Goal: Task Accomplishment & Management: Complete application form

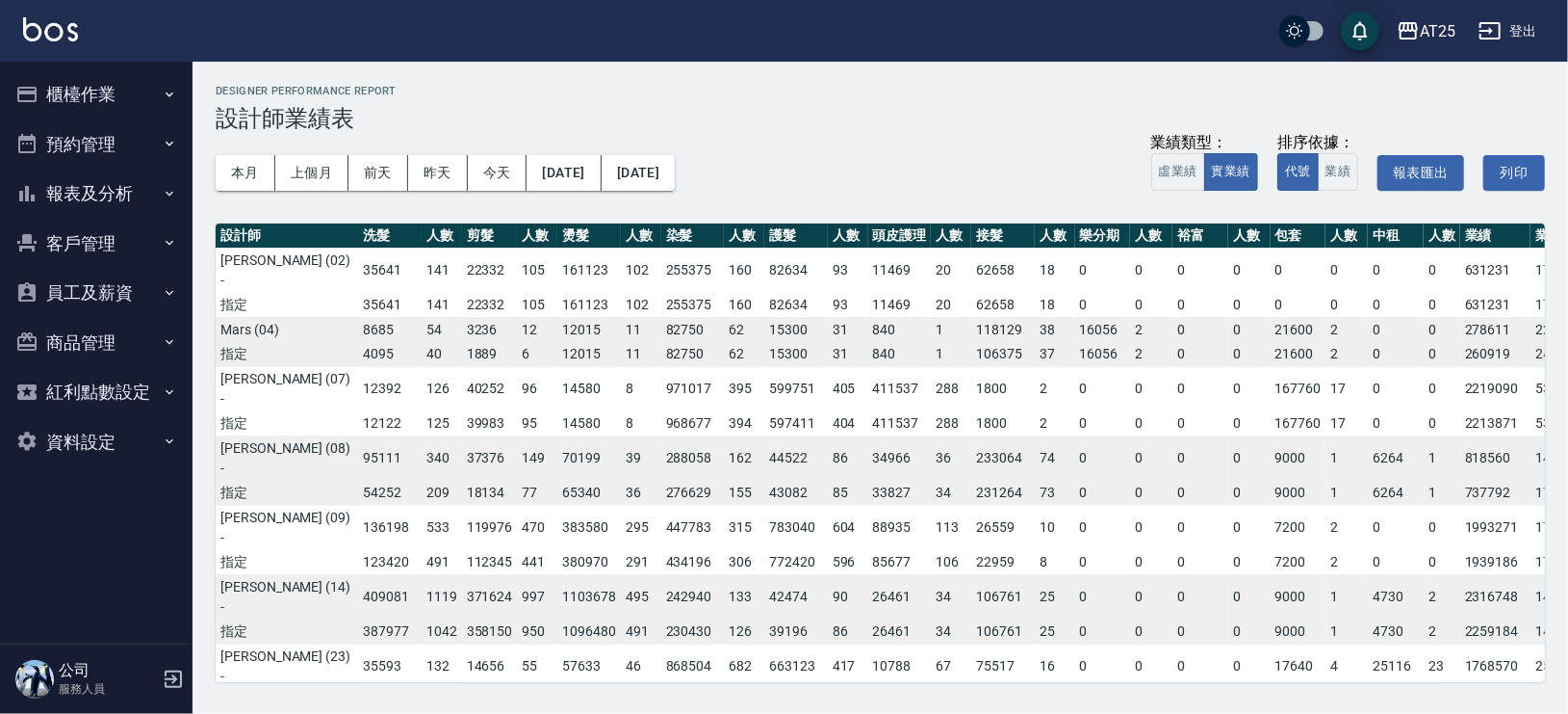
scroll to position [343, 244]
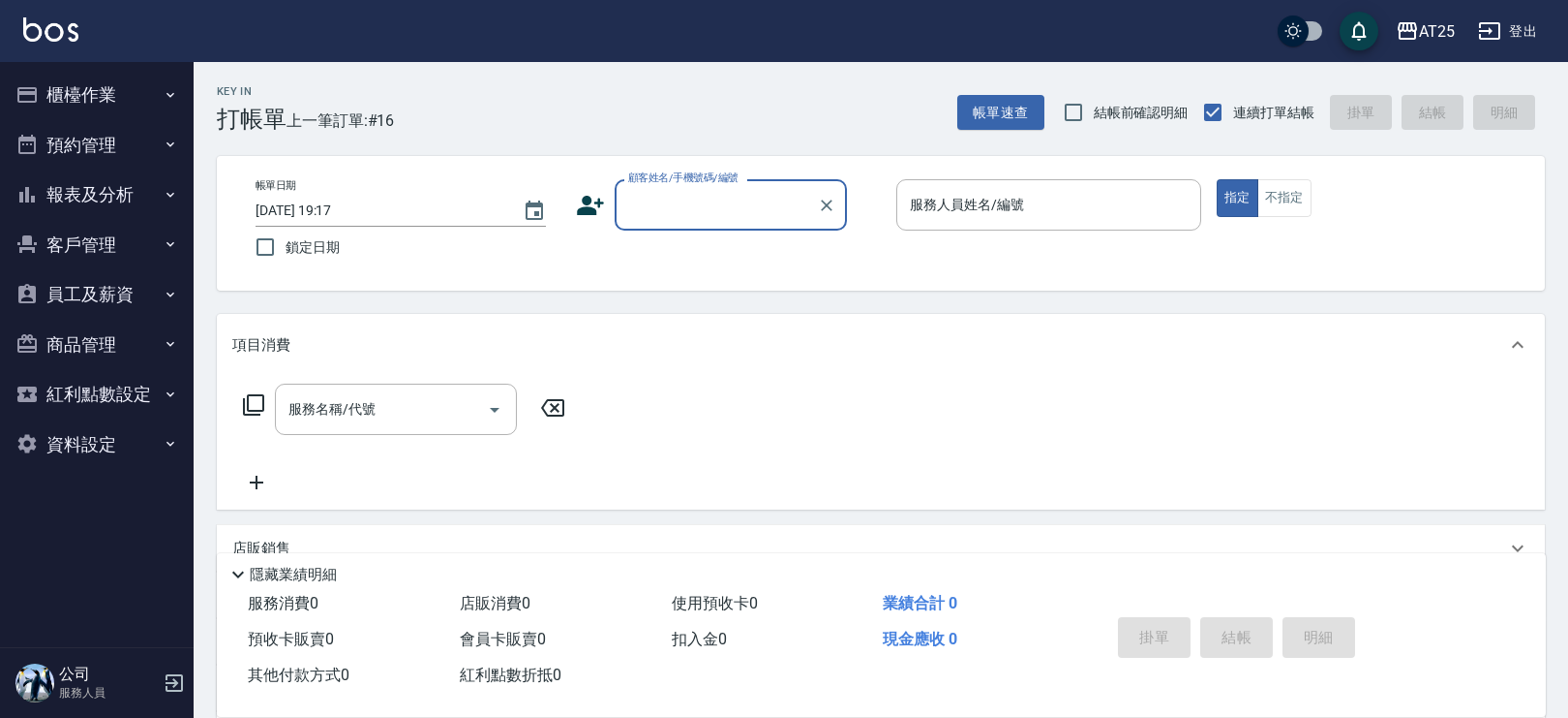
click at [727, 197] on input "顧客姓名/手機號碼/編號" at bounding box center [717, 205] width 186 height 34
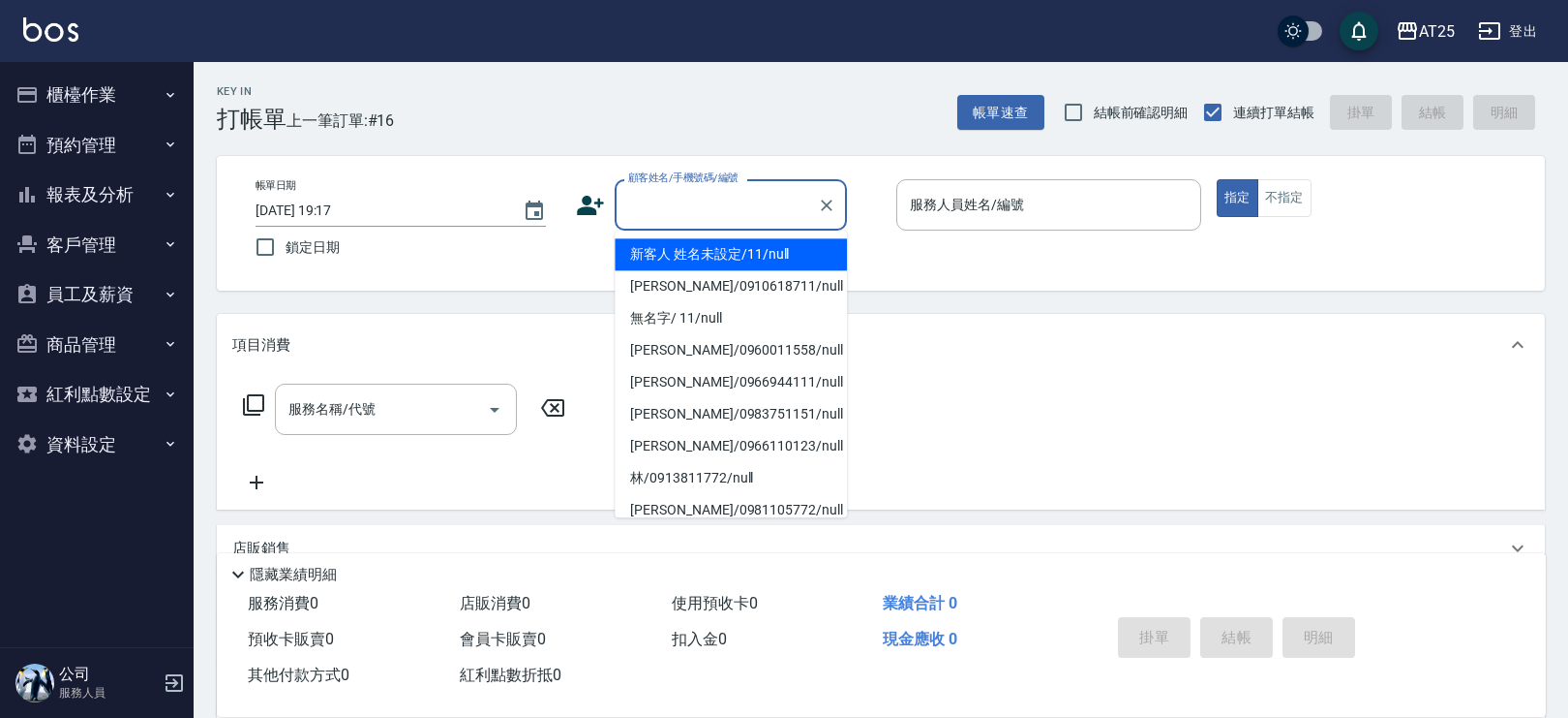
click at [773, 242] on li "新客人 姓名未設定/11/null" at bounding box center [731, 254] width 233 height 32
type input "新客人 姓名未設定/11/null"
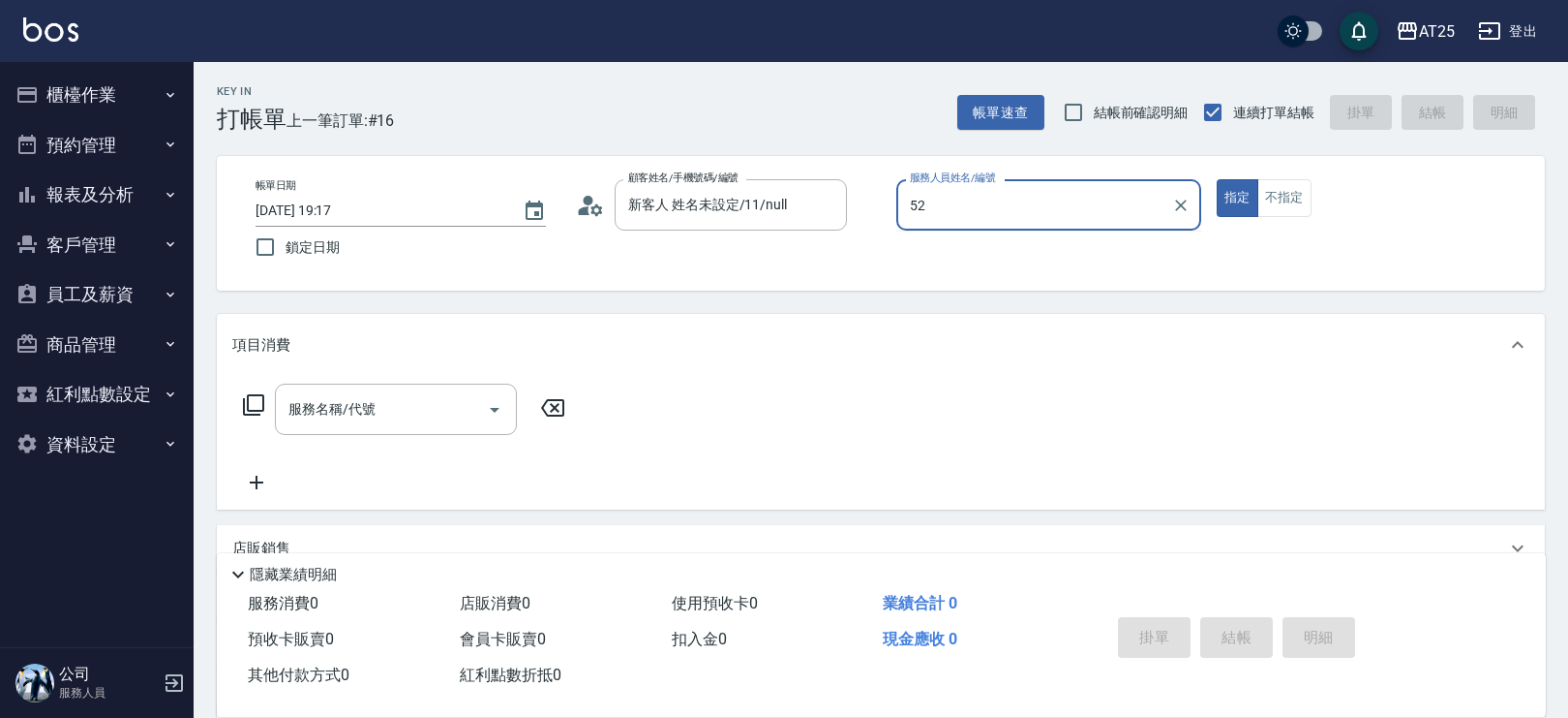
type input "52"
click at [1217, 180] on button "指定" at bounding box center [1237, 198] width 42 height 38
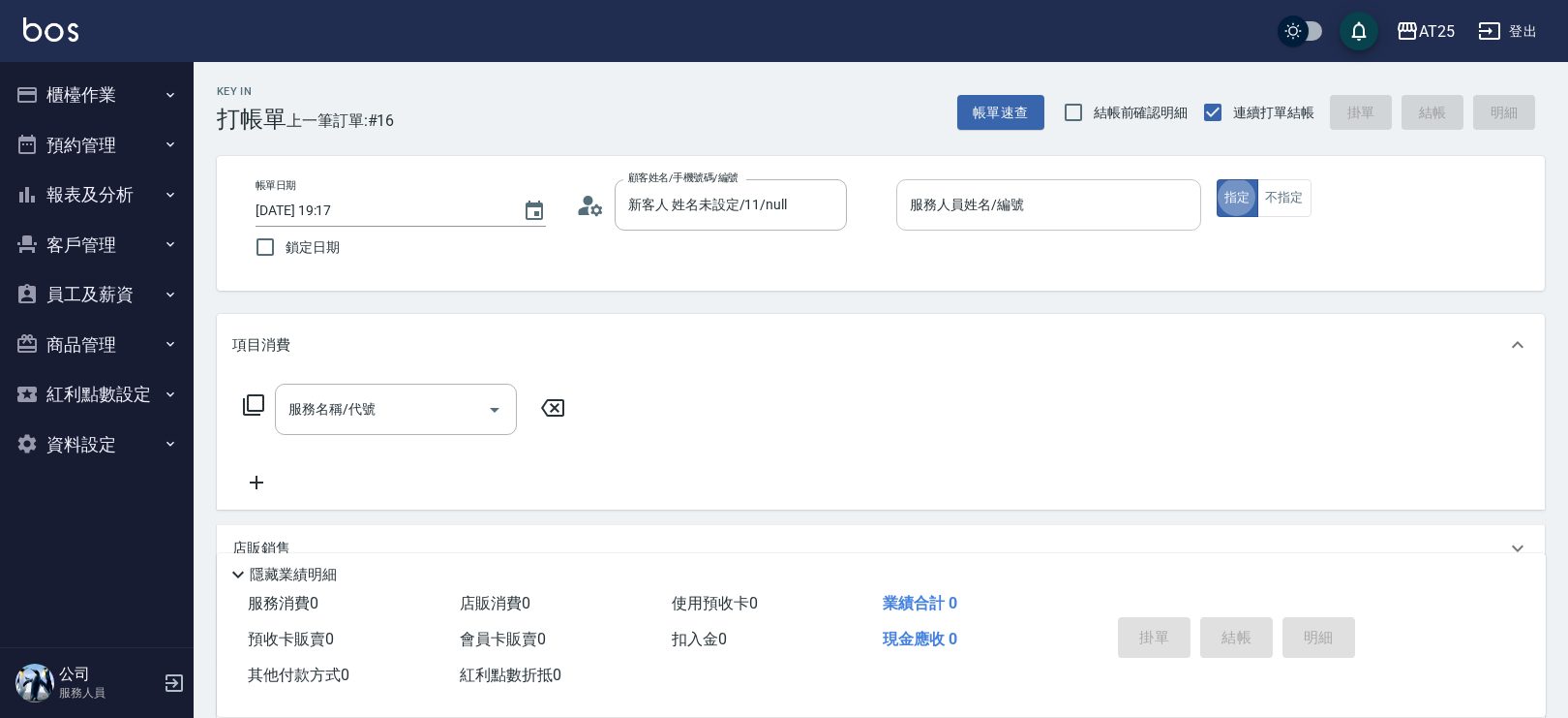
type button "true"
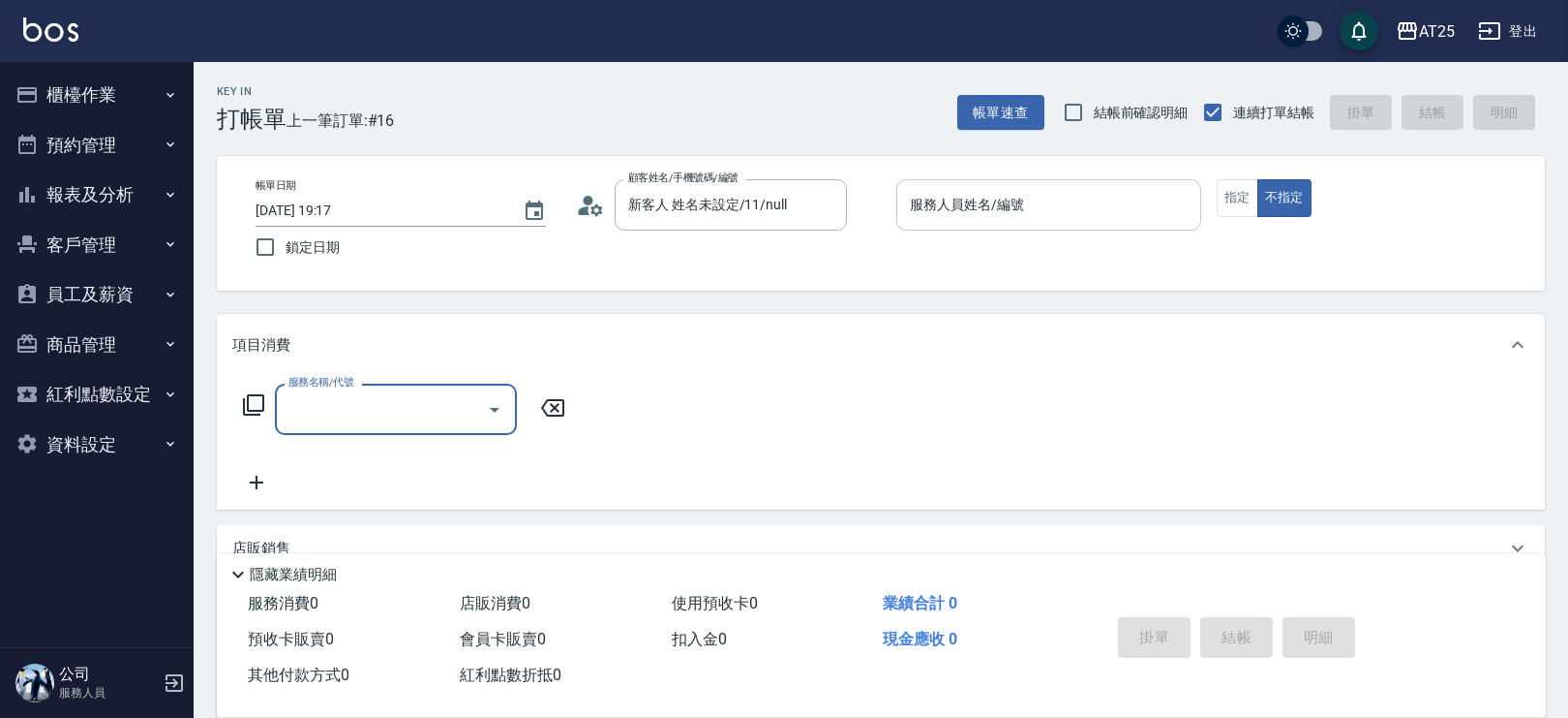
click at [1090, 221] on div "服務人員姓名/編號" at bounding box center [1048, 205] width 304 height 51
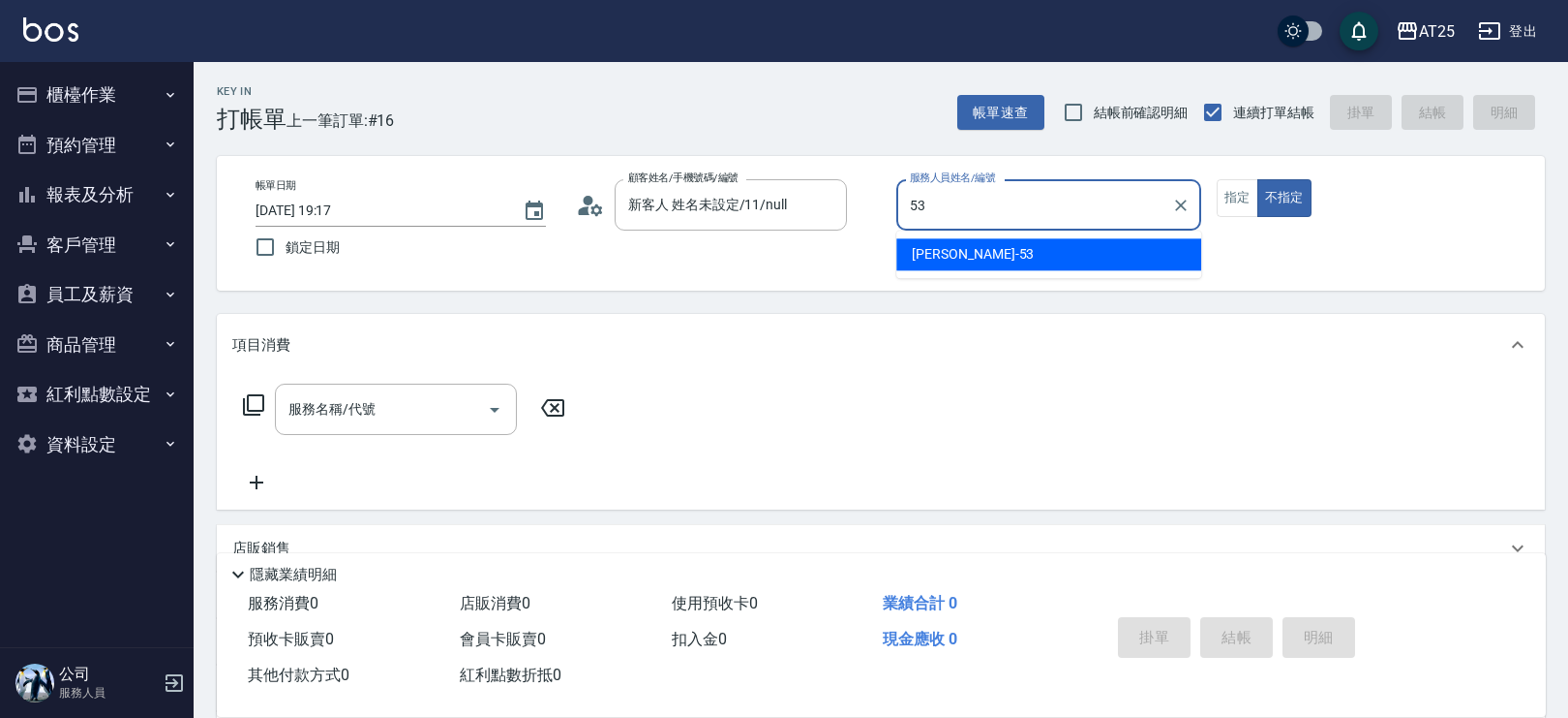
type input "Jerry-53"
type button "false"
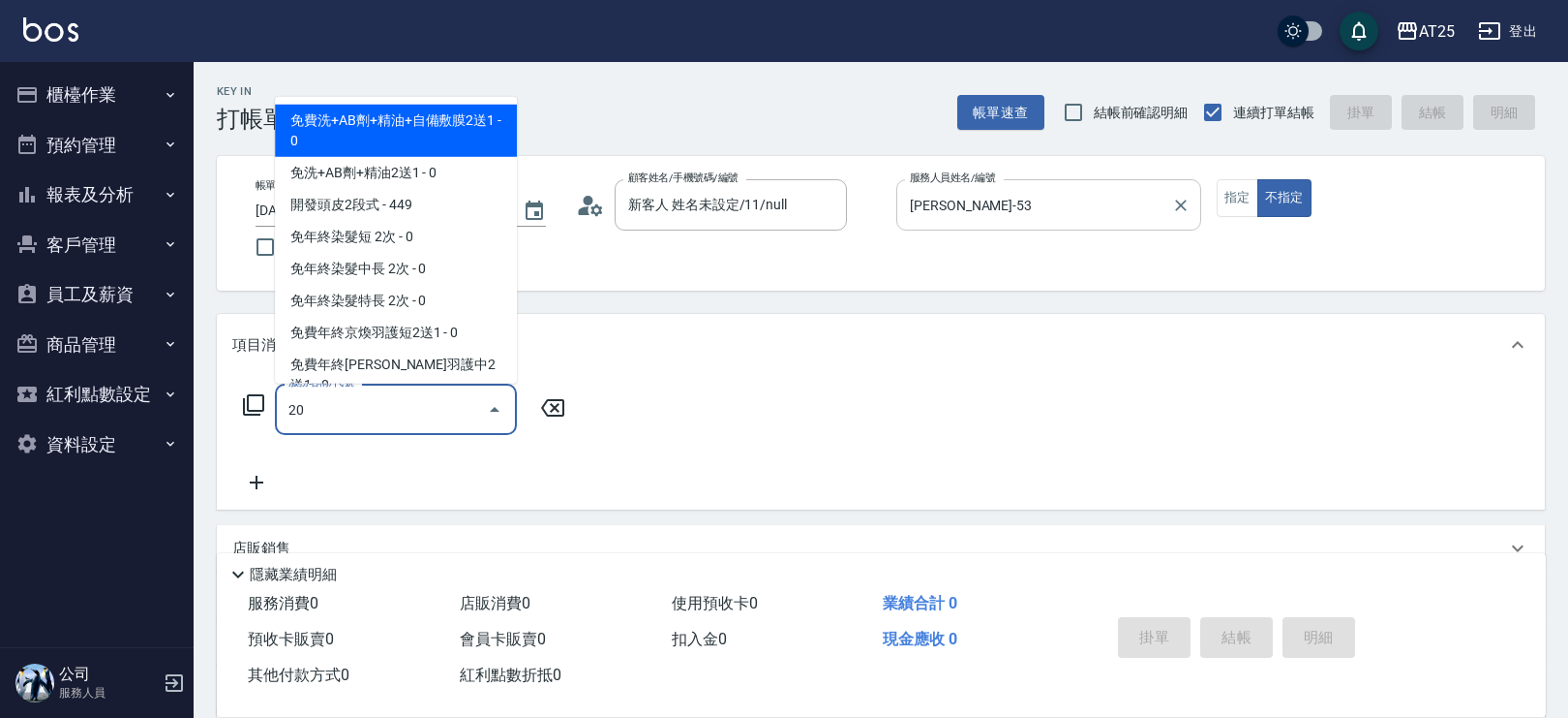
type input "201"
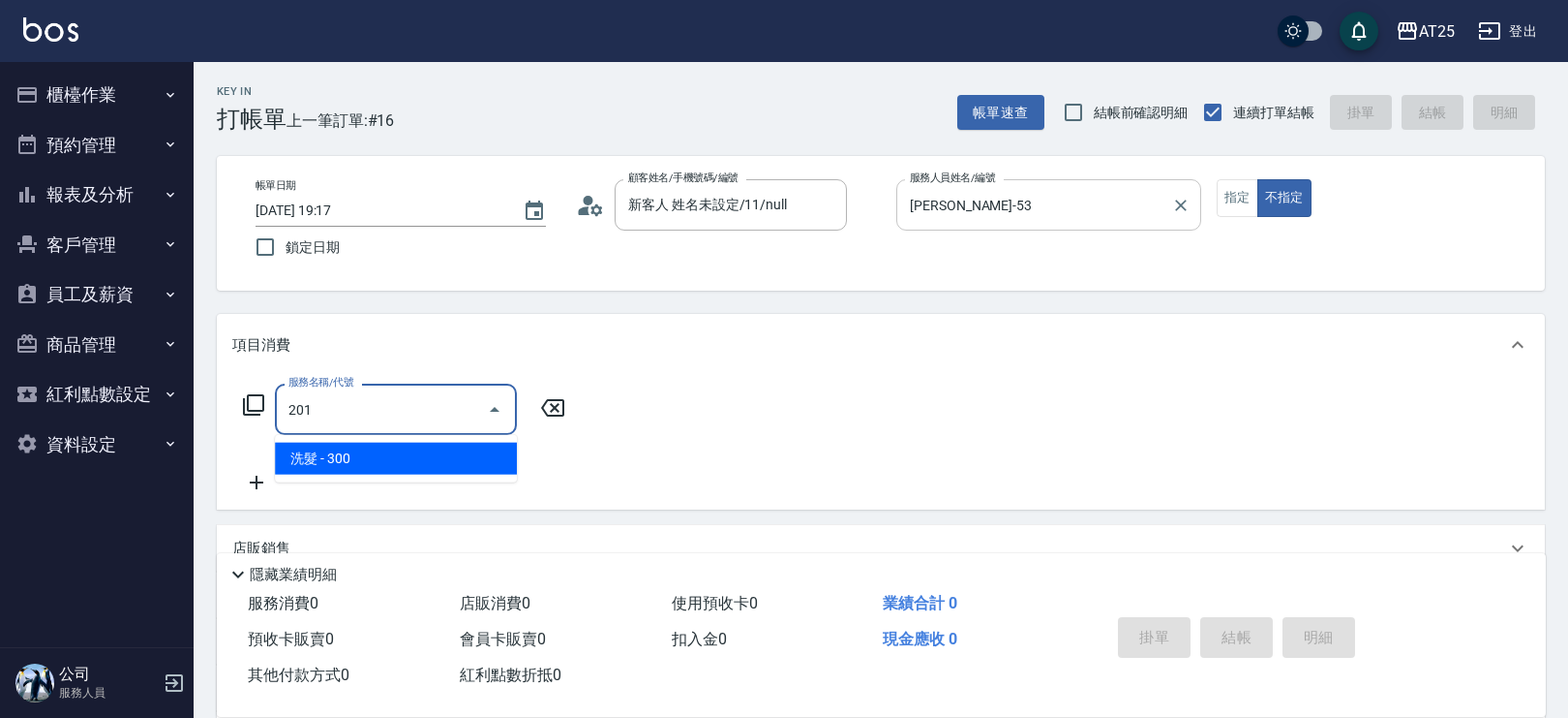
type input "30"
type input "洗髮(201)"
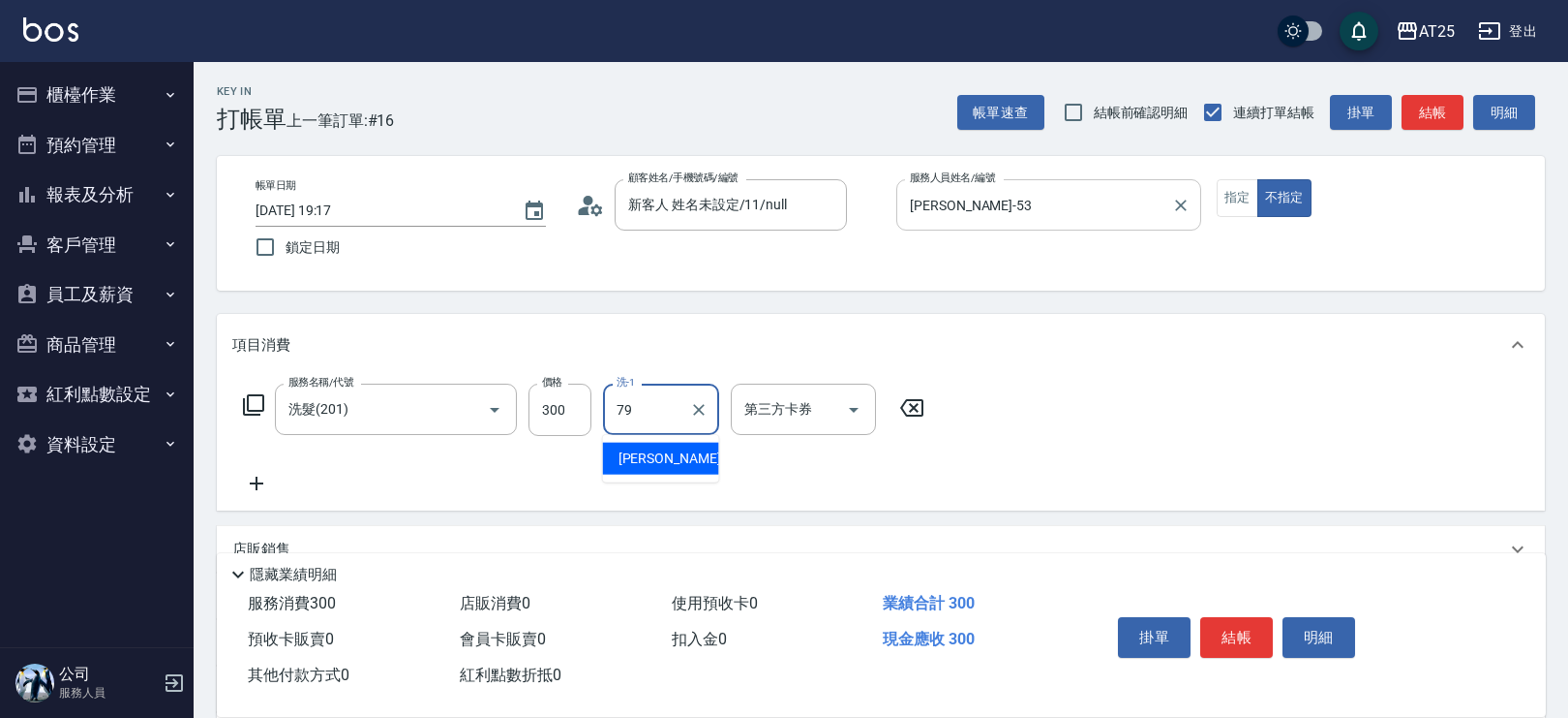
type input "David-79"
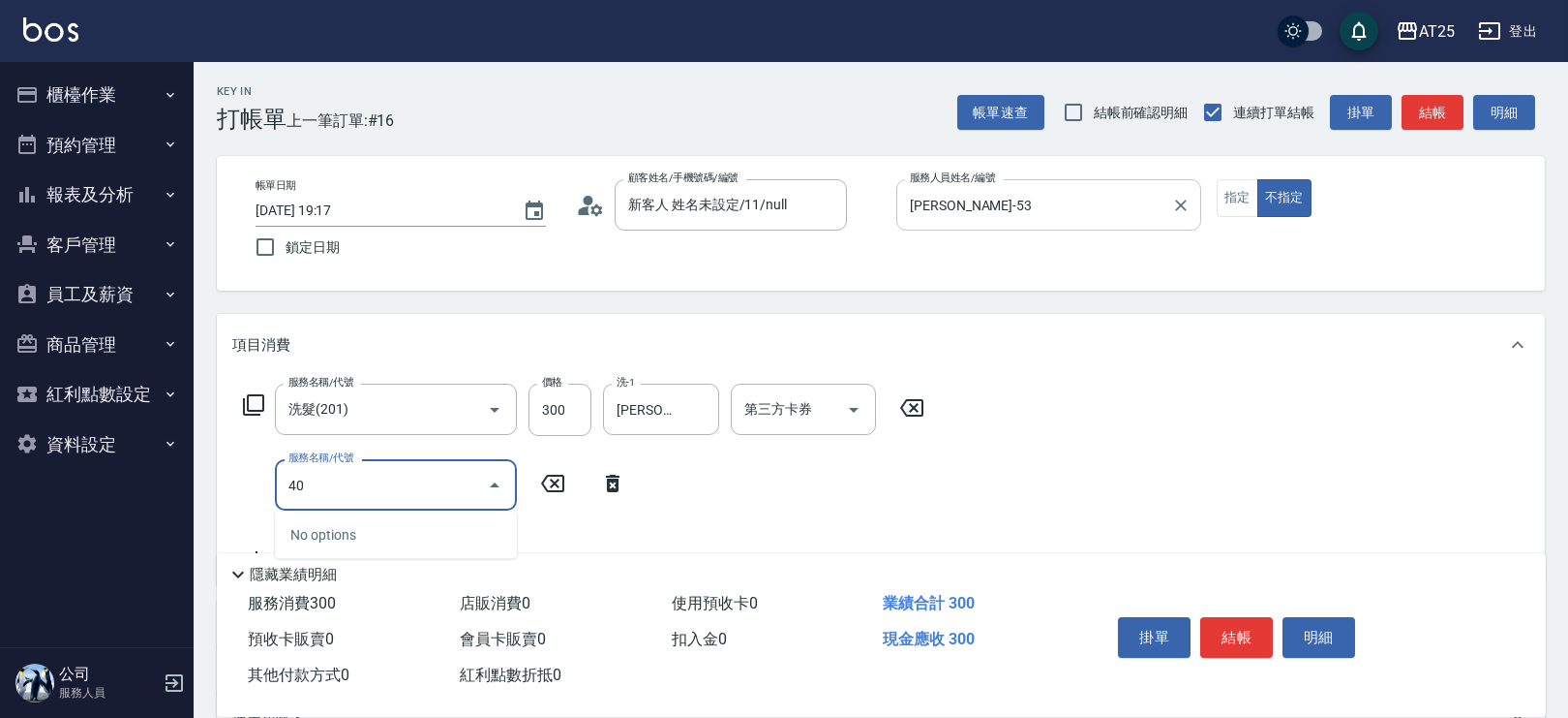
type input "401"
type input "60"
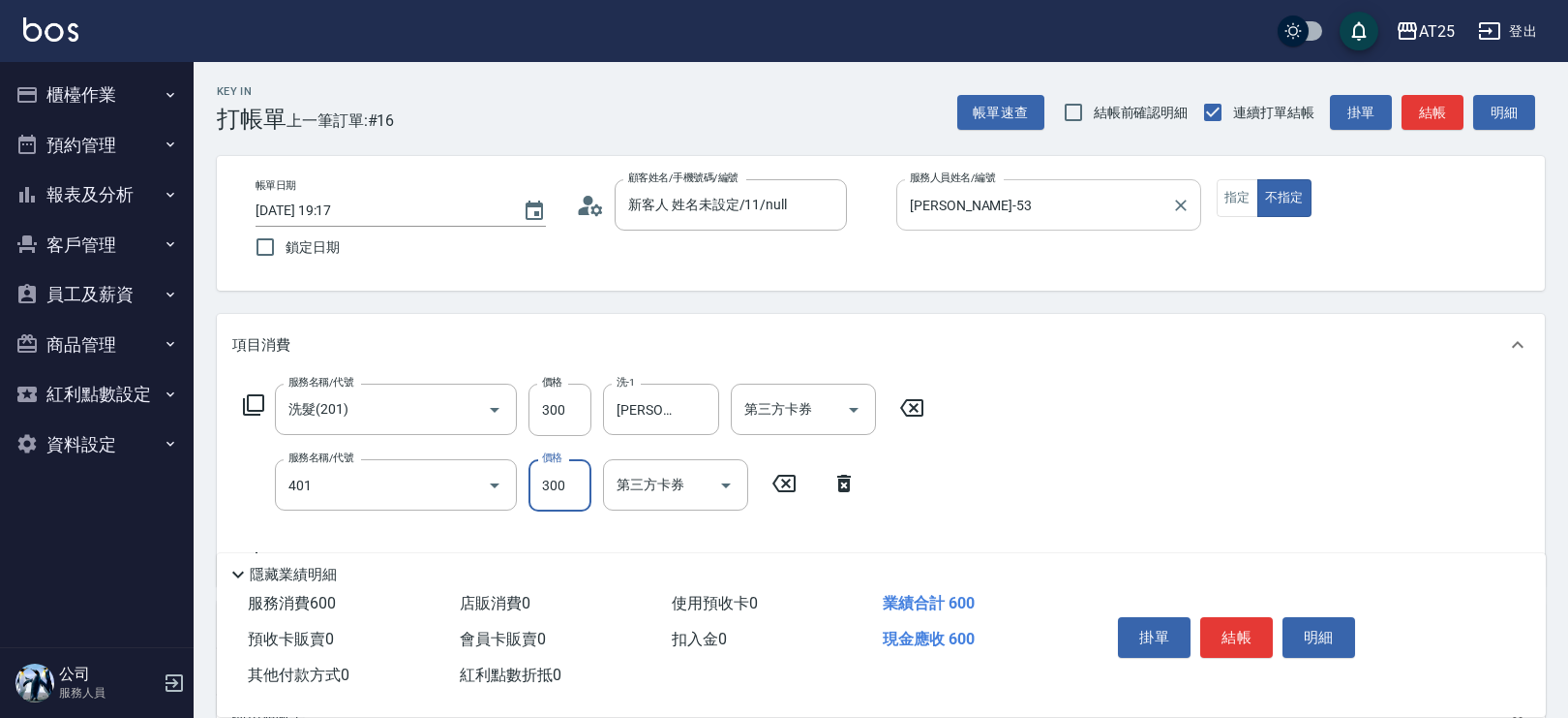
type input "剪髮(401)"
type input "30"
type input "29"
type input "50"
type input "299"
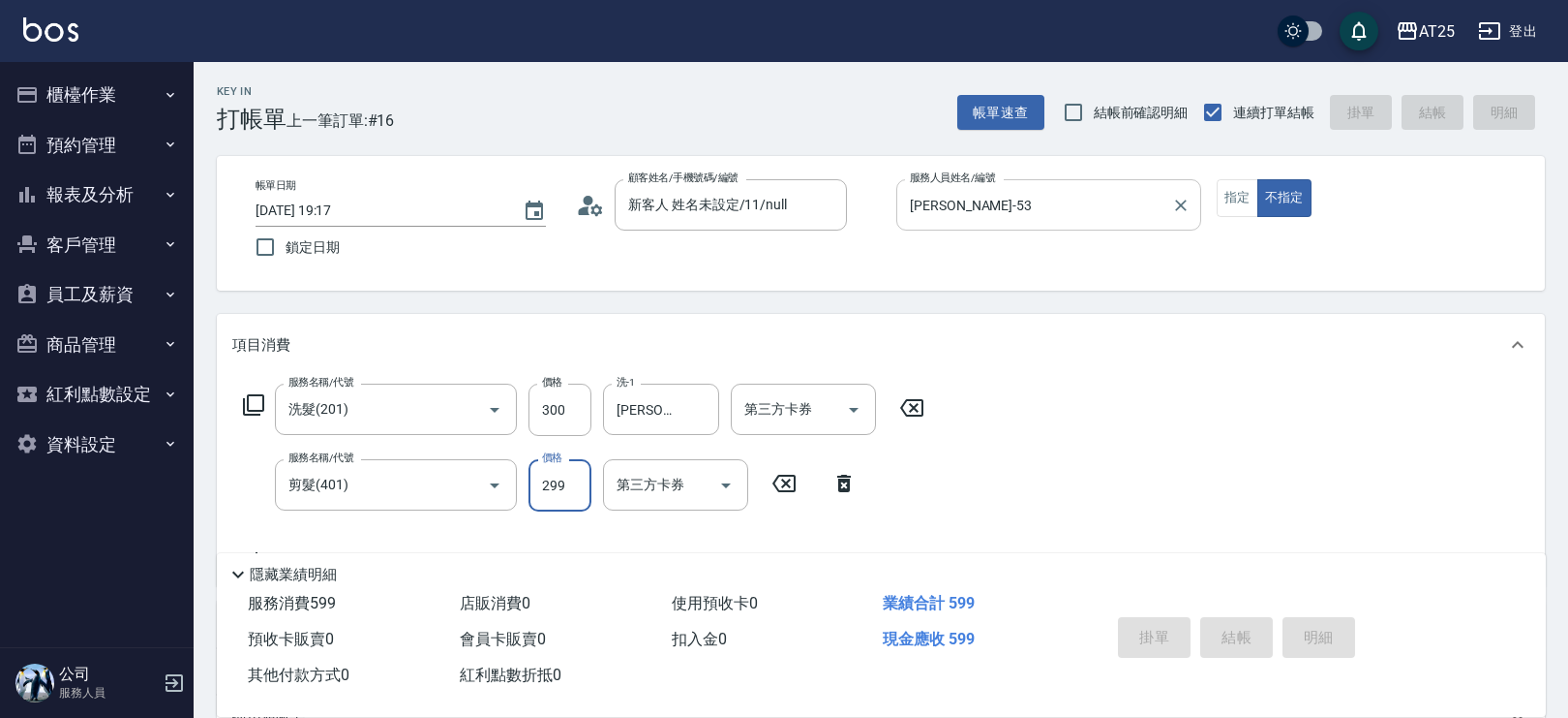
type input "2025/09/25 20:16"
type input "0"
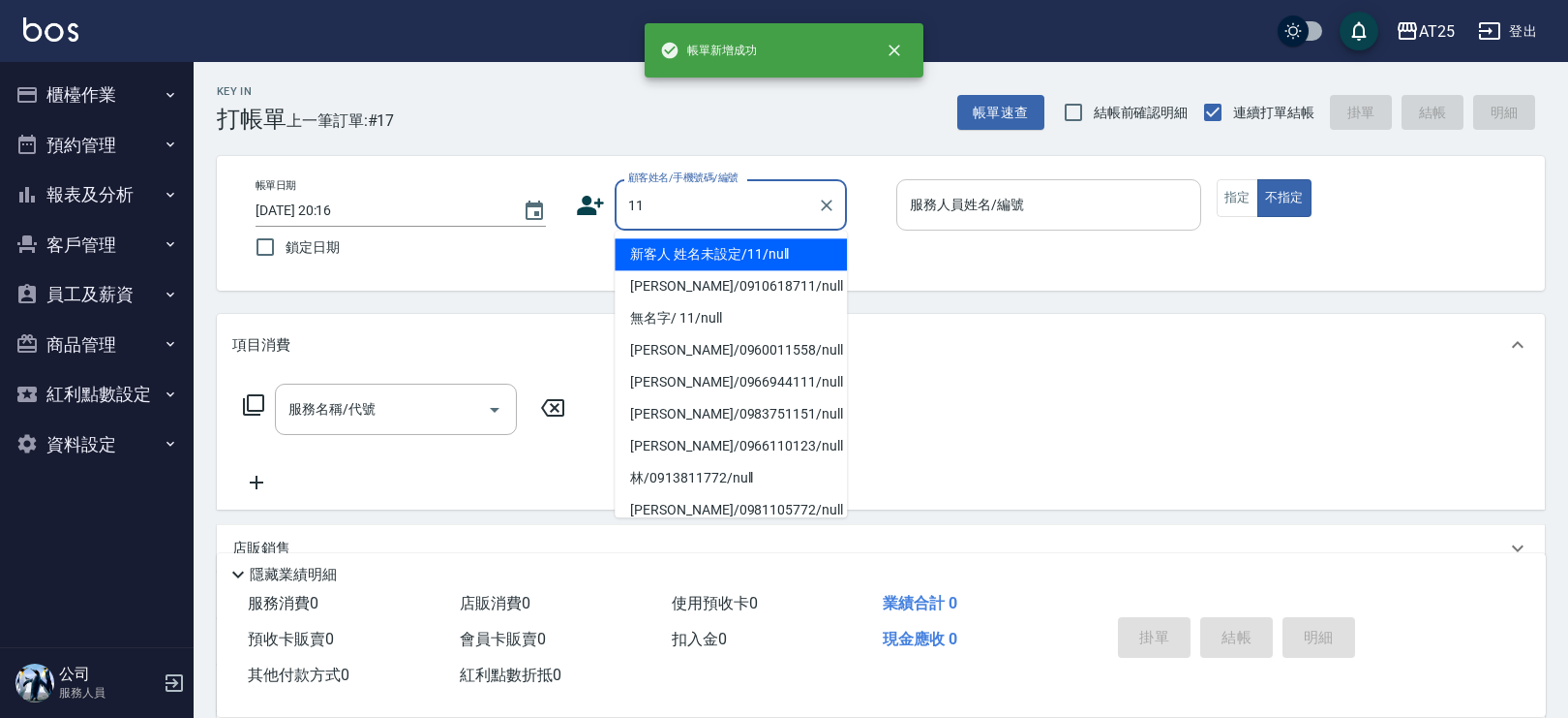
type input "新客人 姓名未設定/11/null"
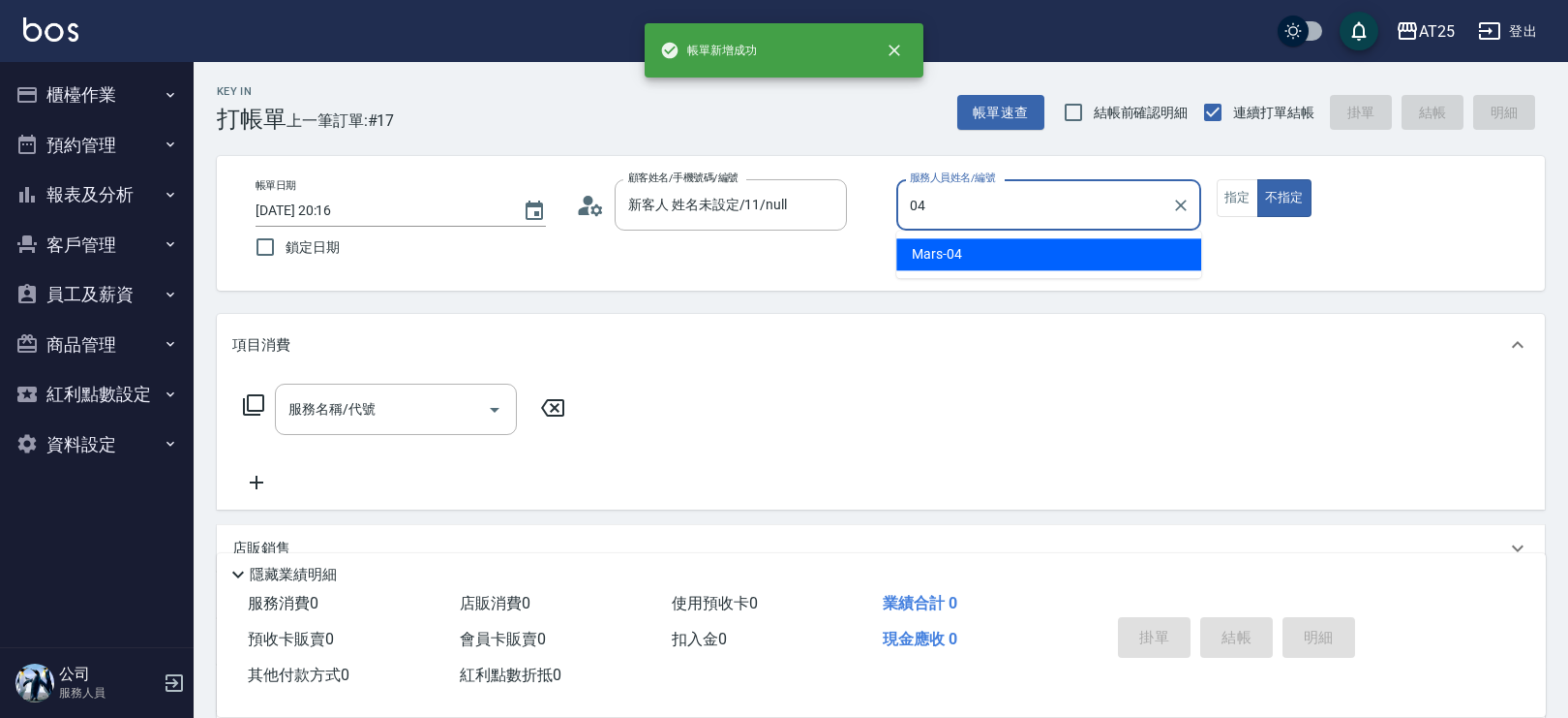
type input "Mars-04"
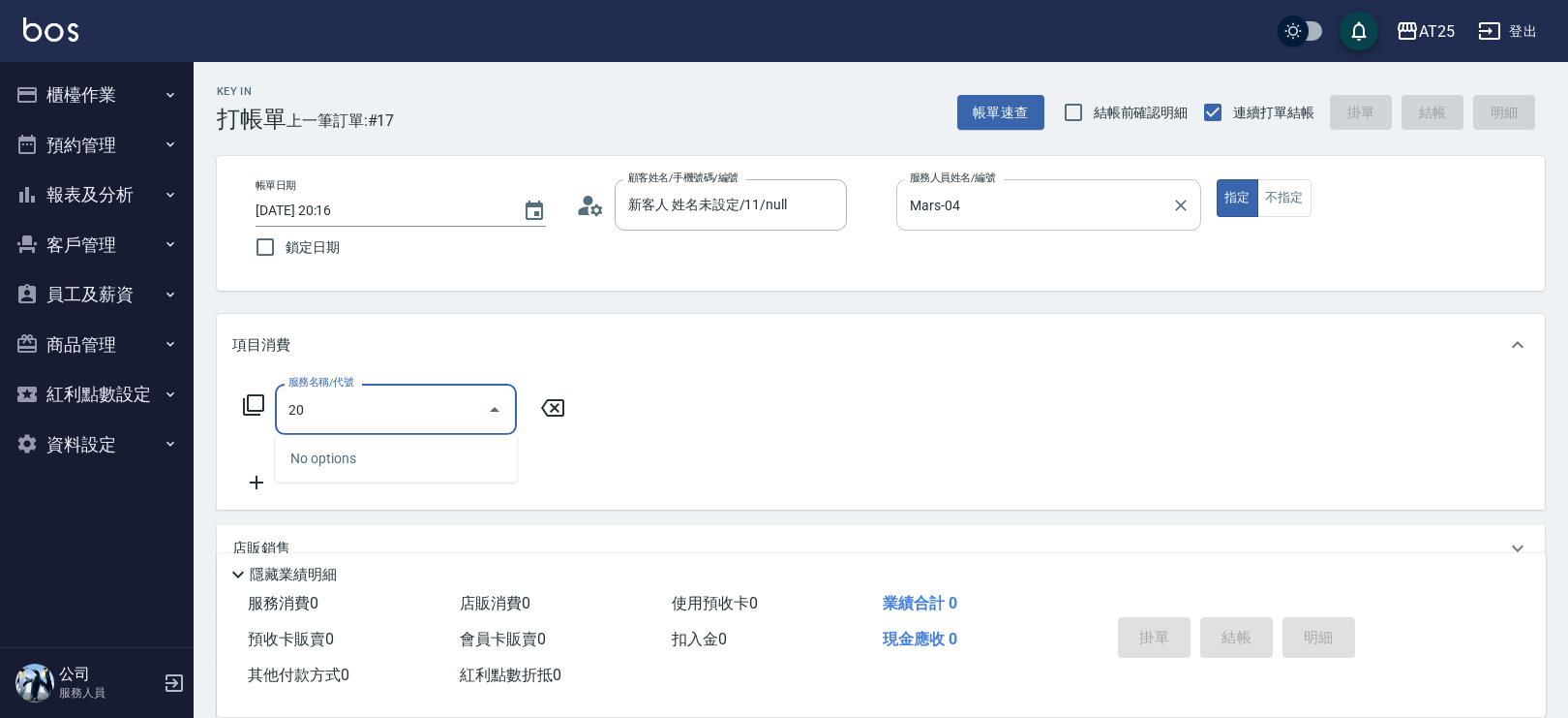
type input "201"
type input "30"
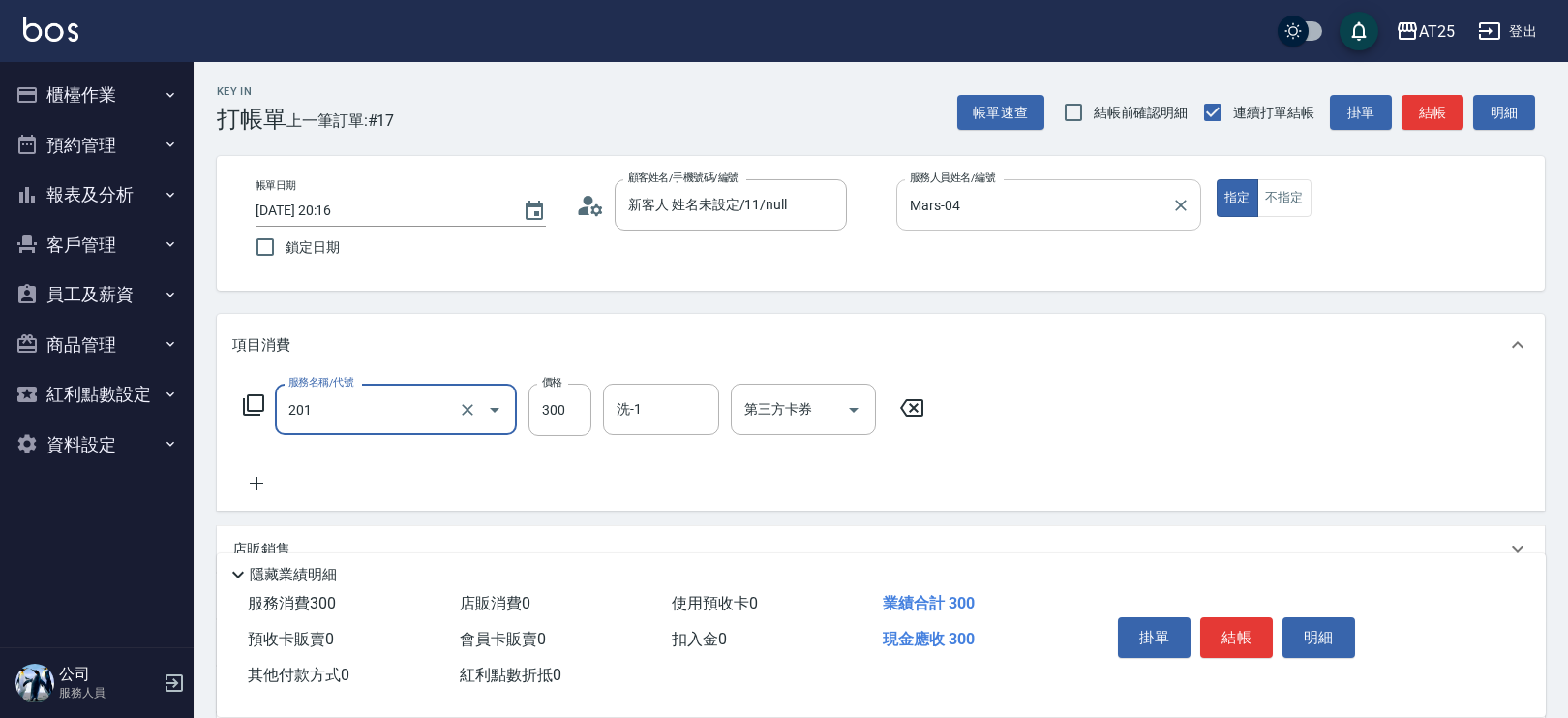
type input "洗髮(201)"
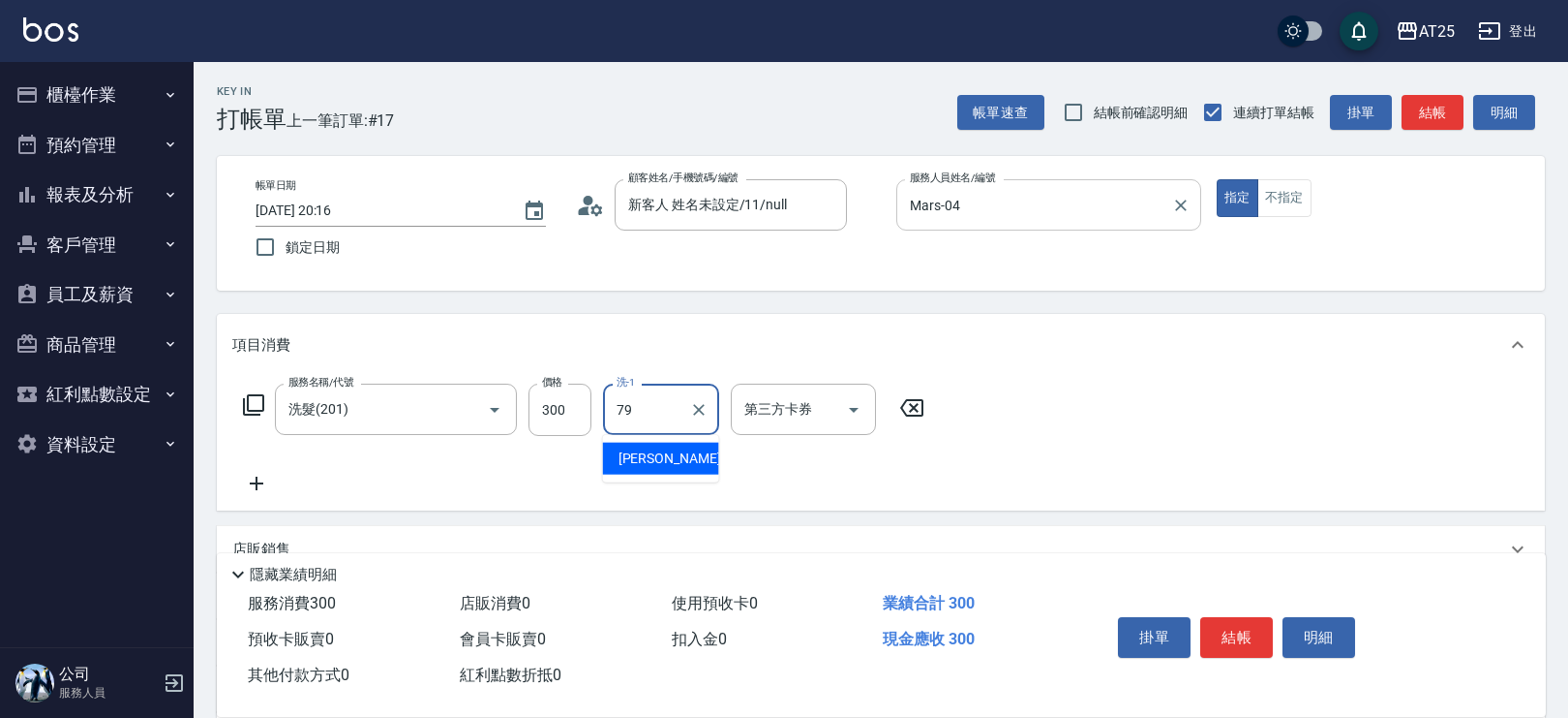
type input "David-79"
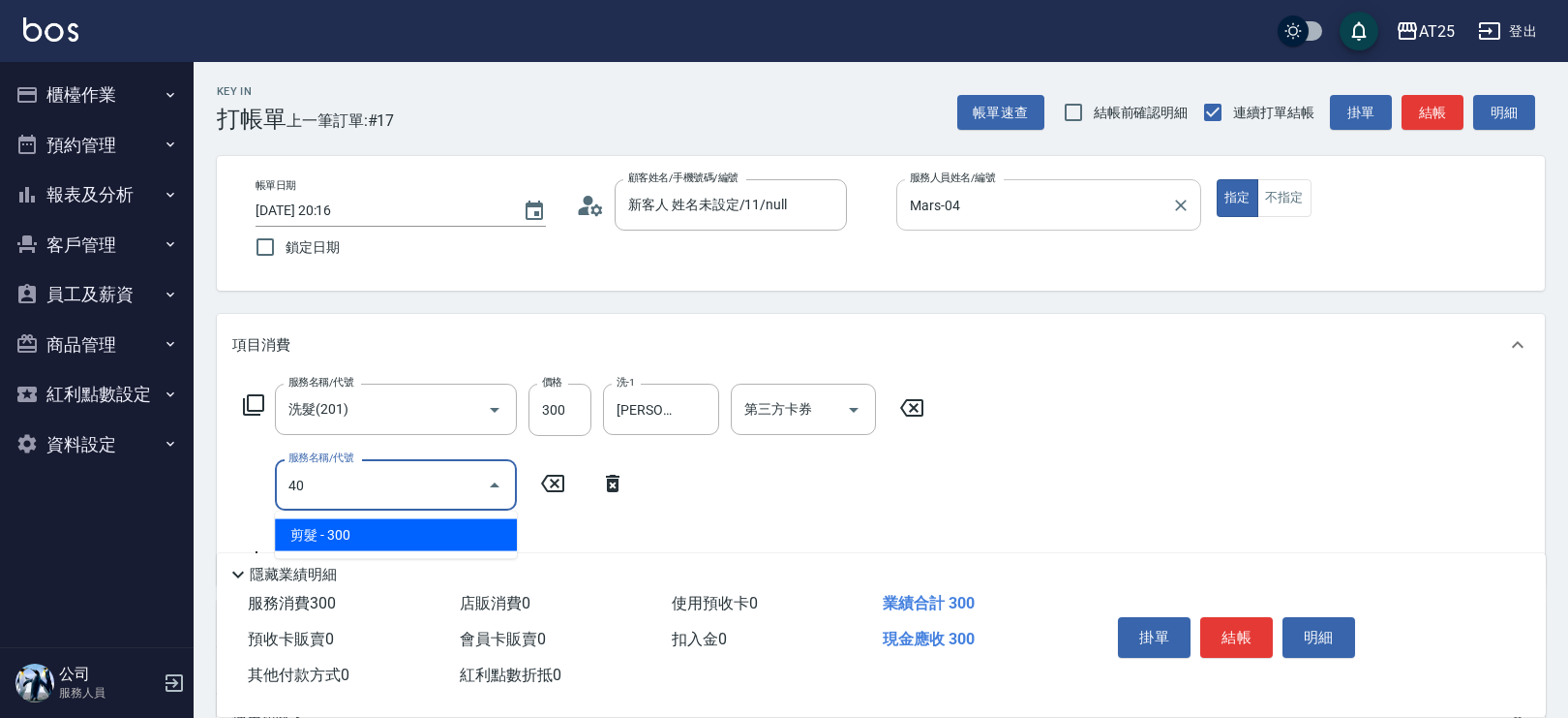
type input "401"
type input "60"
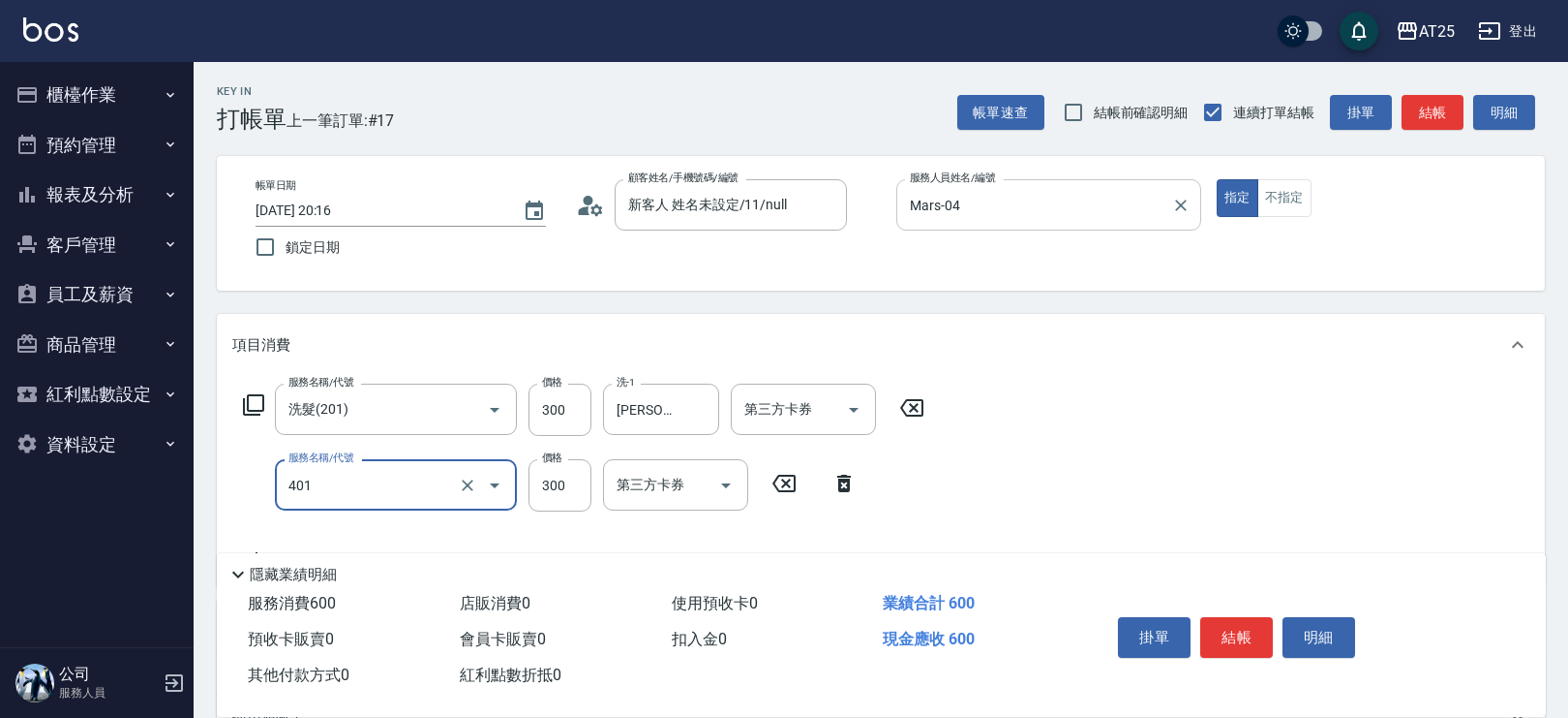
type input "剪髮(401)"
type input "30"
type input "29"
type input "50"
type input "299"
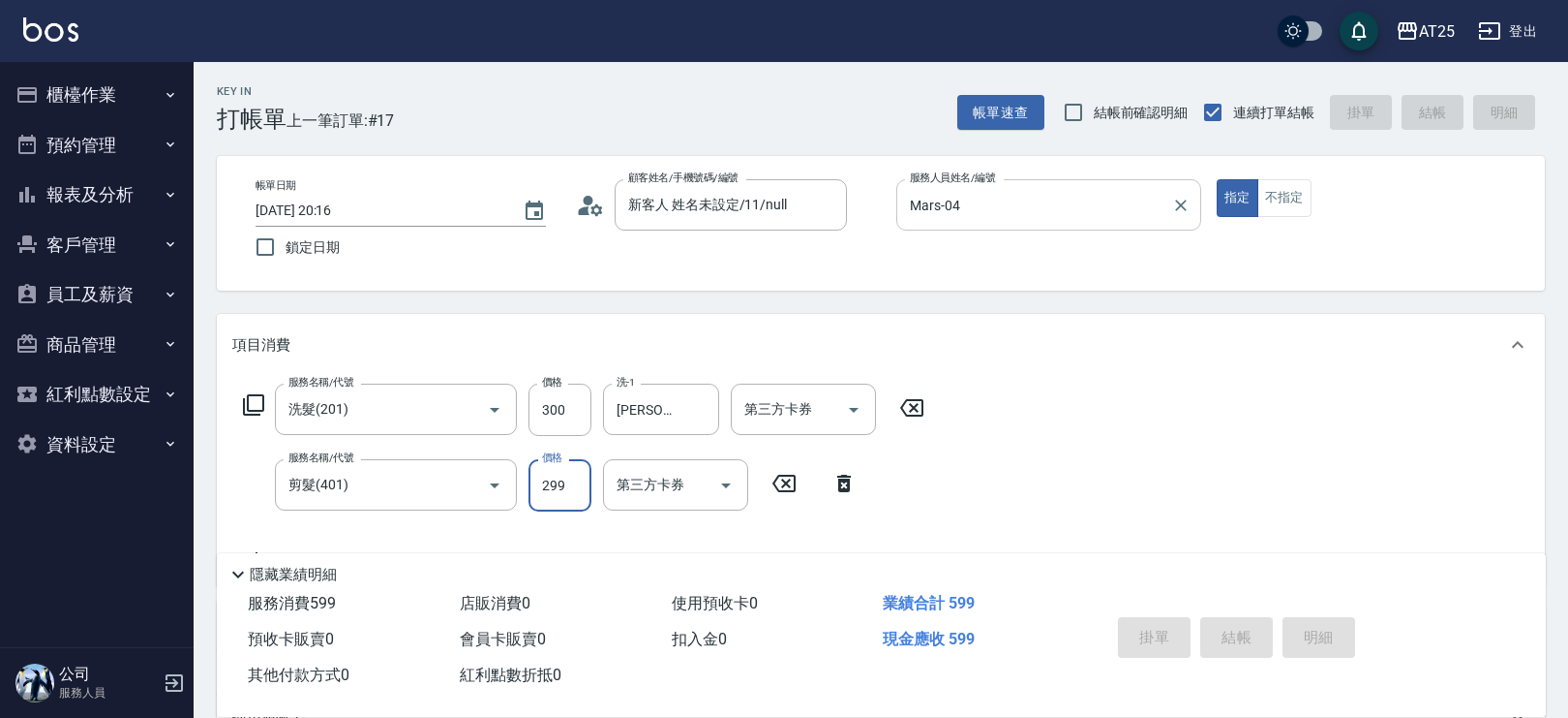
type input "0"
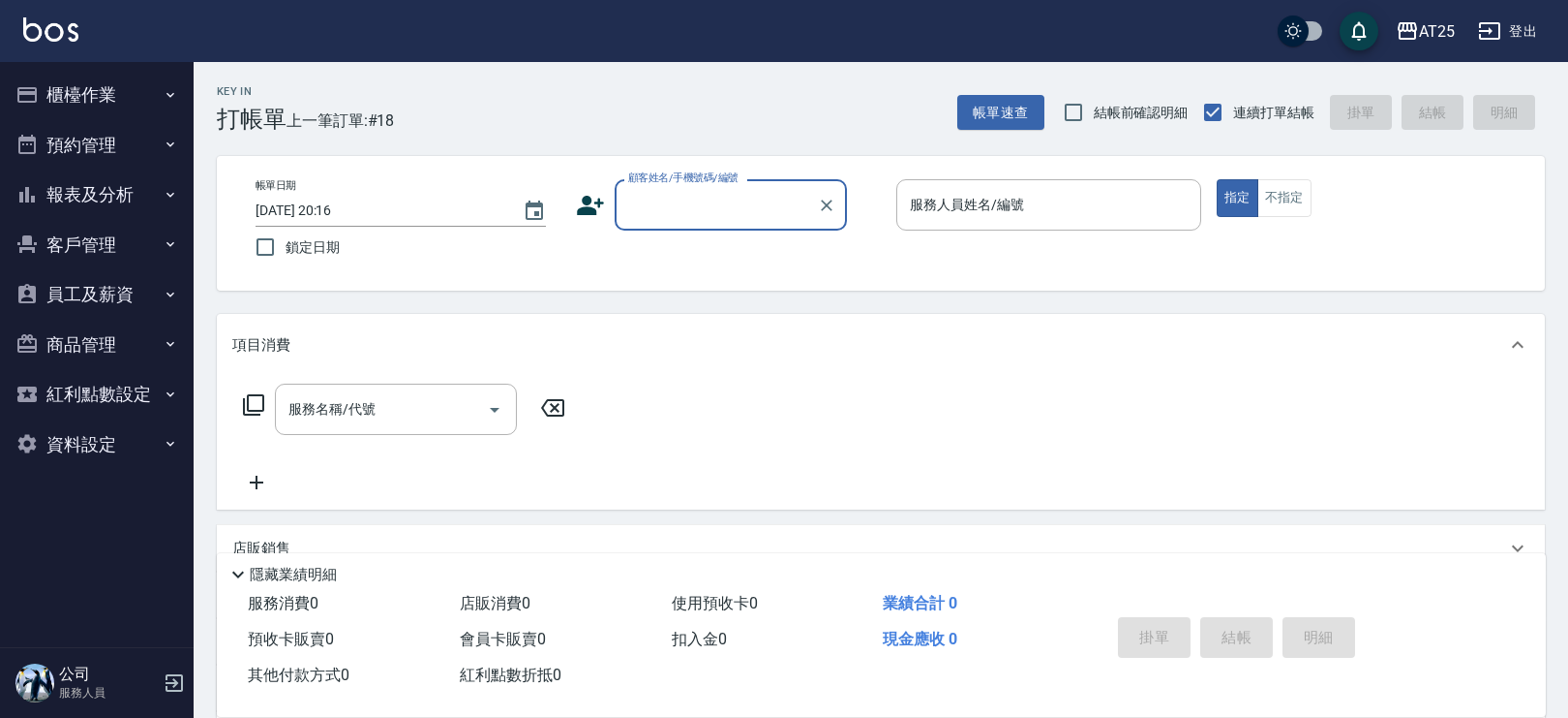
click at [112, 83] on button "櫃檯作業" at bounding box center [97, 95] width 178 height 50
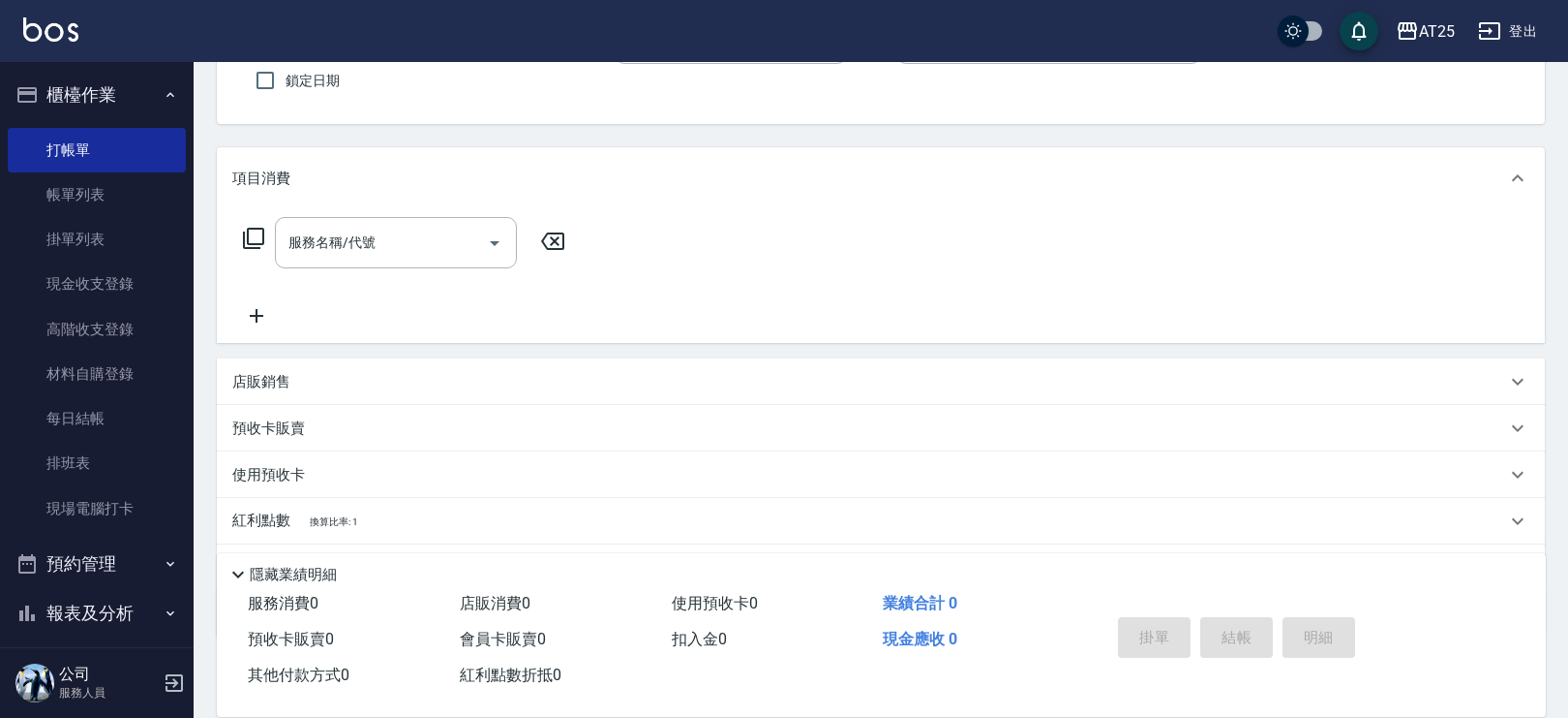
scroll to position [227, 0]
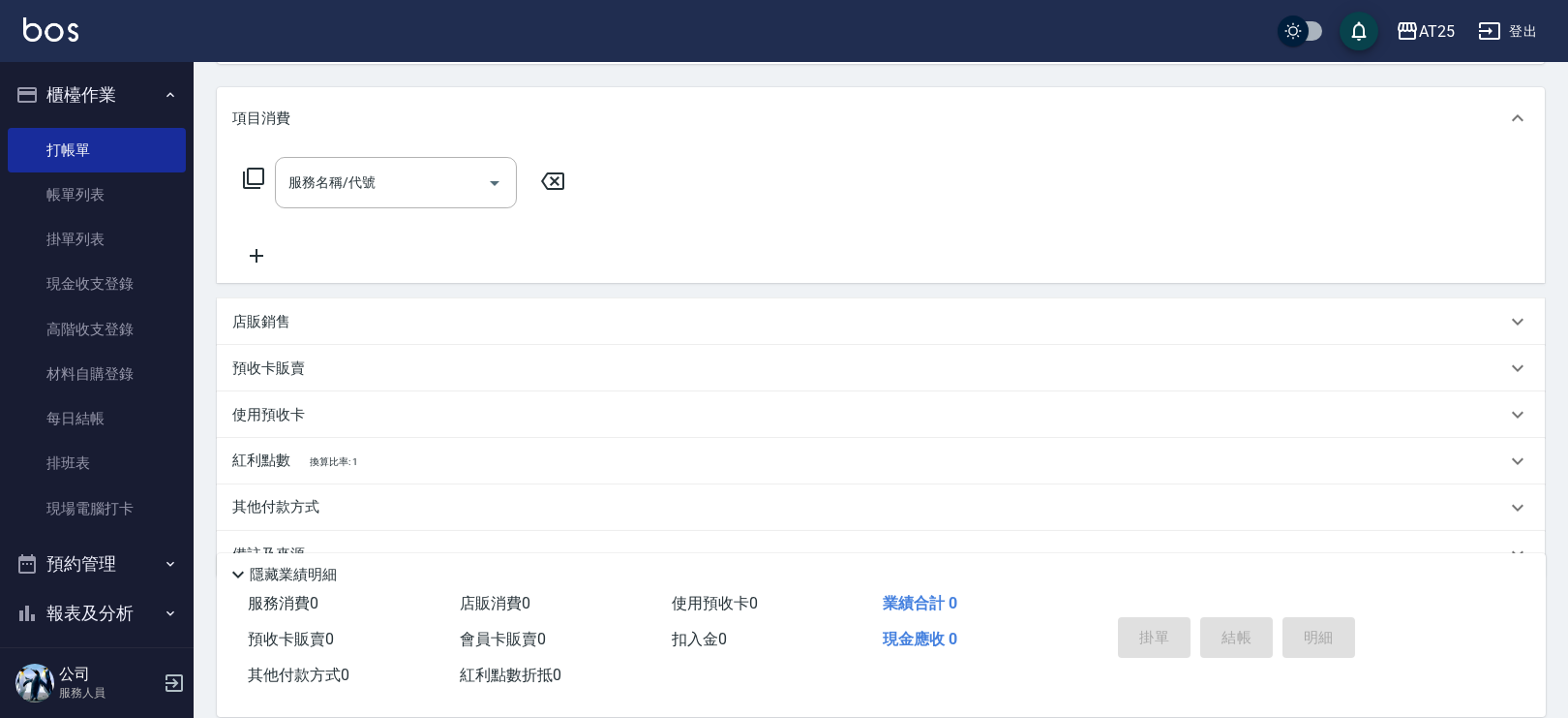
click at [334, 371] on div "預收卡販賣" at bounding box center [870, 368] width 1274 height 20
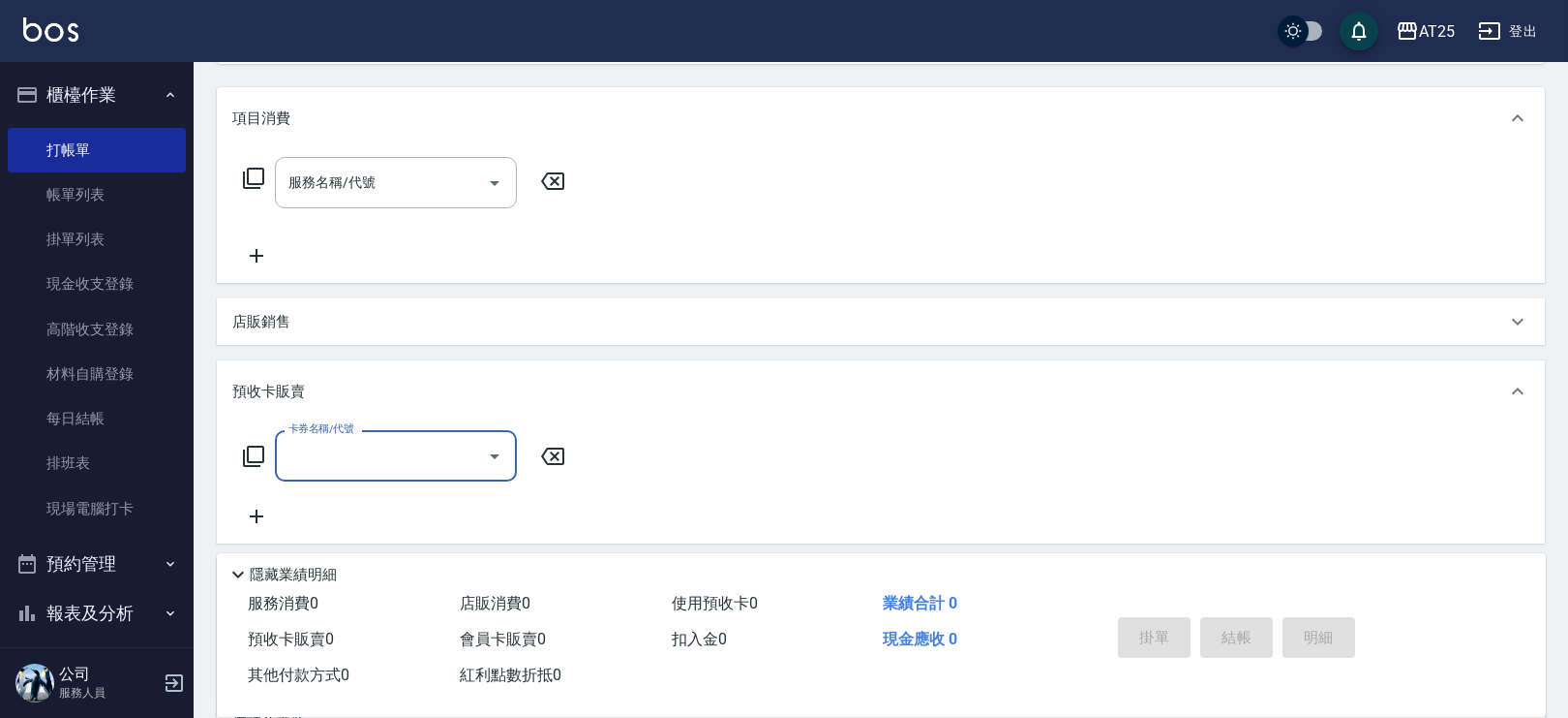
scroll to position [335, 0]
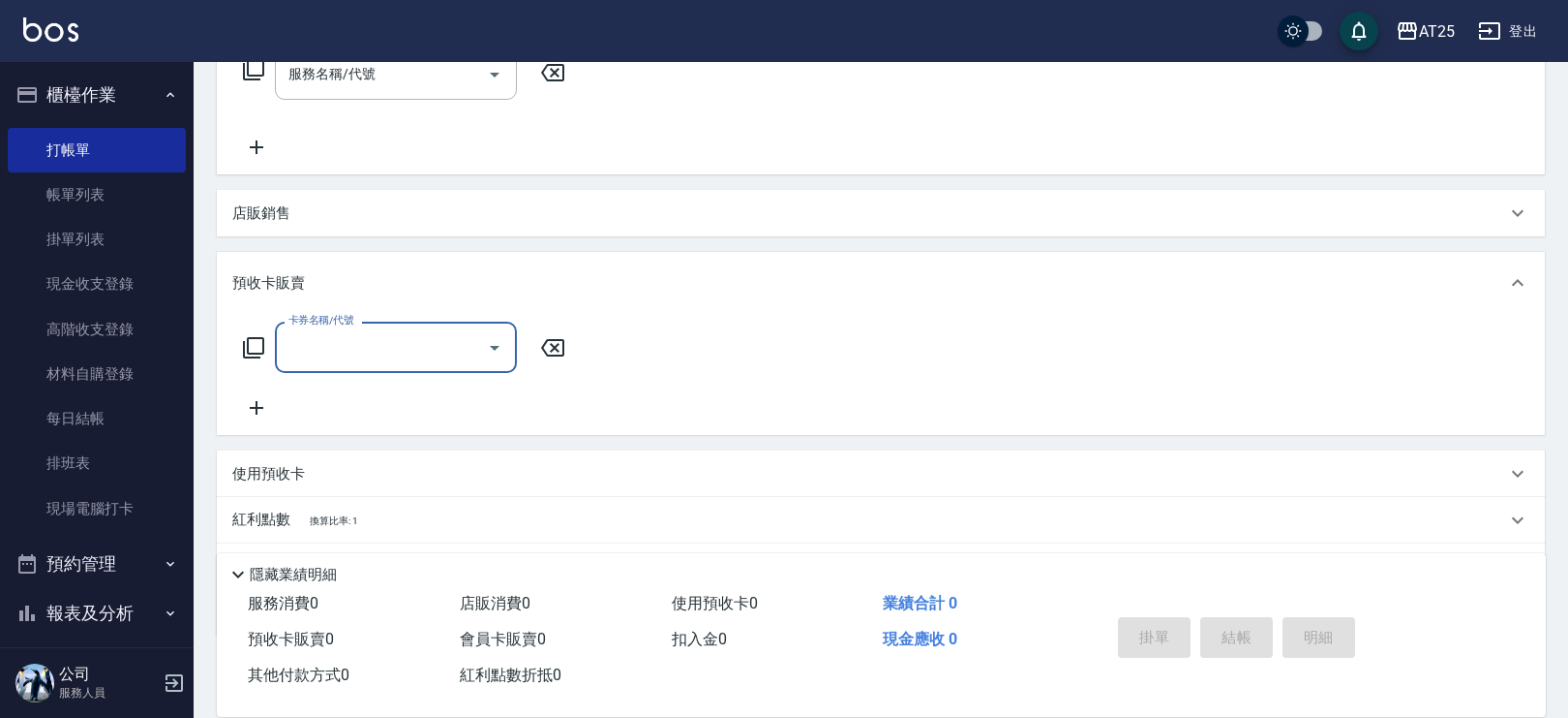
click at [337, 343] on input "卡券名稱/代號" at bounding box center [382, 346] width 196 height 34
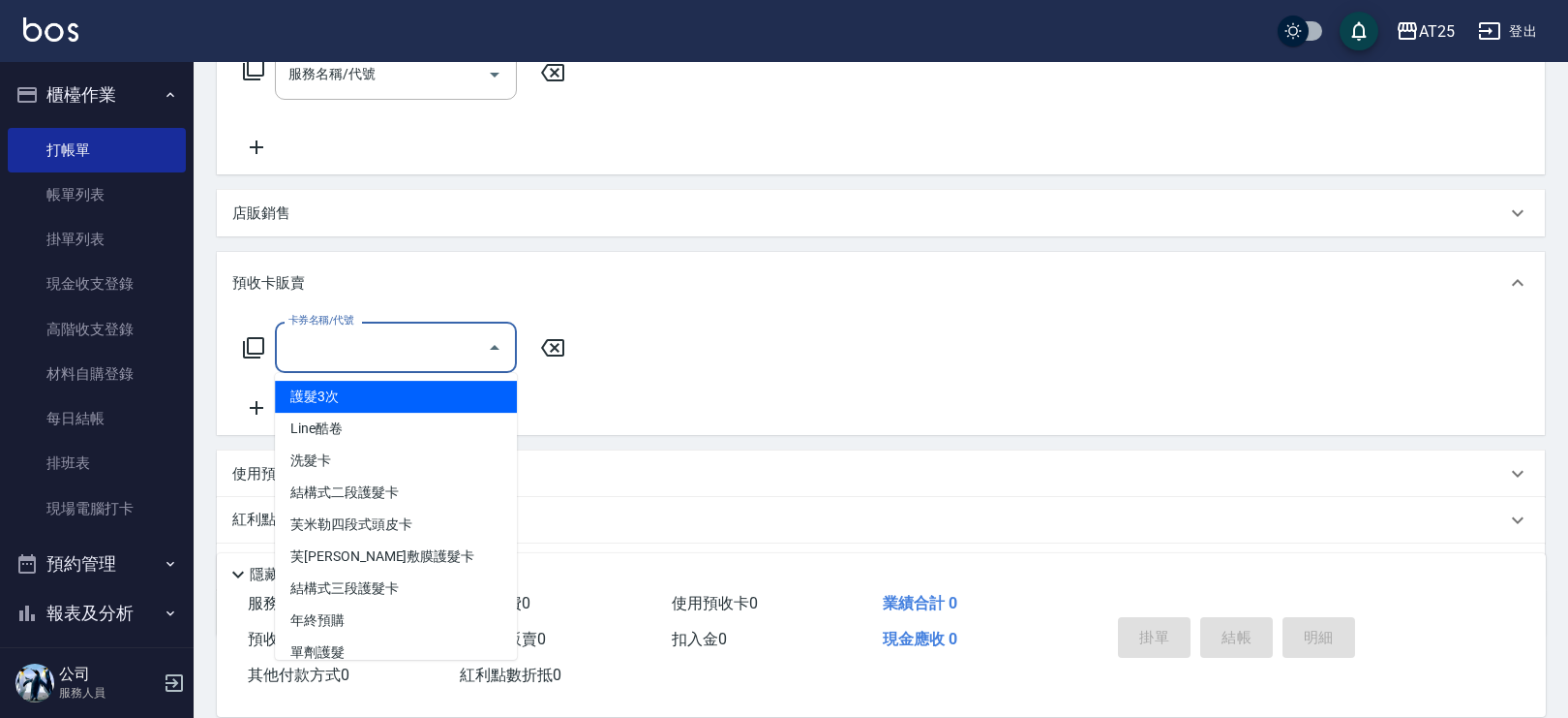
click at [337, 343] on input "卡券名稱/代號" at bounding box center [382, 346] width 196 height 34
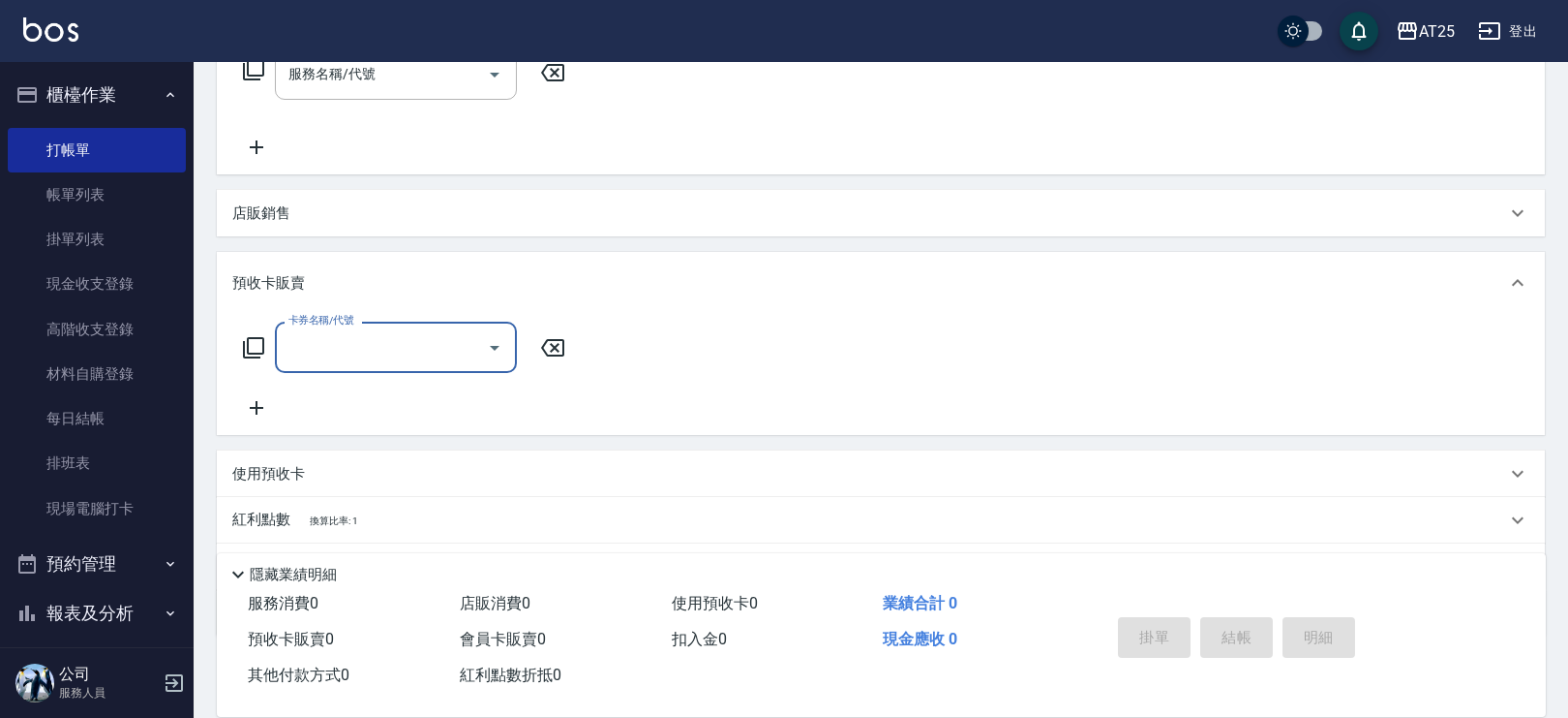
click at [321, 288] on div "預收卡販賣" at bounding box center [870, 283] width 1274 height 20
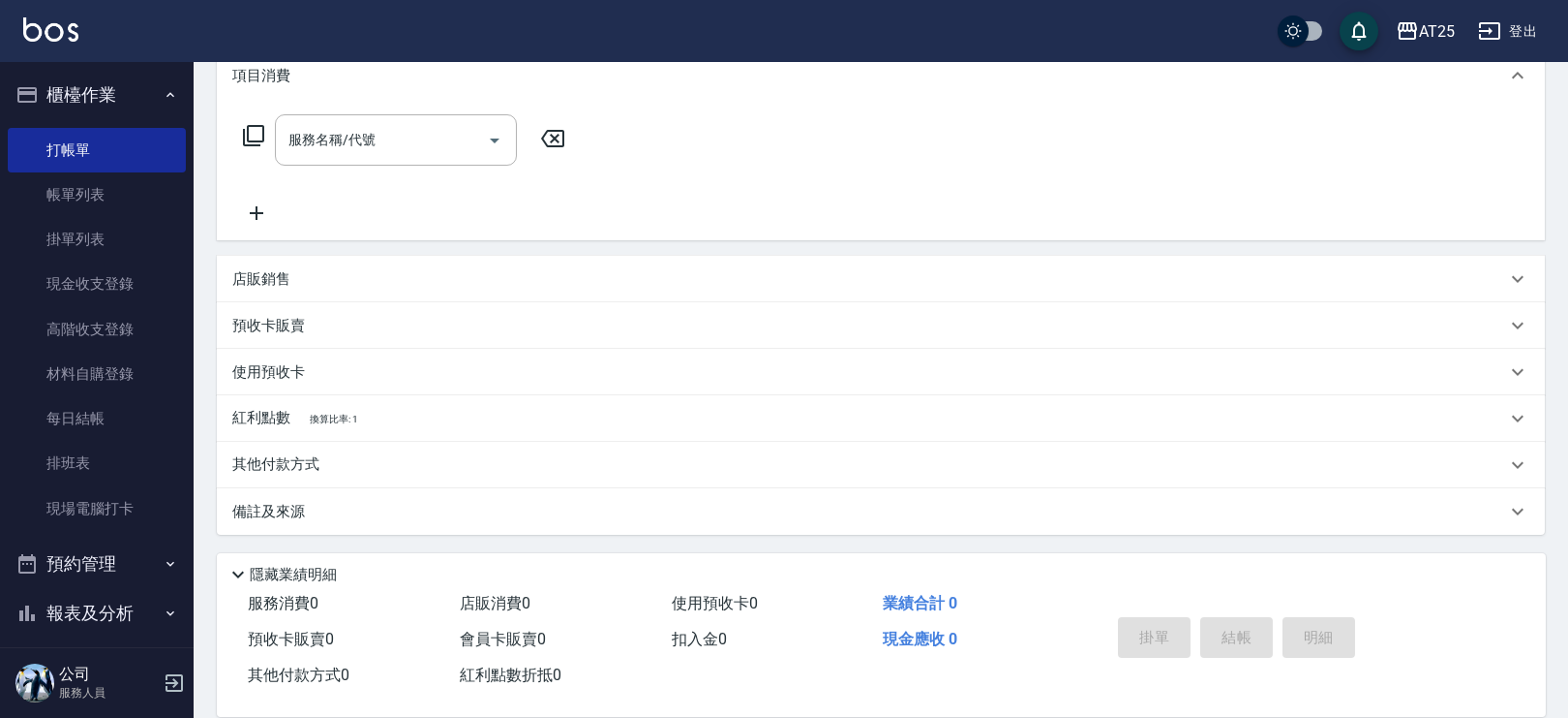
scroll to position [269, 0]
click at [287, 375] on p "使用預收卡" at bounding box center [269, 373] width 73 height 20
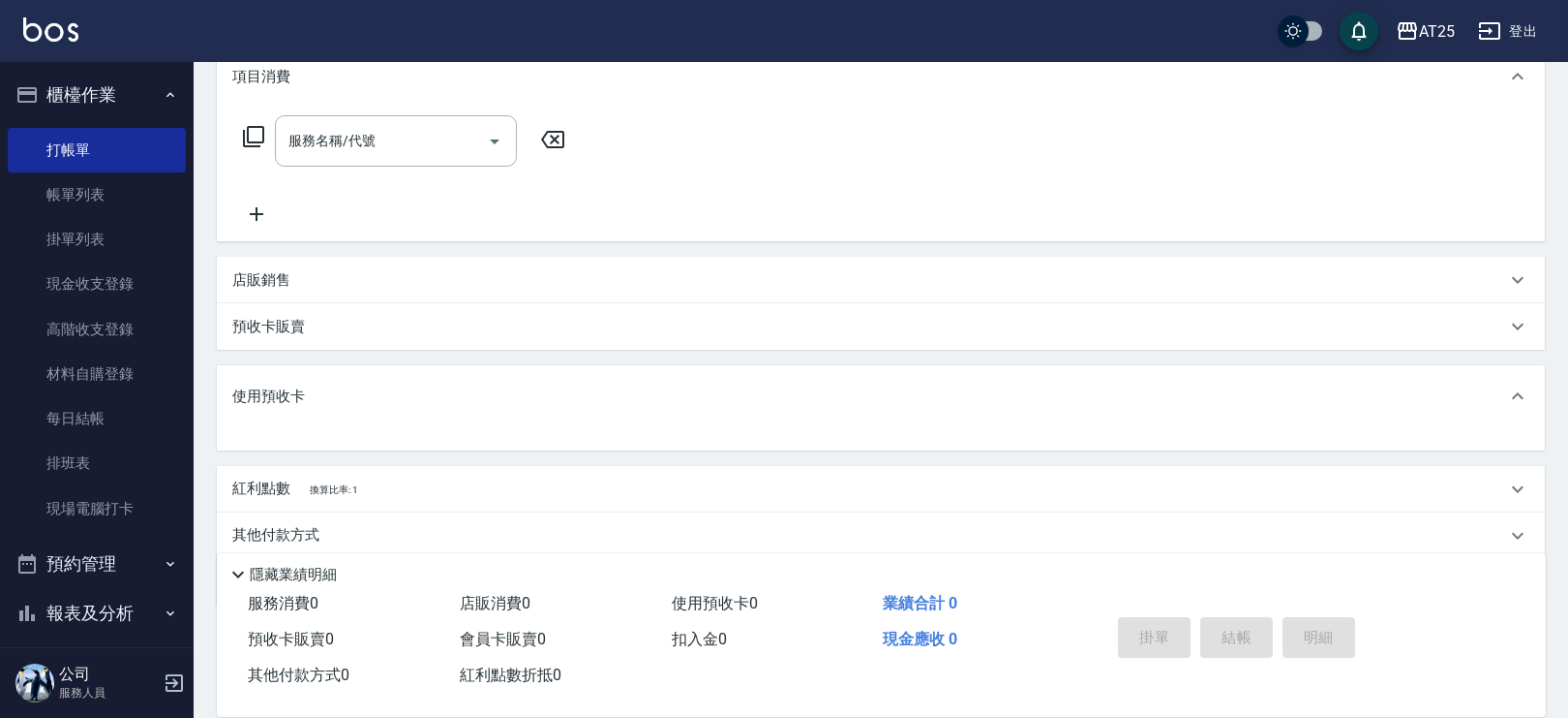
click at [286, 389] on p "使用預收卡" at bounding box center [269, 396] width 73 height 20
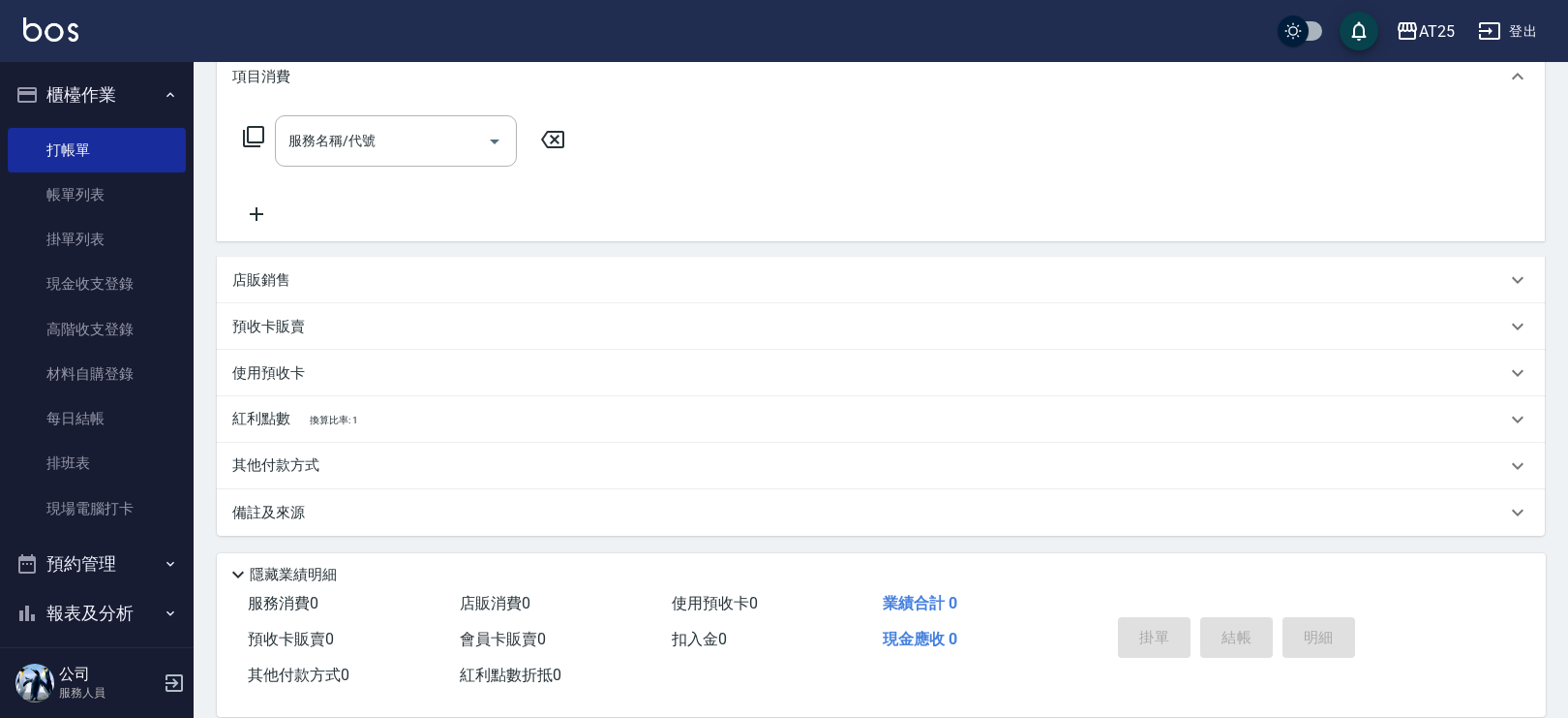
click at [300, 285] on div "店販銷售" at bounding box center [870, 280] width 1274 height 20
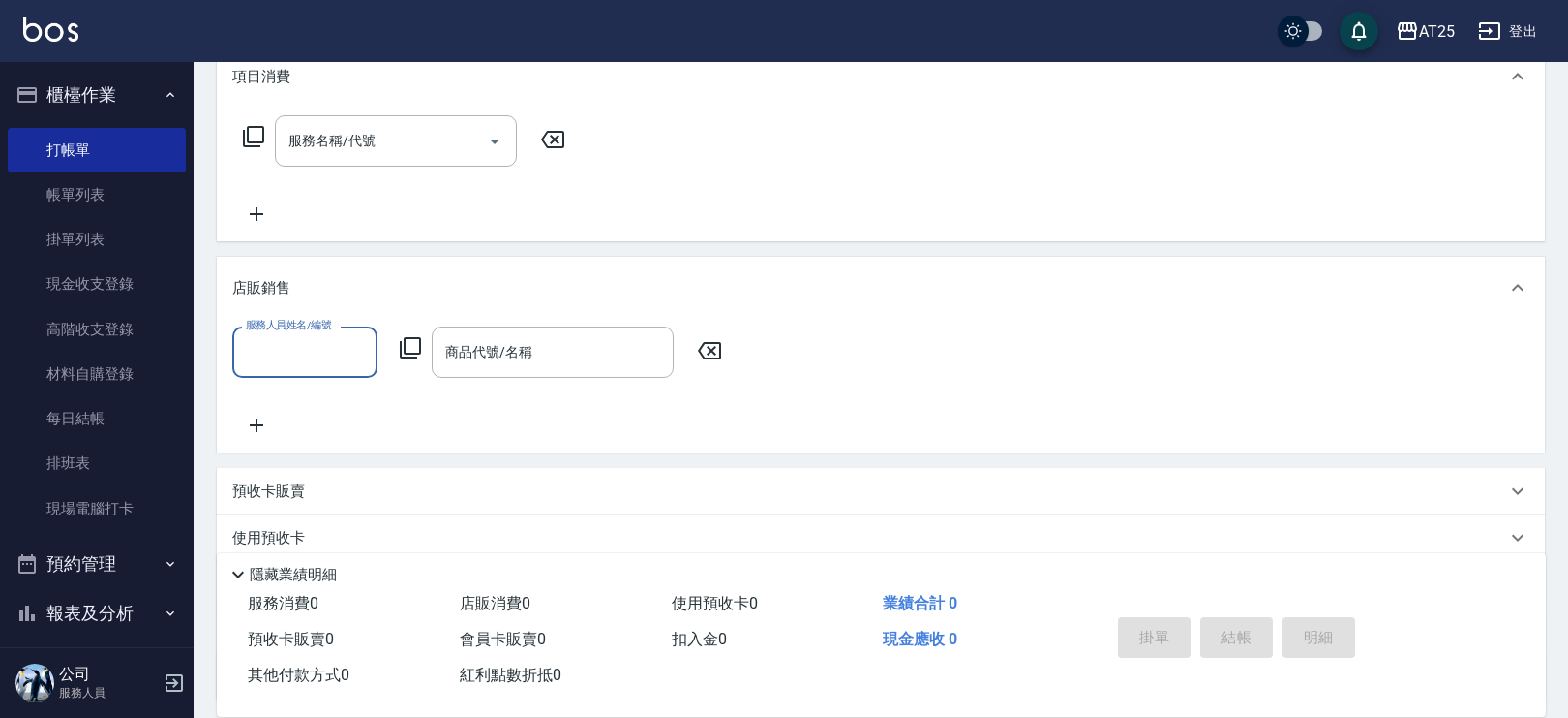
scroll to position [0, 0]
click at [300, 285] on div "店販銷售" at bounding box center [870, 288] width 1274 height 20
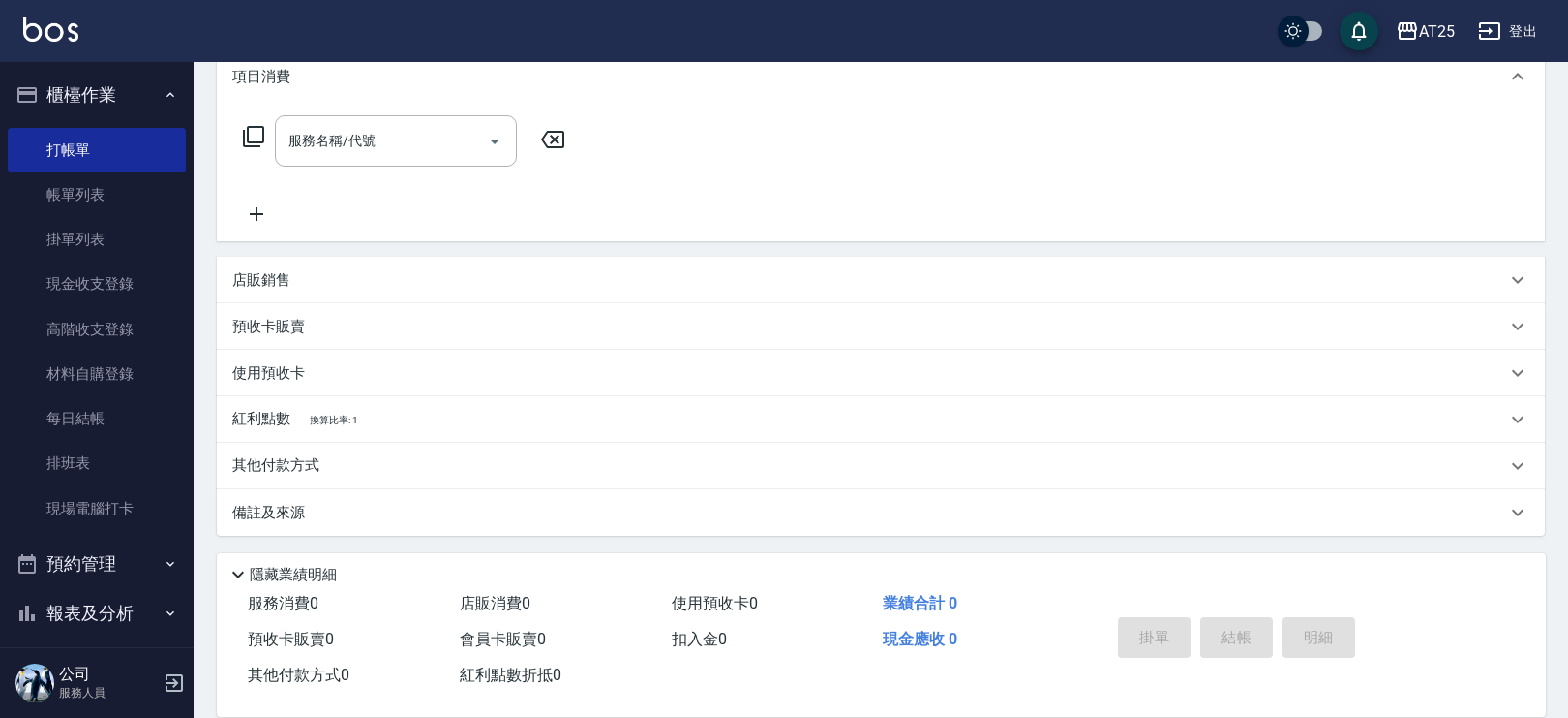
click at [296, 462] on p "其他付款方式" at bounding box center [281, 466] width 97 height 21
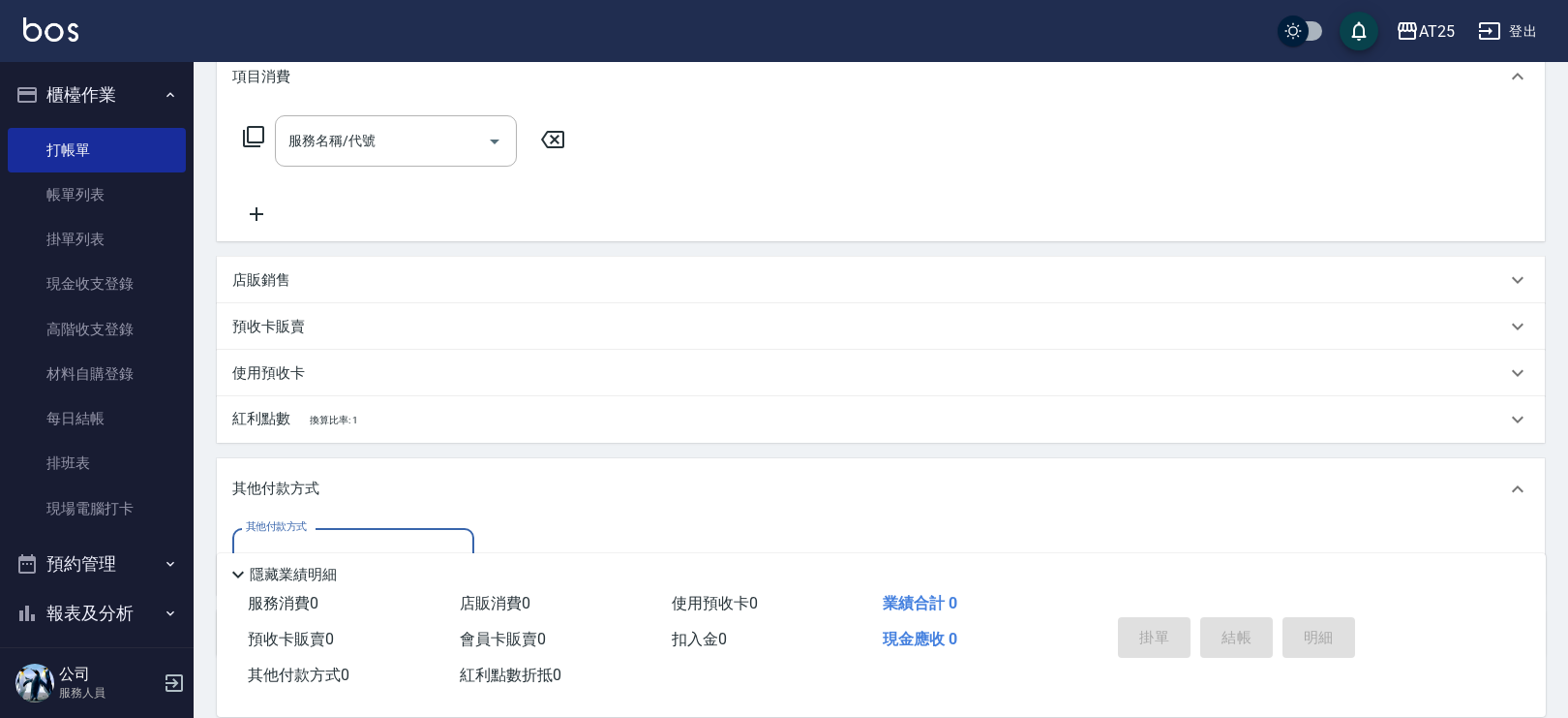
scroll to position [389, 0]
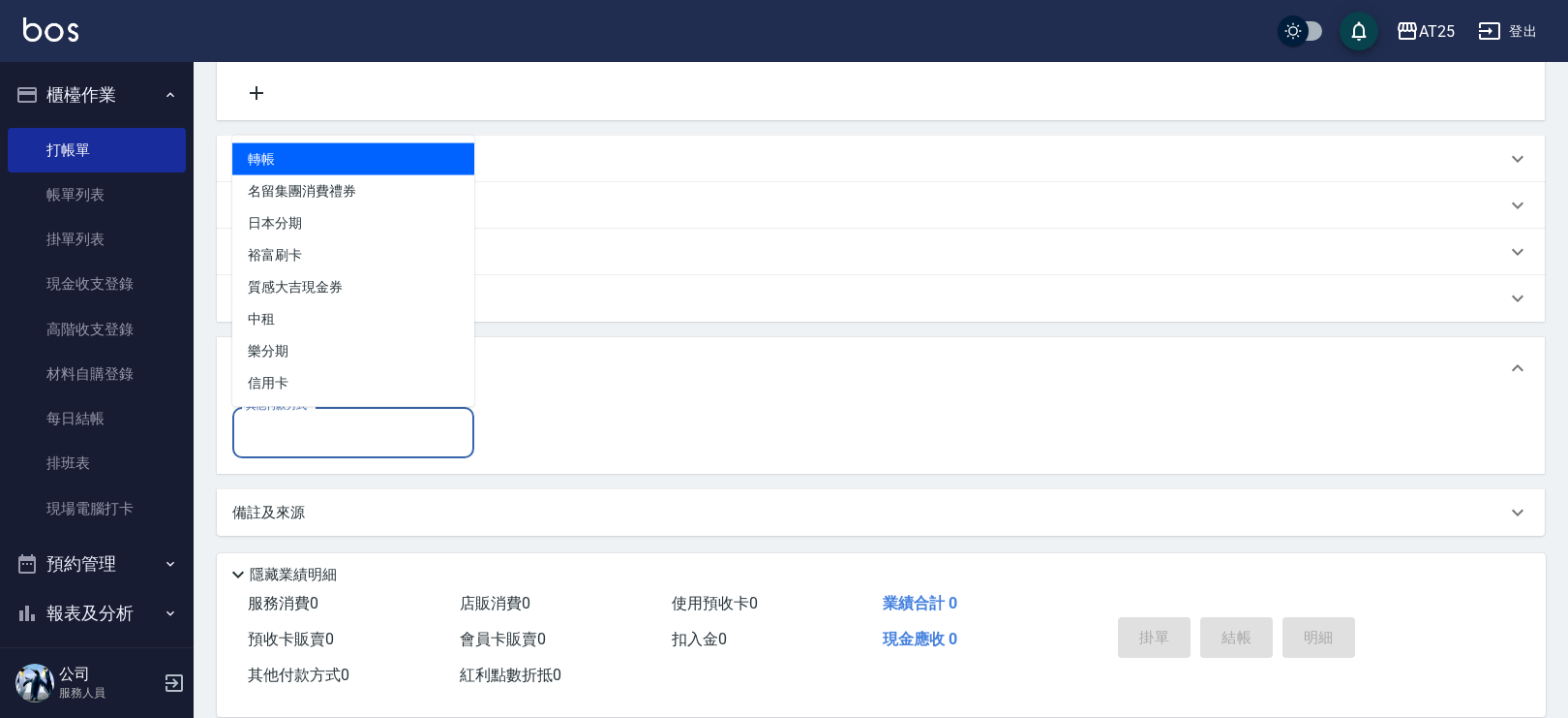
click at [280, 424] on input "其他付款方式" at bounding box center [354, 432] width 225 height 34
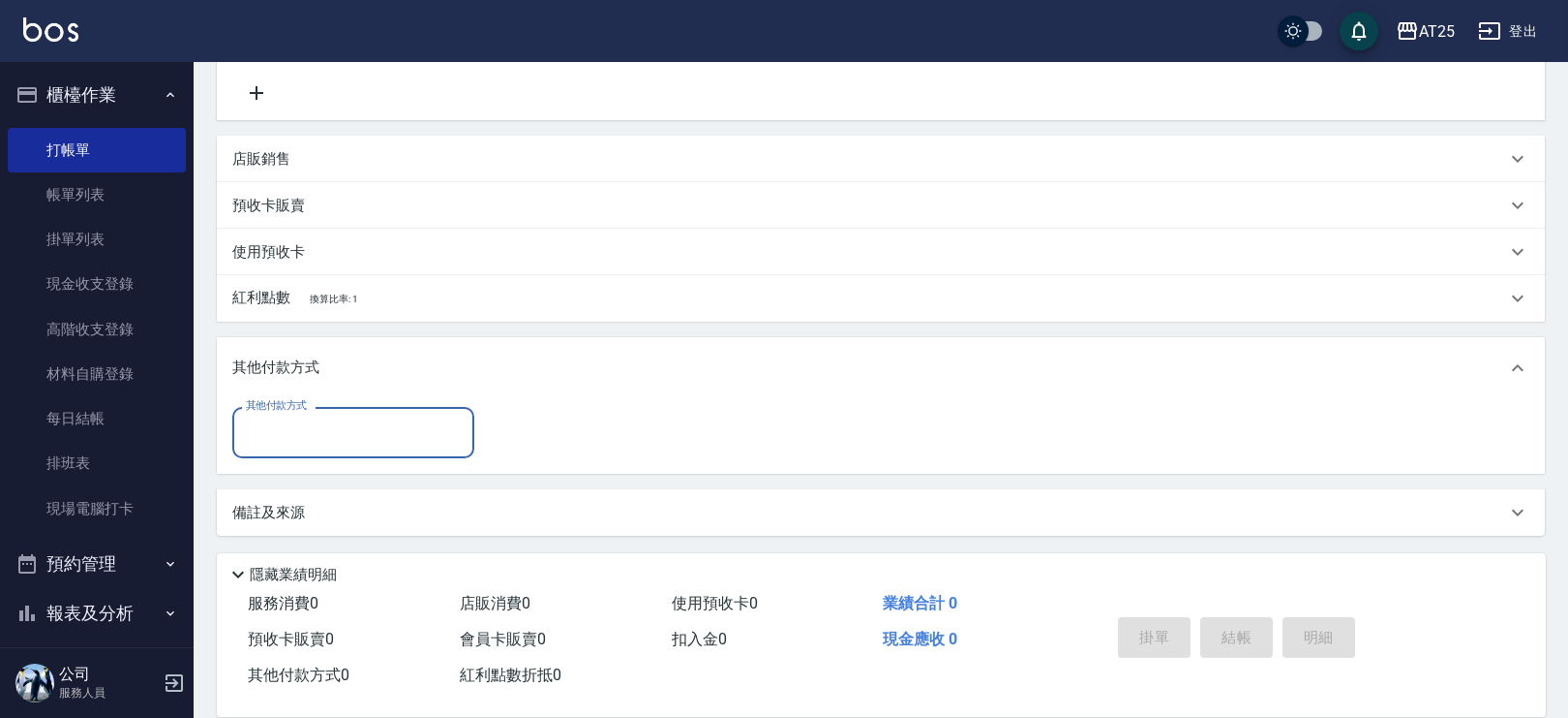
drag, startPoint x: 300, startPoint y: 366, endPoint x: 311, endPoint y: 360, distance: 12.5
click at [302, 364] on p "其他付款方式" at bounding box center [281, 368] width 97 height 21
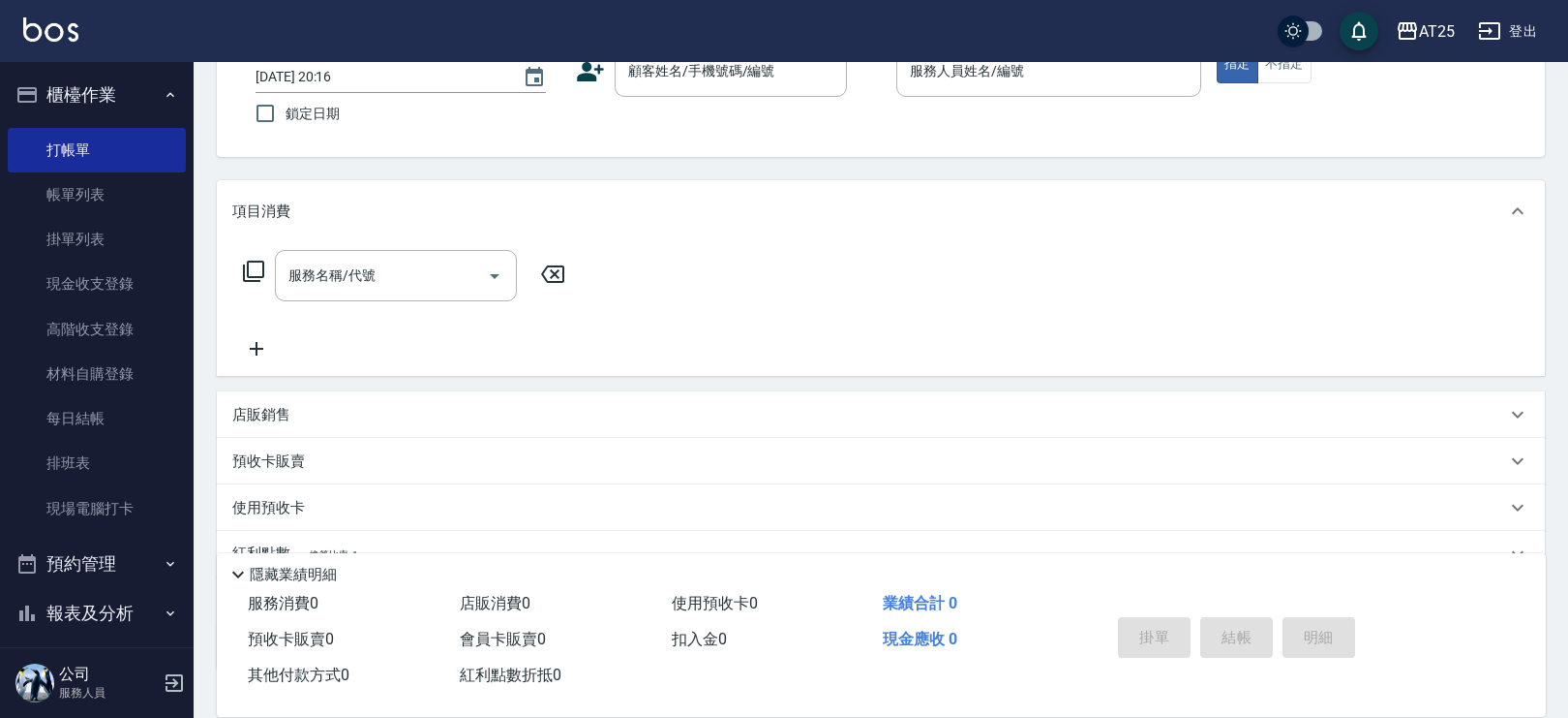
scroll to position [222, 0]
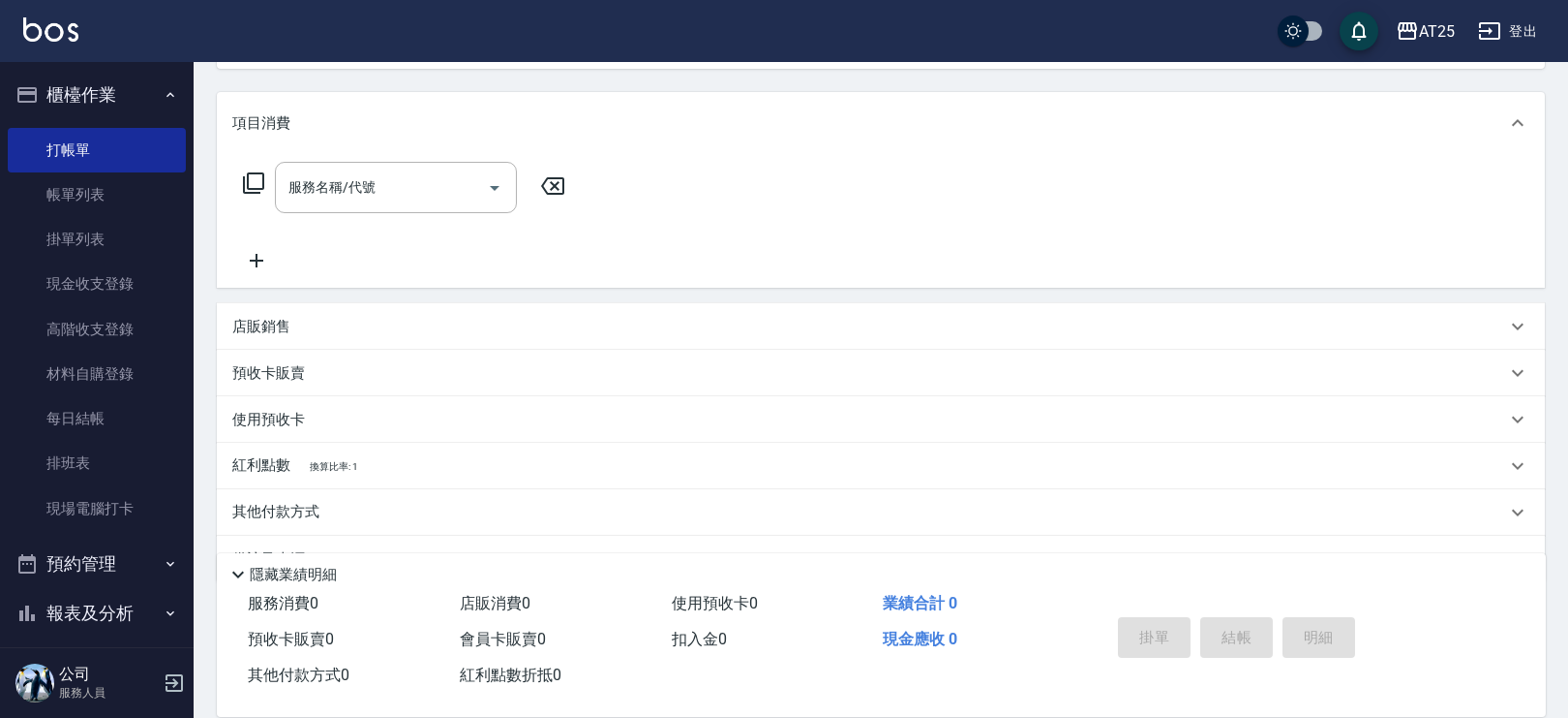
click at [293, 325] on div "店販銷售" at bounding box center [870, 326] width 1274 height 20
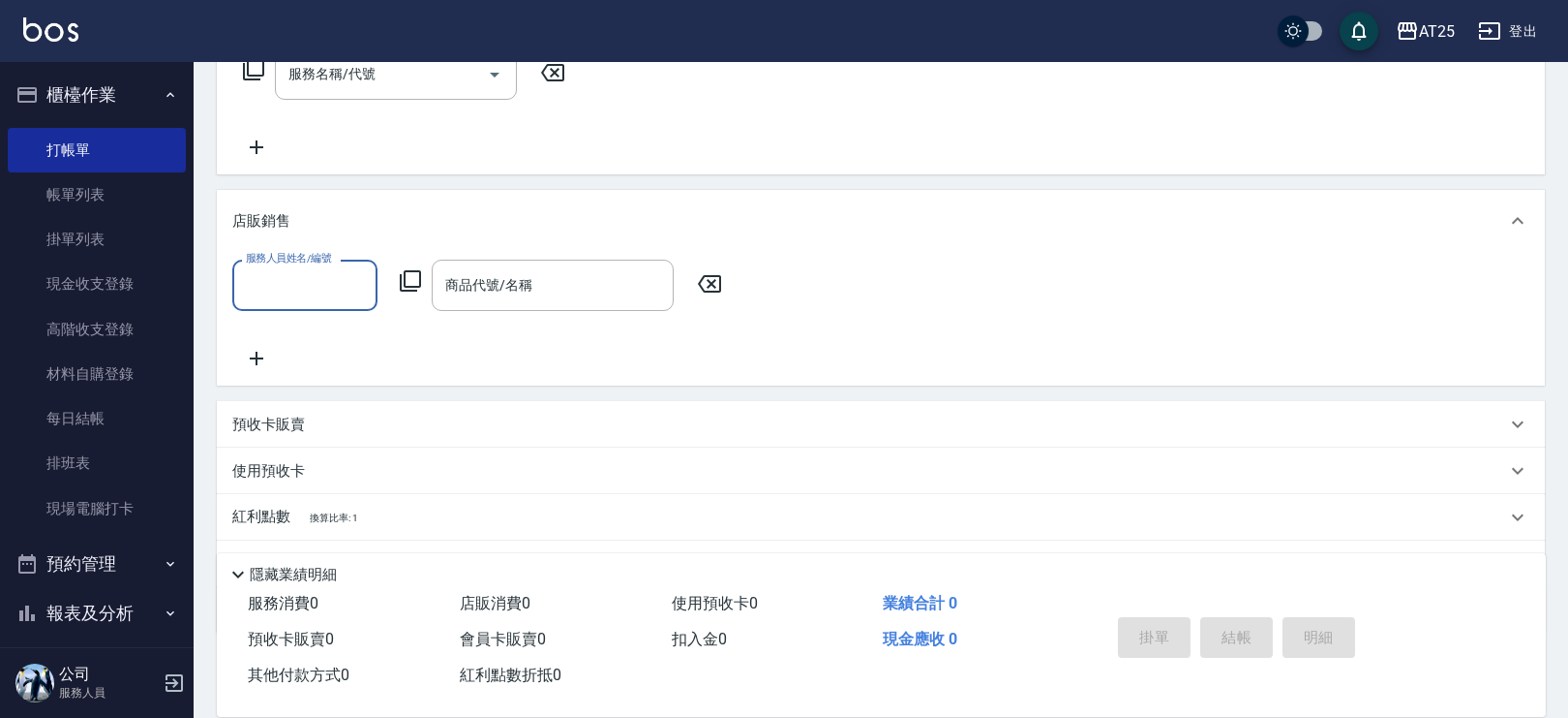
scroll to position [346, 0]
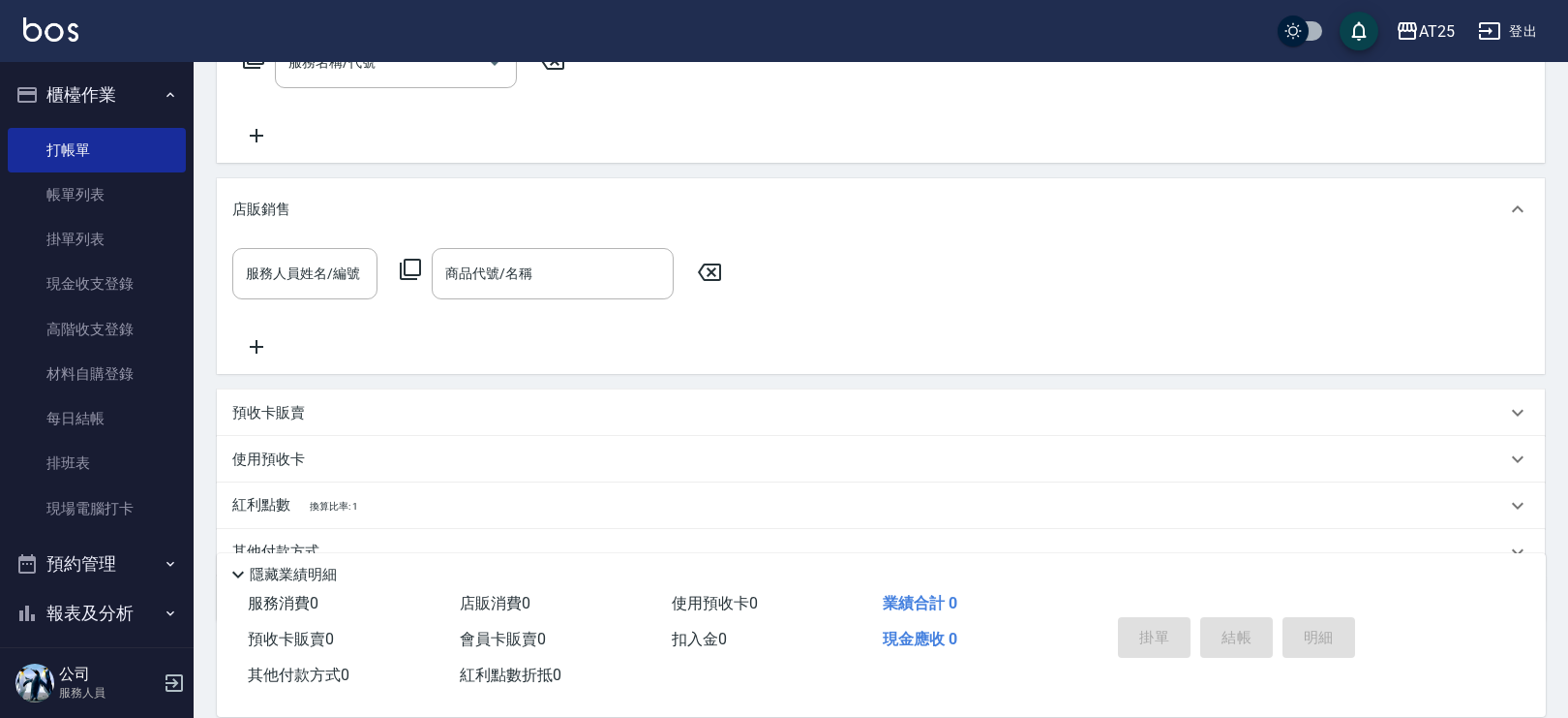
click at [321, 197] on div "店販銷售" at bounding box center [881, 210] width 1328 height 62
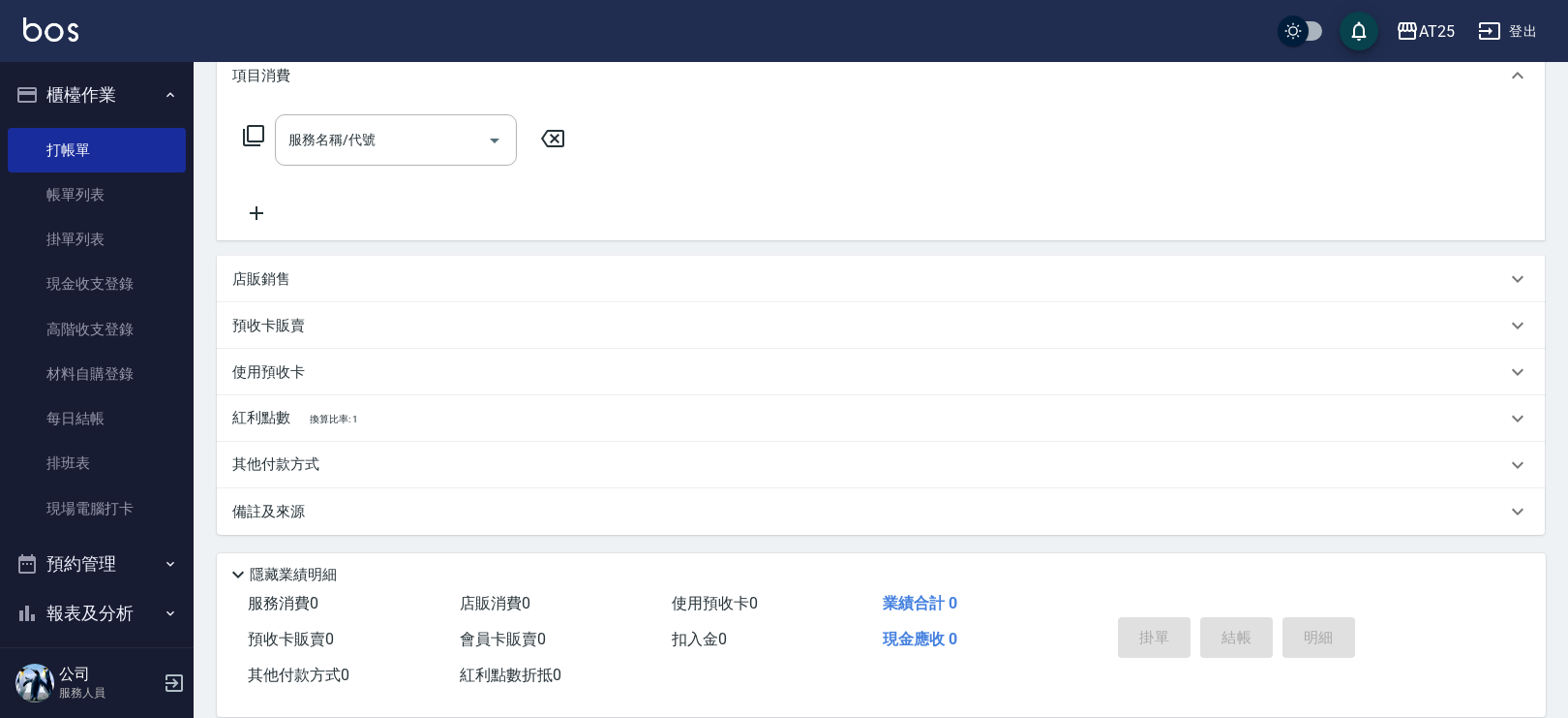
scroll to position [269, 0]
click at [281, 334] on p "預收卡販賣" at bounding box center [269, 326] width 73 height 20
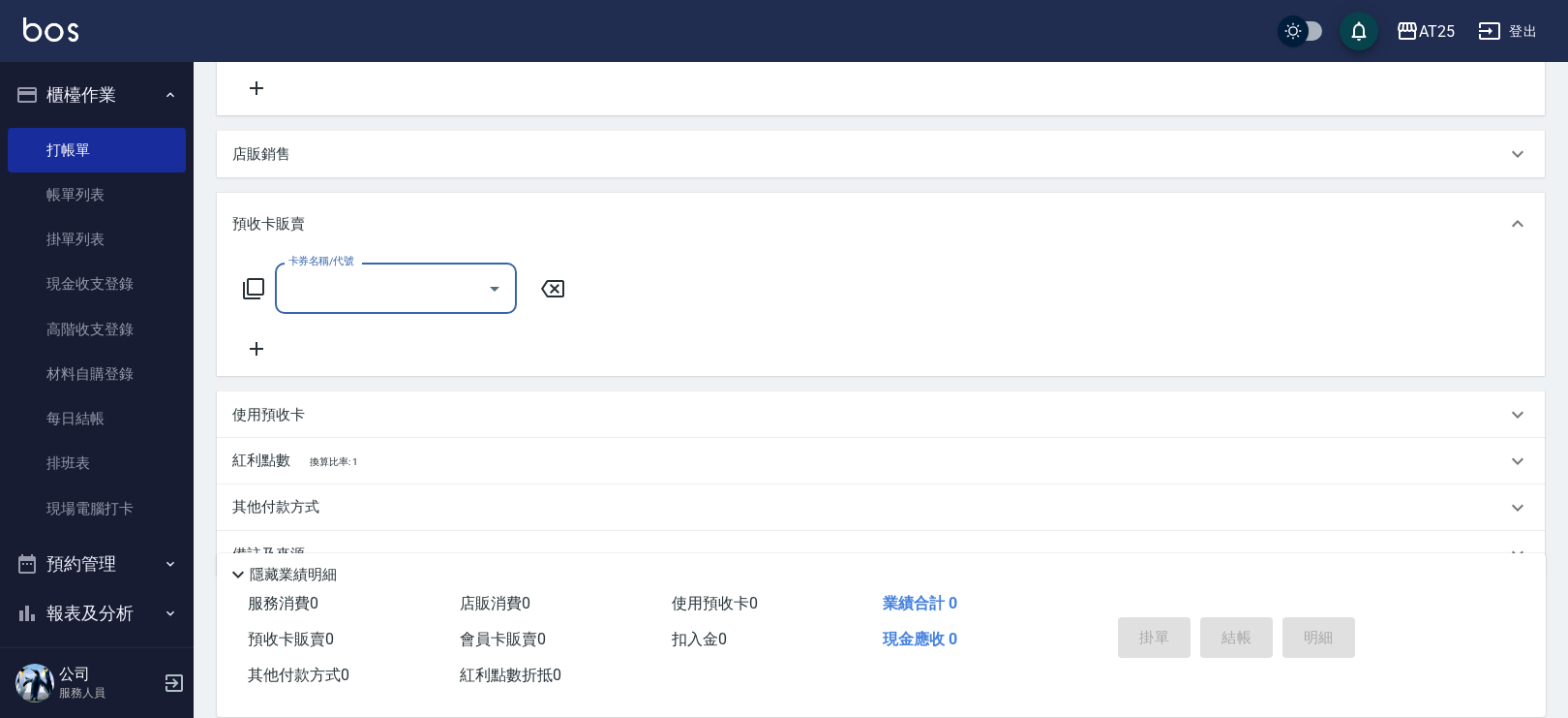
scroll to position [425, 0]
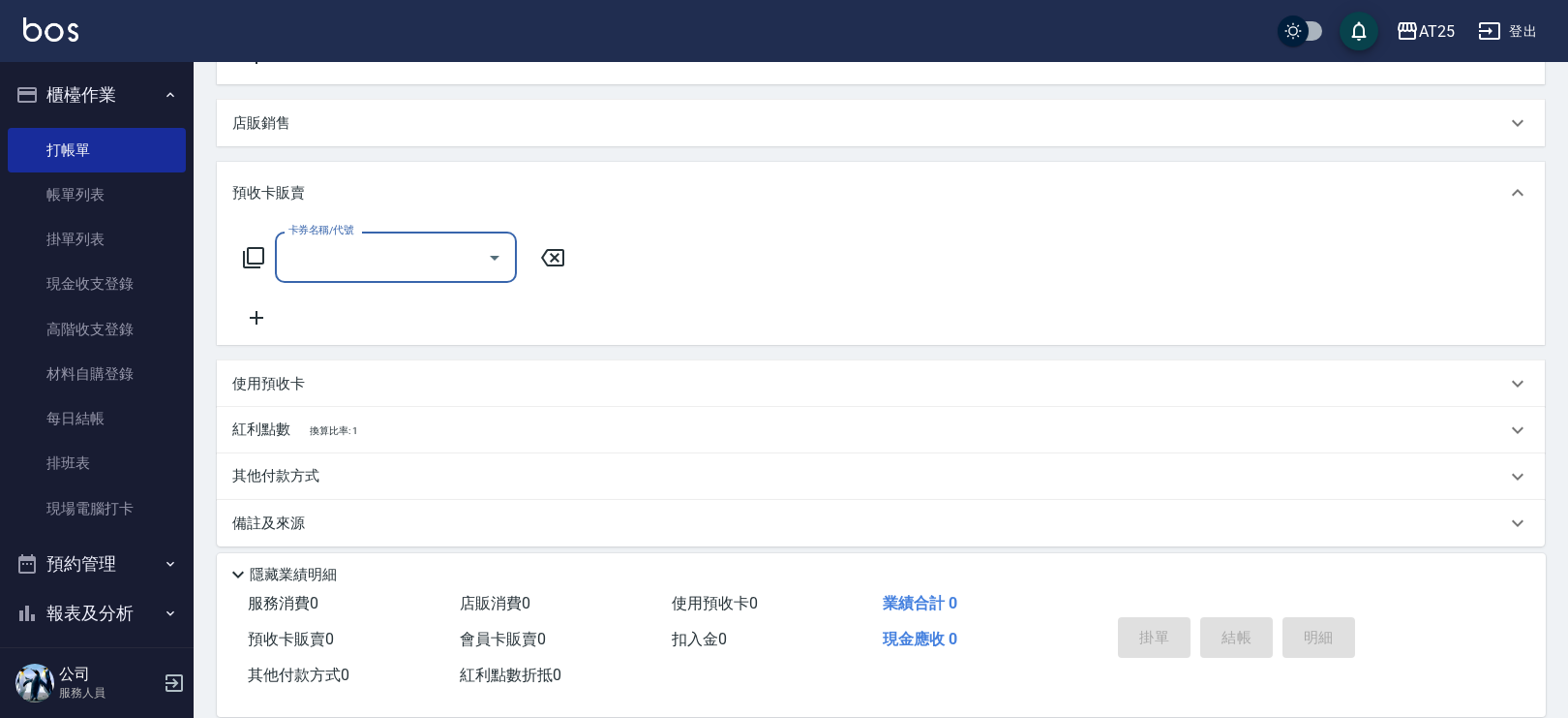
click at [378, 243] on input "卡券名稱/代號" at bounding box center [382, 257] width 196 height 34
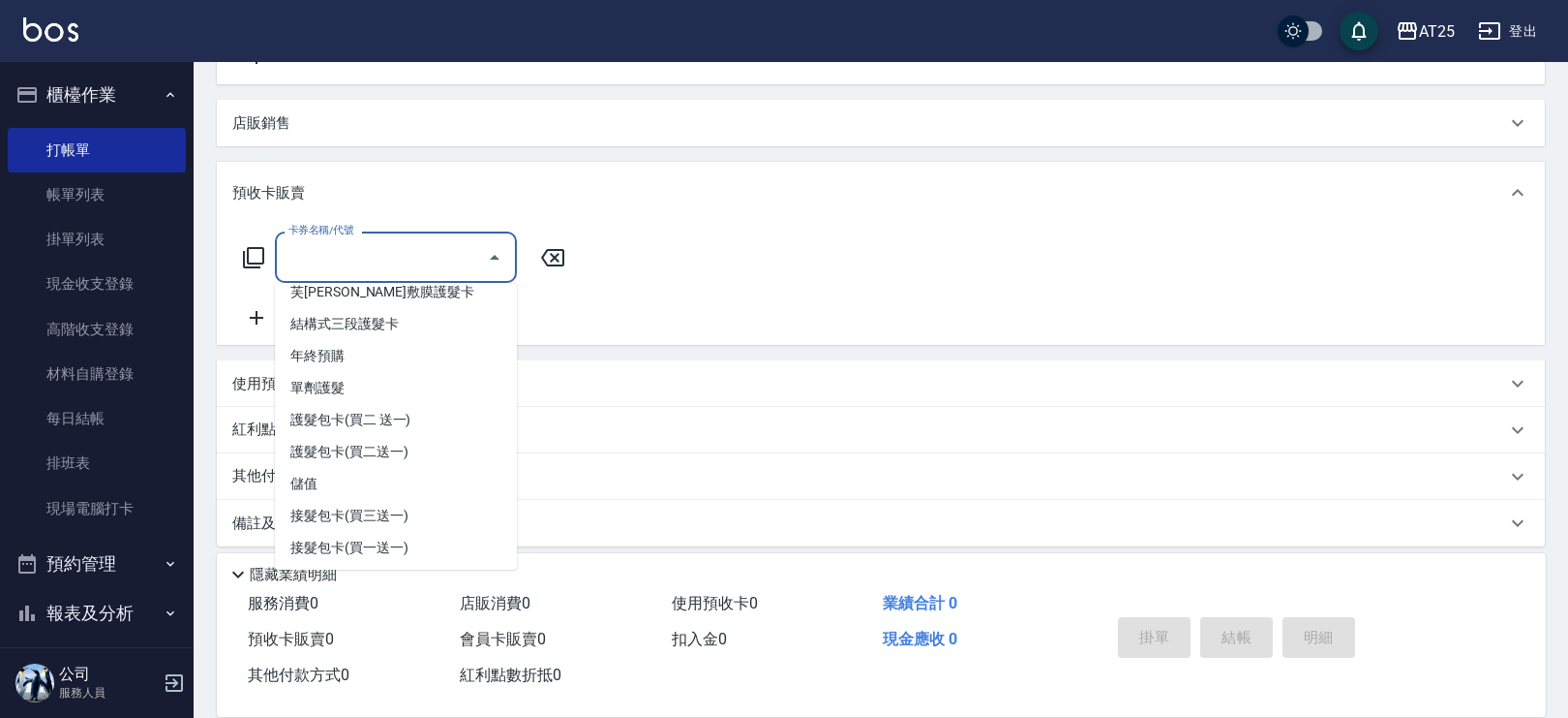
scroll to position [0, 0]
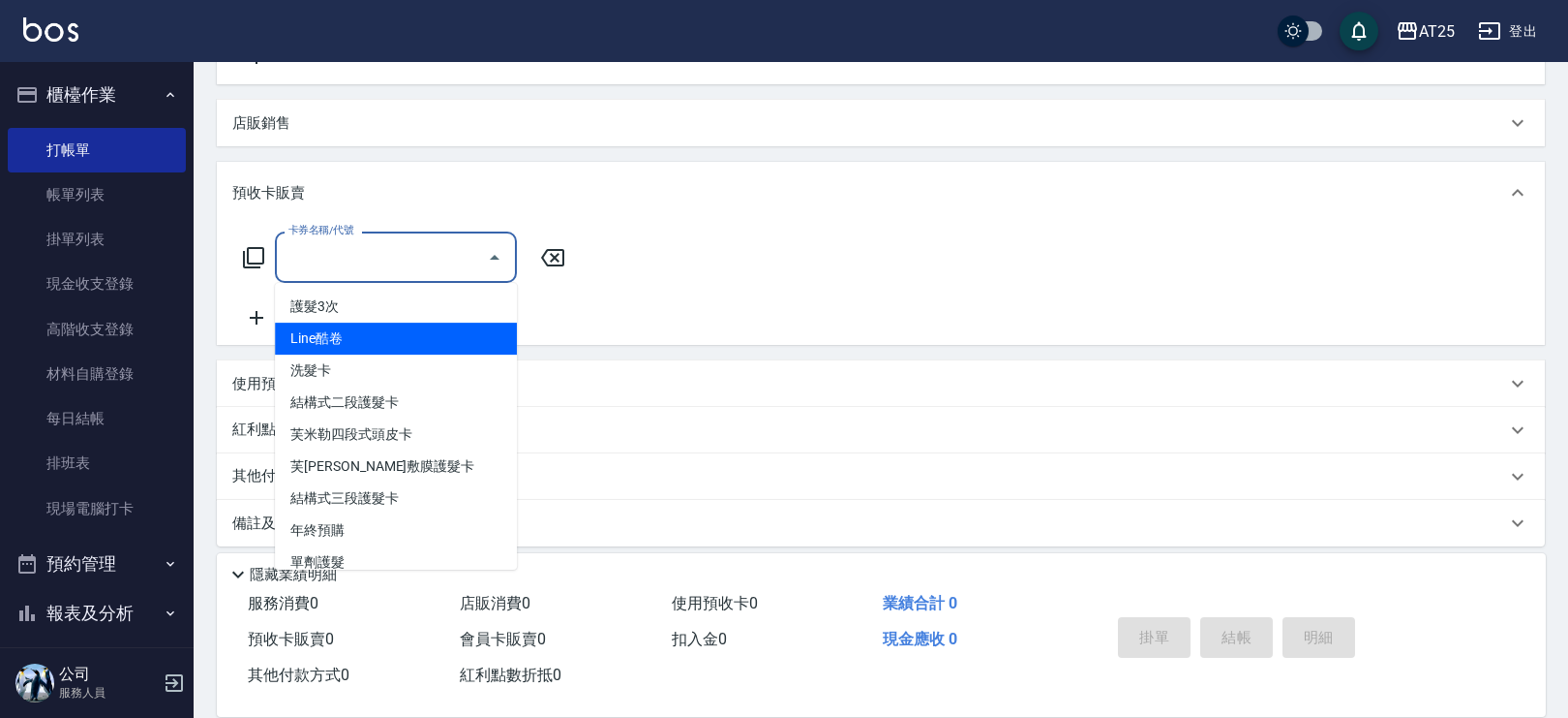
click at [316, 187] on div "預收卡販賣" at bounding box center [870, 193] width 1274 height 20
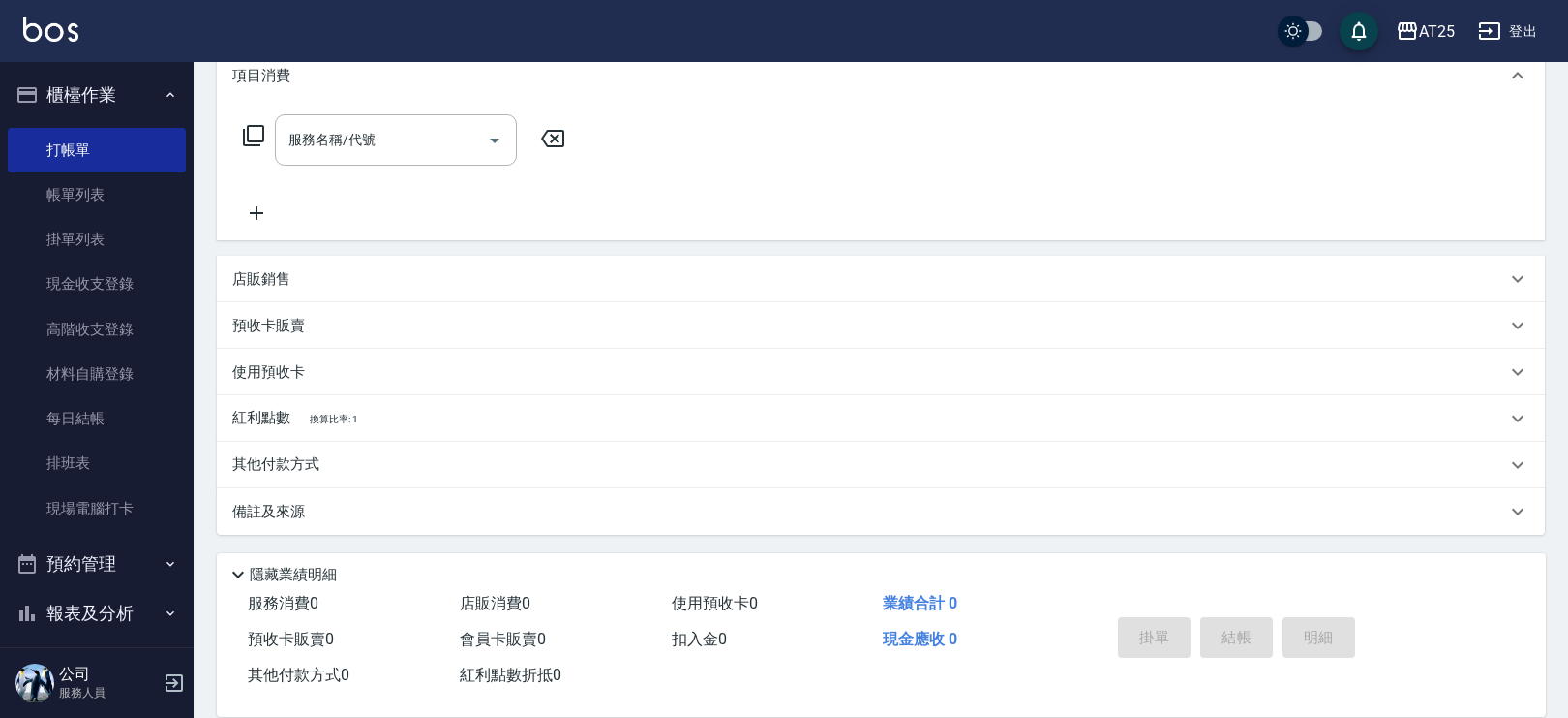
scroll to position [269, 0]
click at [295, 365] on p "使用預收卡" at bounding box center [269, 373] width 73 height 20
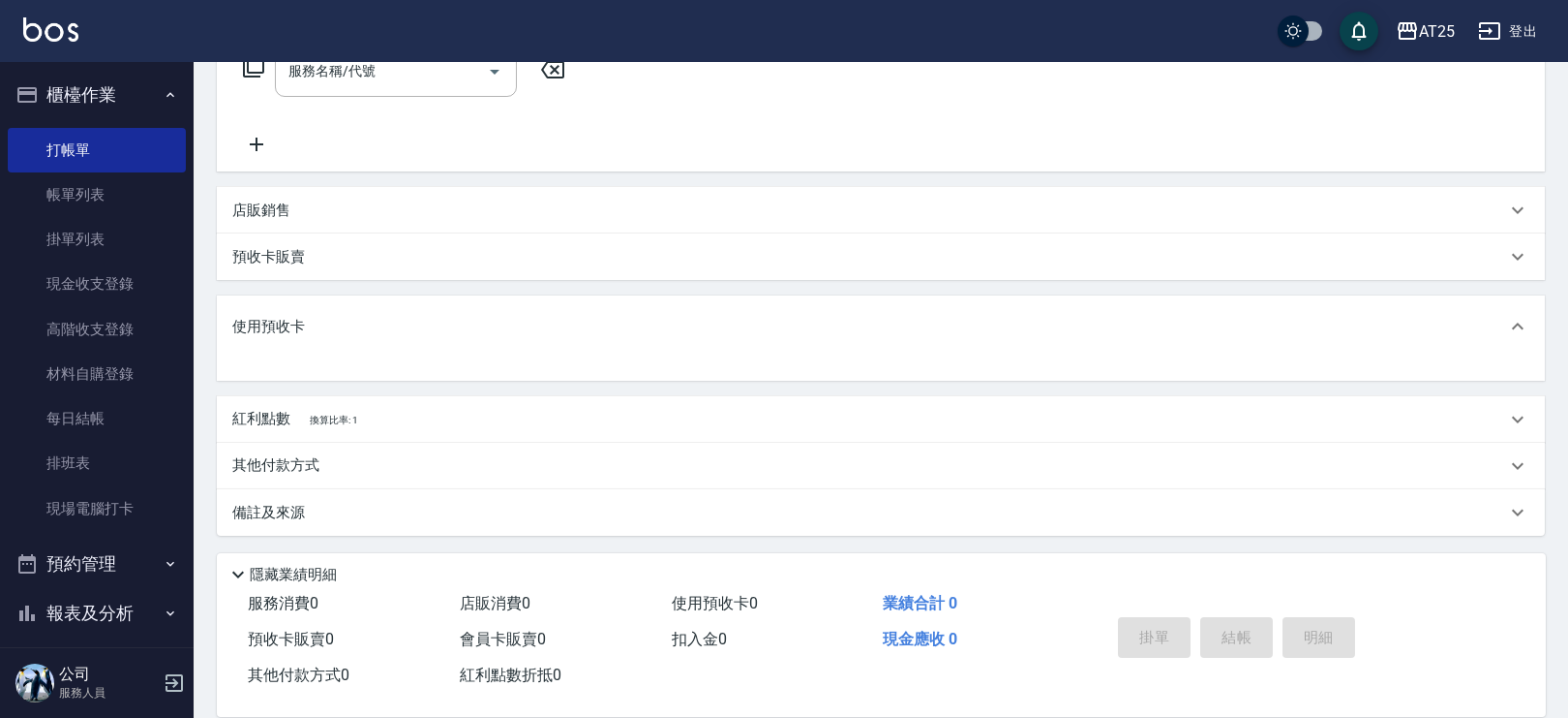
click at [283, 326] on p "使用預收卡" at bounding box center [269, 326] width 73 height 20
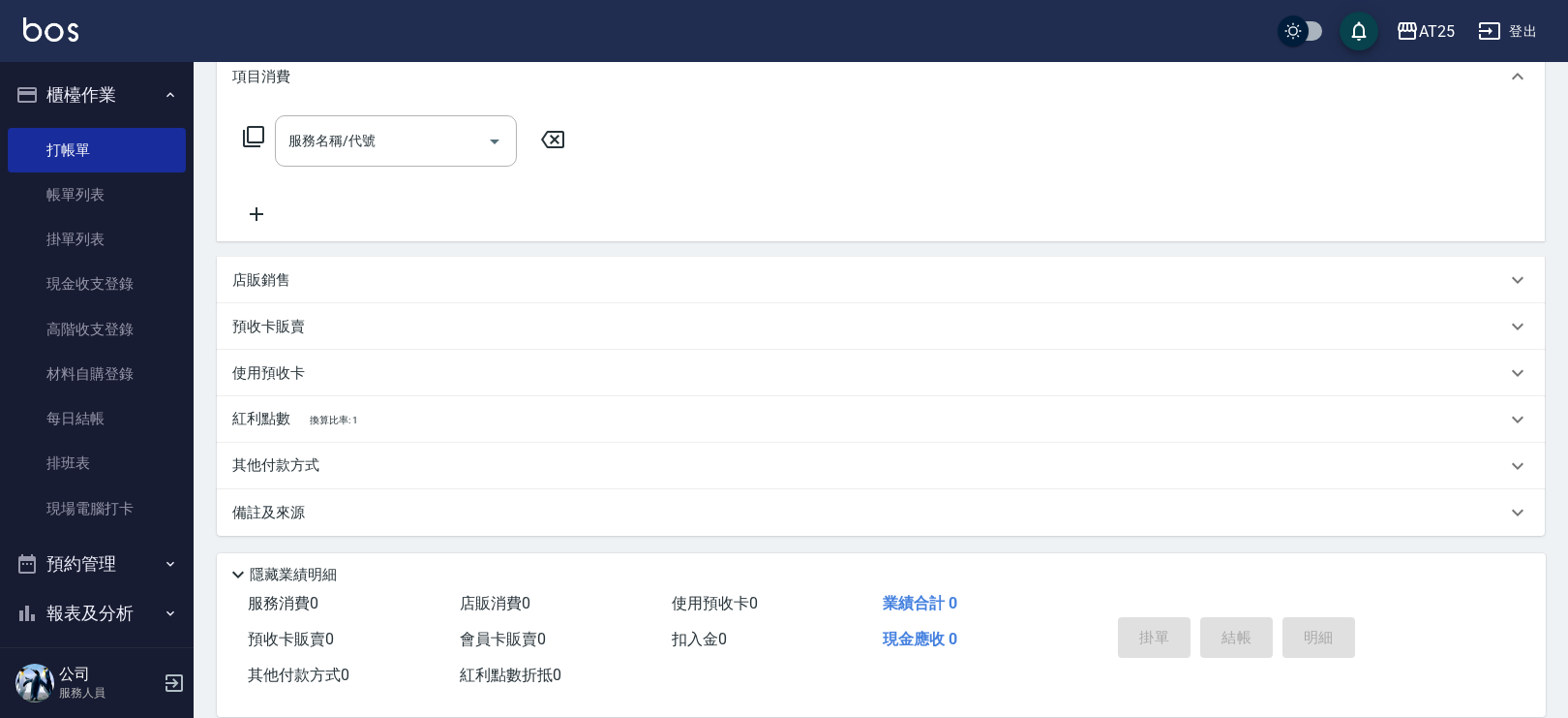
drag, startPoint x: 397, startPoint y: 390, endPoint x: 518, endPoint y: 352, distance: 126.8
click at [517, 358] on div "使用預收卡" at bounding box center [881, 373] width 1328 height 47
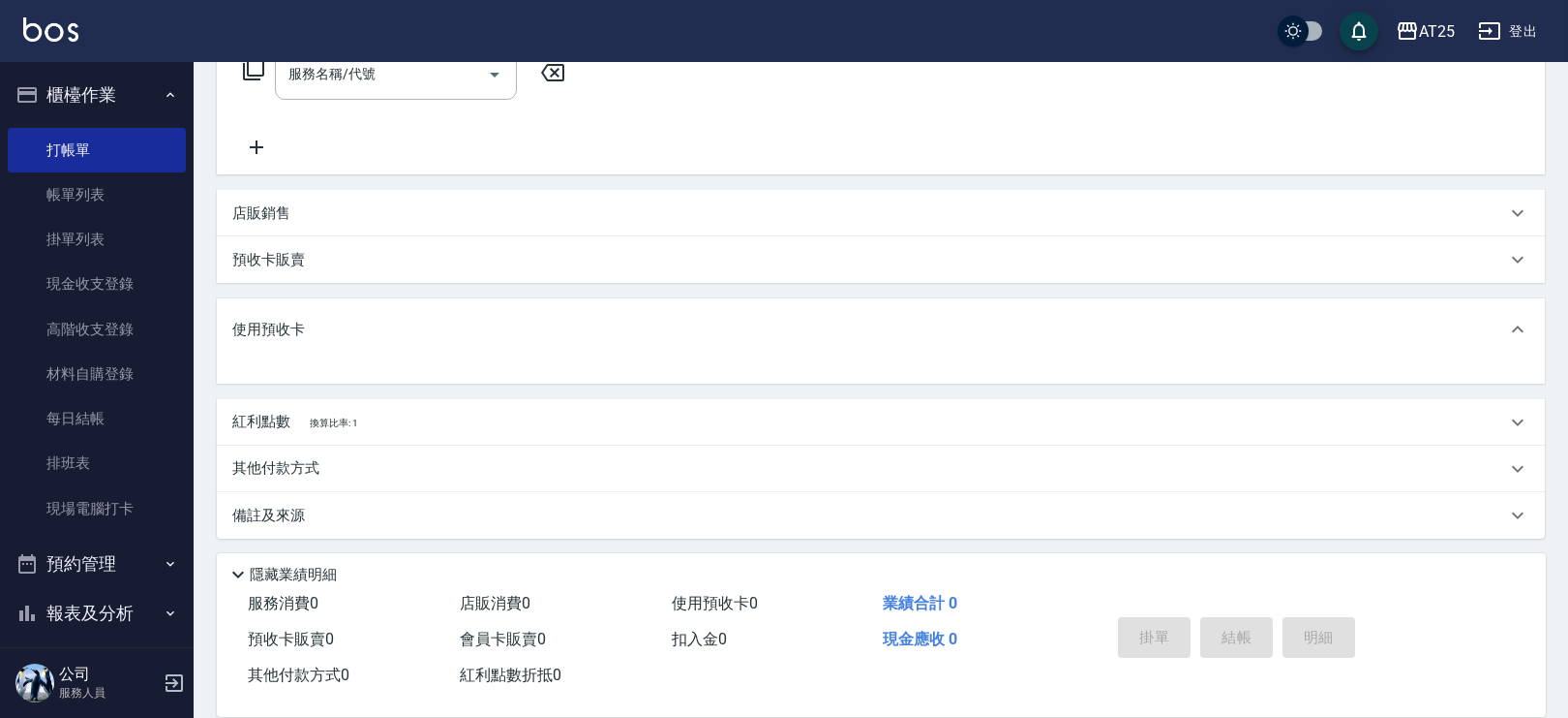
scroll to position [338, 0]
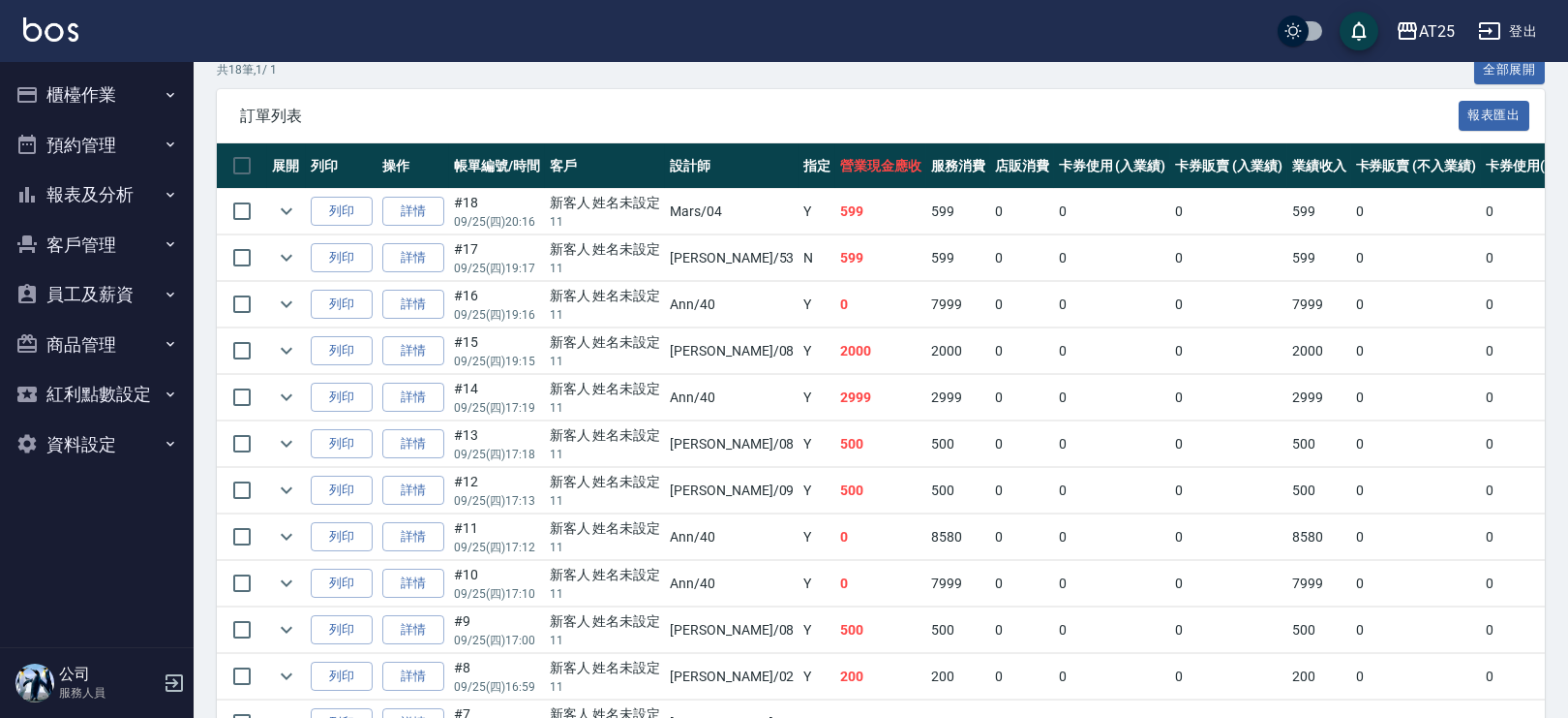
scroll to position [267, 0]
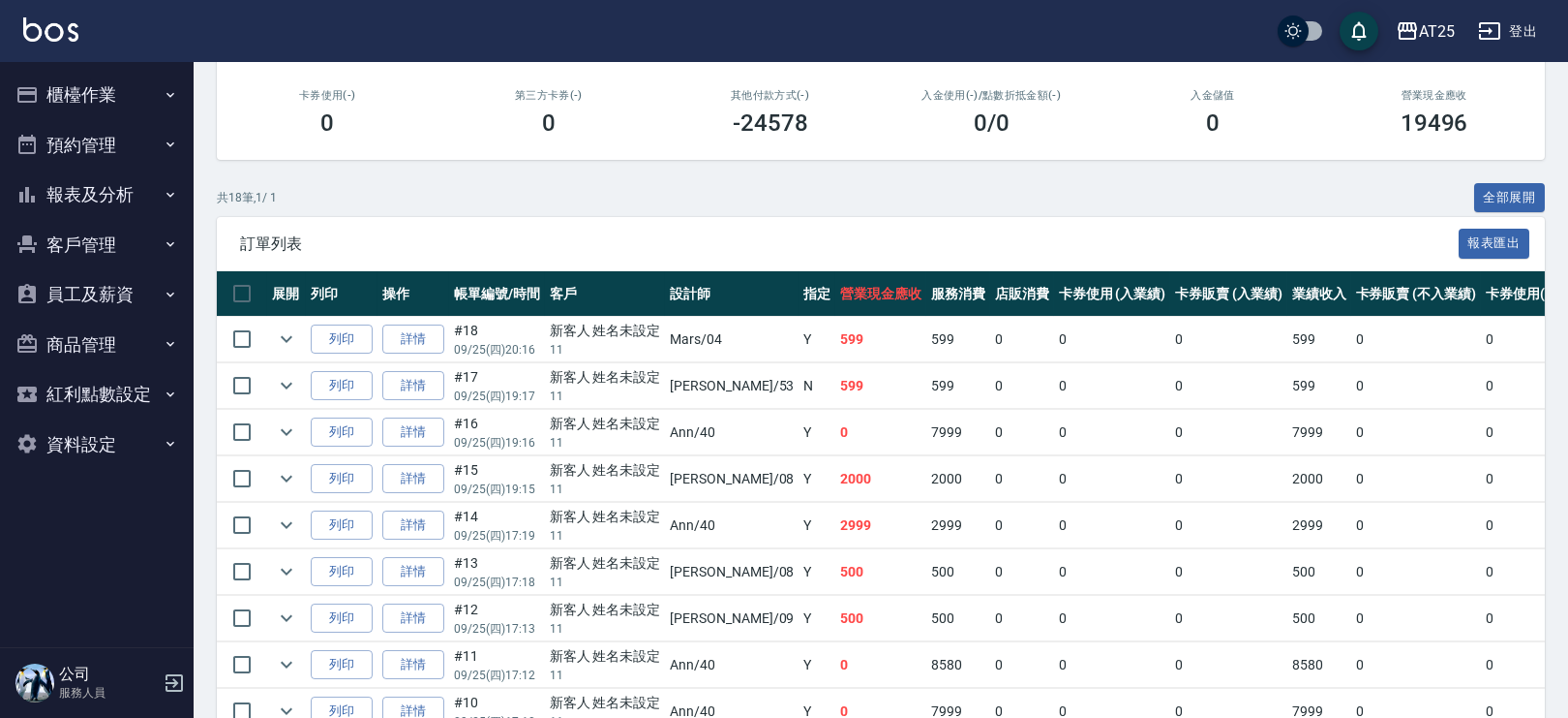
click at [1356, 510] on td "0" at bounding box center [1417, 525] width 130 height 46
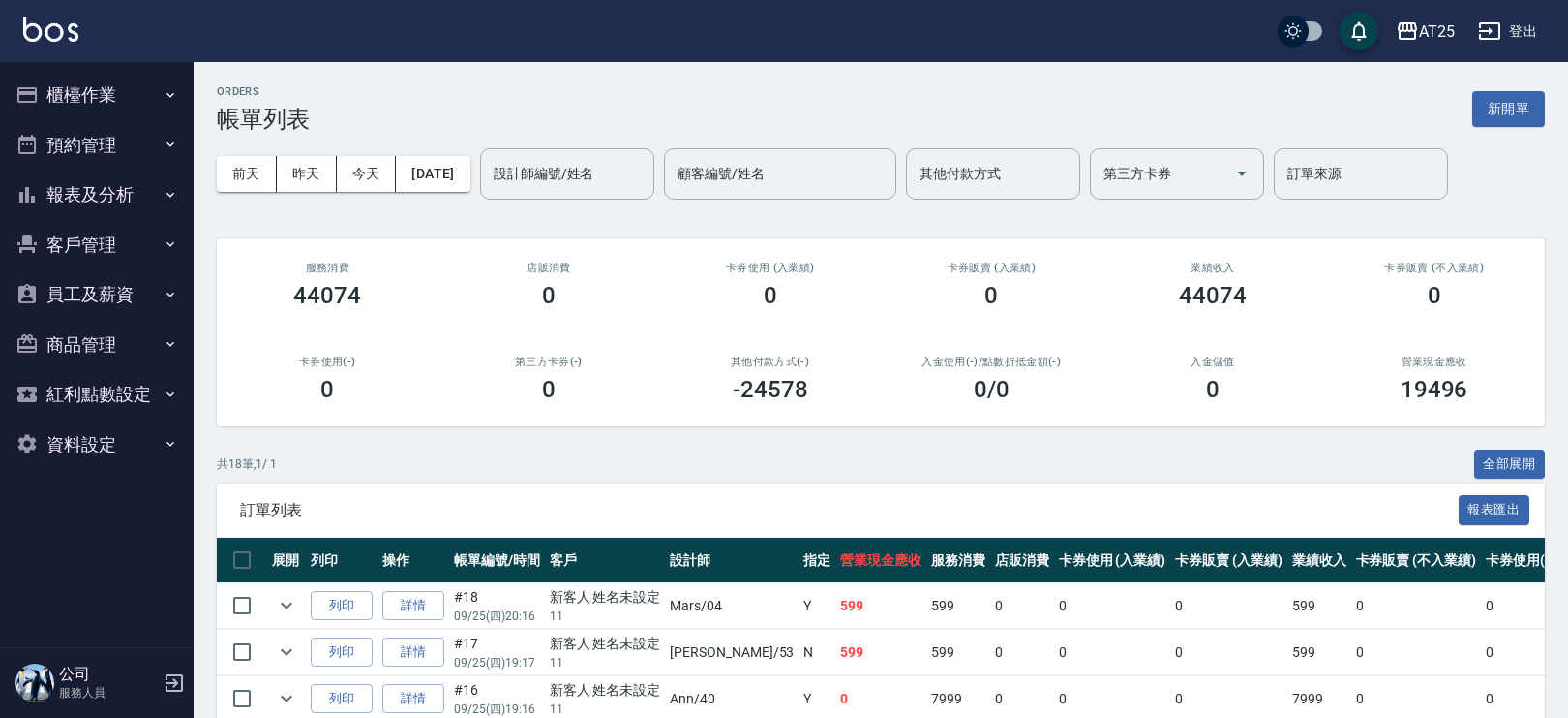
click at [157, 205] on button "報表及分析" at bounding box center [97, 195] width 178 height 50
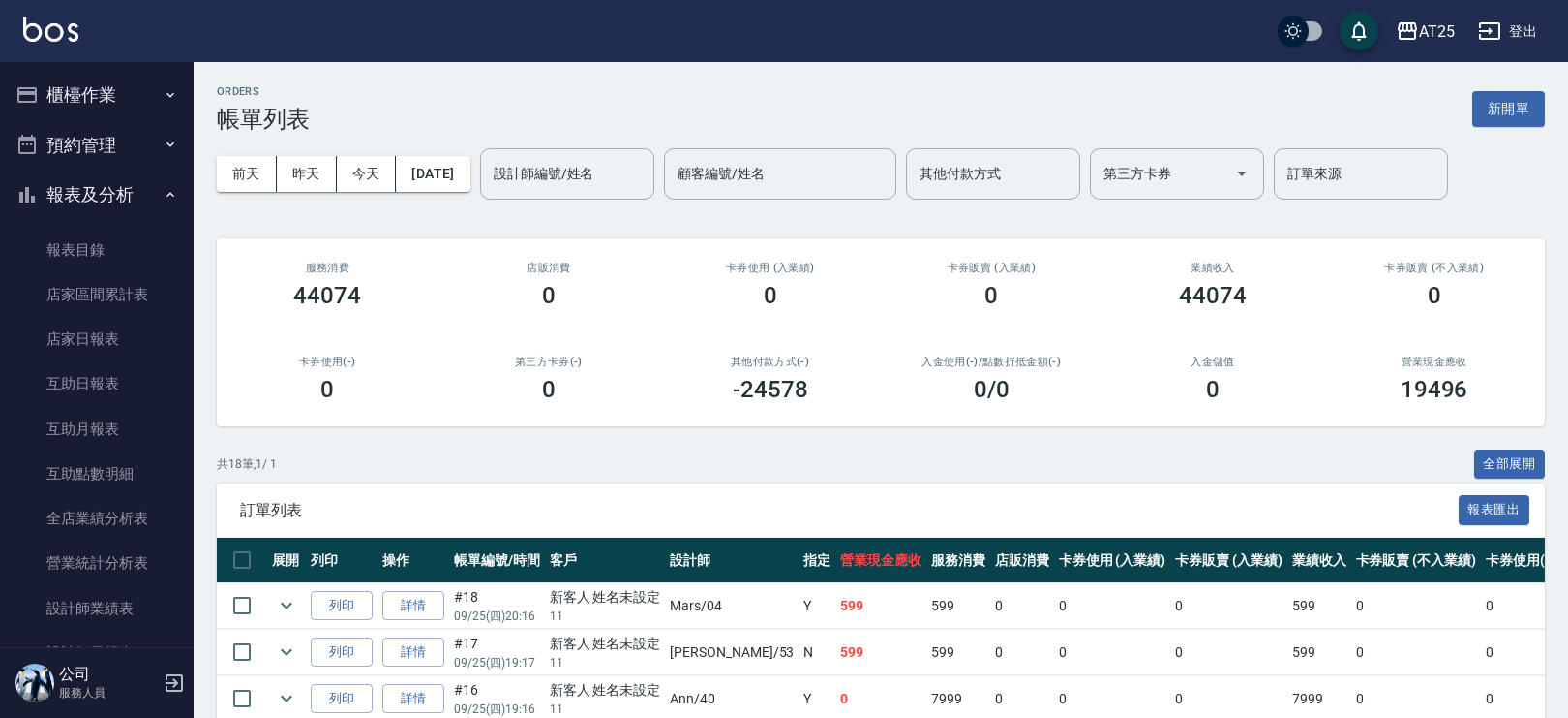
click at [161, 73] on button "櫃檯作業" at bounding box center [97, 95] width 178 height 50
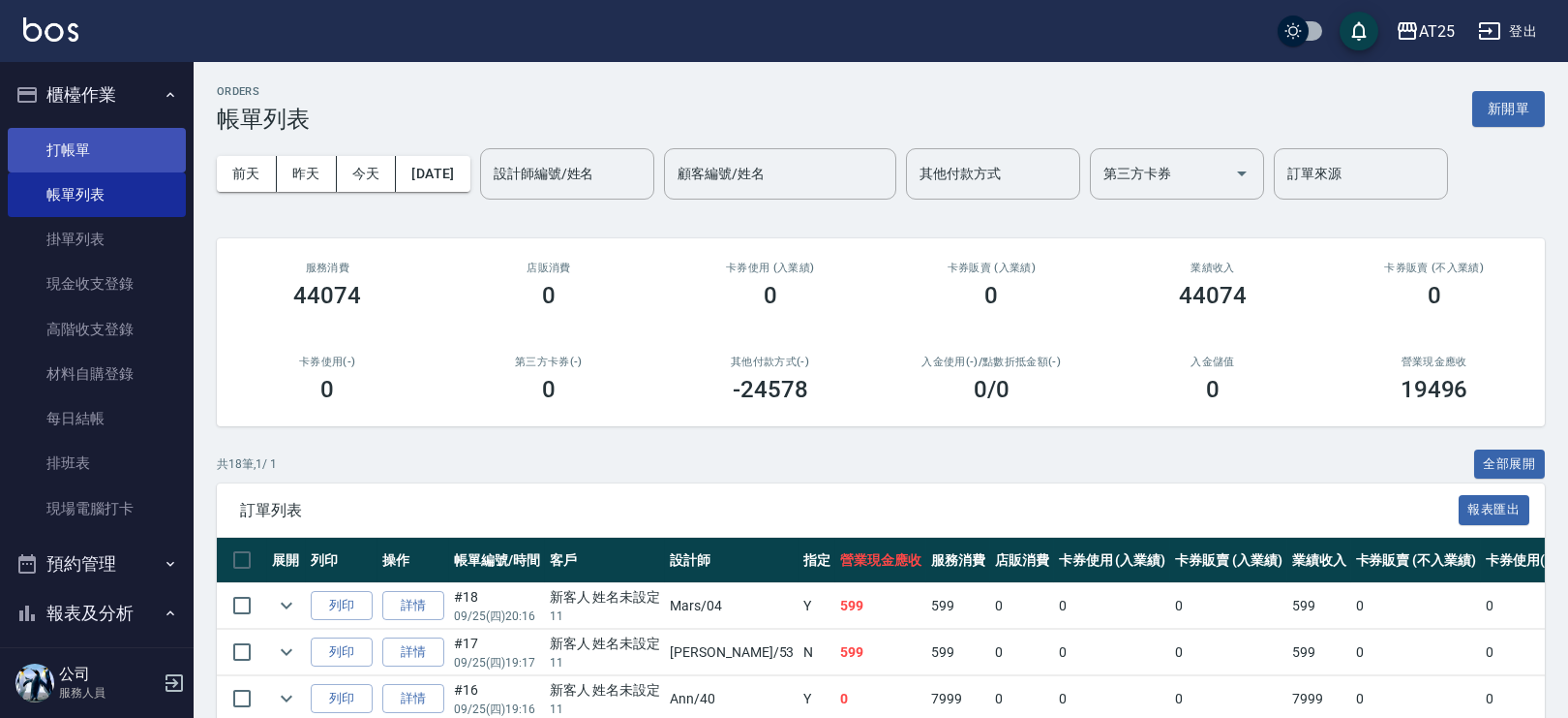
click at [118, 155] on link "打帳單" at bounding box center [97, 150] width 178 height 45
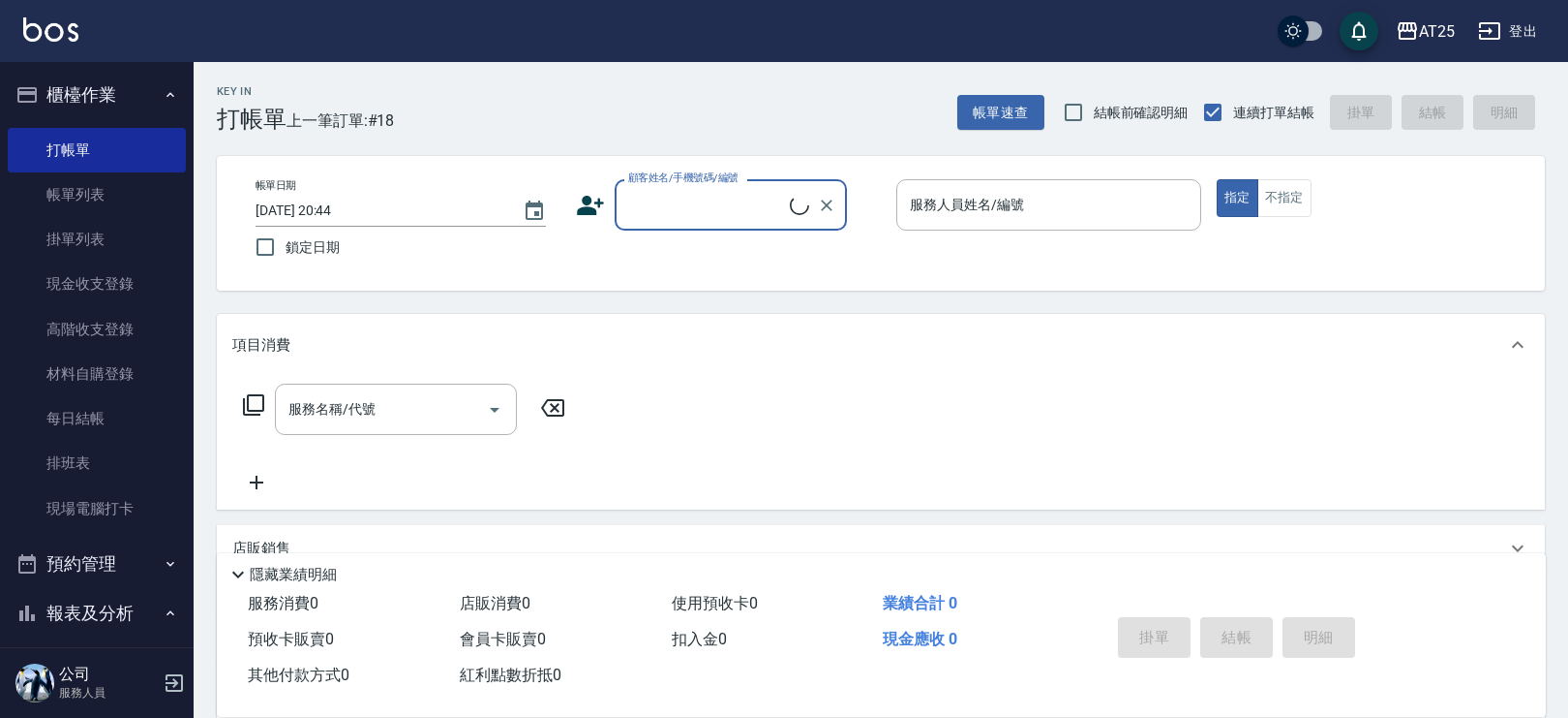
click at [672, 217] on input "顧客姓名/手機號碼/編號" at bounding box center [707, 205] width 167 height 34
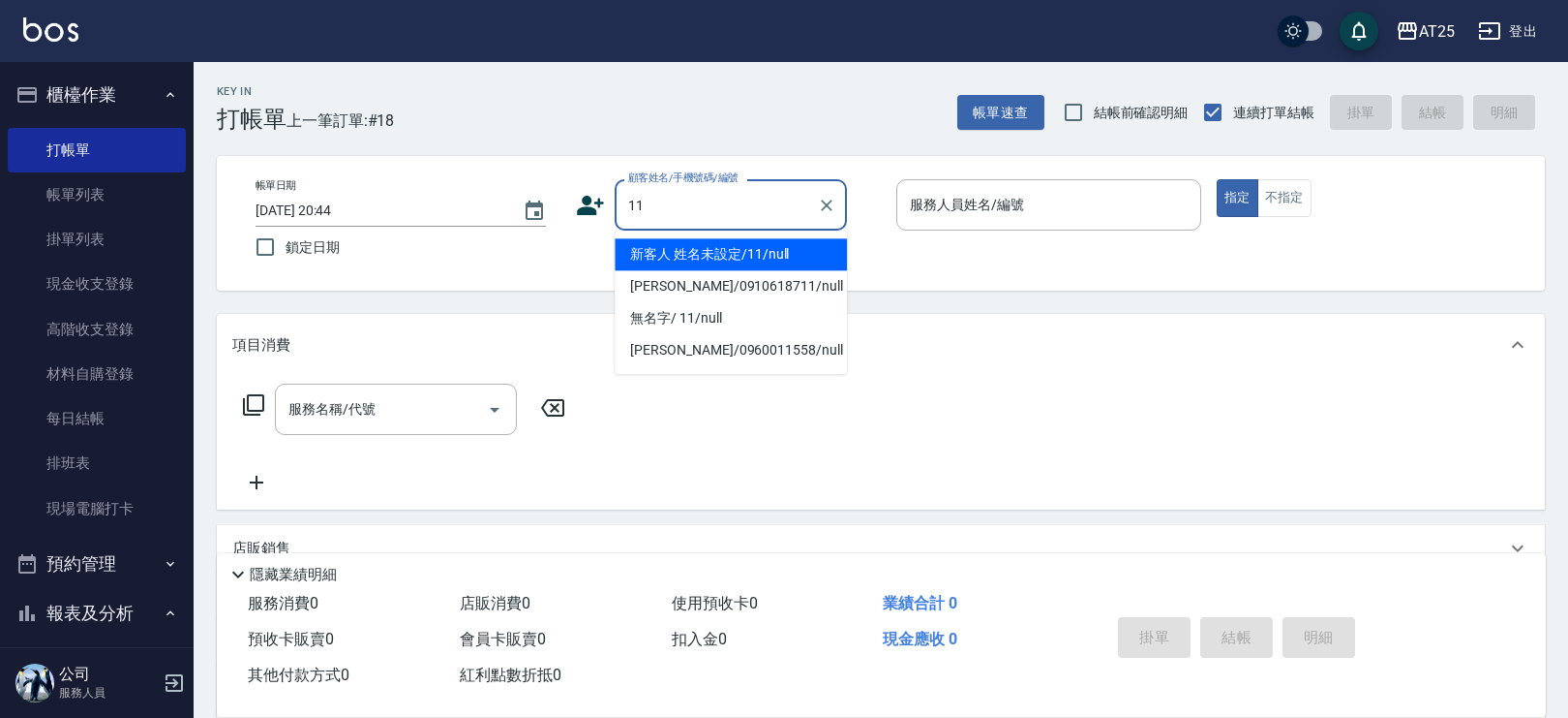
type input "新客人 姓名未設定/11/null"
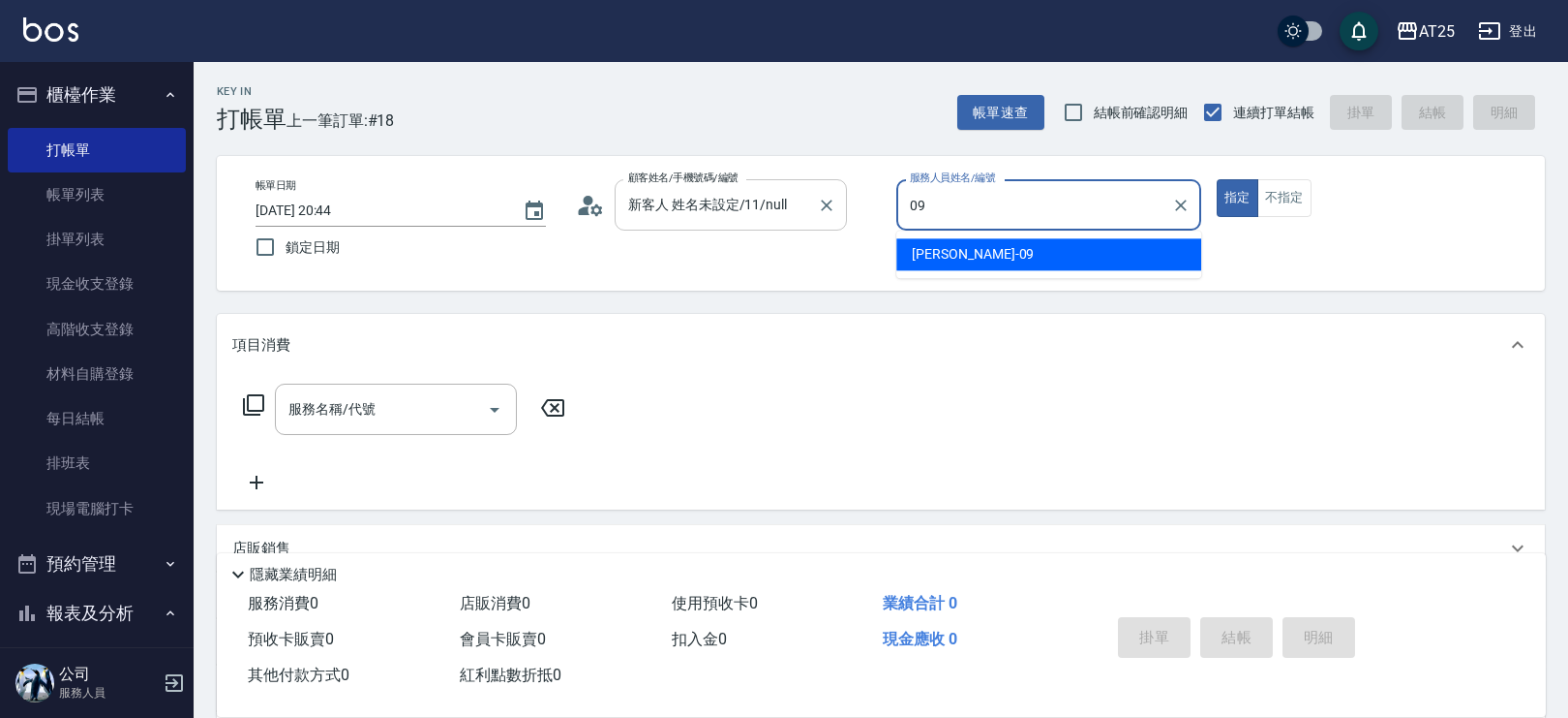
type input "Kevin-09"
type button "true"
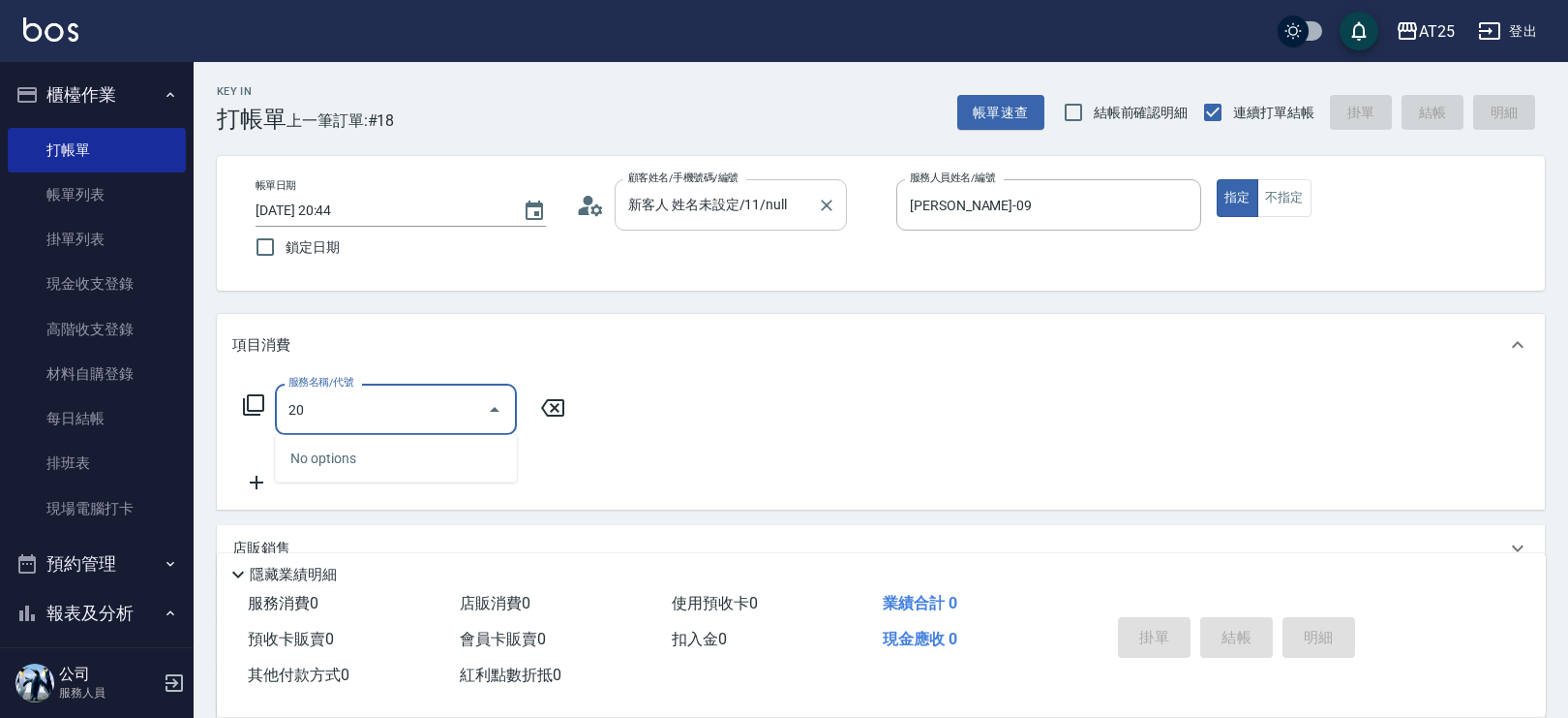
type input "2"
type input "401"
type input "30"
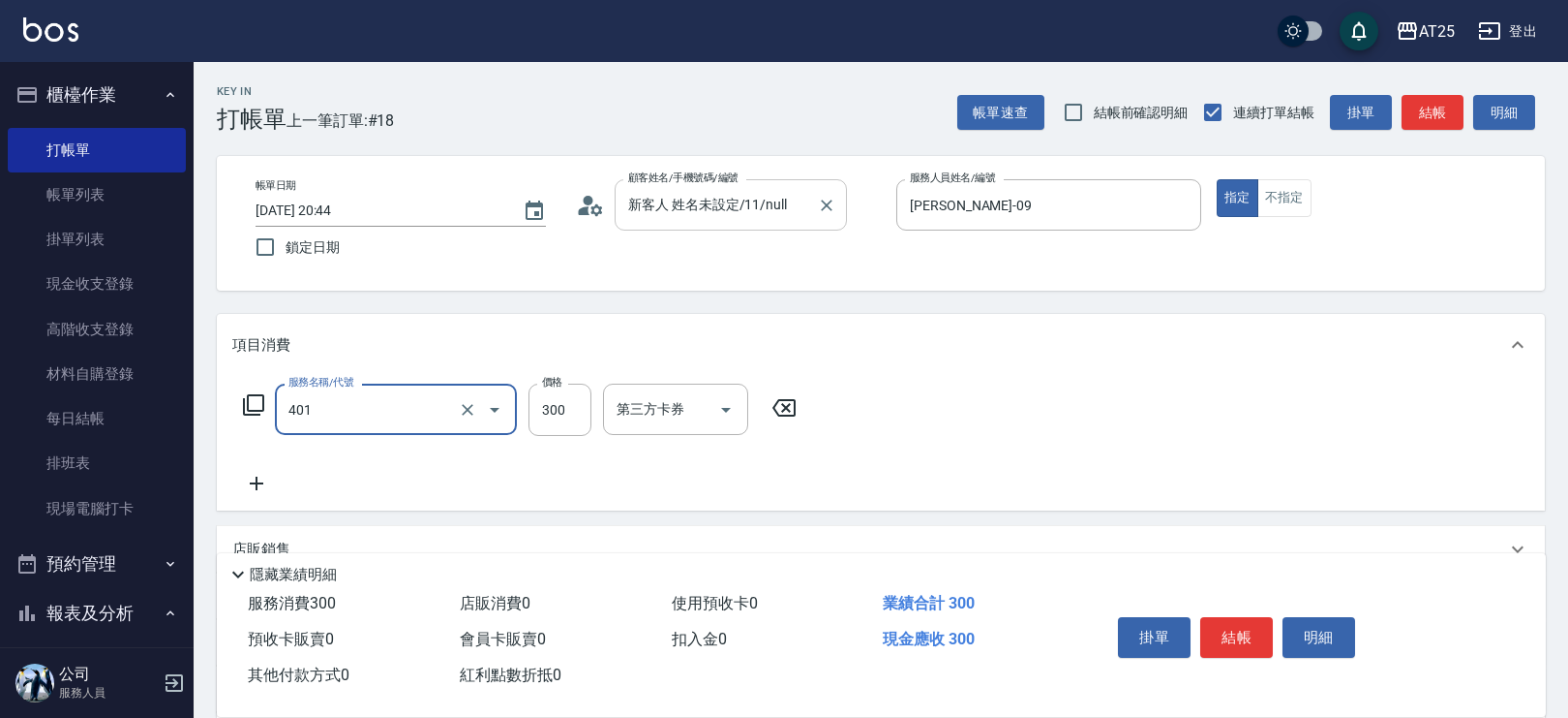
type input "剪髮(401)"
type input "0"
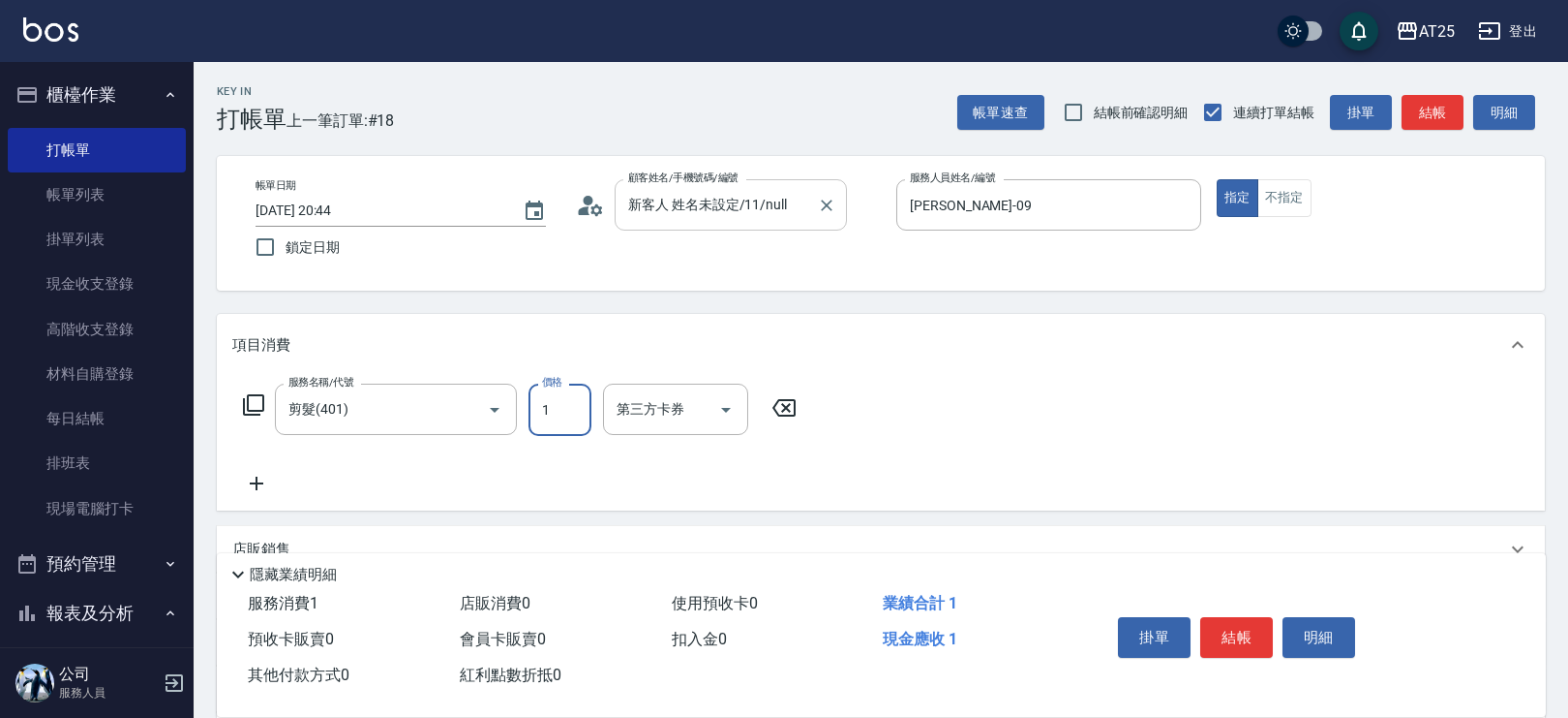
type input "10"
type input "100"
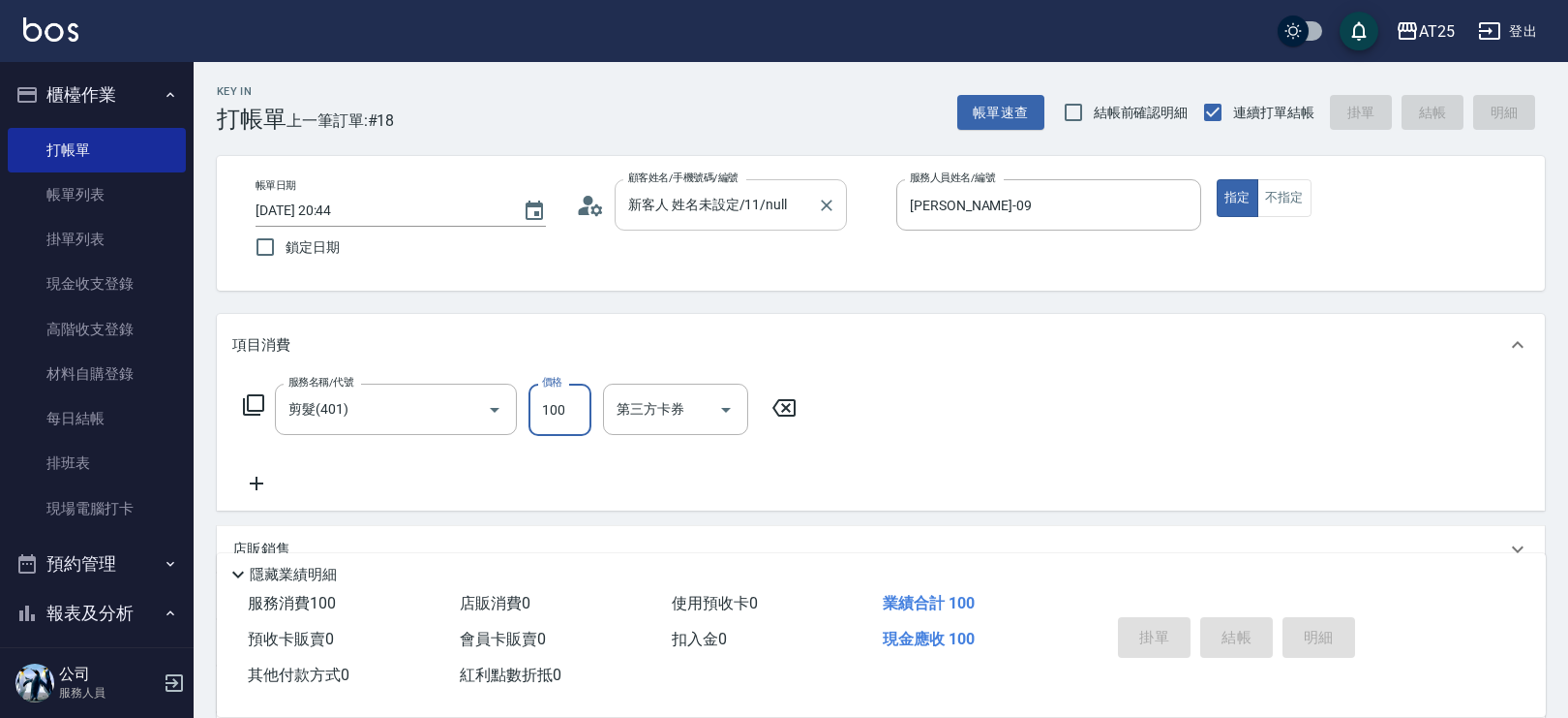
type input "0"
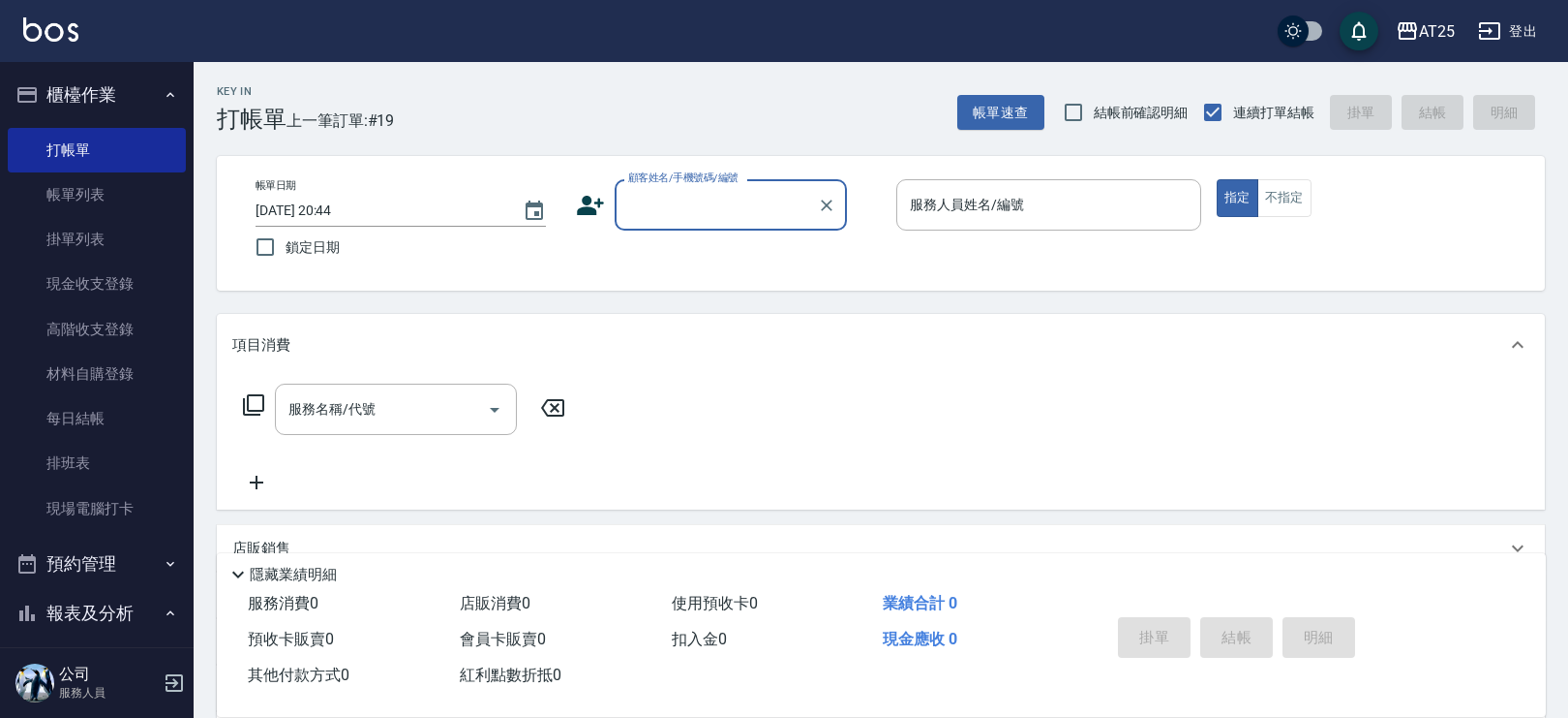
click at [696, 195] on input "顧客姓名/手機號碼/編號" at bounding box center [717, 205] width 186 height 34
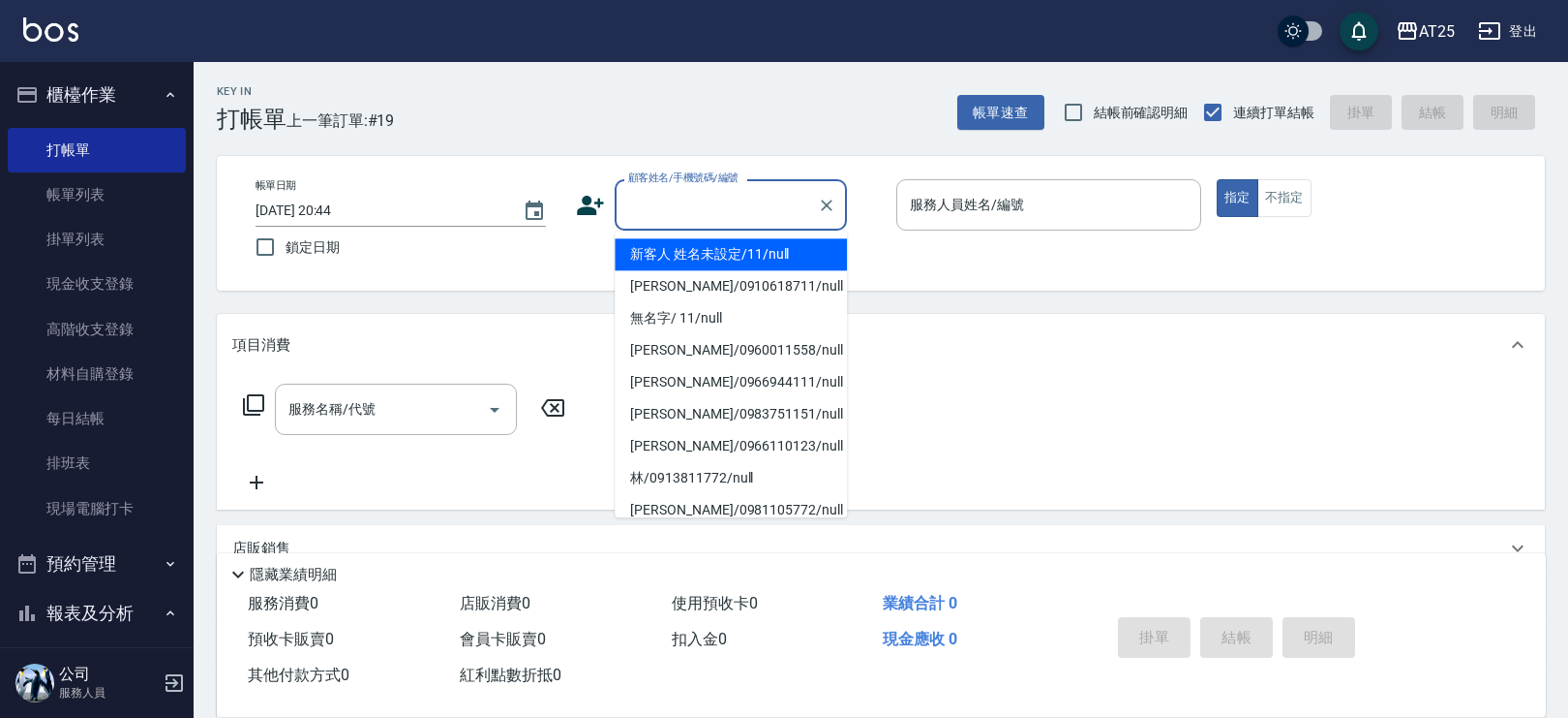
click at [709, 240] on li "新客人 姓名未設定/11/null" at bounding box center [731, 254] width 233 height 32
type input "新客人 姓名未設定/11/null"
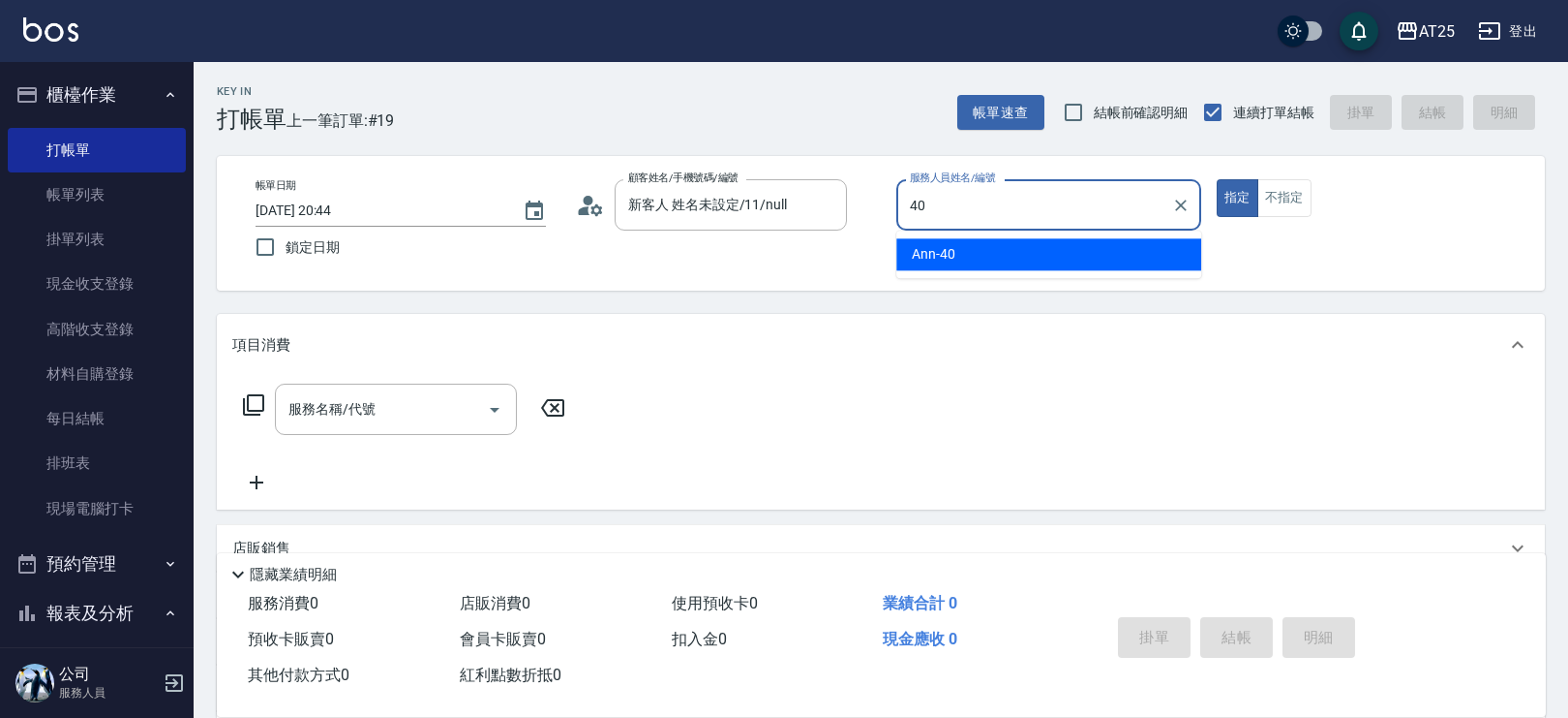
type input "Ann-40"
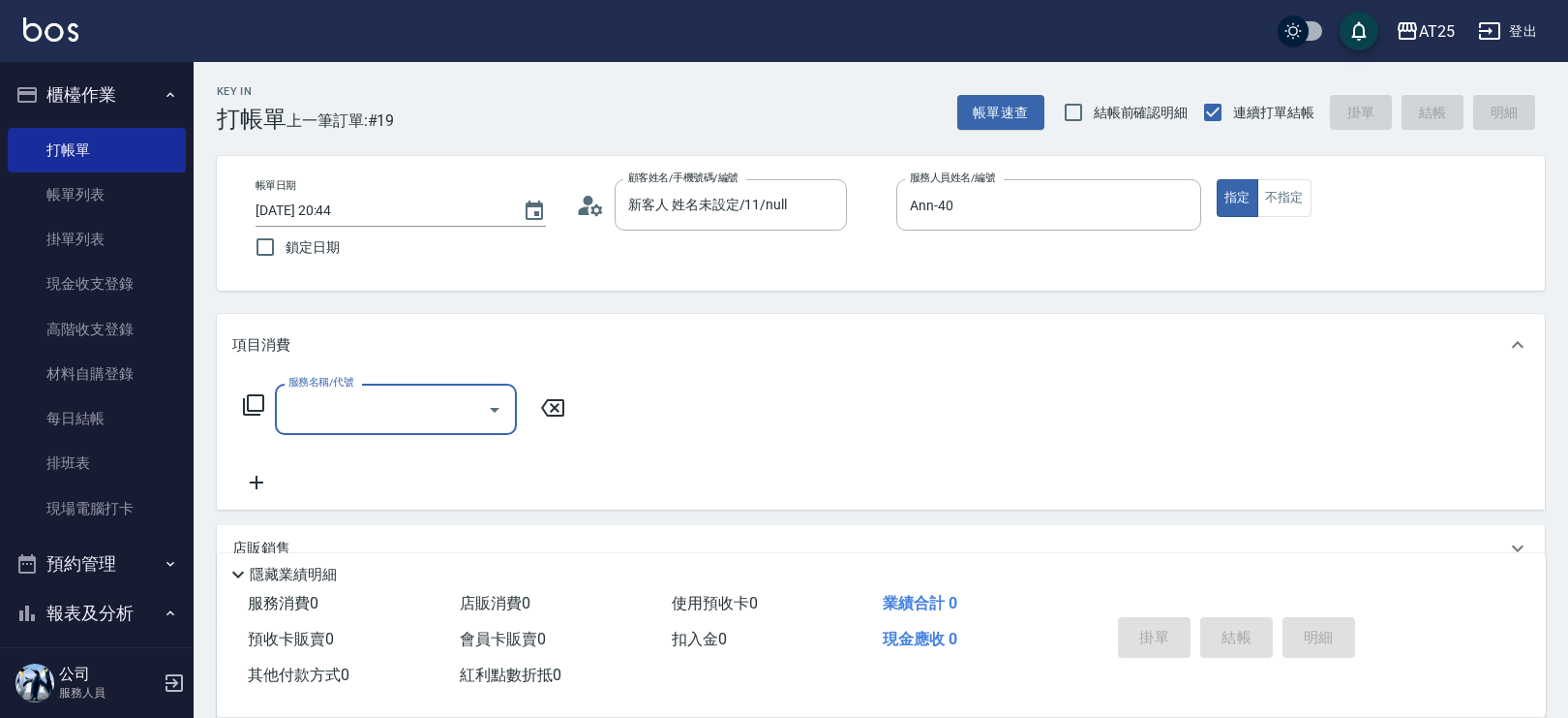
click at [259, 402] on icon at bounding box center [254, 405] width 23 height 23
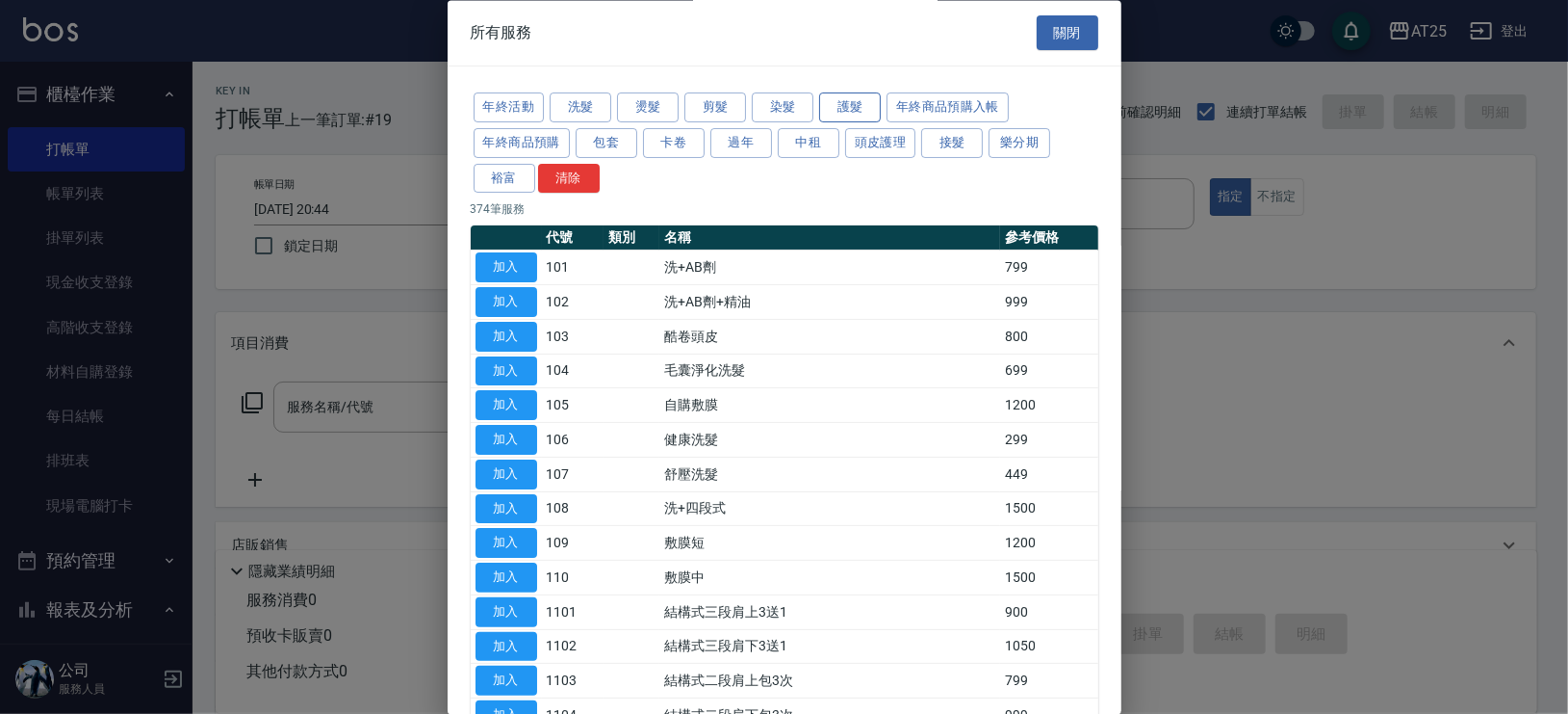
click at [857, 102] on button "護髮" at bounding box center [851, 108] width 62 height 30
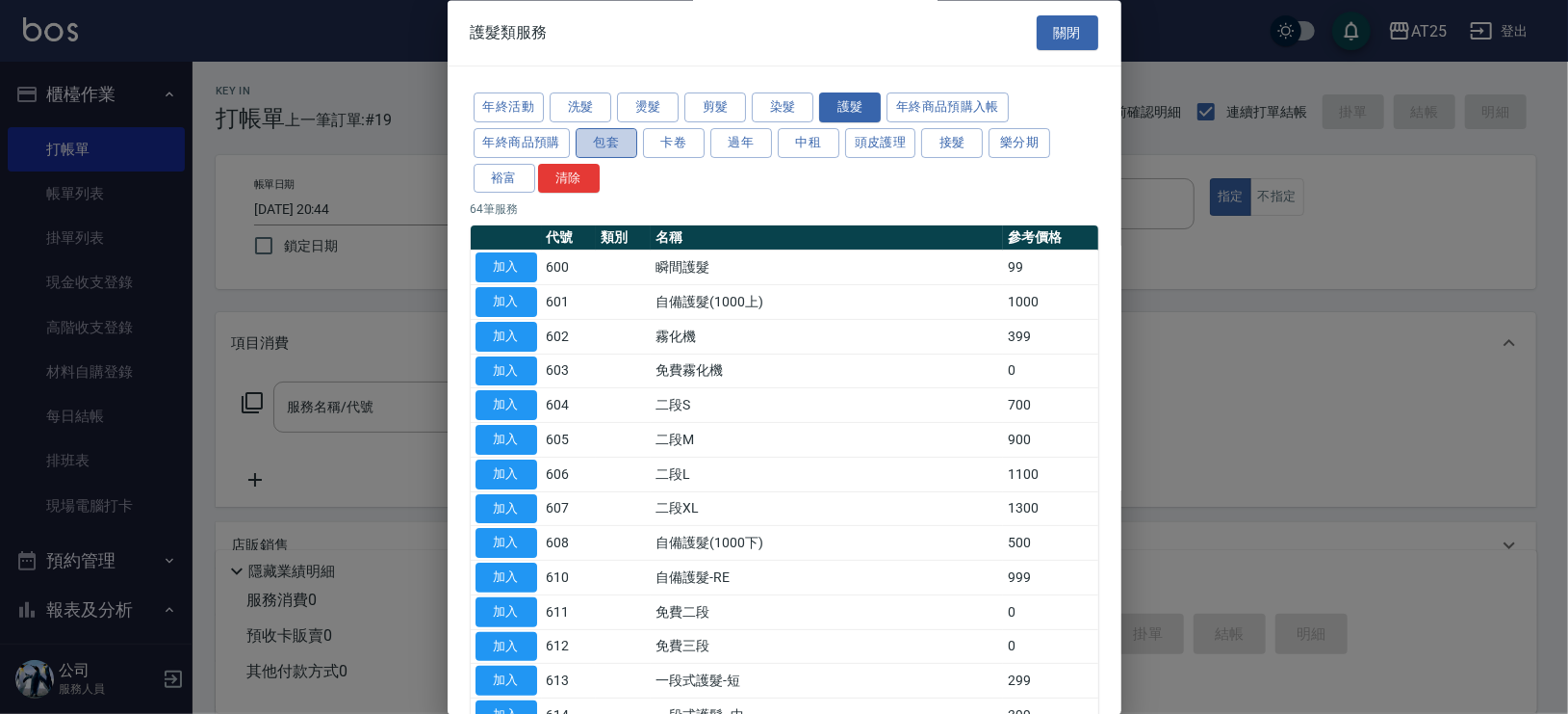
click at [609, 141] on button "包套" at bounding box center [607, 143] width 62 height 30
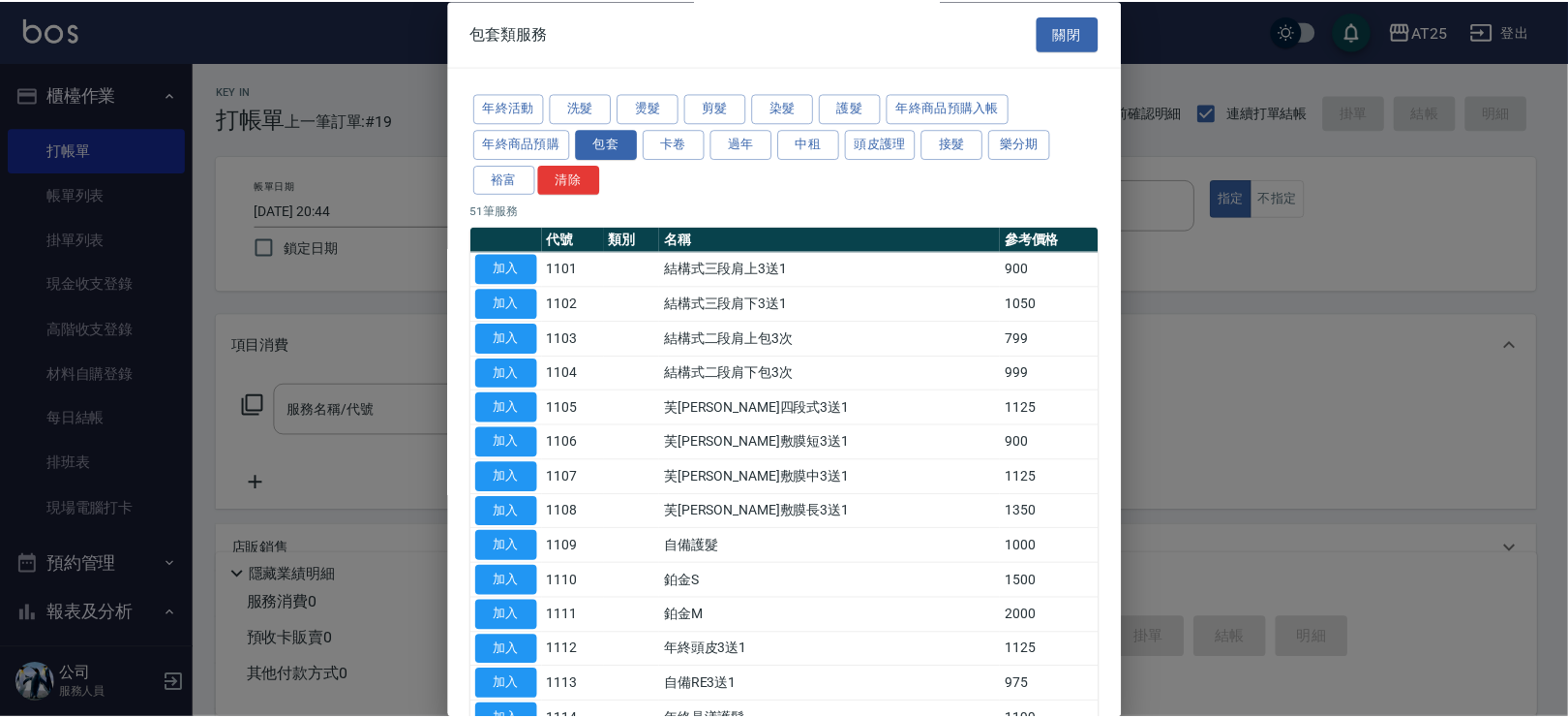
scroll to position [1361, 0]
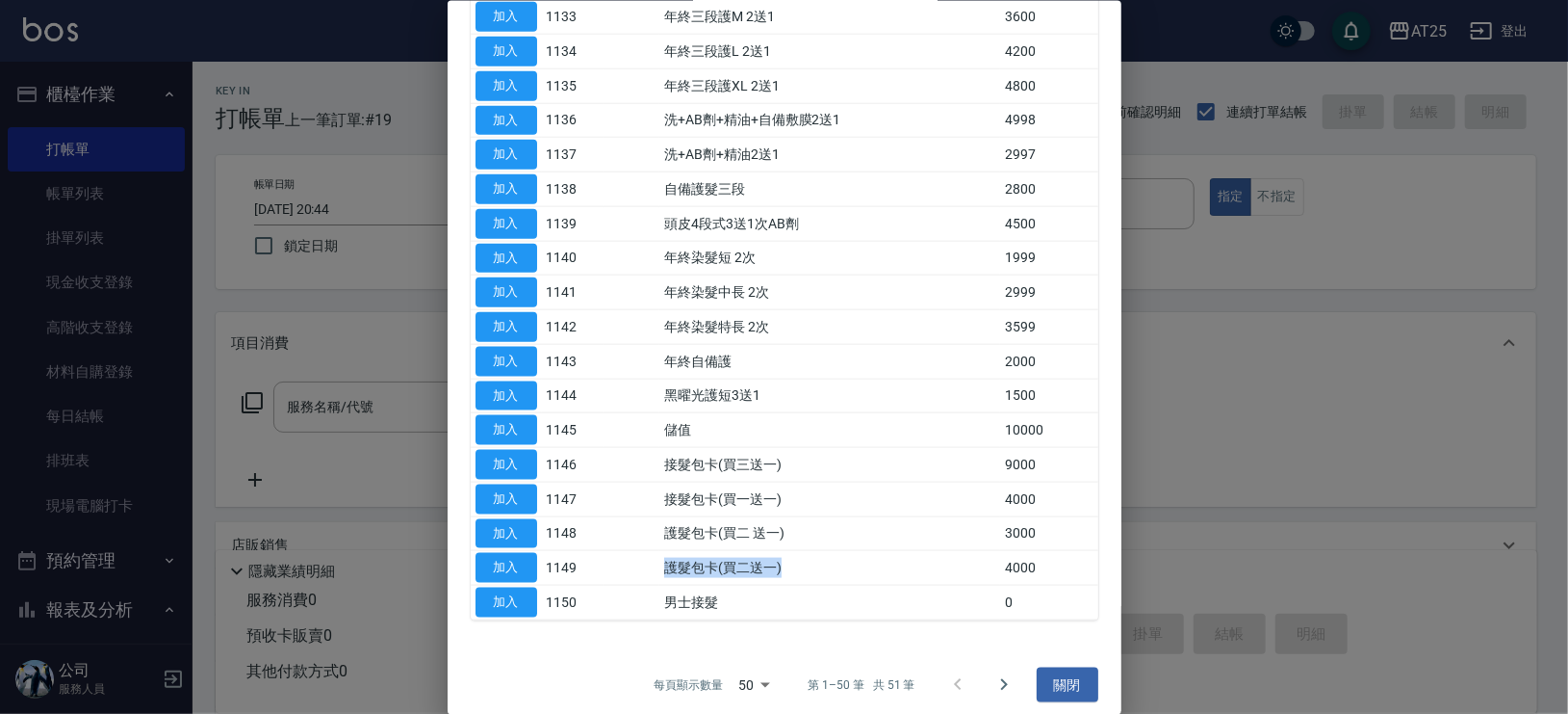
drag, startPoint x: 662, startPoint y: 554, endPoint x: 797, endPoint y: 566, distance: 135.5
click at [797, 566] on tr "加入 1149 護髮包卡(買二送一) 4000" at bounding box center [784, 567] width 628 height 35
drag, startPoint x: 684, startPoint y: 463, endPoint x: 687, endPoint y: 445, distance: 18.2
click at [698, 468] on td "接髮包卡(買三送一)" at bounding box center [829, 464] width 340 height 35
drag, startPoint x: 657, startPoint y: 434, endPoint x: 776, endPoint y: 454, distance: 120.7
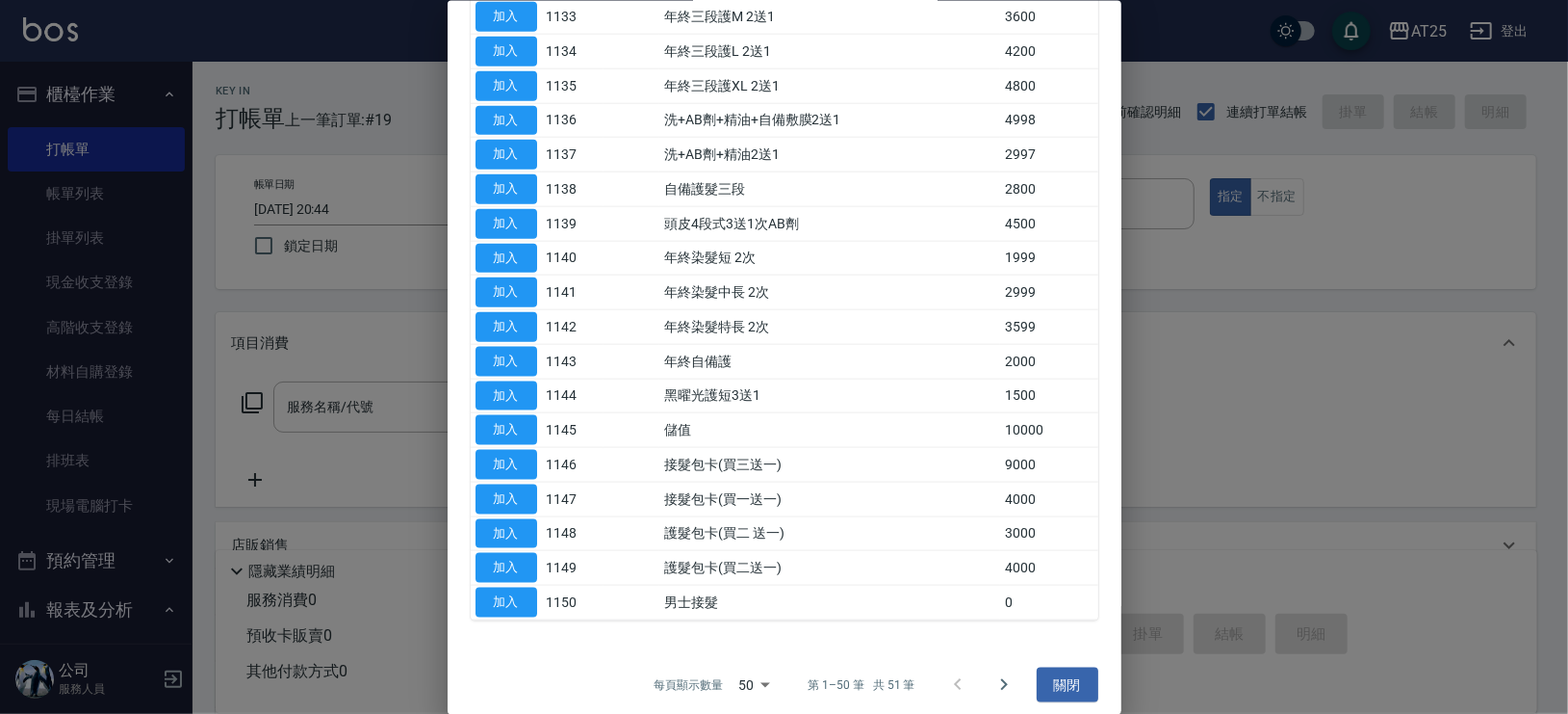
drag, startPoint x: 662, startPoint y: 476, endPoint x: 778, endPoint y: 484, distance: 116.3
click at [772, 484] on tr "加入 1147 接髮包卡(買一送一) 4000" at bounding box center [784, 499] width 628 height 35
drag, startPoint x: 729, startPoint y: 462, endPoint x: 812, endPoint y: 473, distance: 83.7
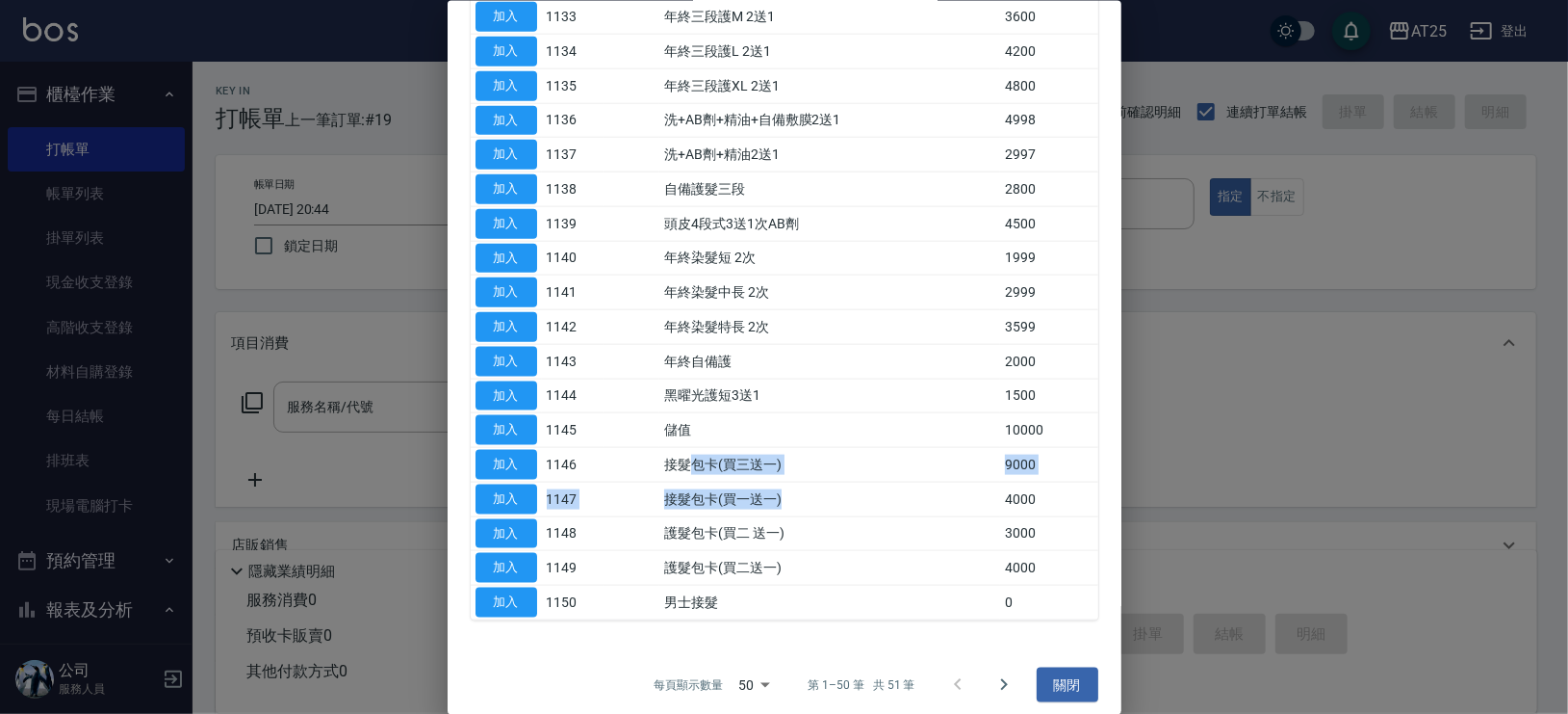
click at [712, 463] on td "接髮包卡(買三送一)" at bounding box center [829, 464] width 340 height 35
drag, startPoint x: 656, startPoint y: 481, endPoint x: 769, endPoint y: 478, distance: 113.0
click at [743, 481] on tr "加入 1147 接髮包卡(買一送一) 4000" at bounding box center [784, 499] width 628 height 35
click at [775, 481] on td "接髮包卡(買一送一)" at bounding box center [829, 499] width 340 height 35
click at [516, 450] on button "加入" at bounding box center [506, 464] width 62 height 30
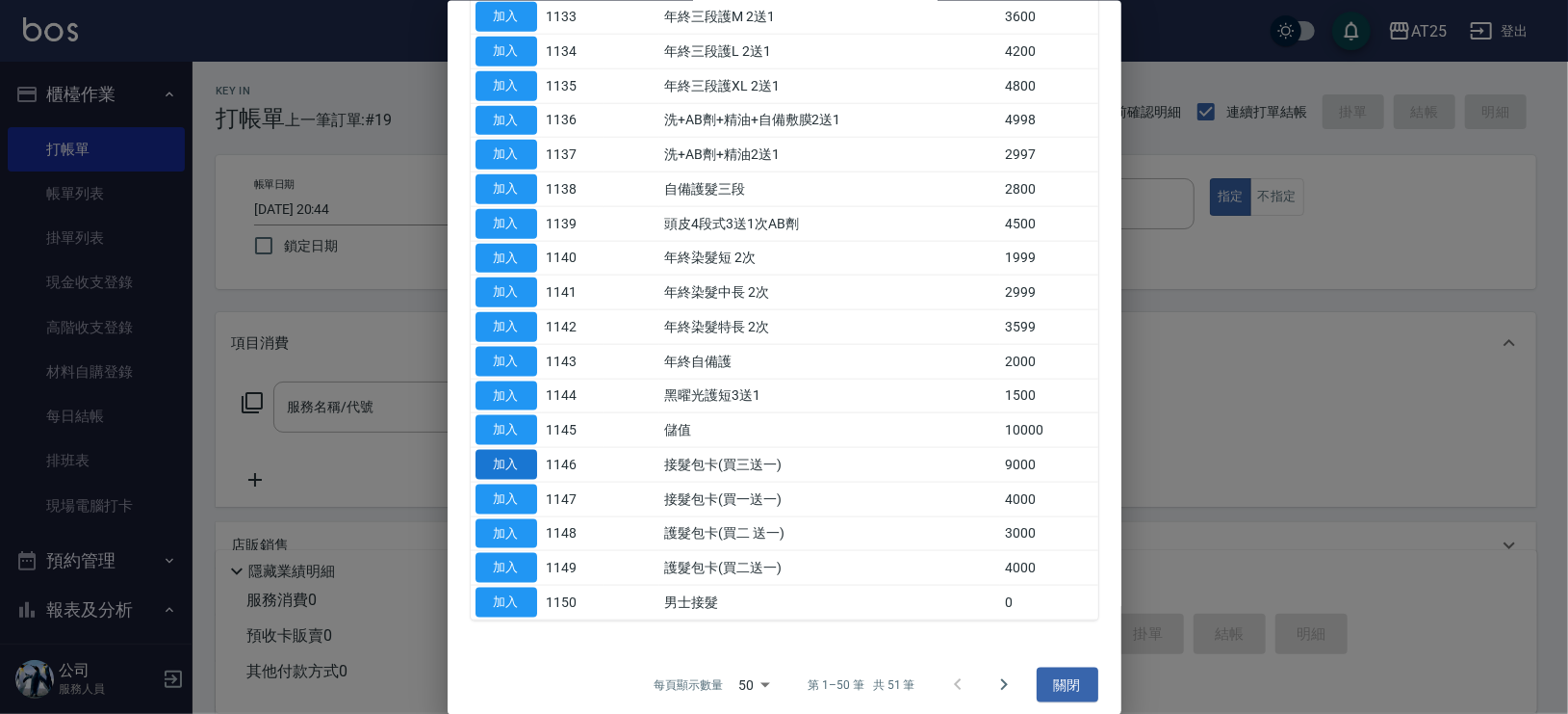
type input "接髮包卡(買三送一)(1146)"
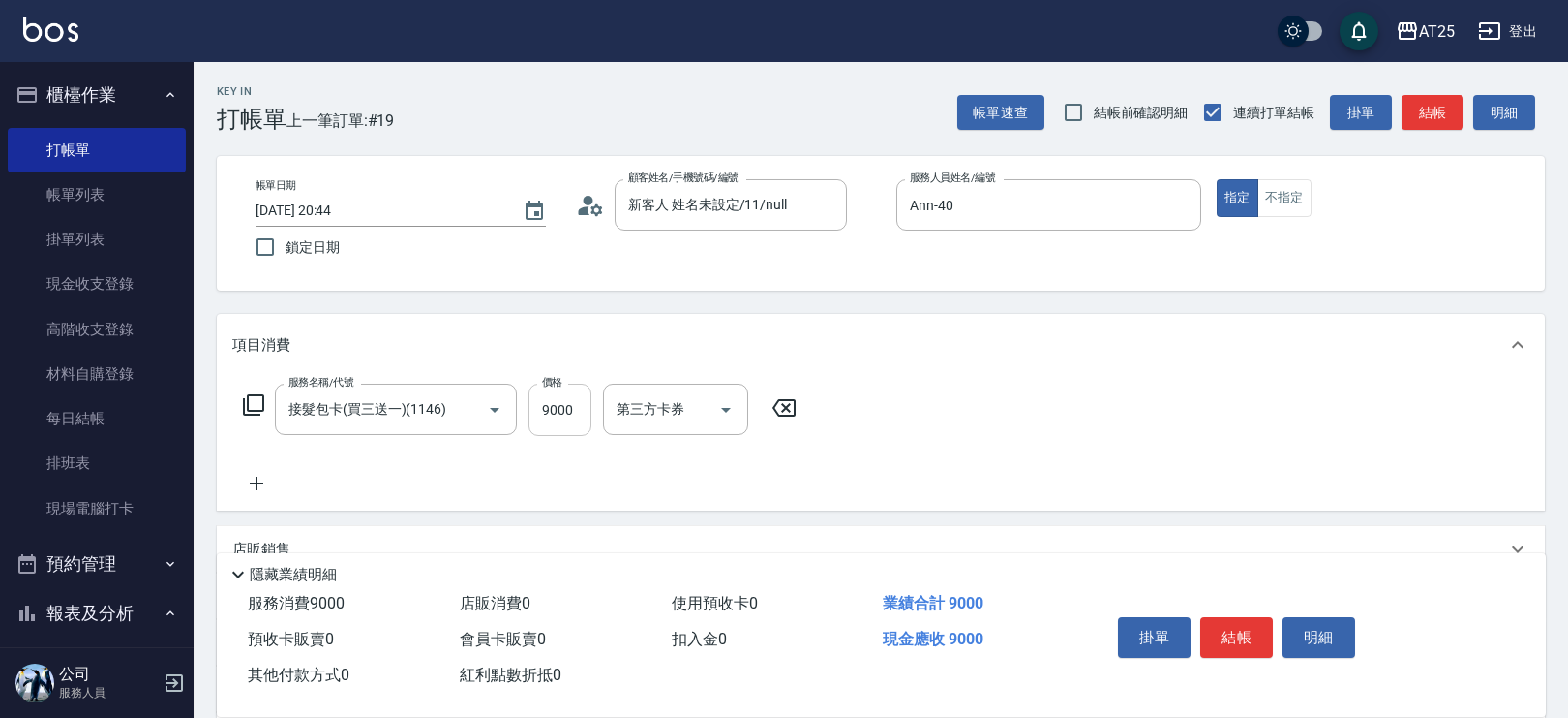
click at [560, 411] on input "9000" at bounding box center [560, 409] width 63 height 52
type input "0"
type input "50"
type input "500"
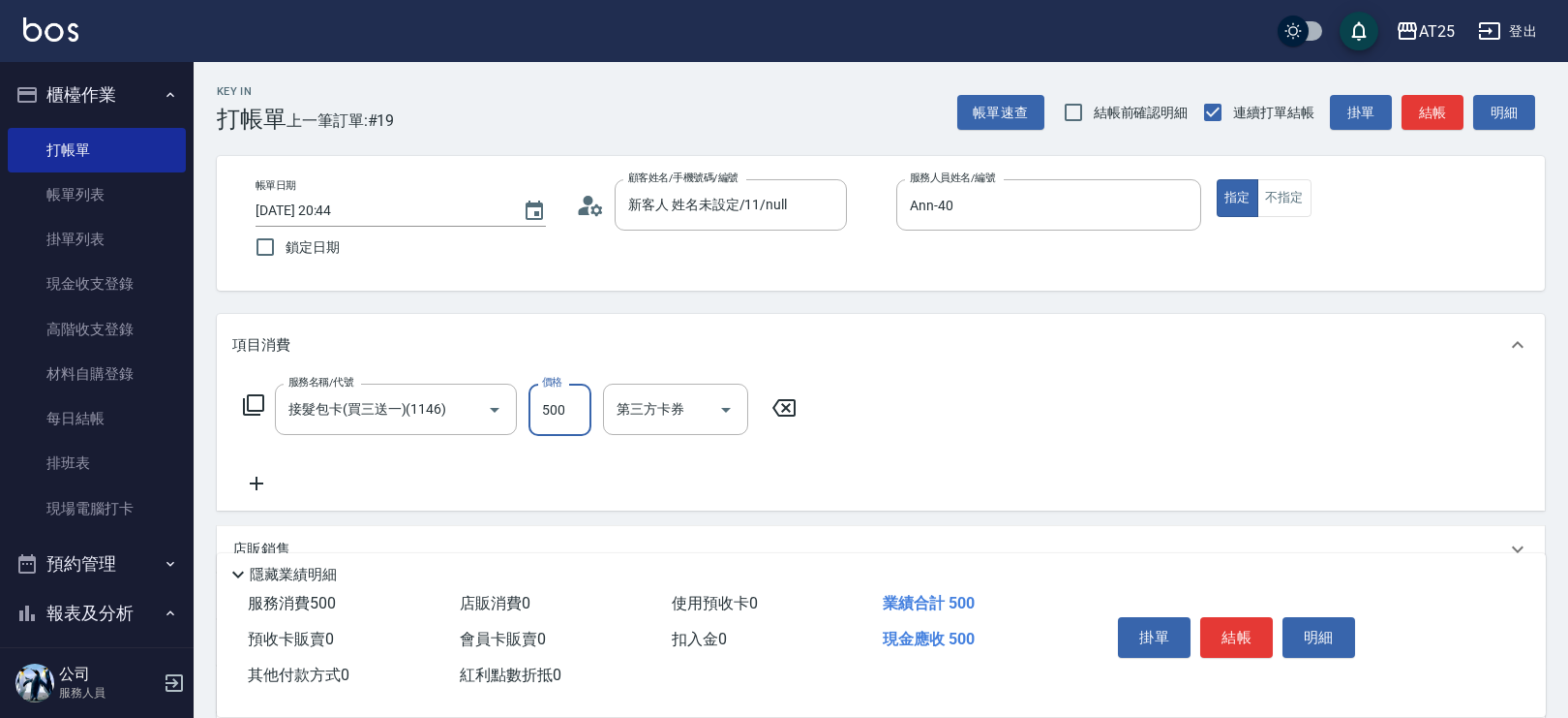
type input "500"
type input "5000"
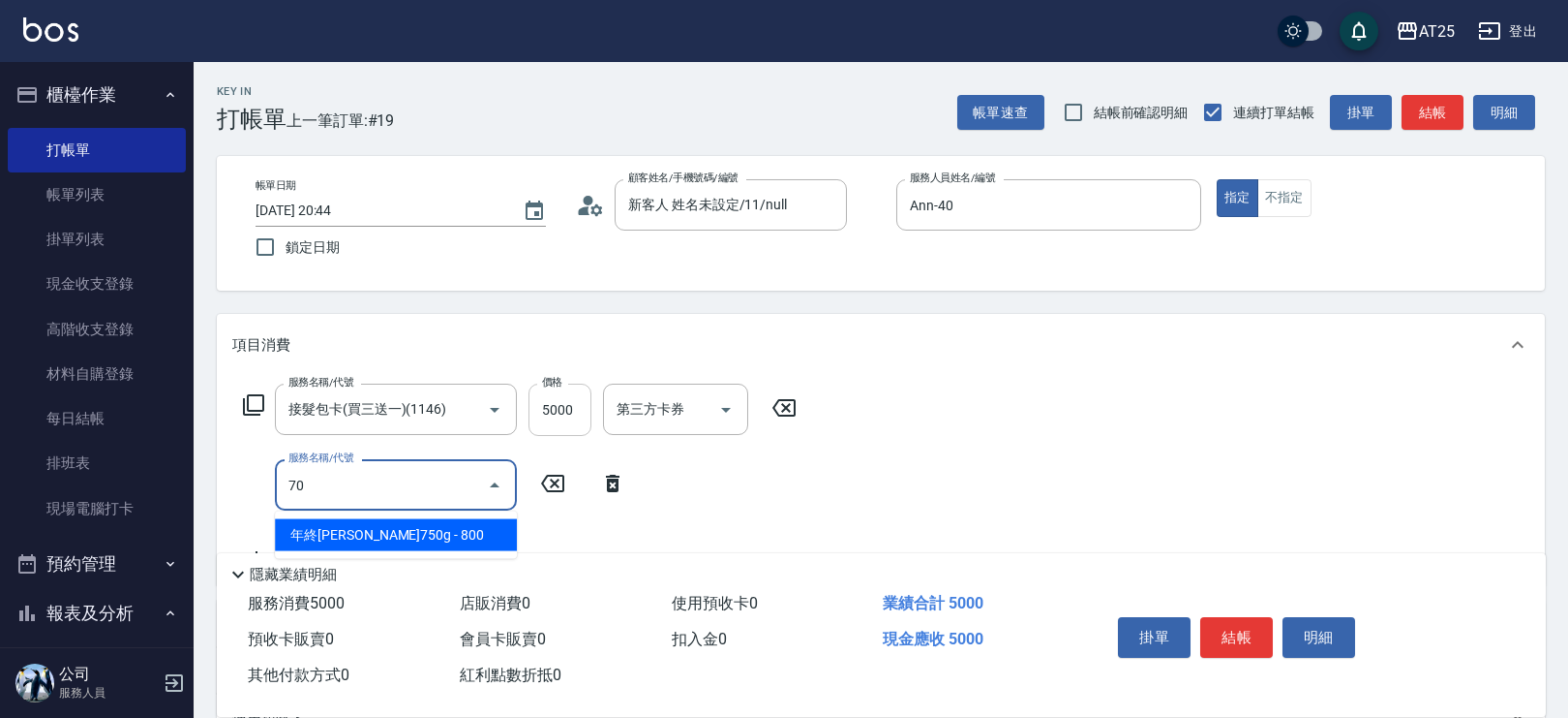
type input "705"
type input "1000"
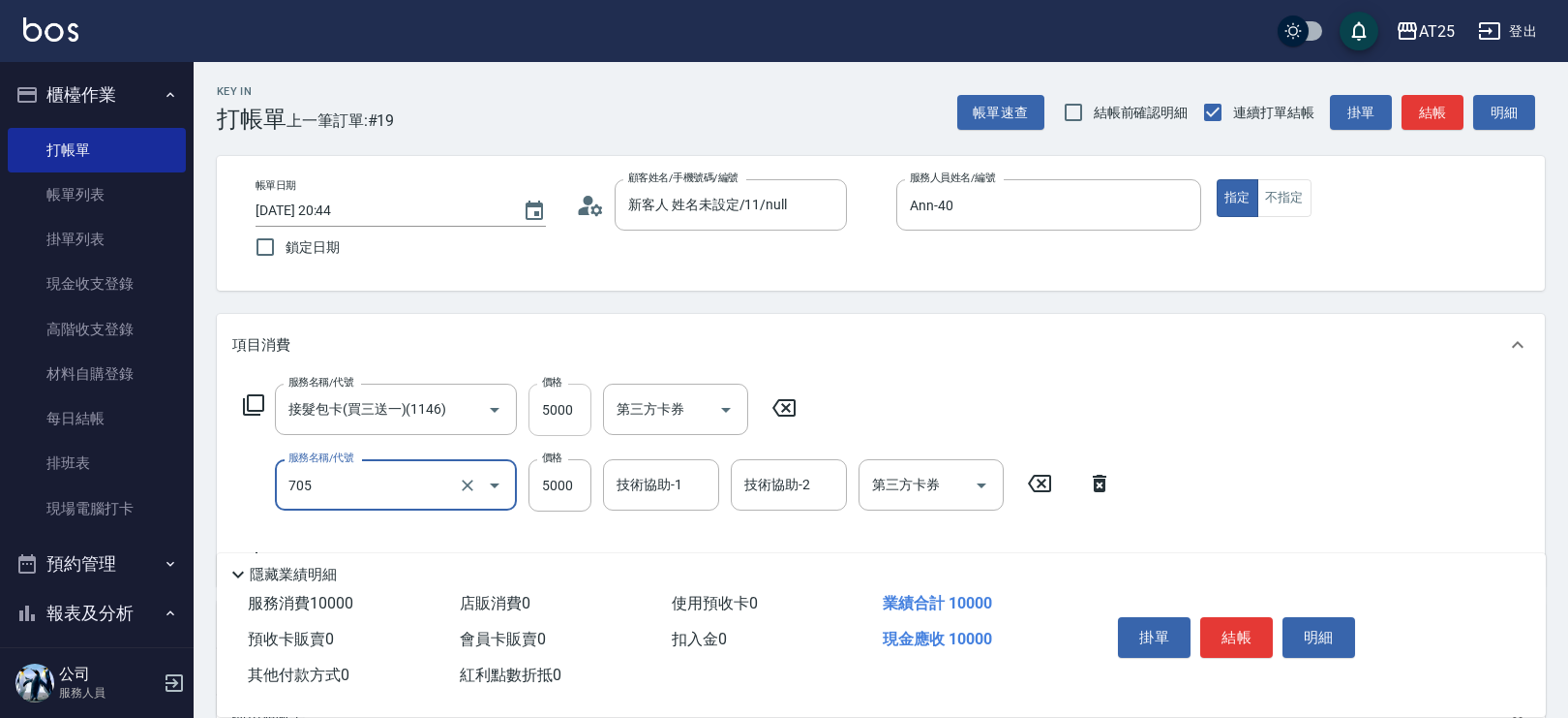
type input "新羽毛鉑金接髮調整(705)"
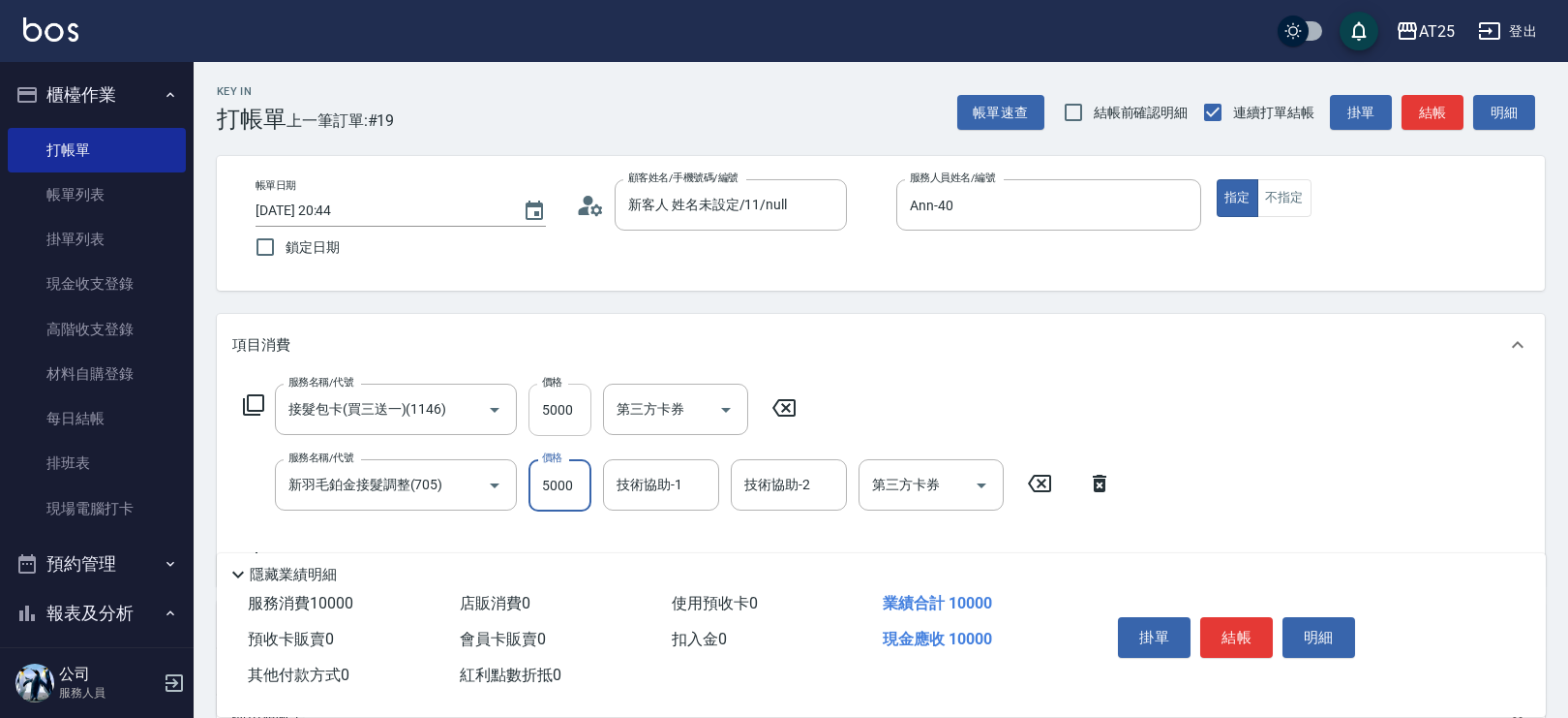
type input "500"
type input "0"
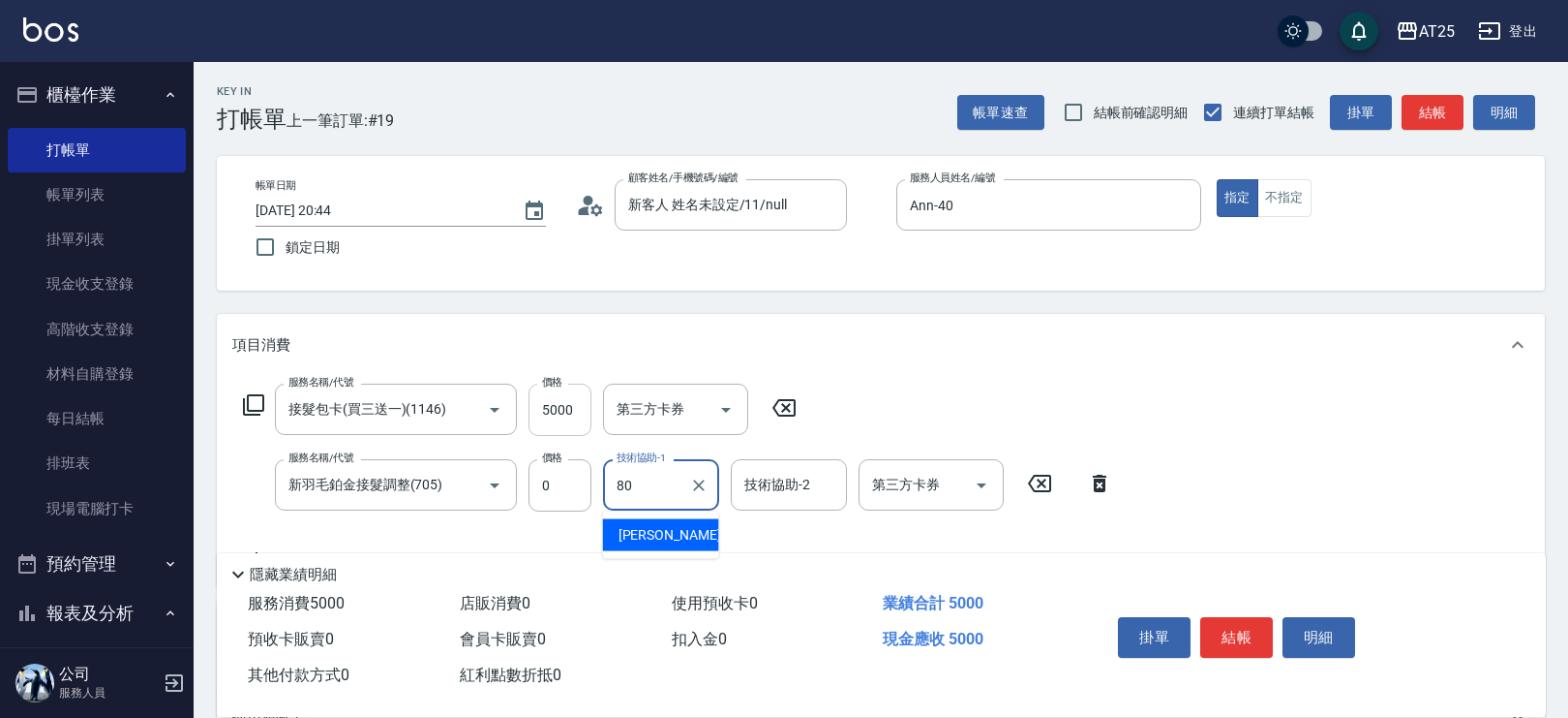
type input "Jessica-80"
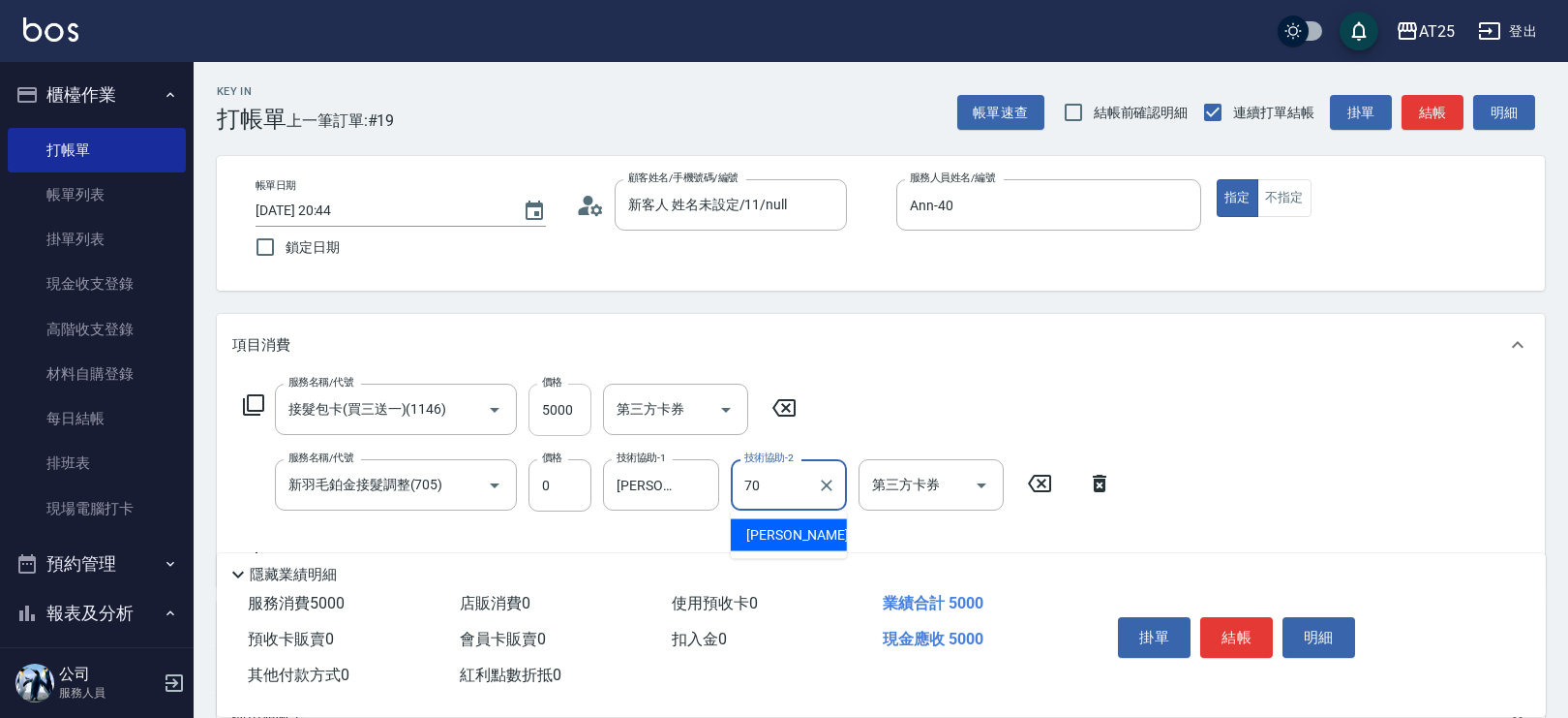
type input "惠均-70"
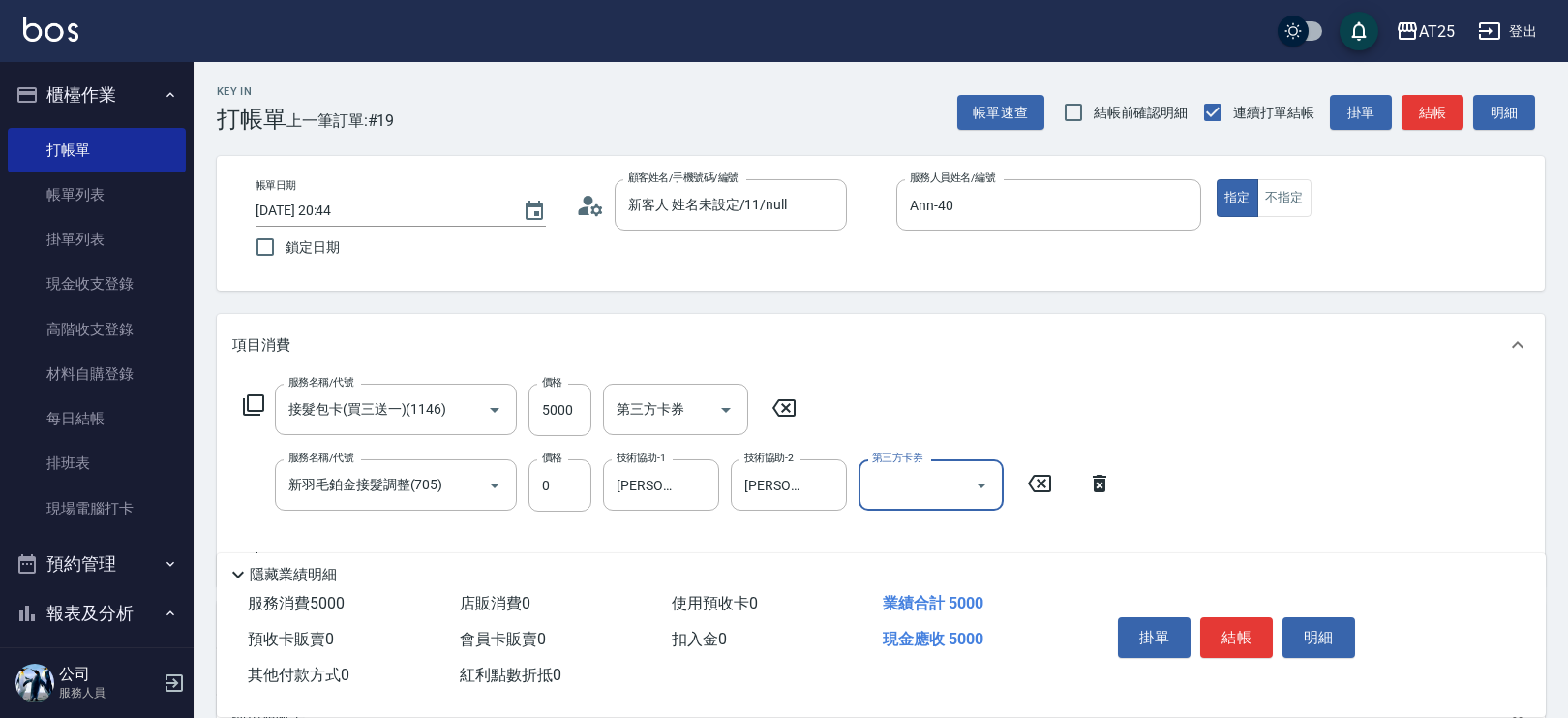
scroll to position [61, 0]
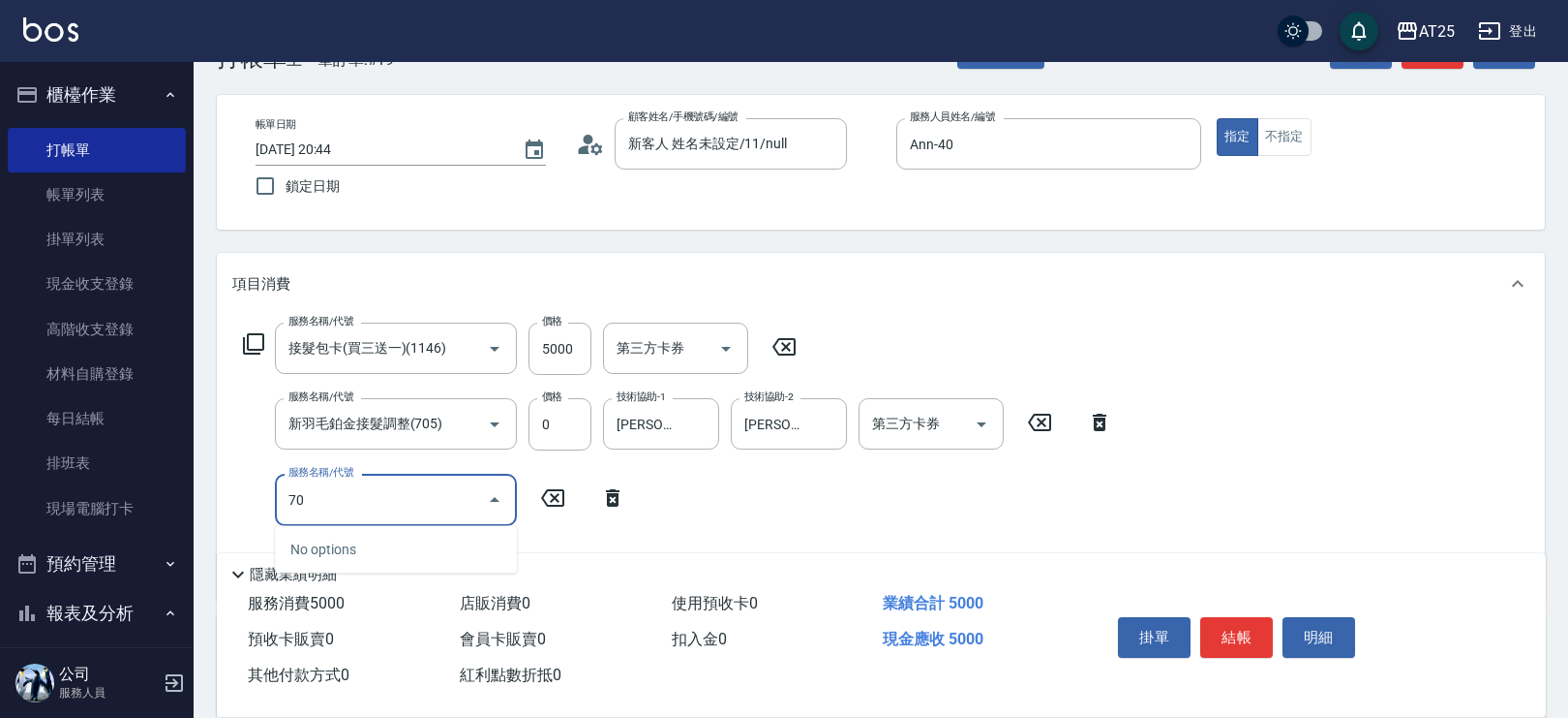
type input "705"
type input "1000"
type input "新羽毛鉑金接髮調整(705)"
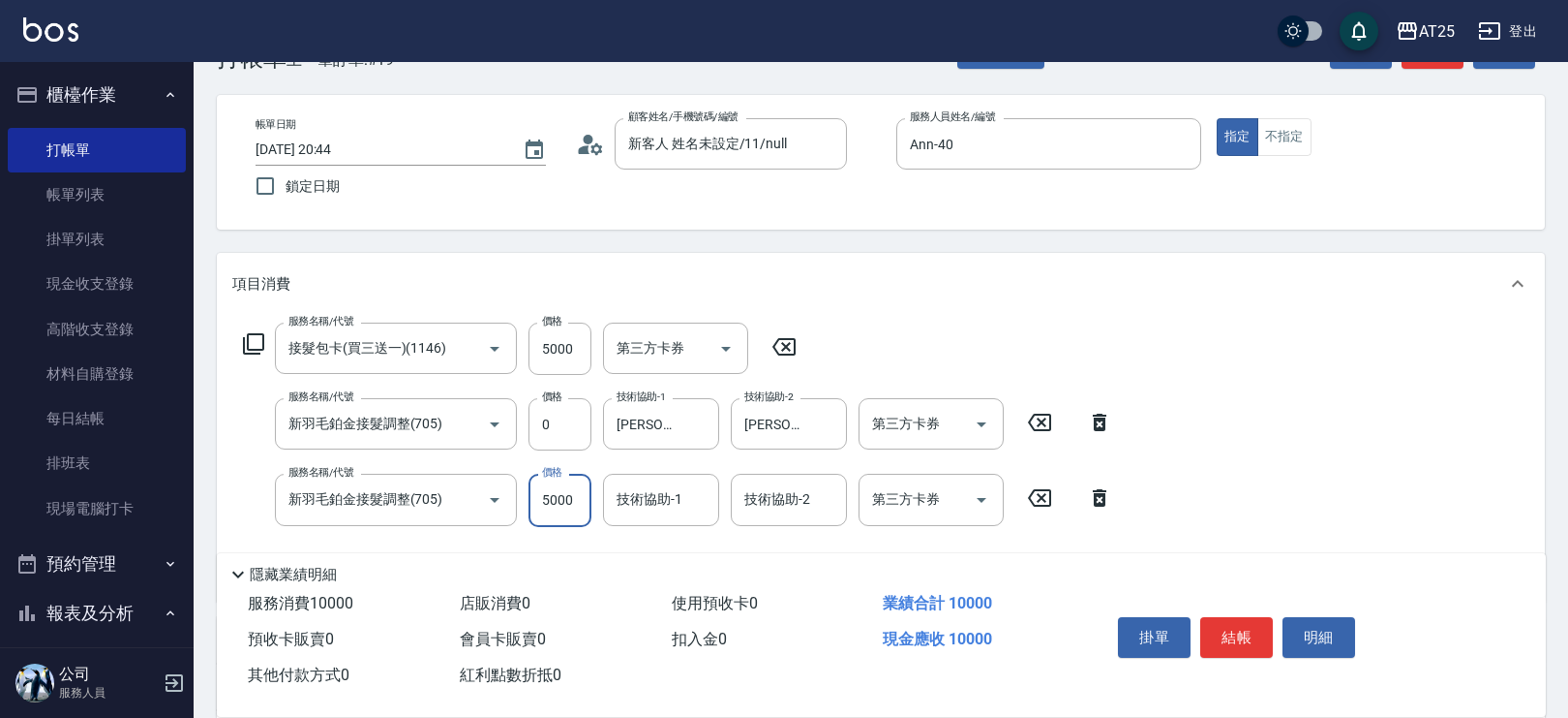
type input "0"
type input "500"
type input "0"
type input "惠均-70"
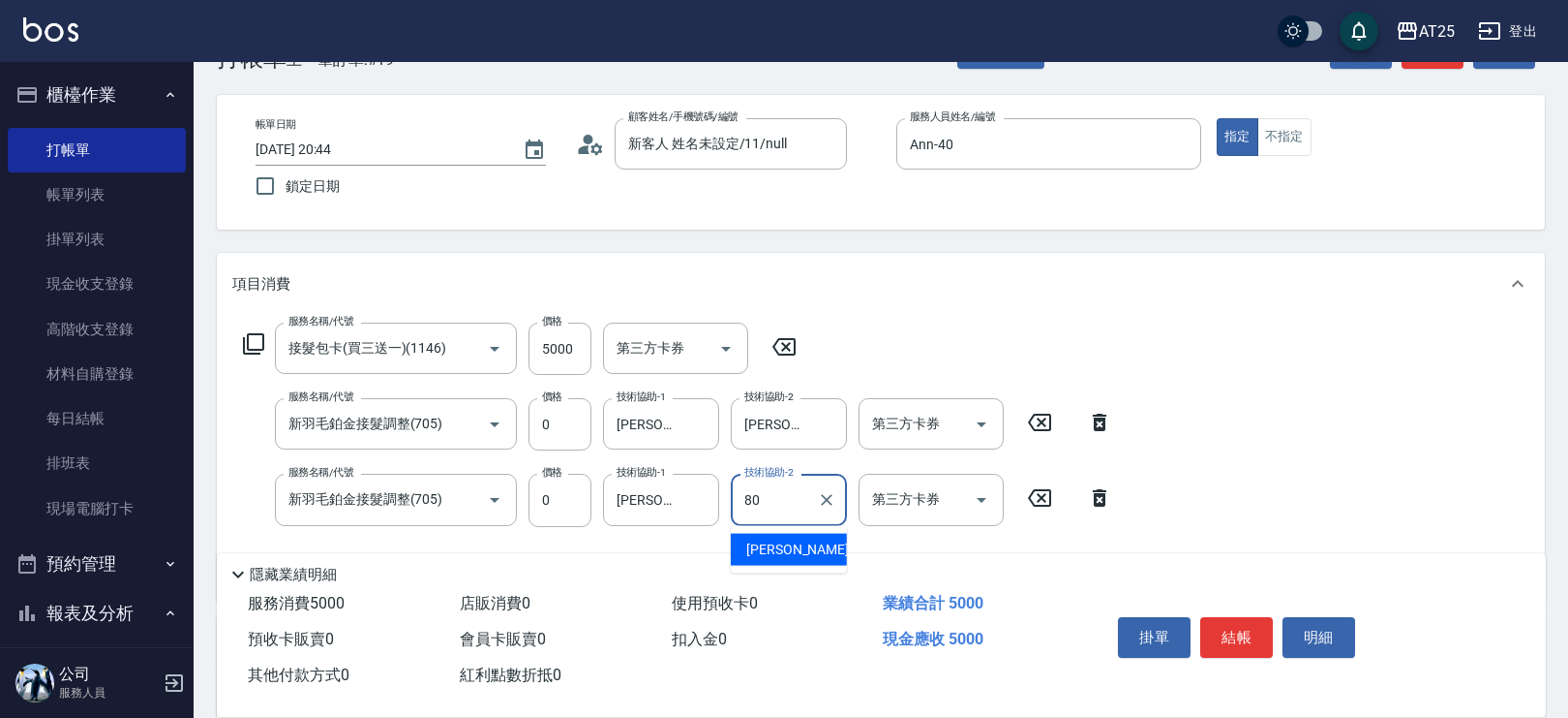
type input "Jessica-80"
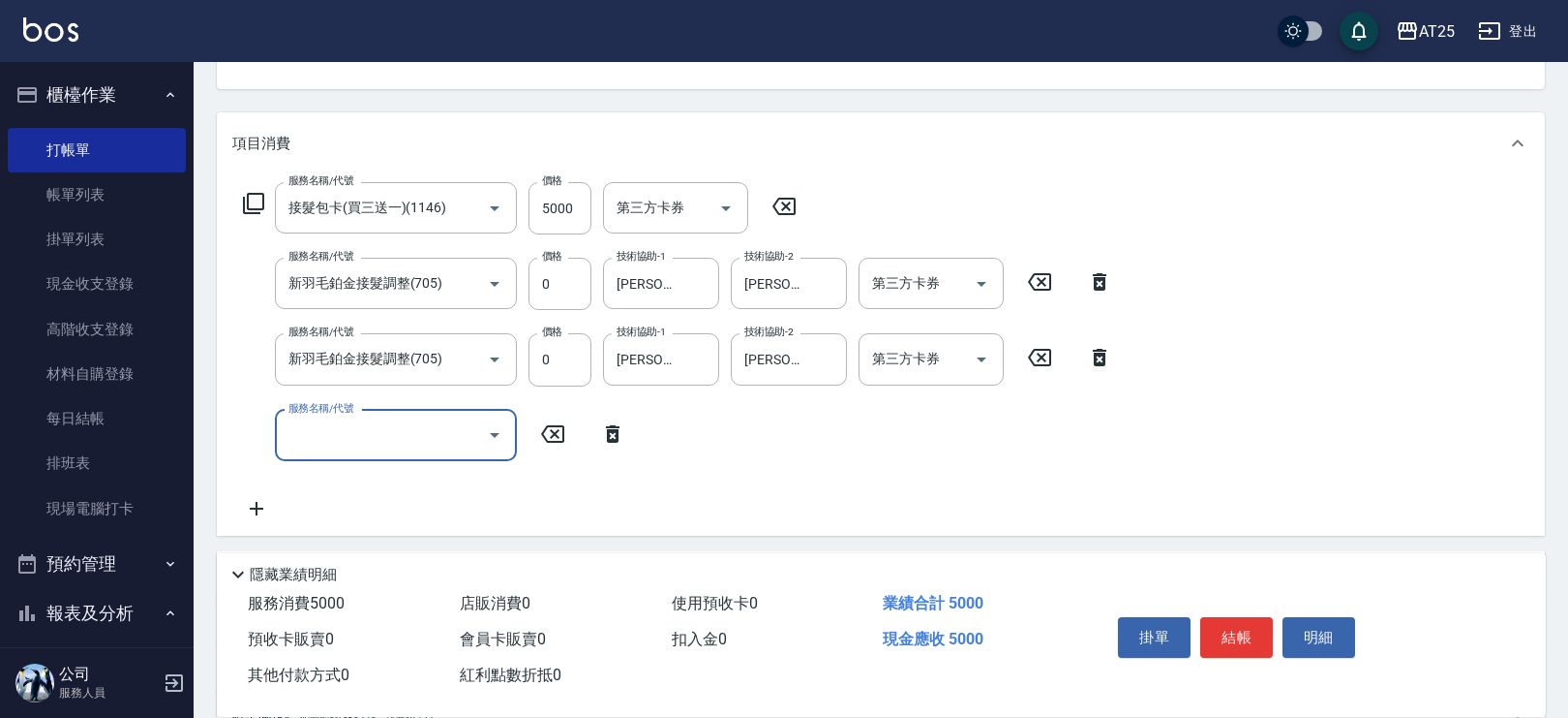
scroll to position [217, 0]
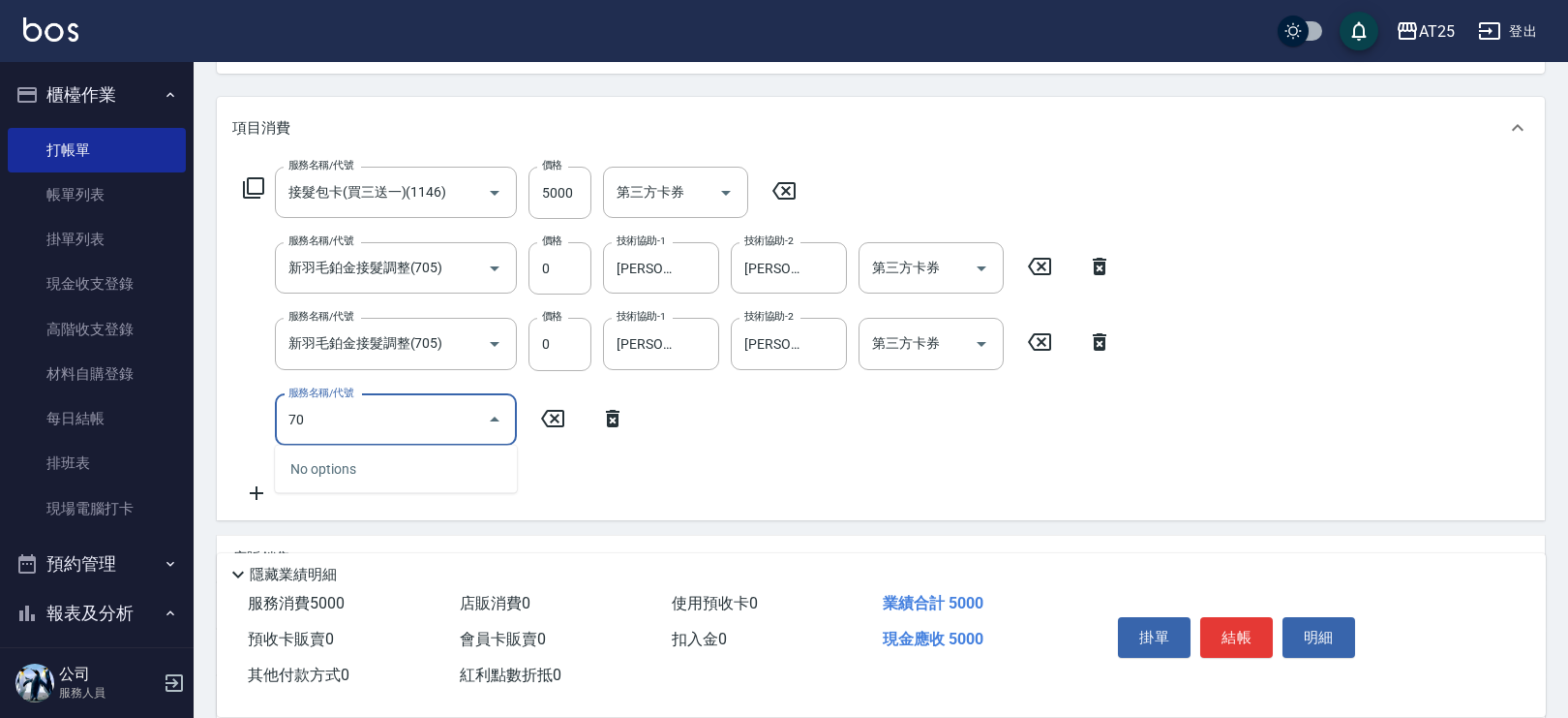
type input "705"
type input "1000"
type input "新羽毛鉑金接髮調整(705)"
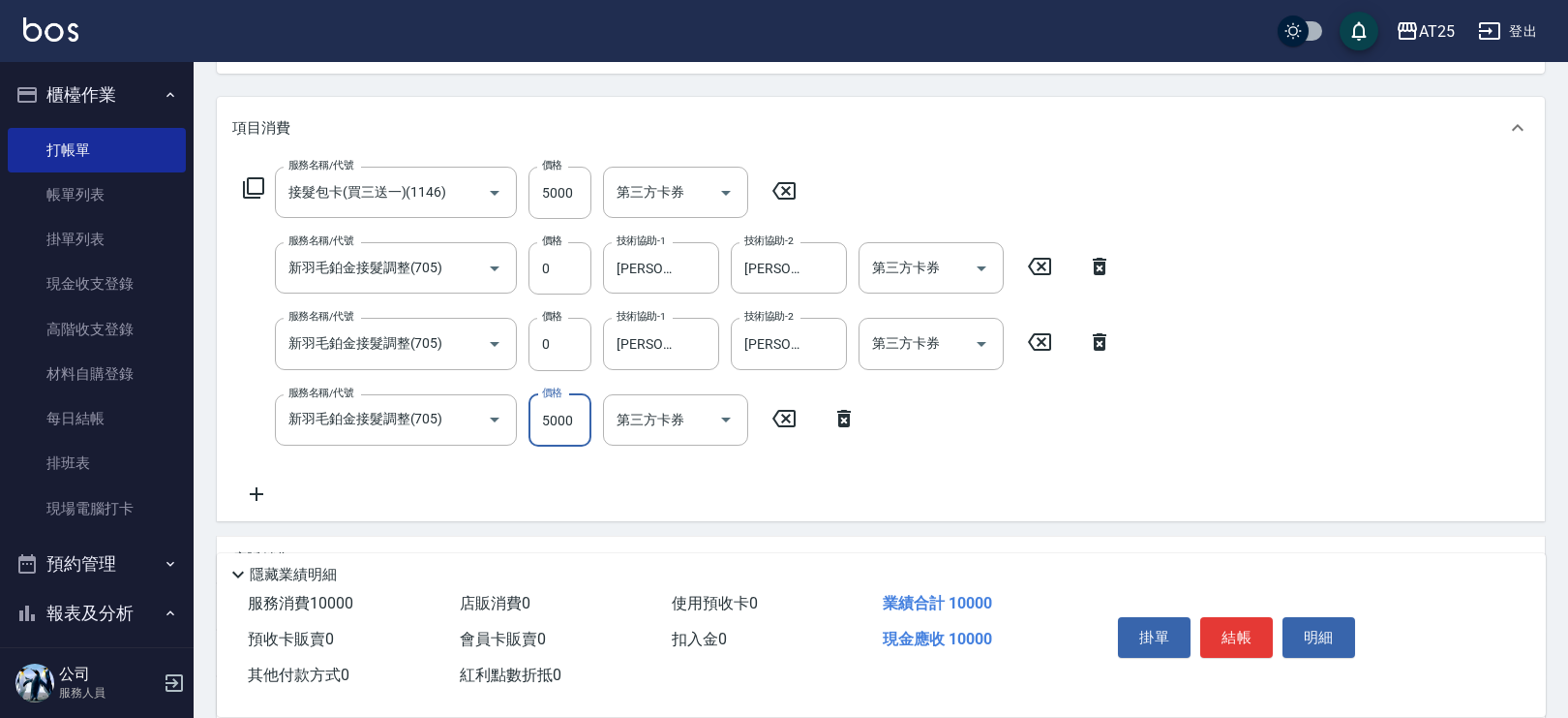
type input "500"
type input "0"
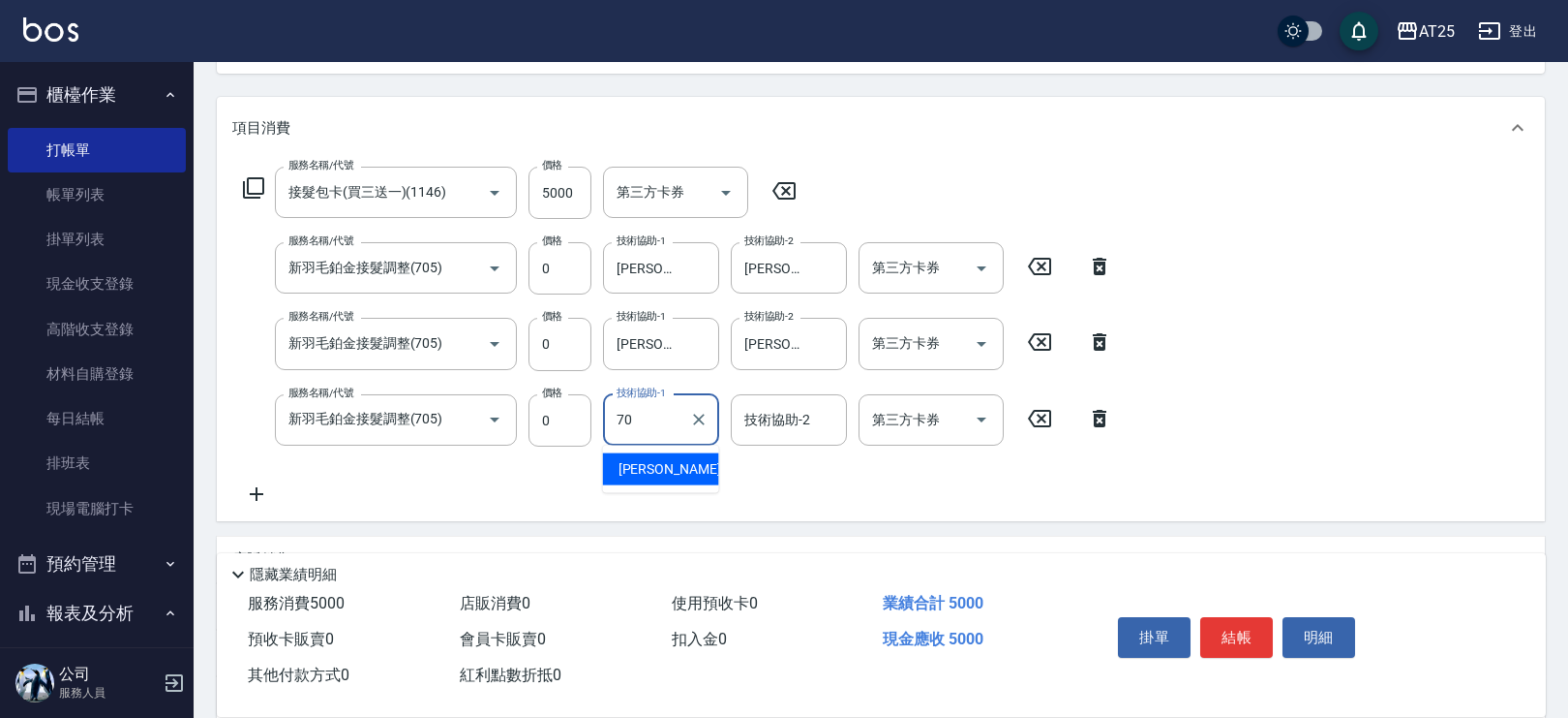
type input "惠均-70"
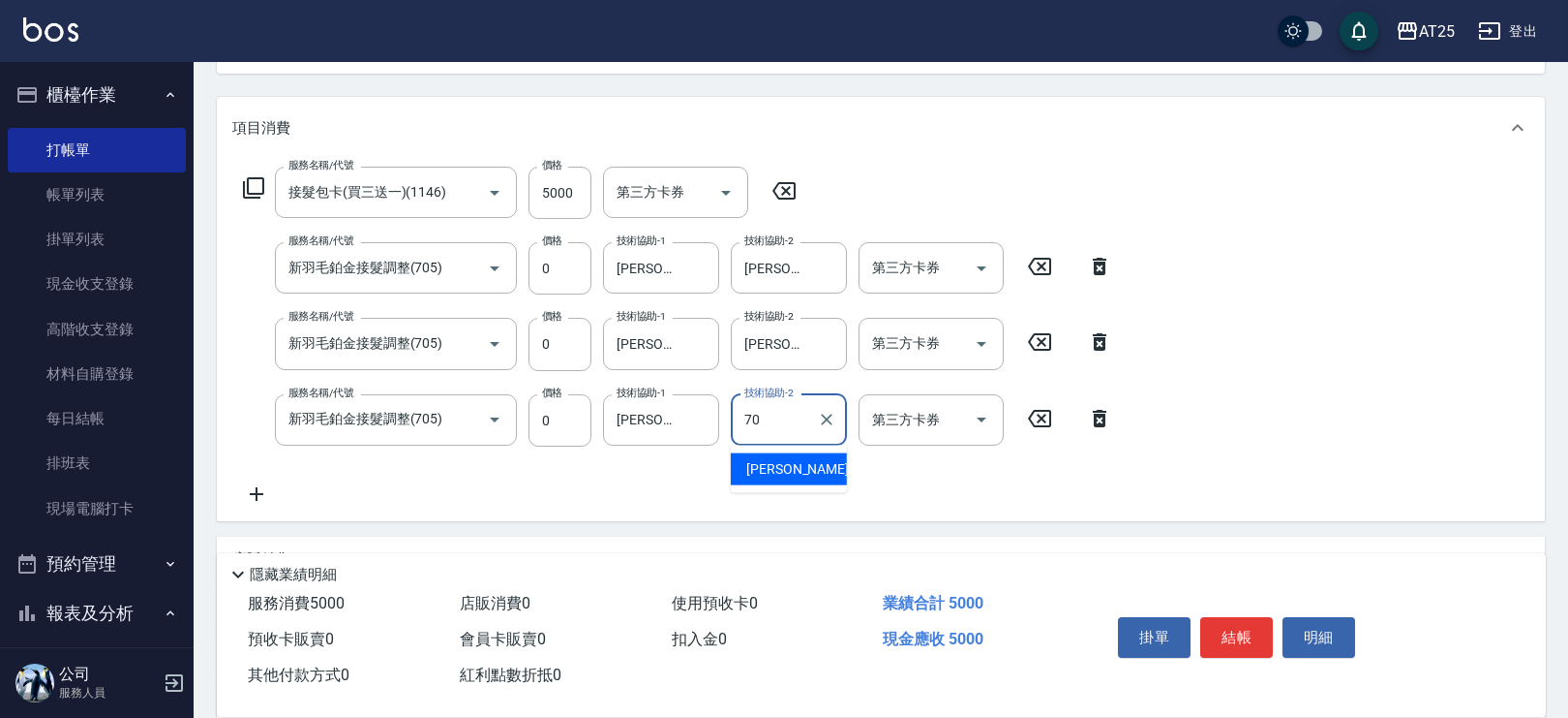
type input "7"
type input "Jessica-80"
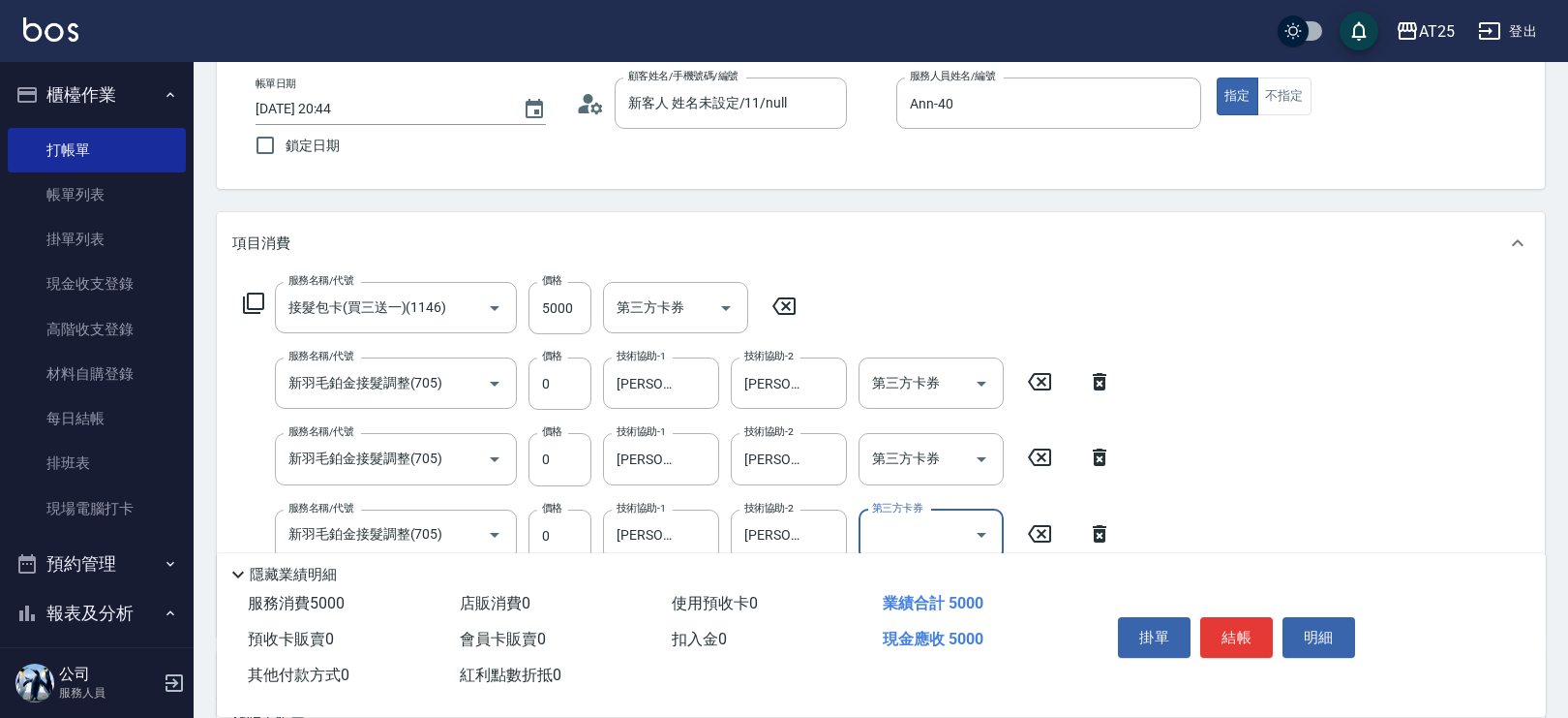
scroll to position [0, 0]
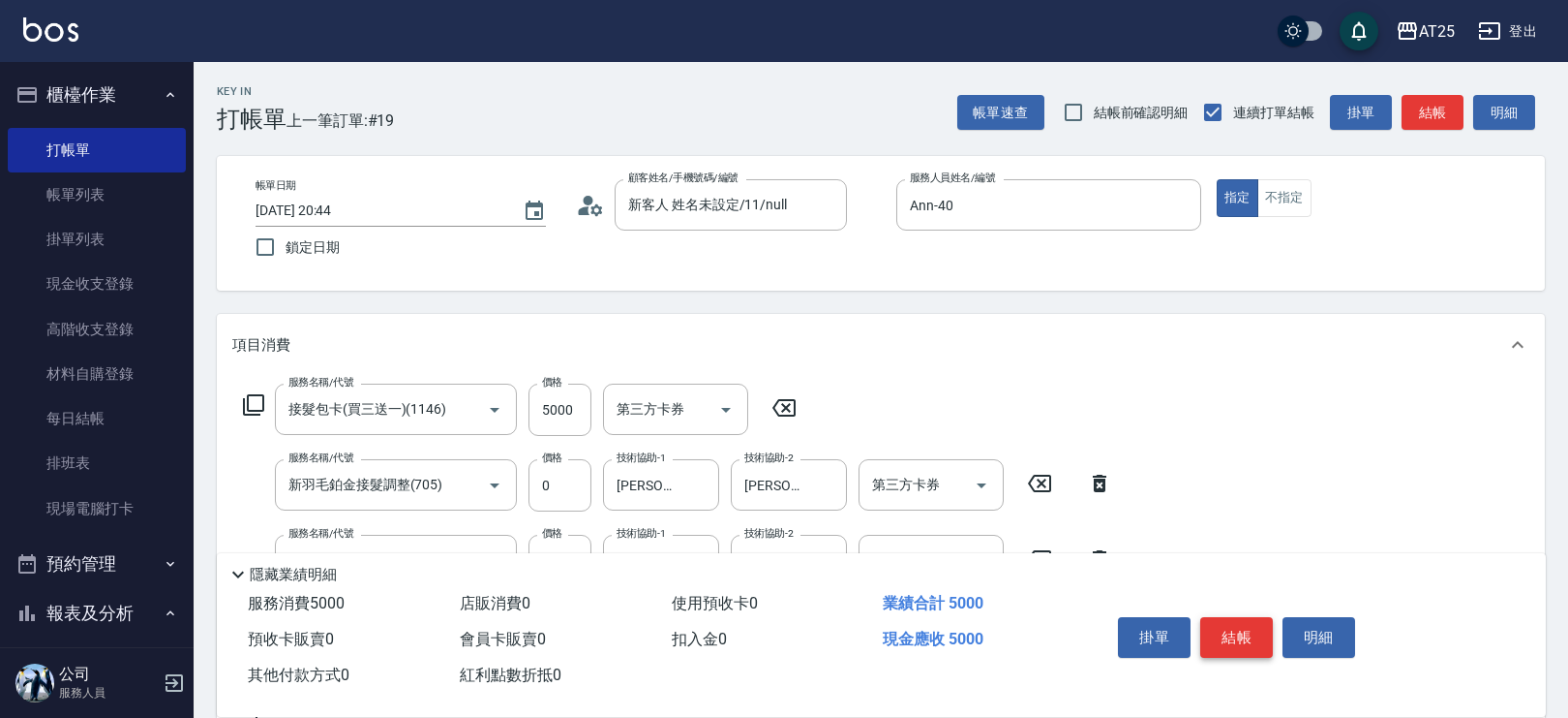
click at [1241, 639] on button "結帳" at bounding box center [1236, 637] width 73 height 41
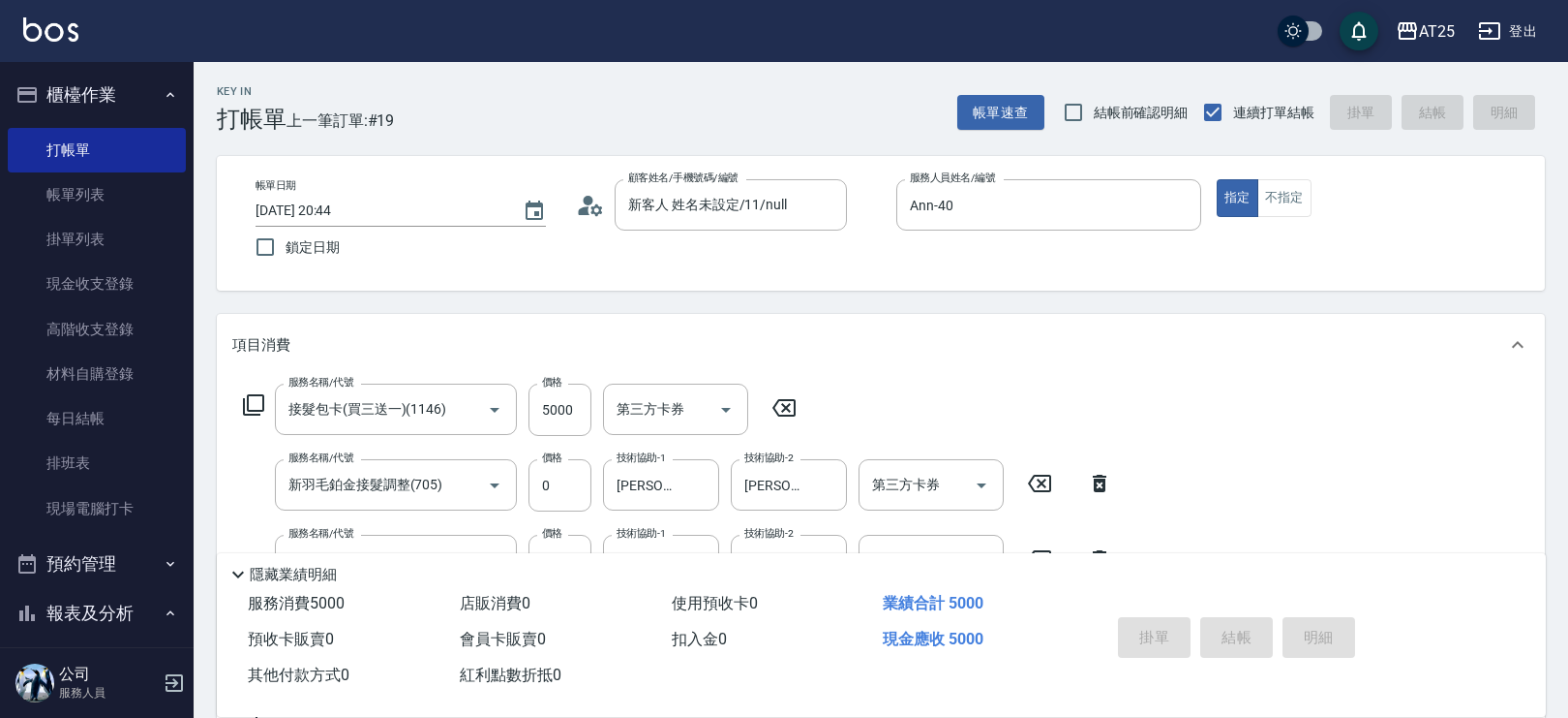
type input "2025/09/25 20:47"
type input "0"
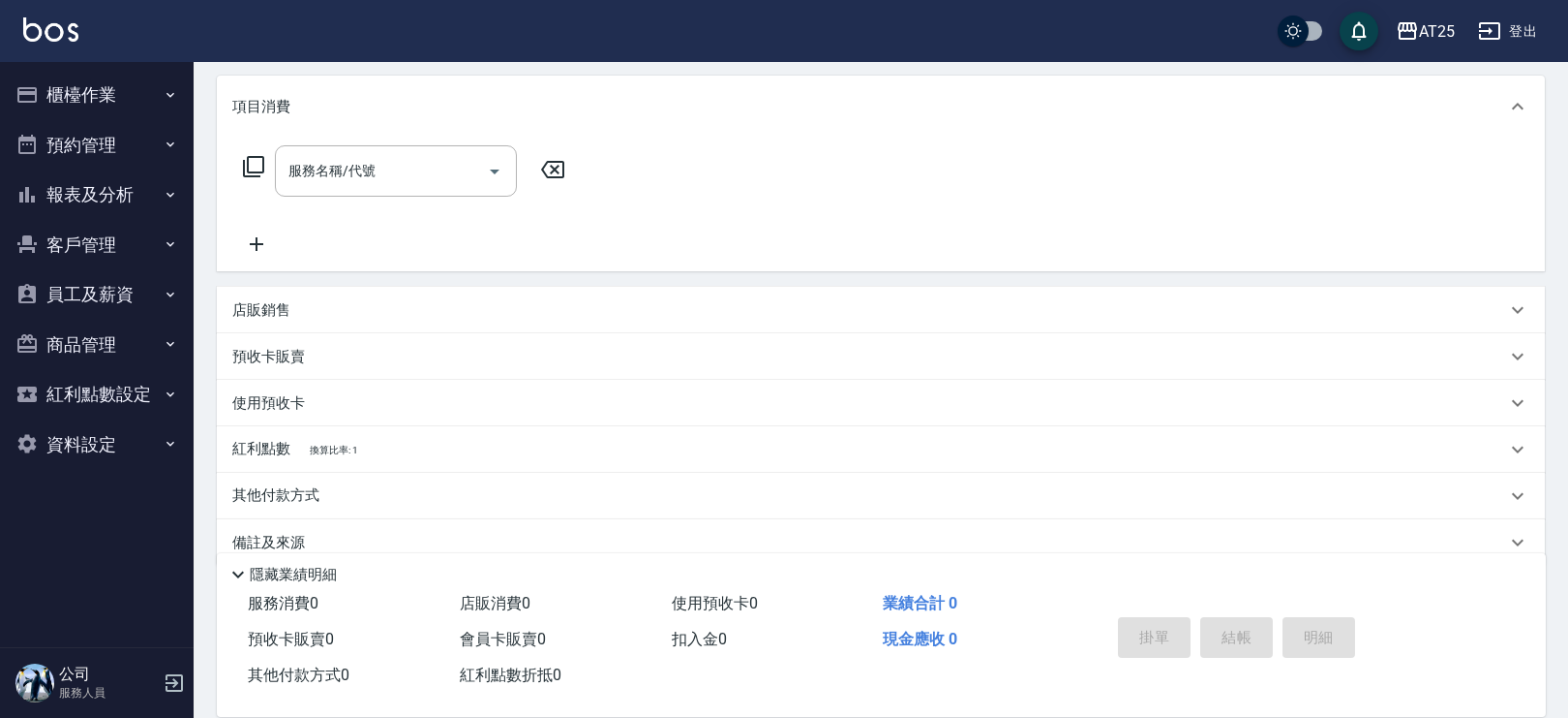
scroll to position [269, 0]
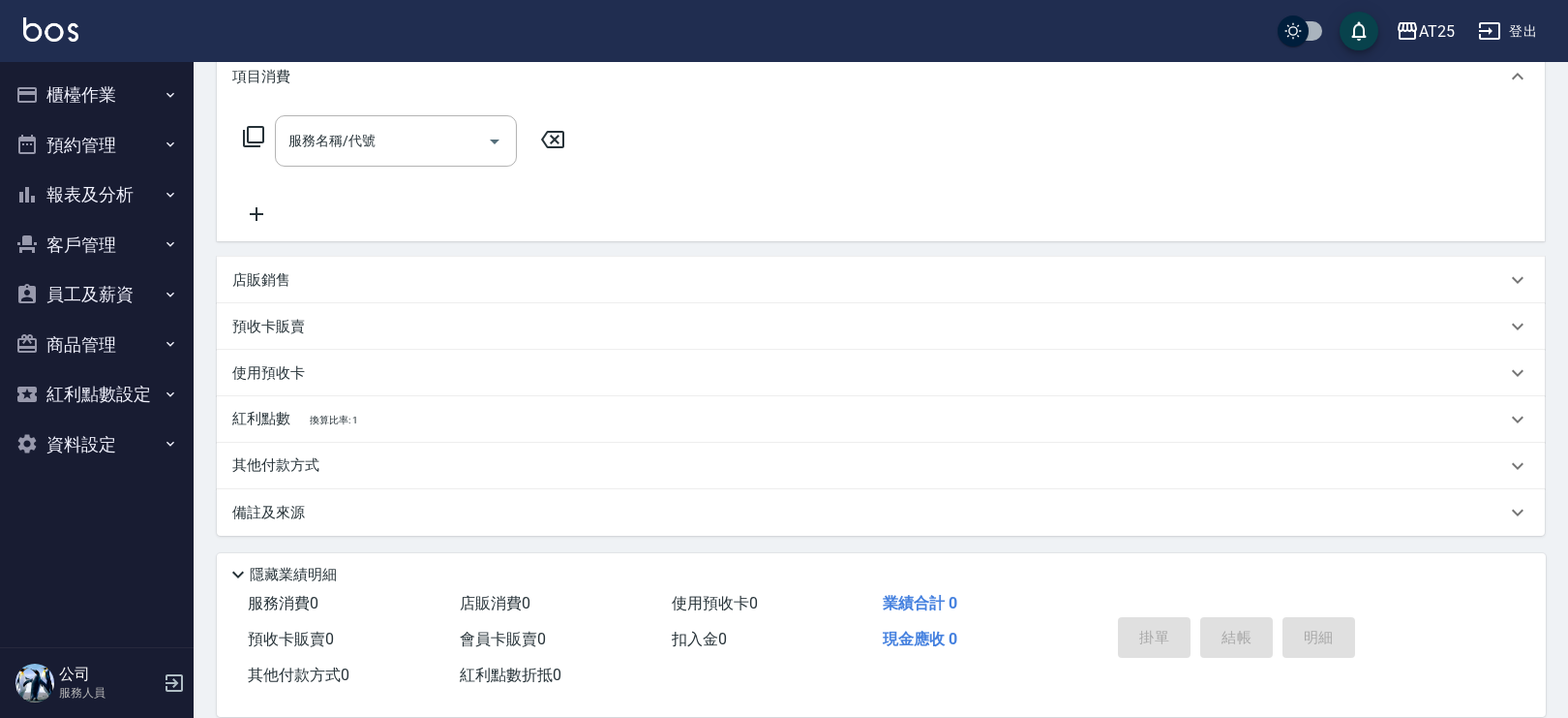
click at [299, 273] on div "店販銷售" at bounding box center [870, 280] width 1274 height 20
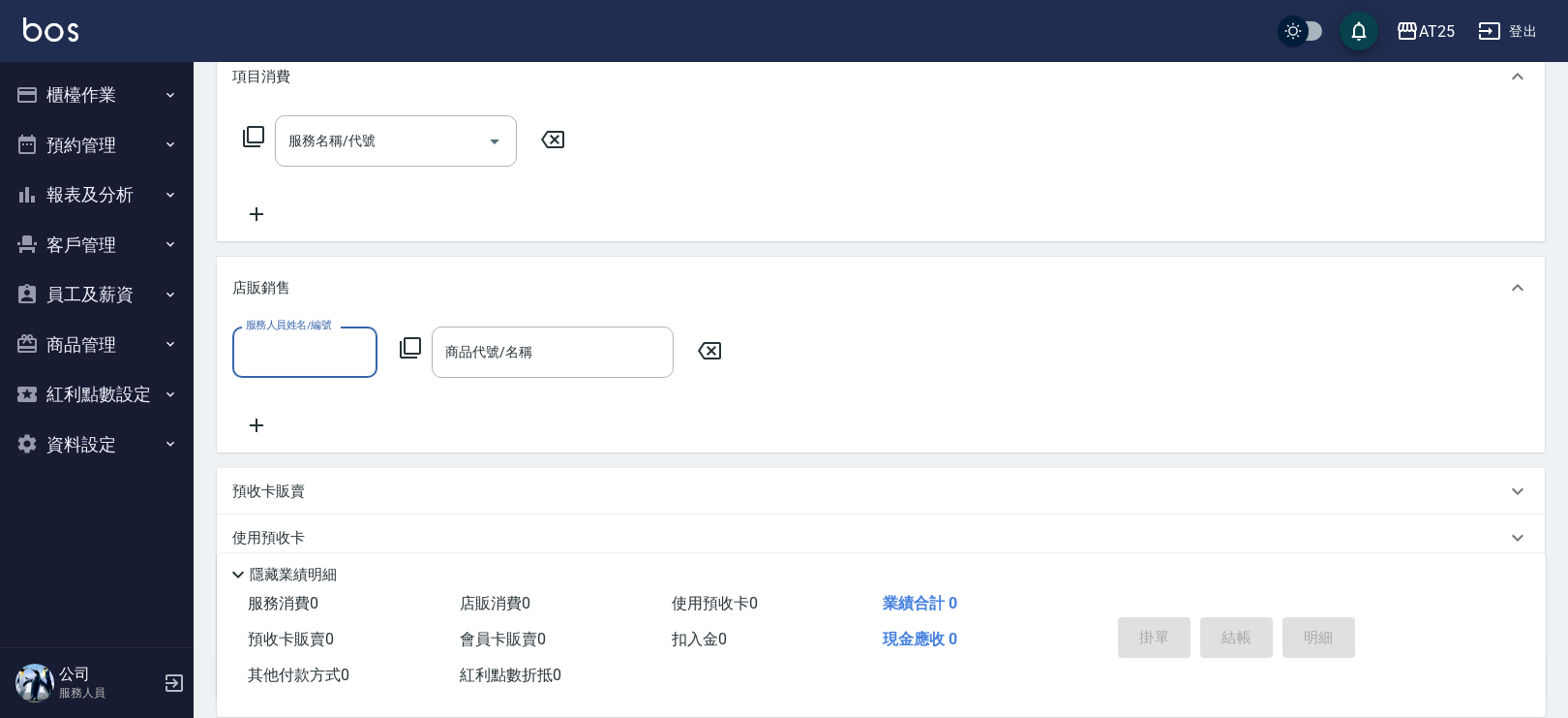
scroll to position [0, 0]
click at [491, 280] on div "店販銷售" at bounding box center [870, 288] width 1274 height 20
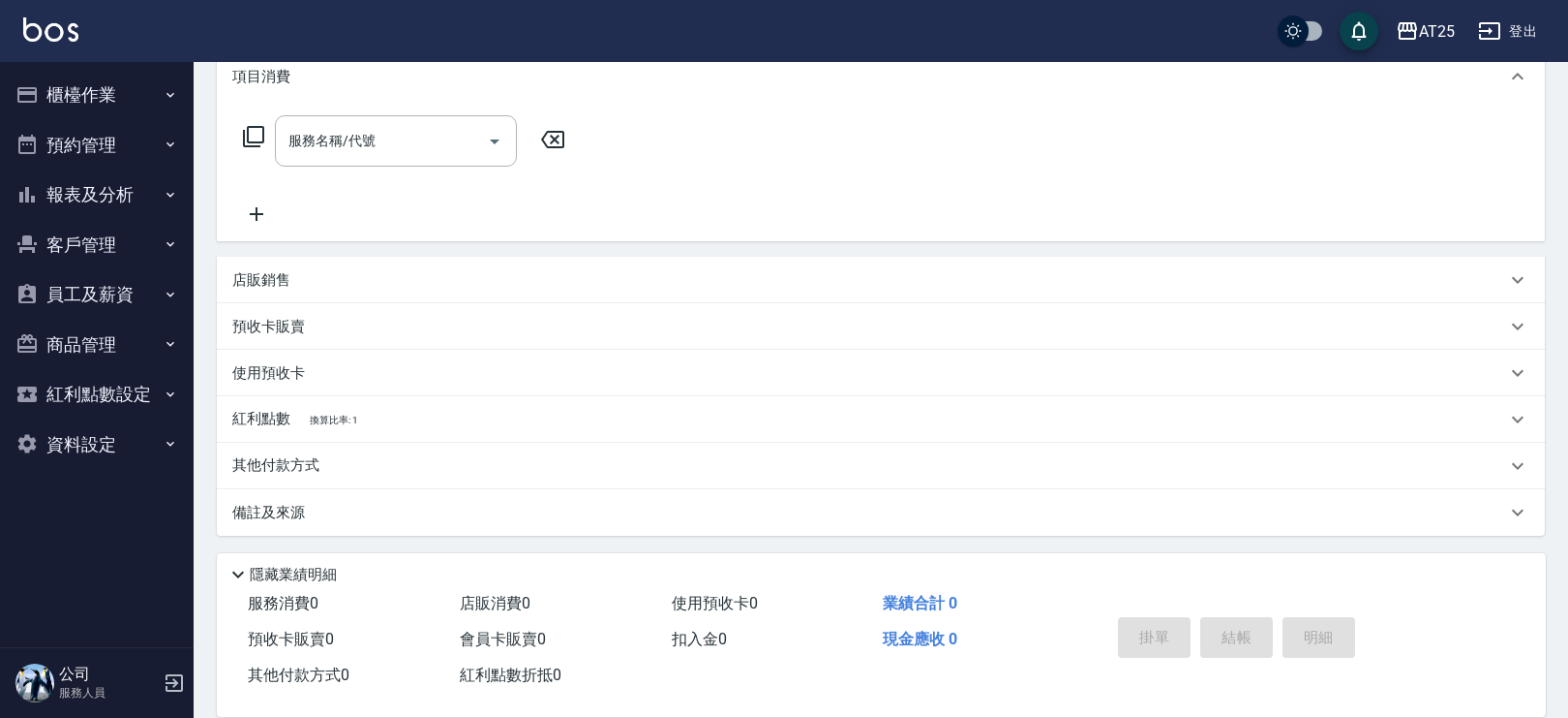
click at [282, 276] on p "店販銷售" at bounding box center [262, 280] width 58 height 20
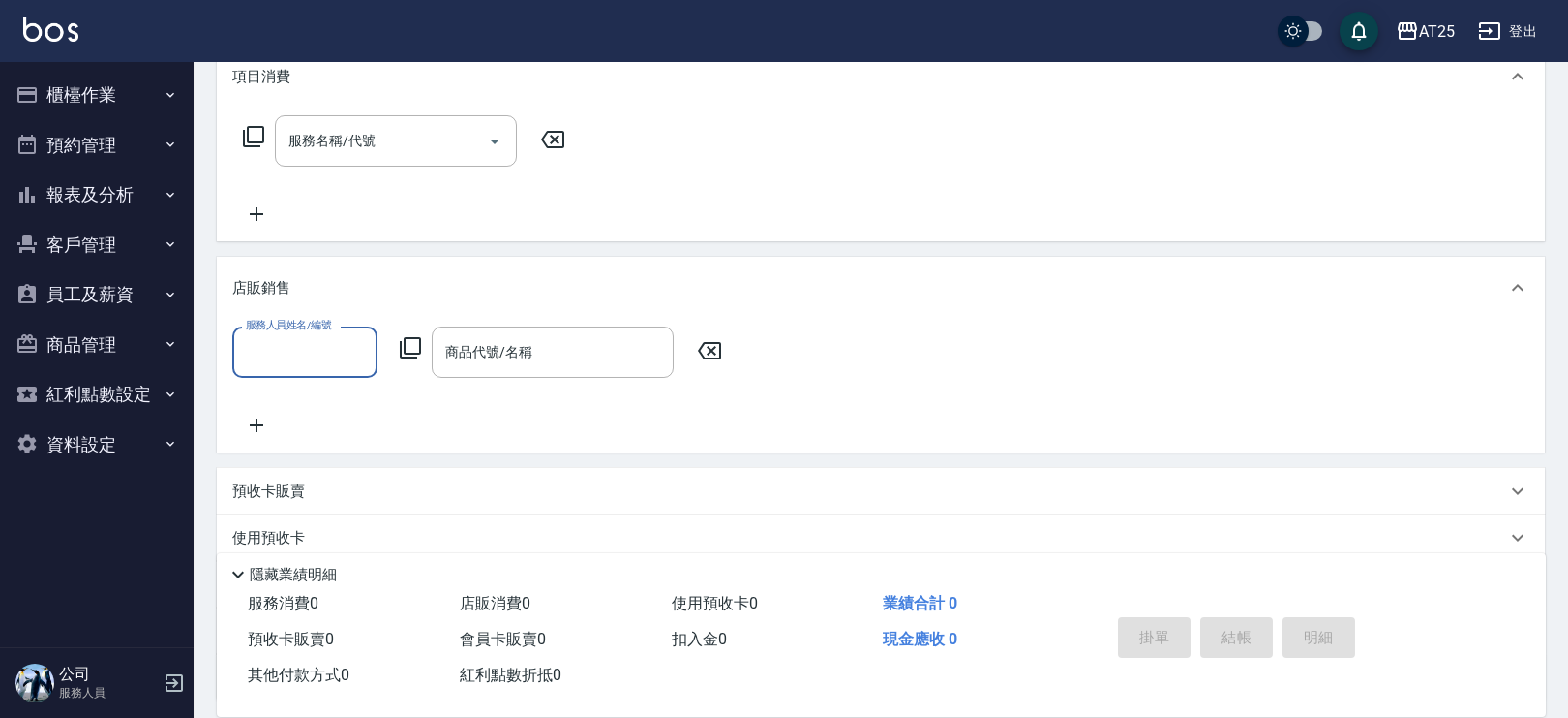
click at [292, 295] on div "店販銷售" at bounding box center [870, 288] width 1274 height 20
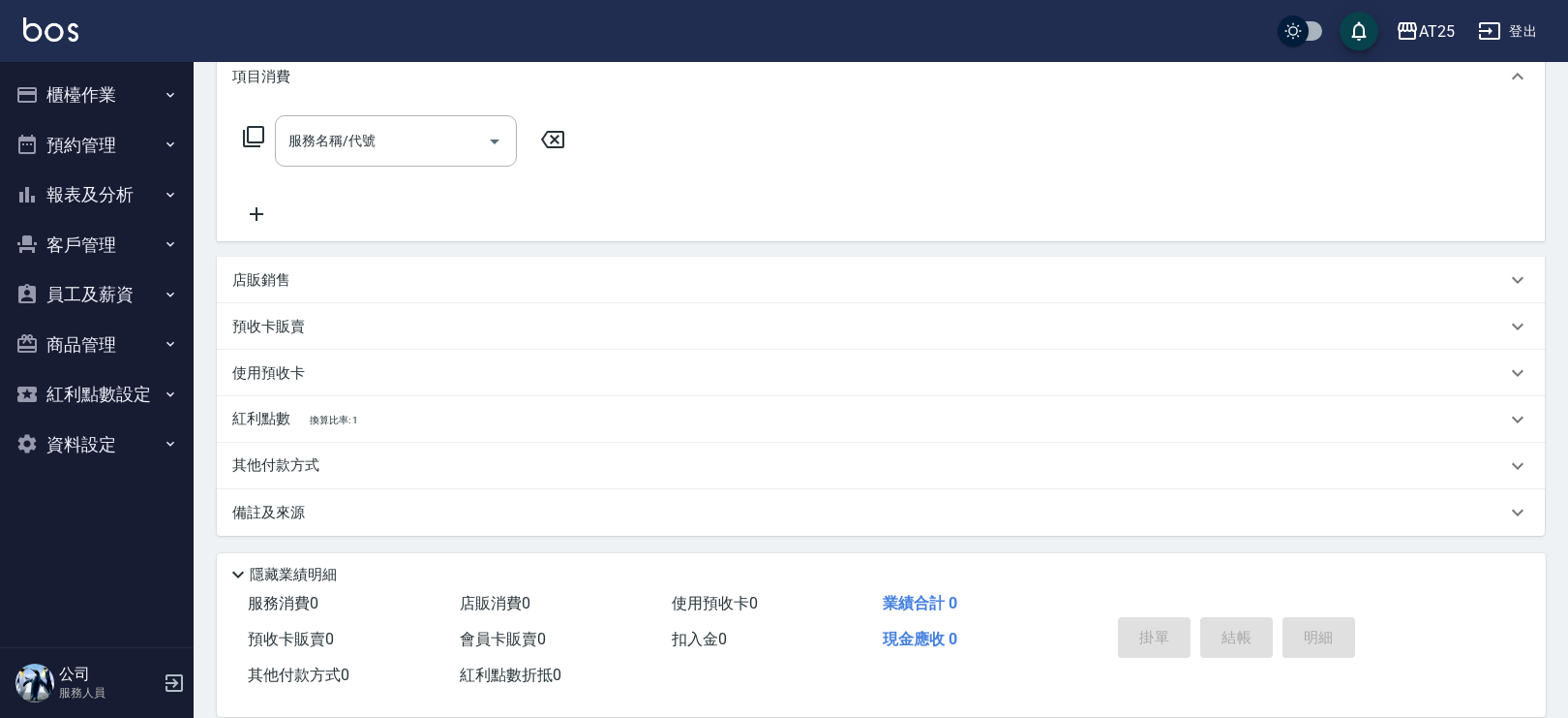
click at [433, 343] on div "預收卡販賣" at bounding box center [881, 326] width 1328 height 47
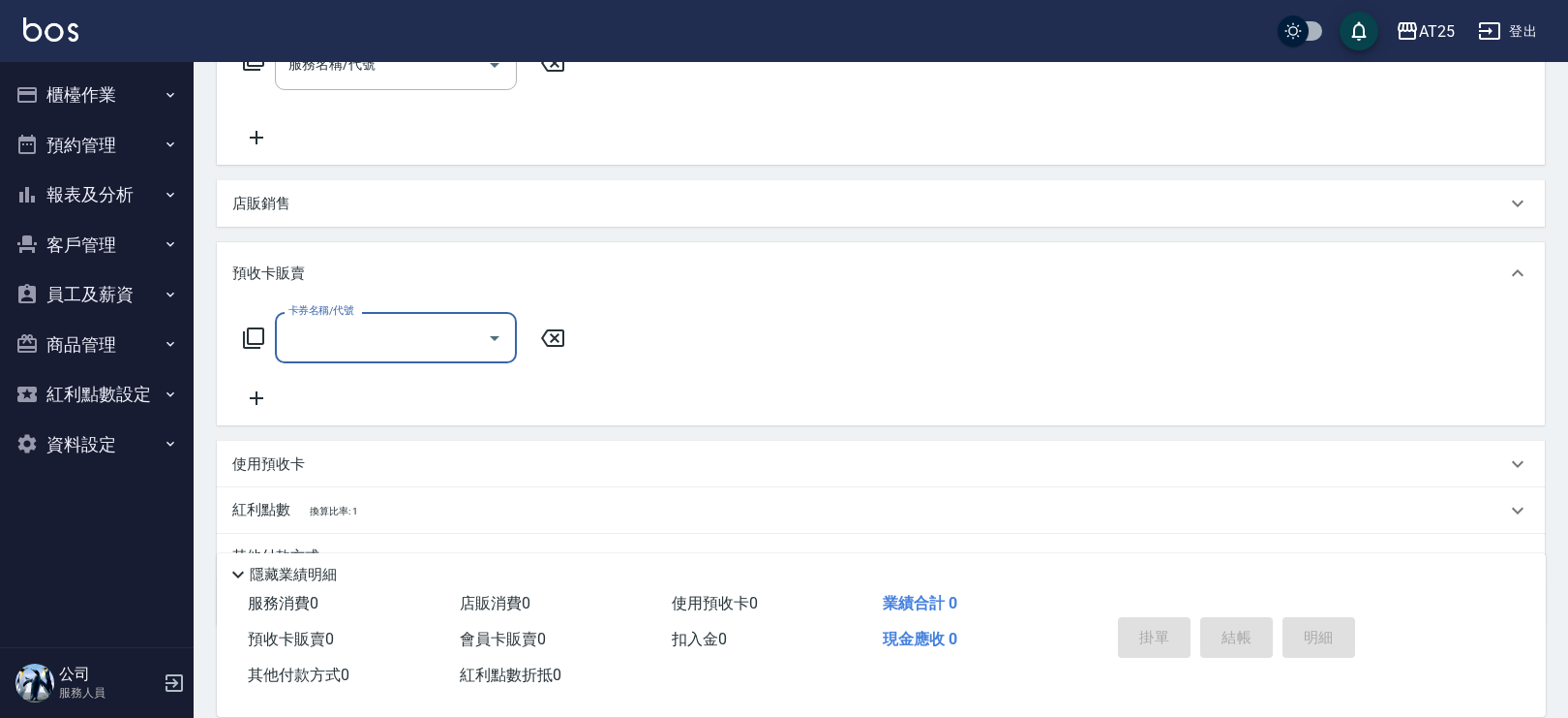
click at [261, 267] on p "預收卡販賣" at bounding box center [269, 274] width 73 height 20
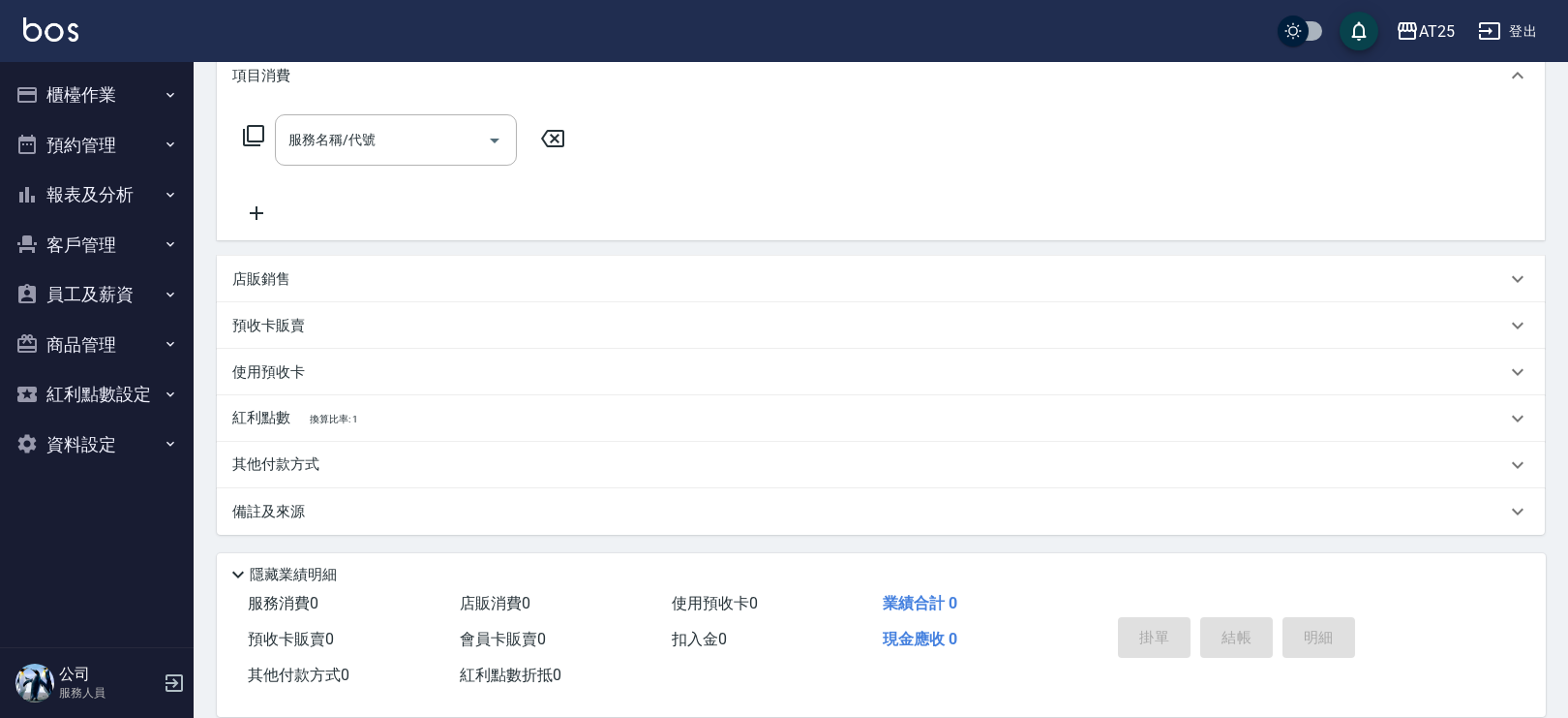
scroll to position [269, 0]
click at [311, 417] on span "換算比率: 1" at bounding box center [334, 419] width 48 height 11
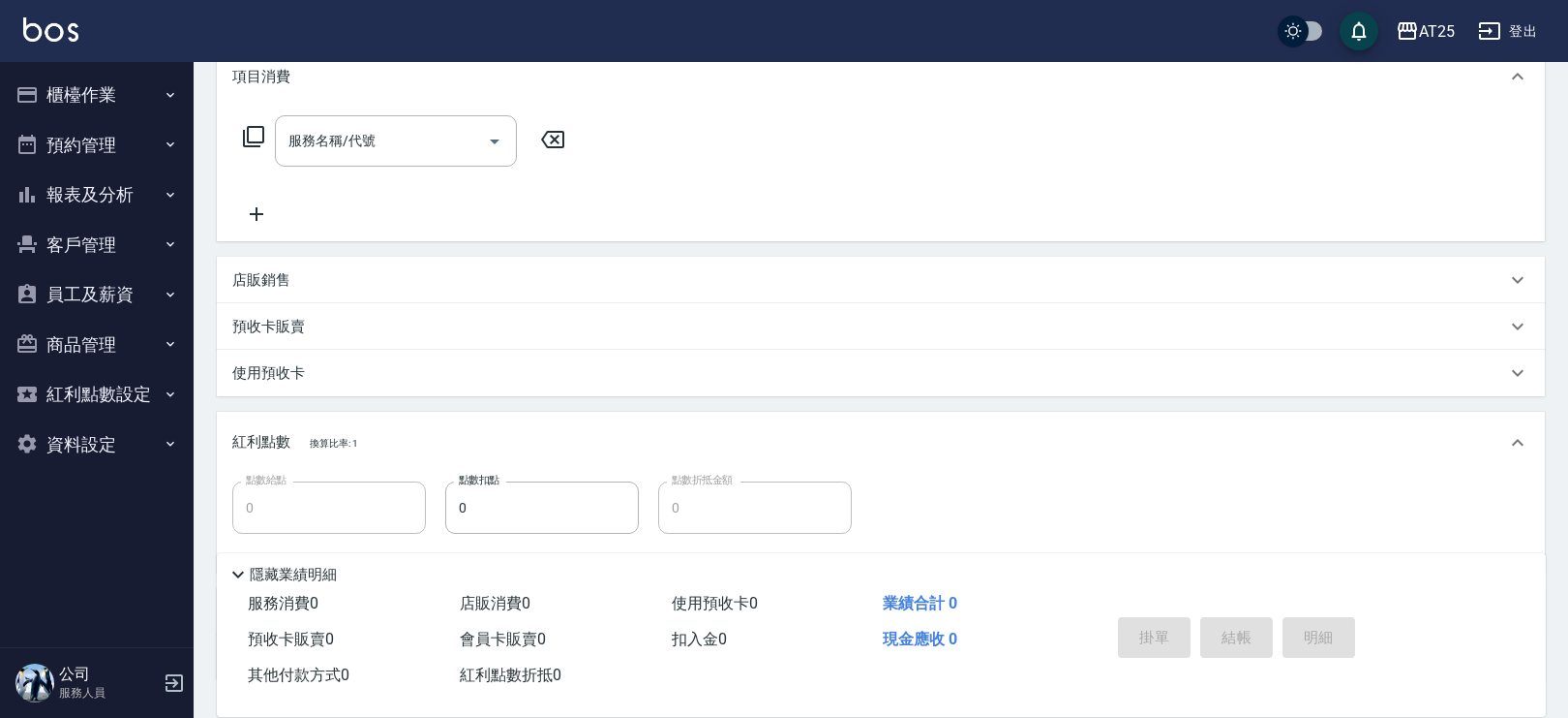
click at [313, 418] on div "紅利點數 換算比率: 1" at bounding box center [881, 442] width 1328 height 62
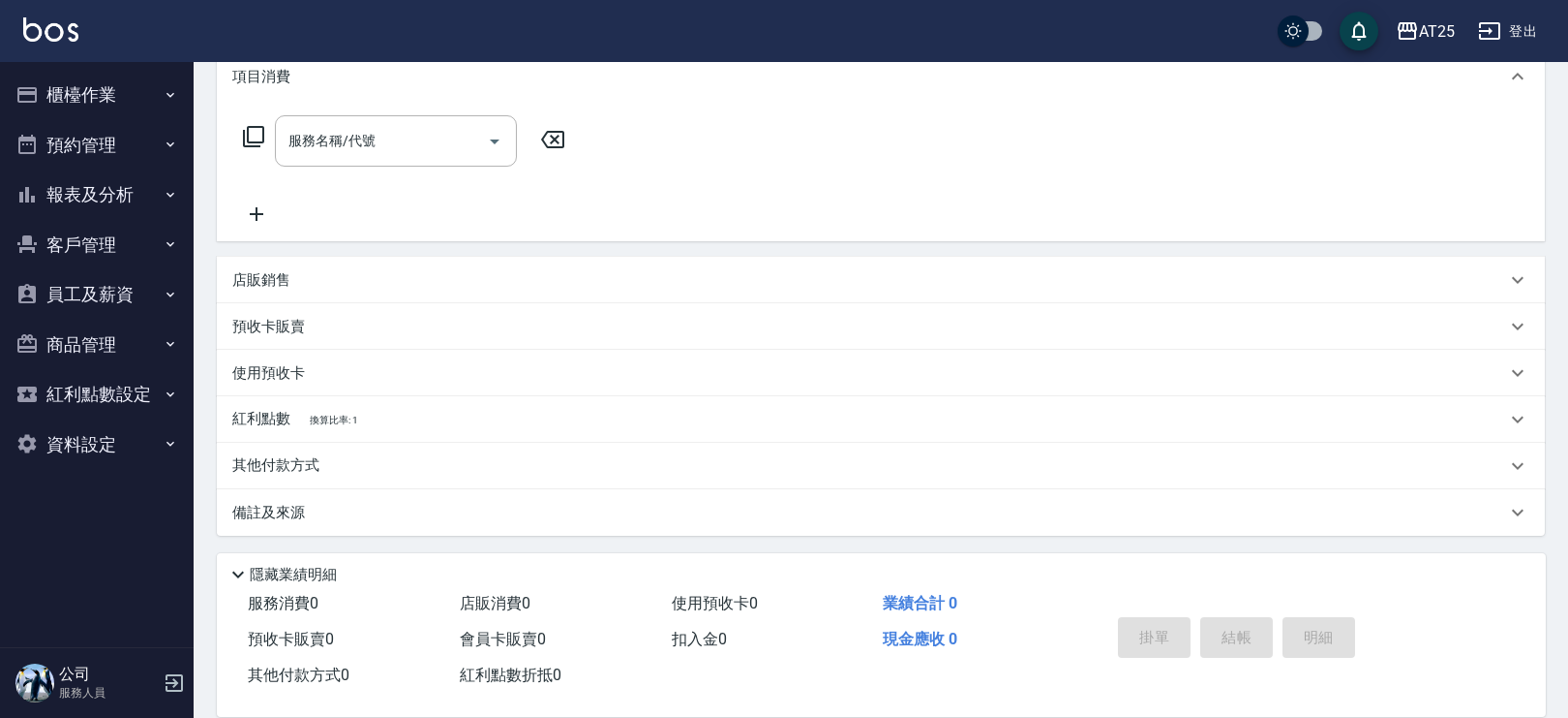
click at [307, 364] on div "使用預收卡" at bounding box center [870, 373] width 1274 height 20
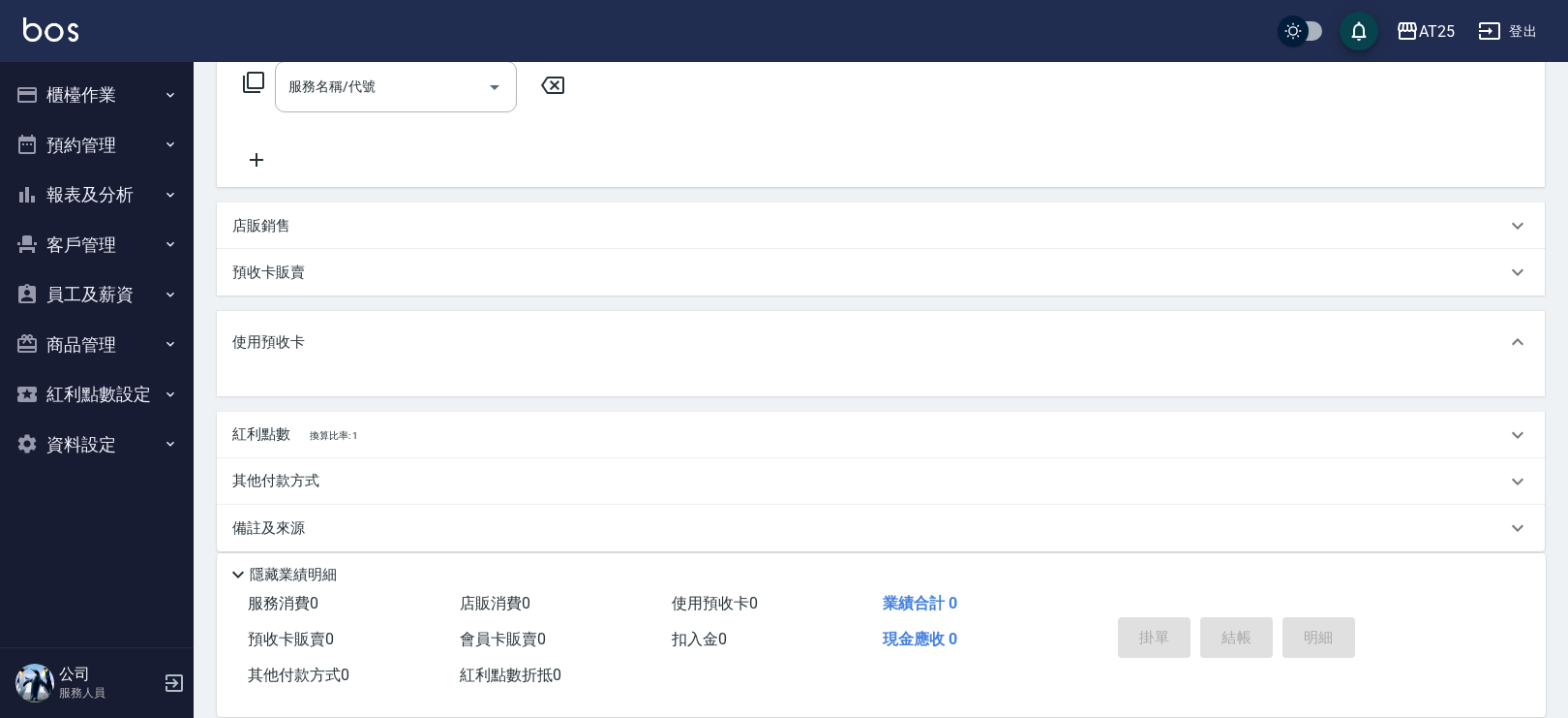
click at [398, 359] on div "使用預收卡" at bounding box center [881, 342] width 1328 height 62
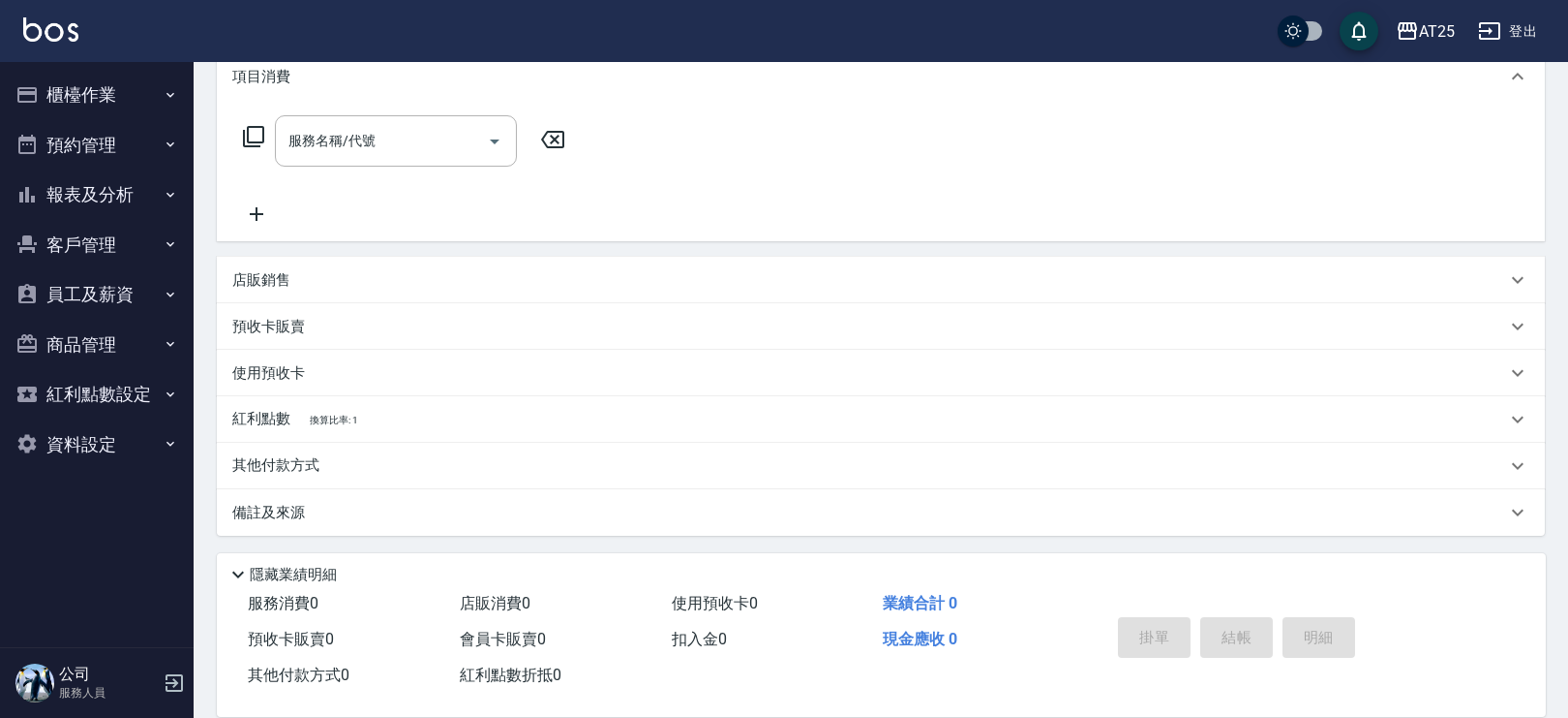
drag, startPoint x: 1553, startPoint y: 400, endPoint x: 1575, endPoint y: 425, distance: 33.3
click at [1553, 454] on div "Key In 打帳單 上一筆訂單:#18 帳單速查 結帳前確認明細 連續打單結帳 掛單 結帳 明細 帳單日期 2025/09/25 20:31 鎖定日期 顧客…" at bounding box center [881, 255] width 1375 height 925
click at [421, 456] on div "其他付款方式" at bounding box center [870, 466] width 1274 height 21
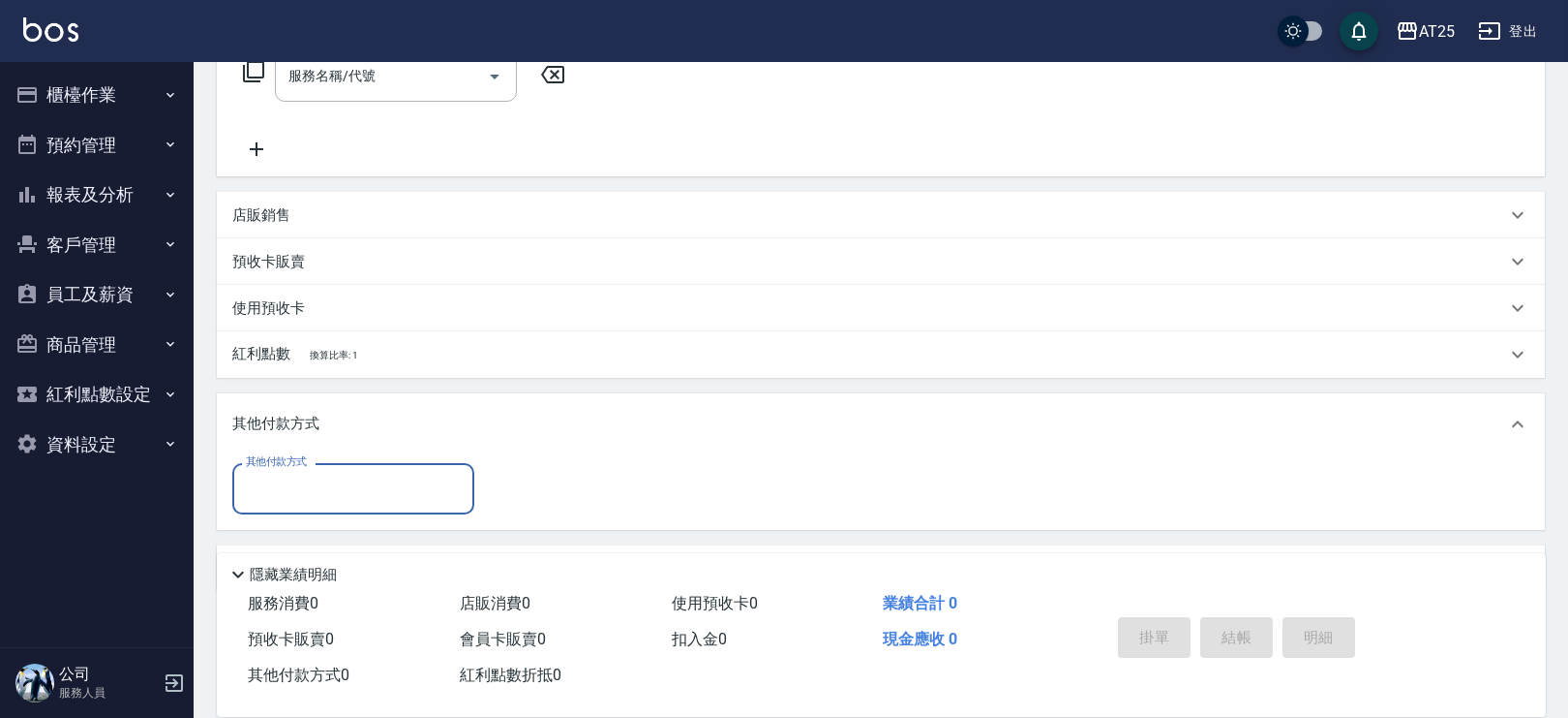
scroll to position [361, 0]
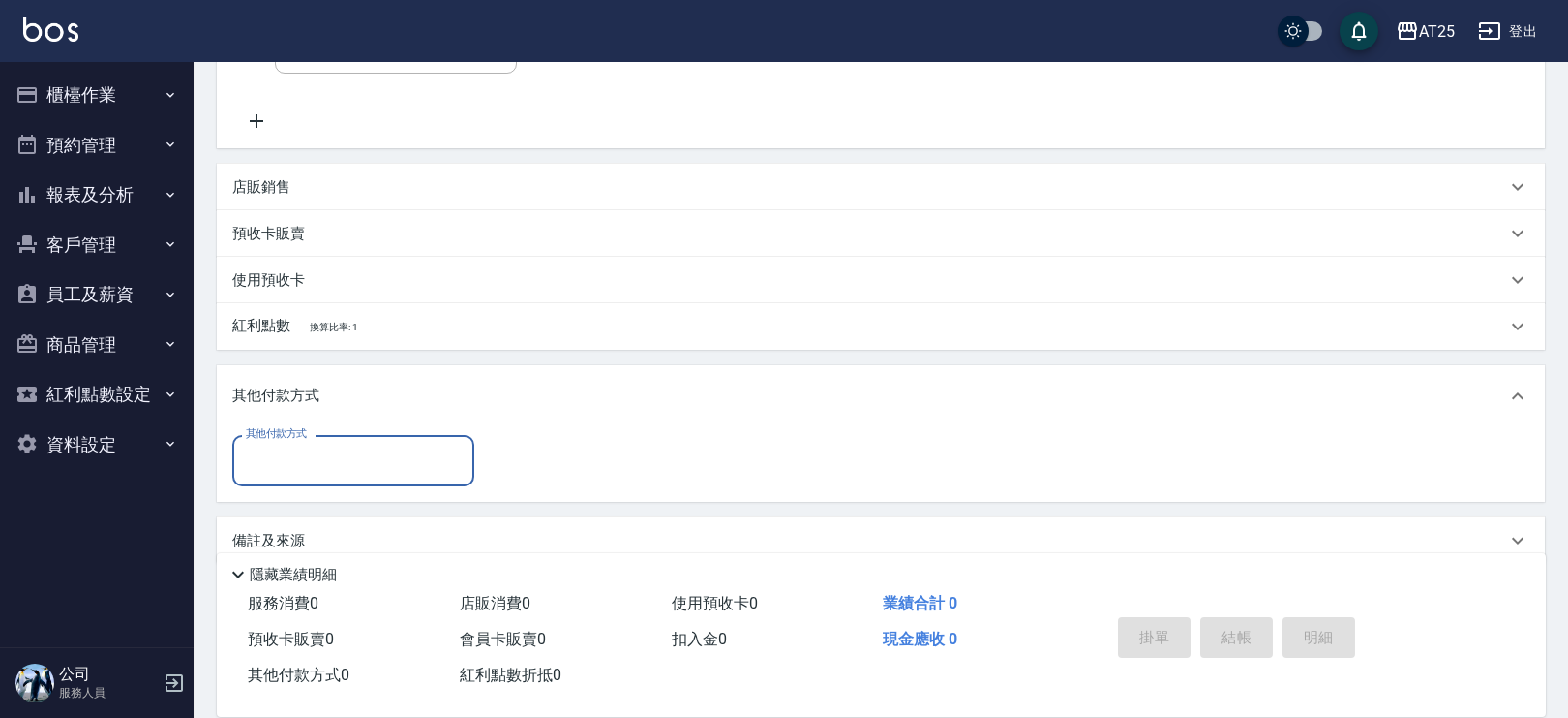
click at [339, 416] on div "其他付款方式" at bounding box center [881, 396] width 1328 height 62
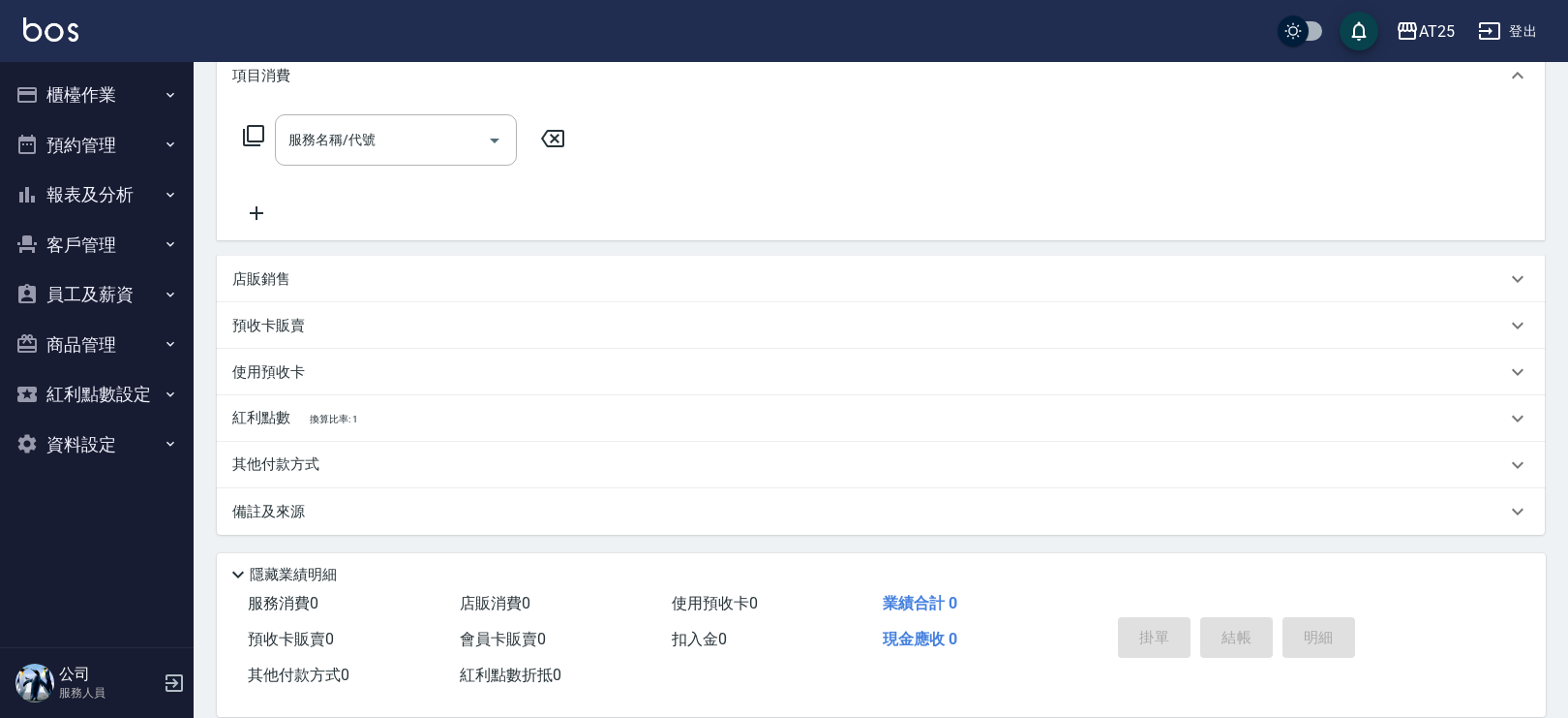
scroll to position [269, 0]
click at [281, 324] on p "預收卡販賣" at bounding box center [269, 326] width 73 height 20
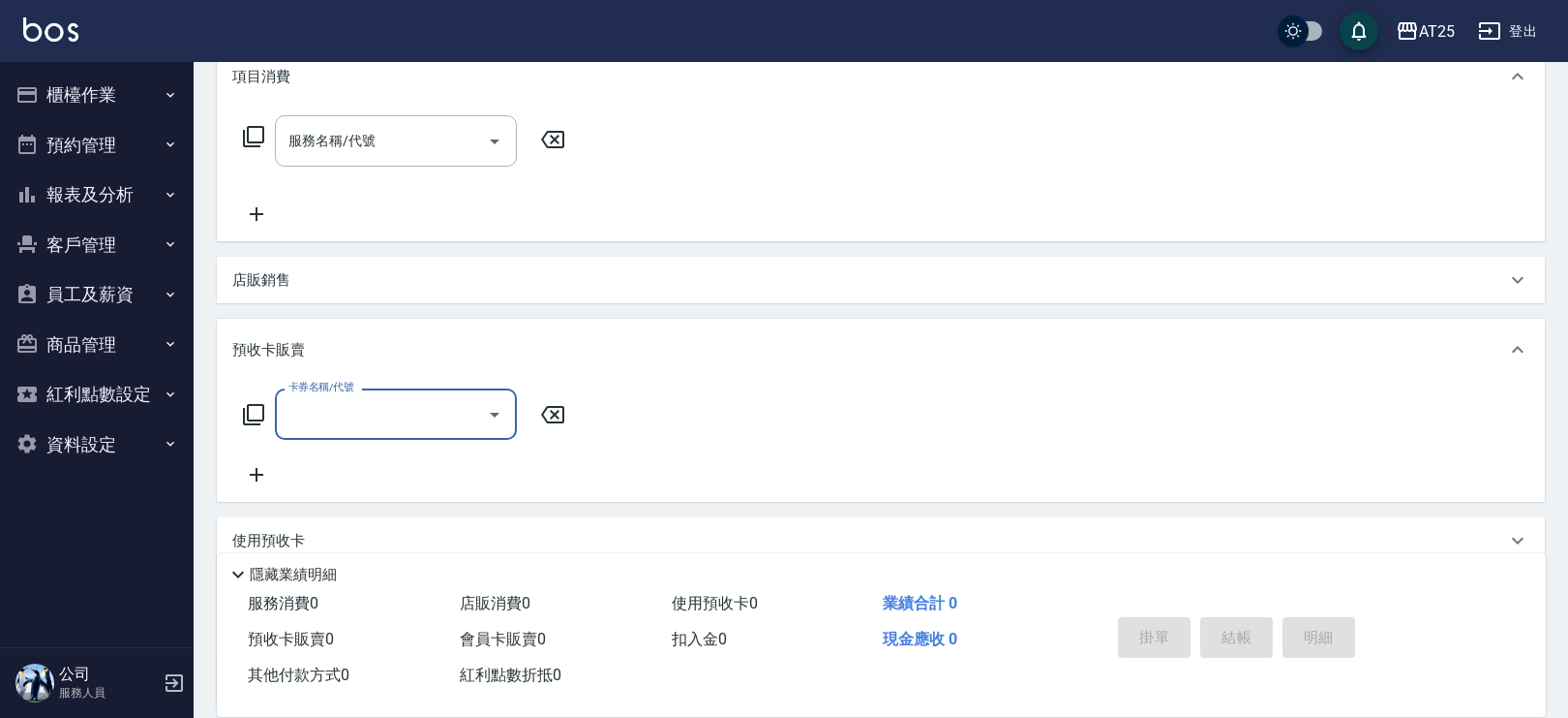
scroll to position [0, 0]
click at [313, 343] on div "預收卡販賣" at bounding box center [870, 349] width 1274 height 20
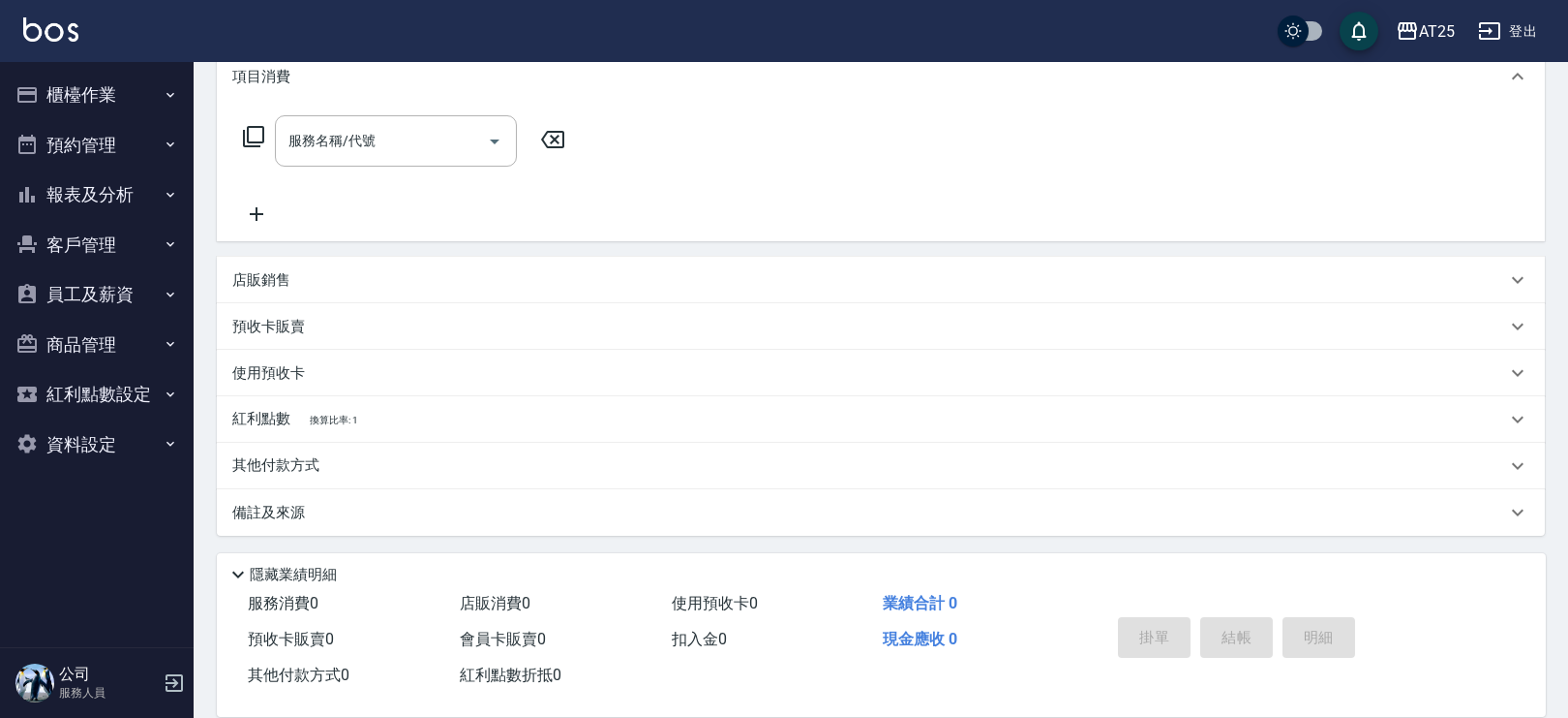
click at [313, 322] on div "預收卡販賣" at bounding box center [870, 326] width 1274 height 20
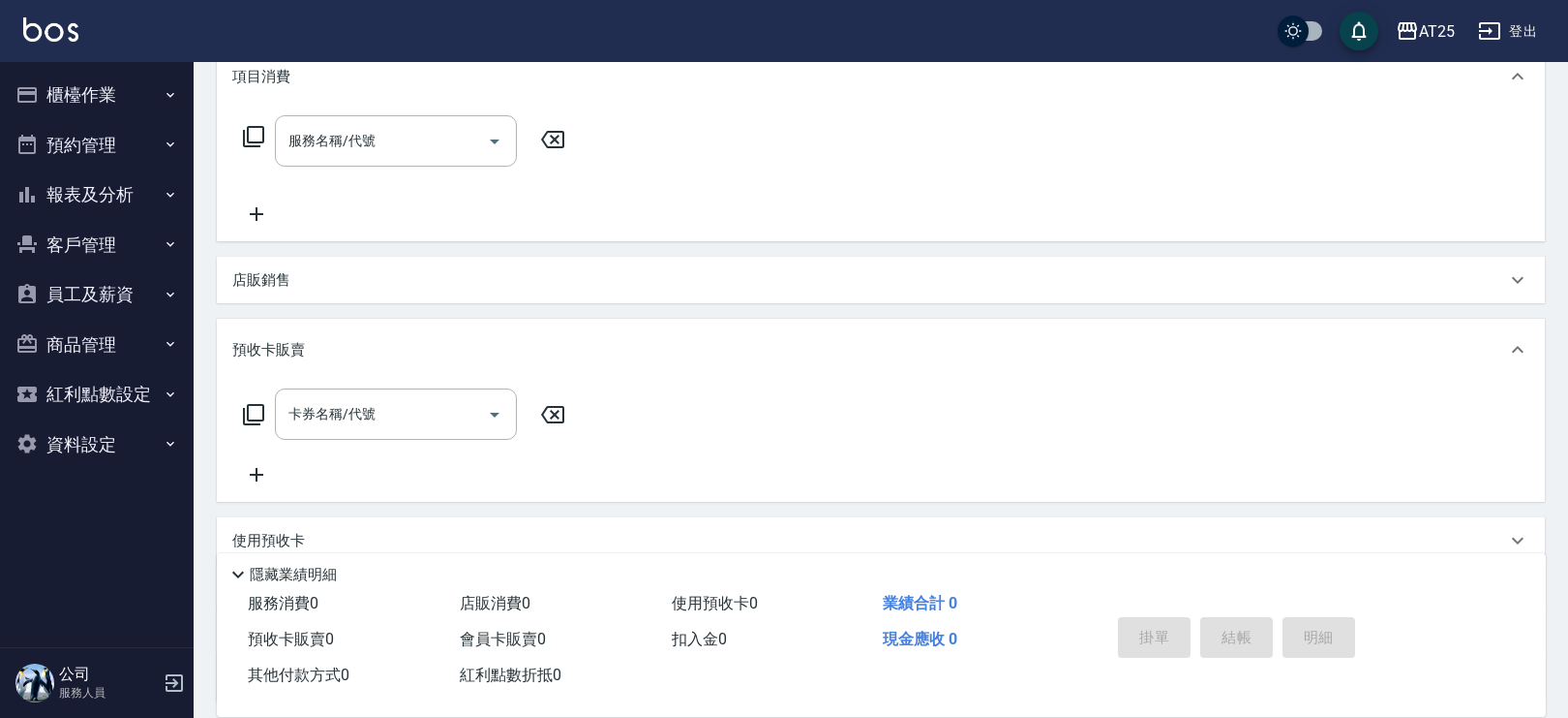
click at [304, 284] on div "店販銷售" at bounding box center [870, 280] width 1274 height 20
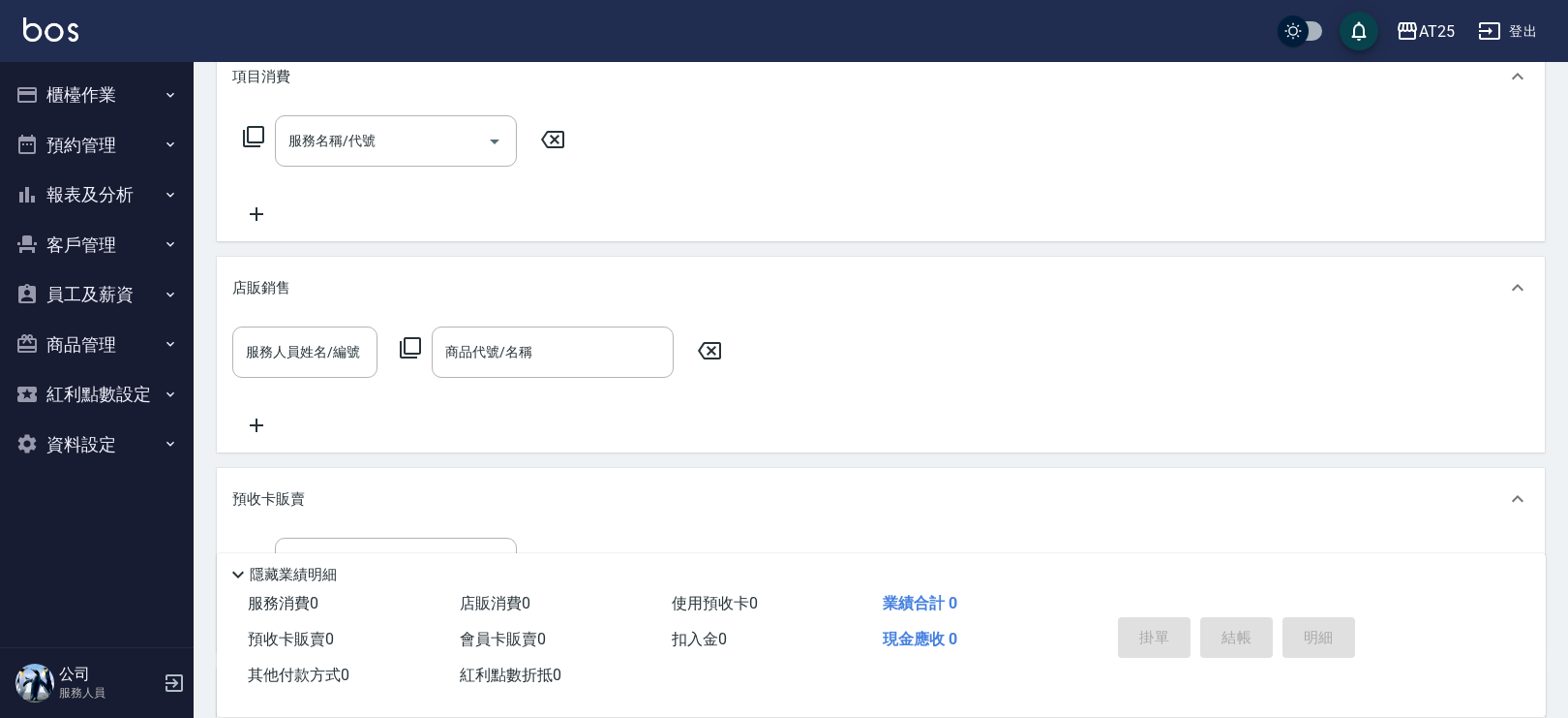
click at [300, 290] on div "店販銷售" at bounding box center [870, 288] width 1274 height 20
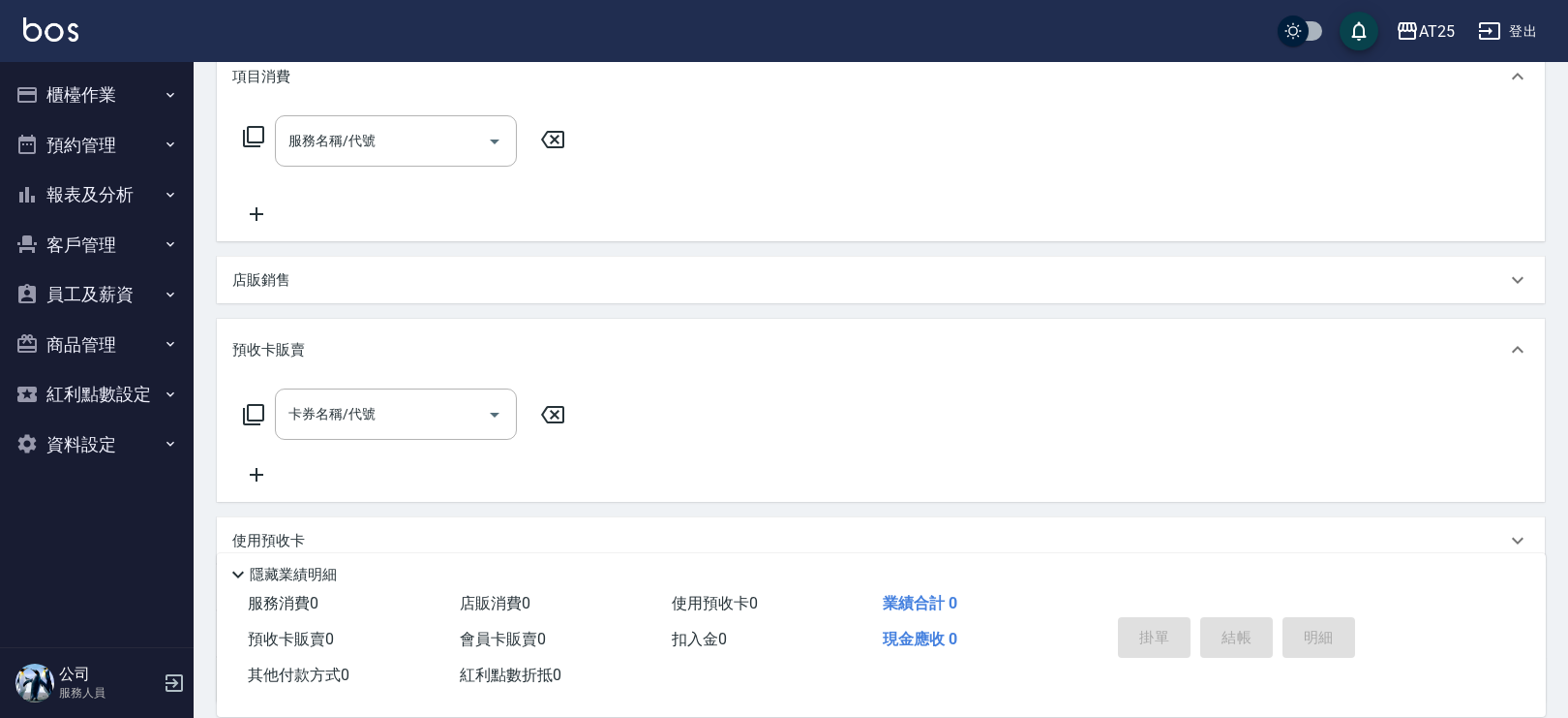
click at [297, 343] on p "預收卡販賣" at bounding box center [269, 349] width 73 height 20
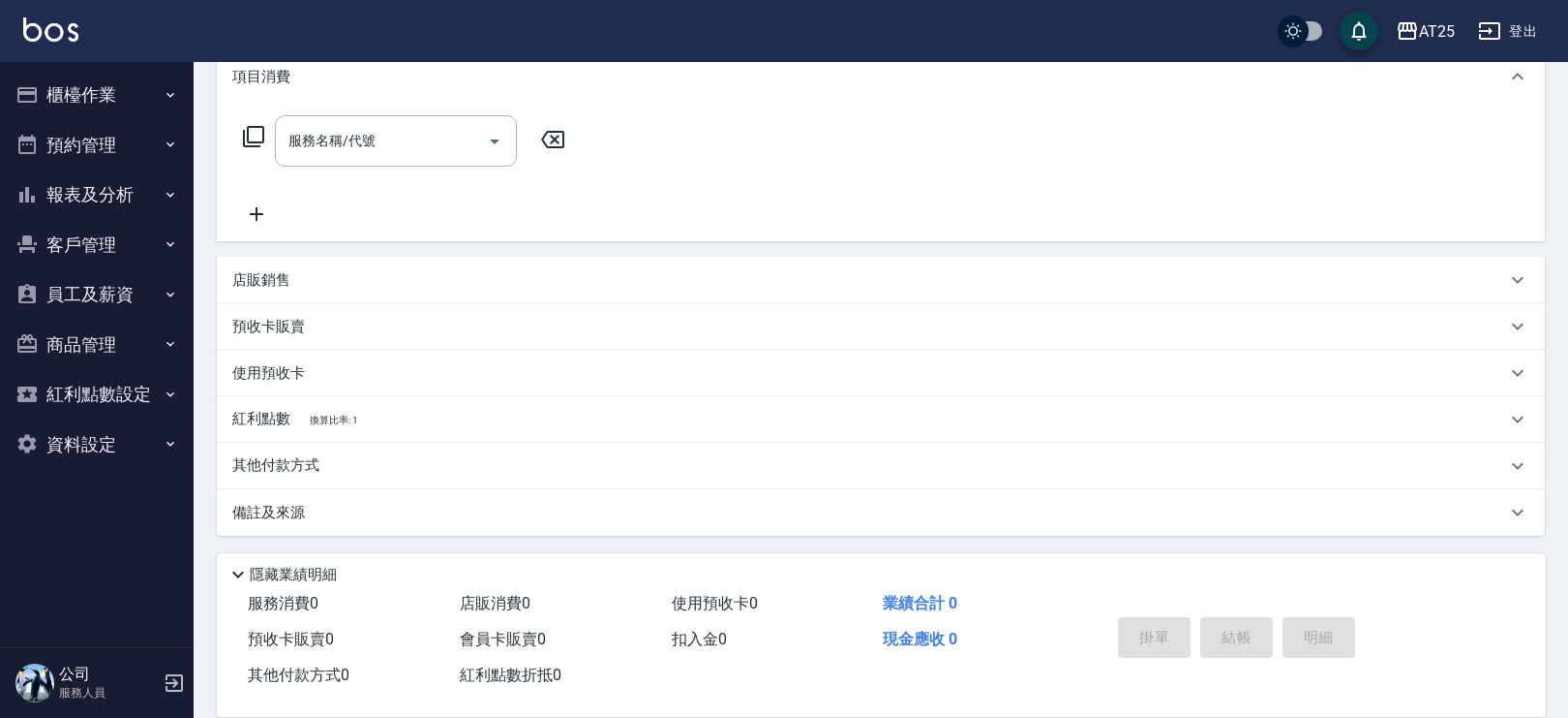
click at [278, 498] on div "備註及來源" at bounding box center [881, 512] width 1328 height 47
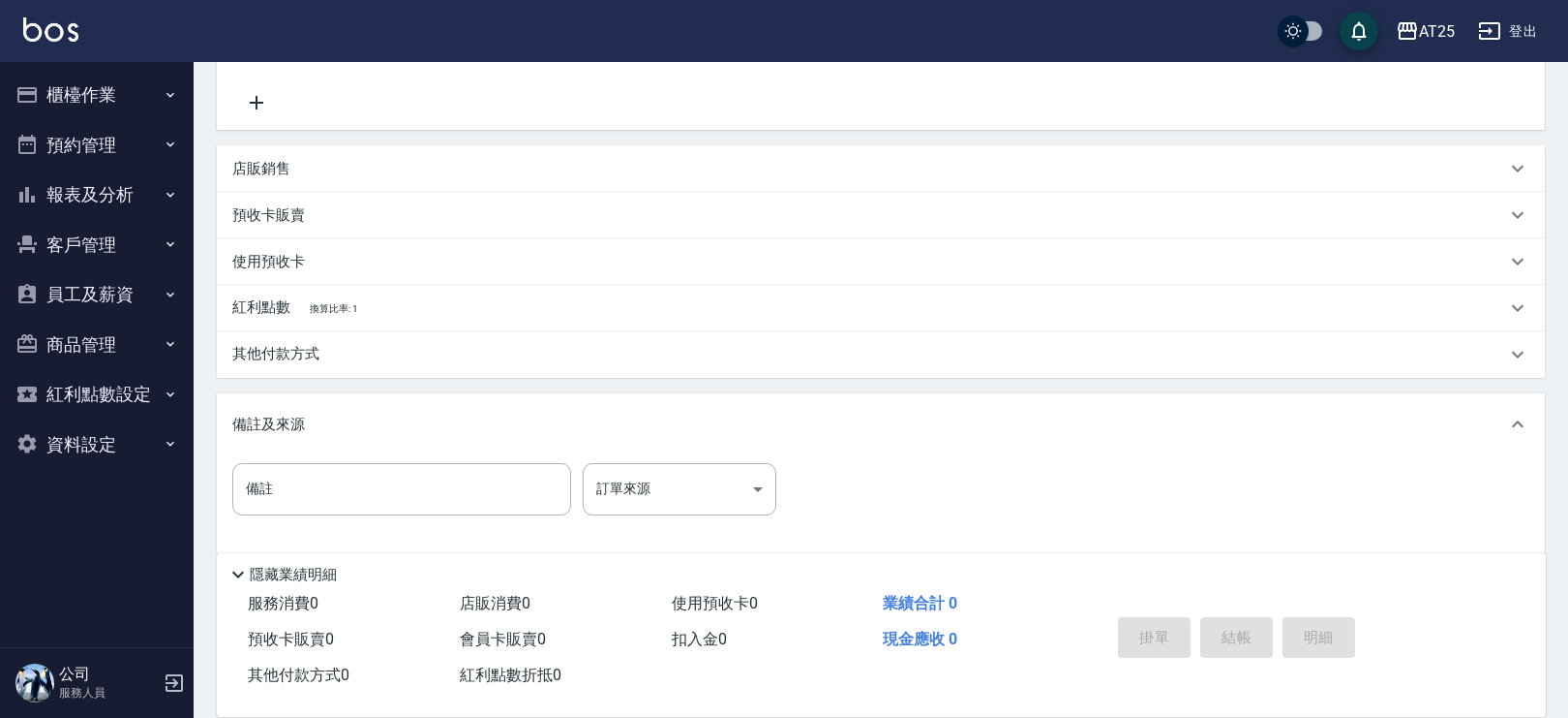
click at [372, 423] on div "備註及來源" at bounding box center [870, 424] width 1274 height 20
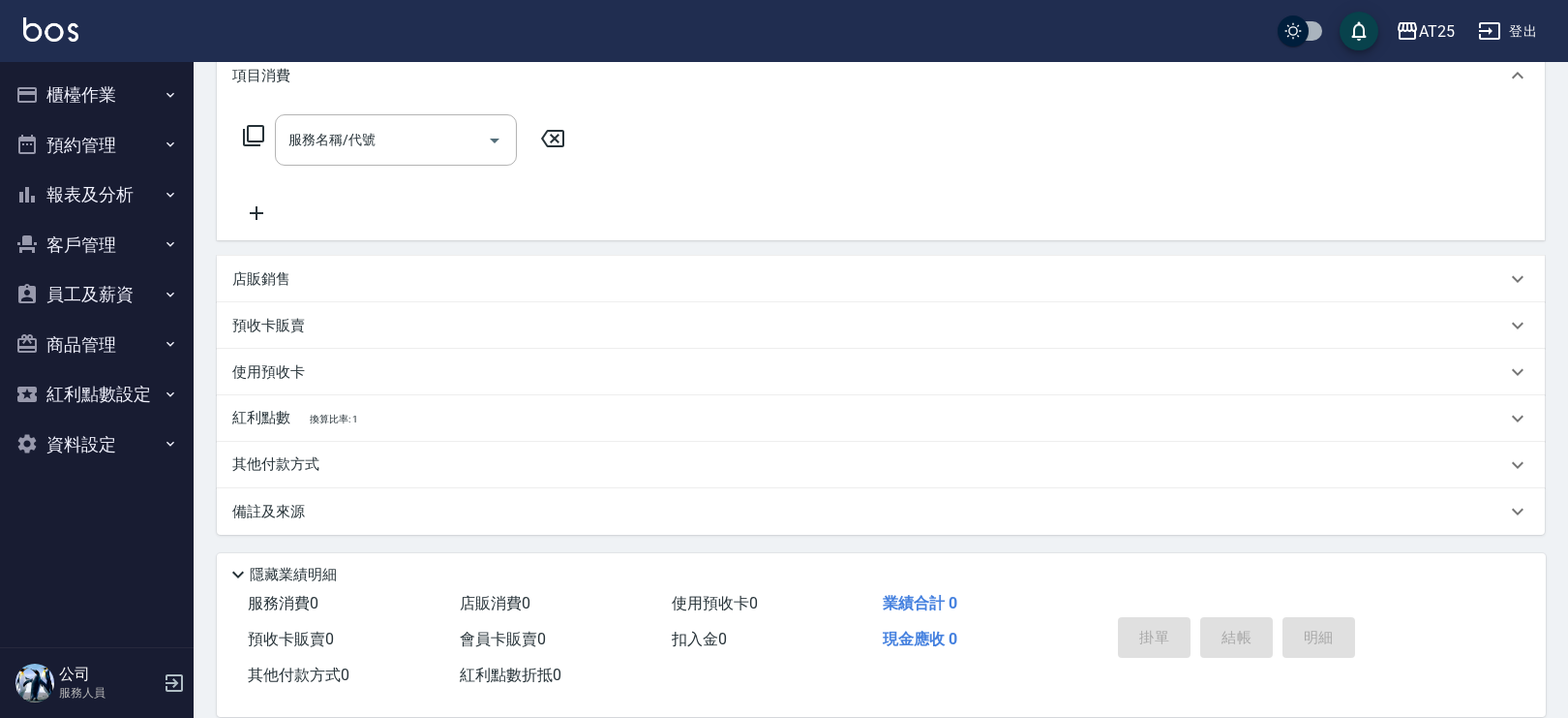
scroll to position [269, 0]
click at [329, 466] on div "其他付款方式" at bounding box center [870, 466] width 1274 height 21
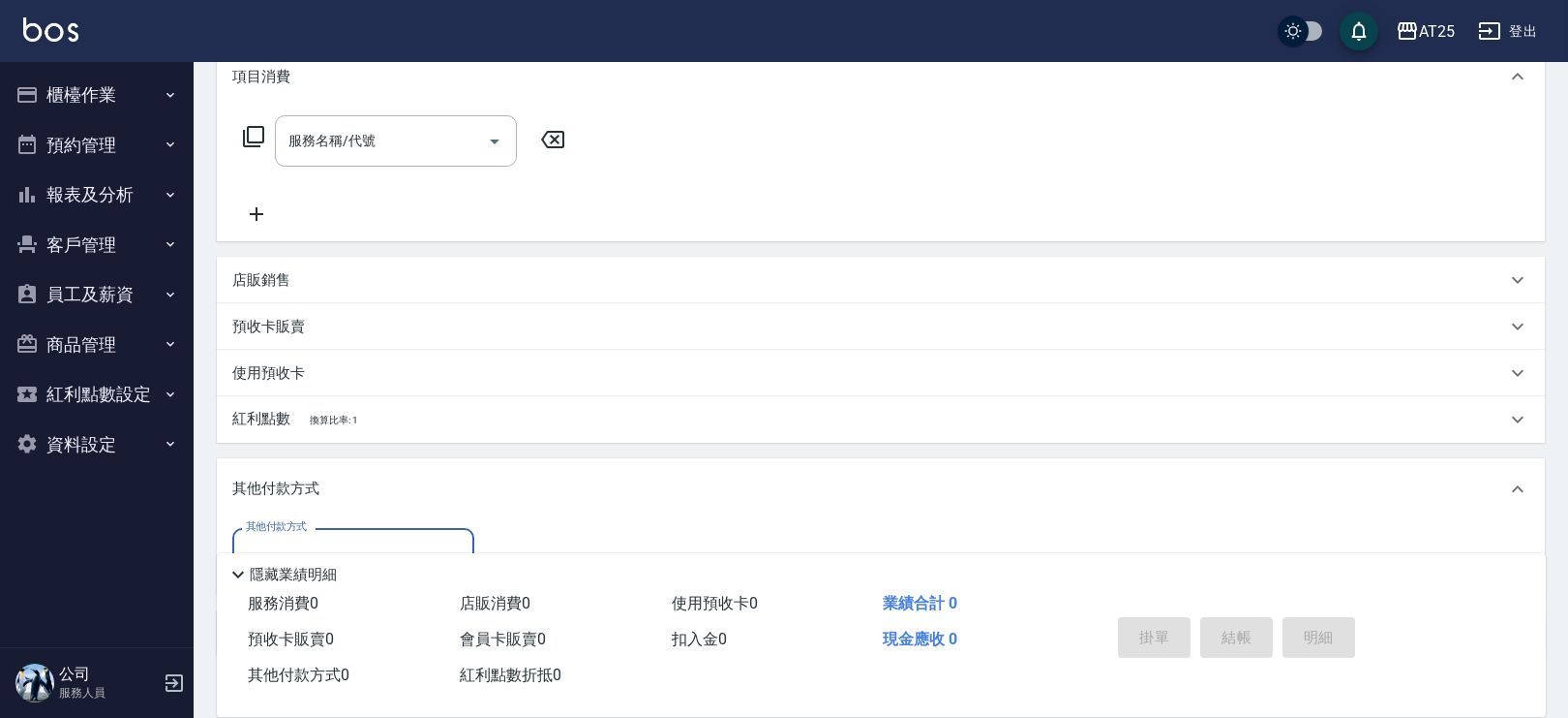
scroll to position [0, 0]
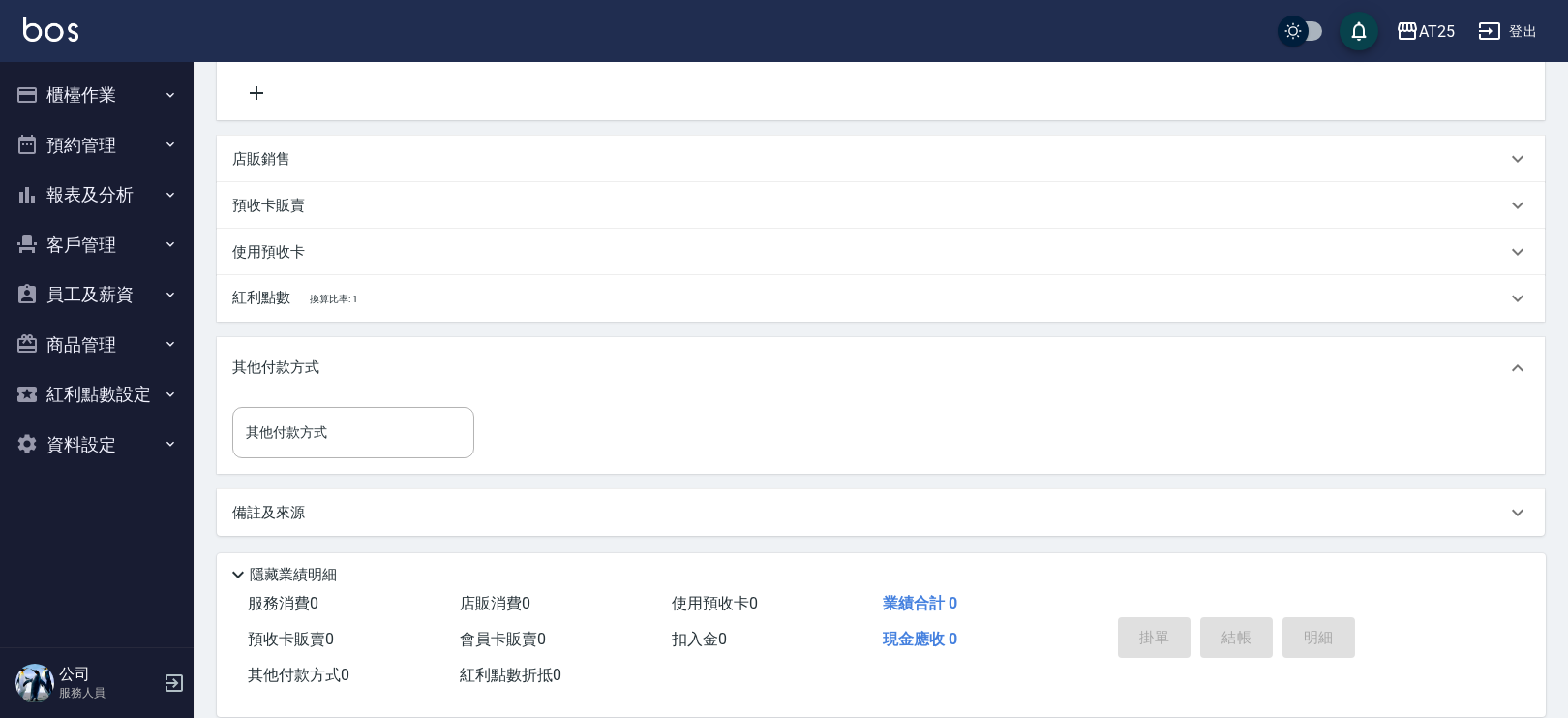
click at [248, 370] on p "其他付款方式" at bounding box center [281, 368] width 97 height 21
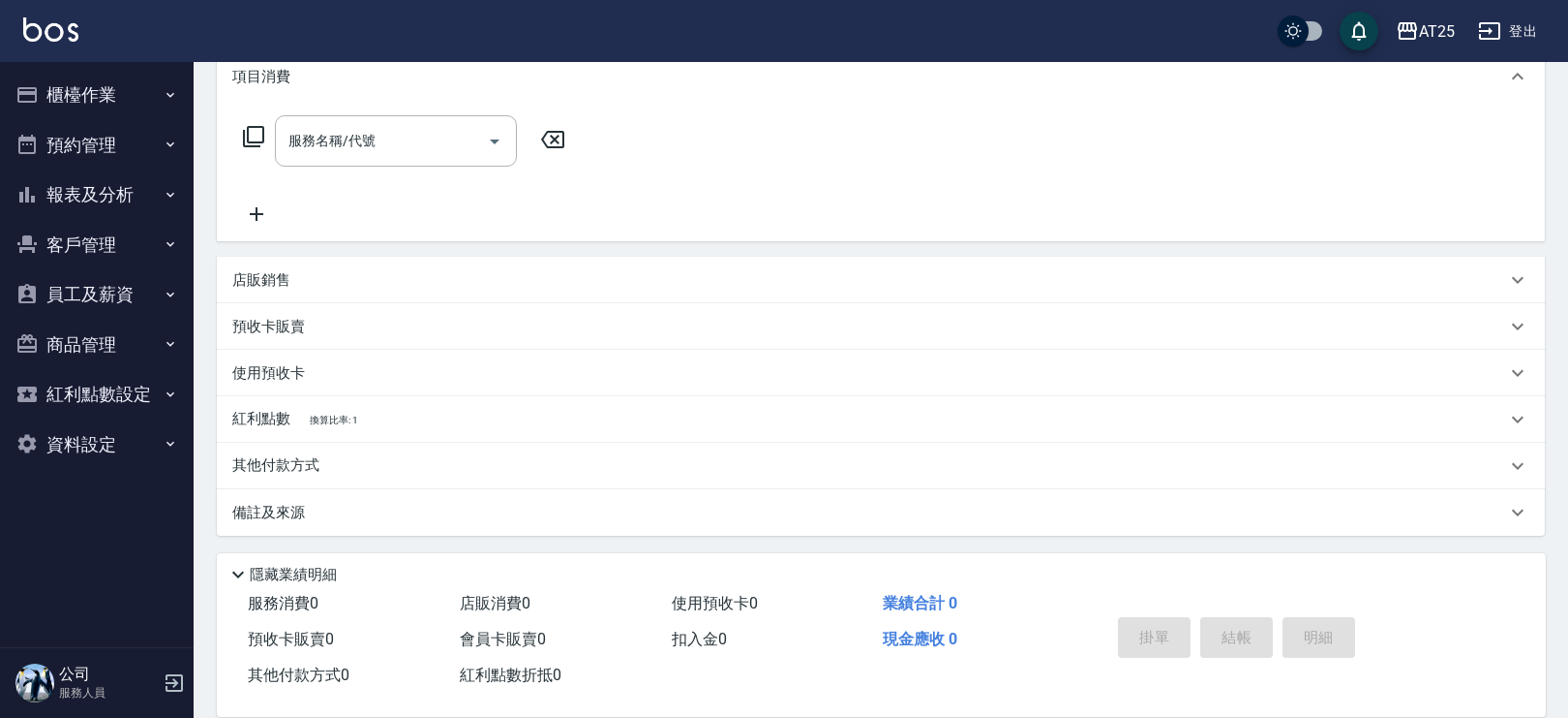
click at [276, 424] on p "紅利點數 換算比率: 1" at bounding box center [295, 419] width 125 height 21
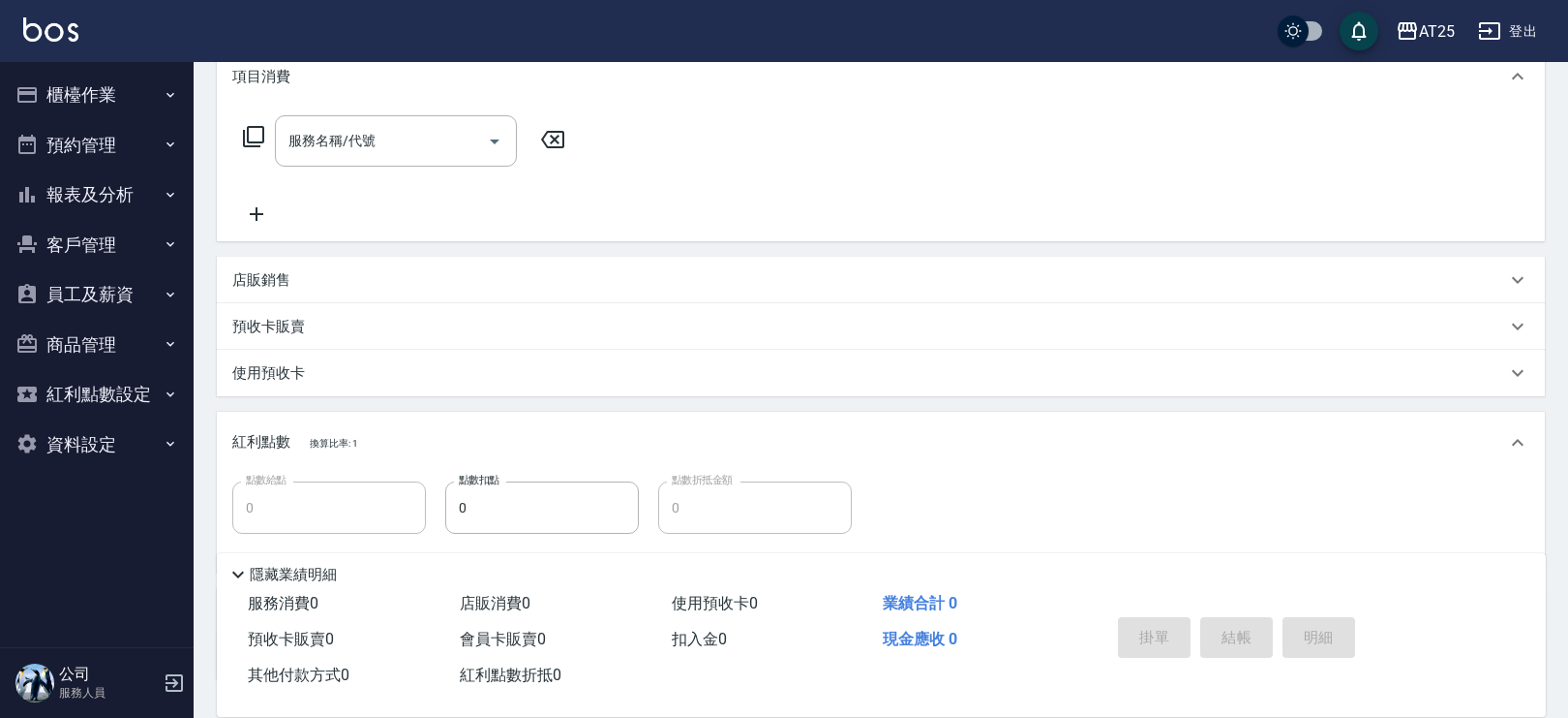
scroll to position [347, 0]
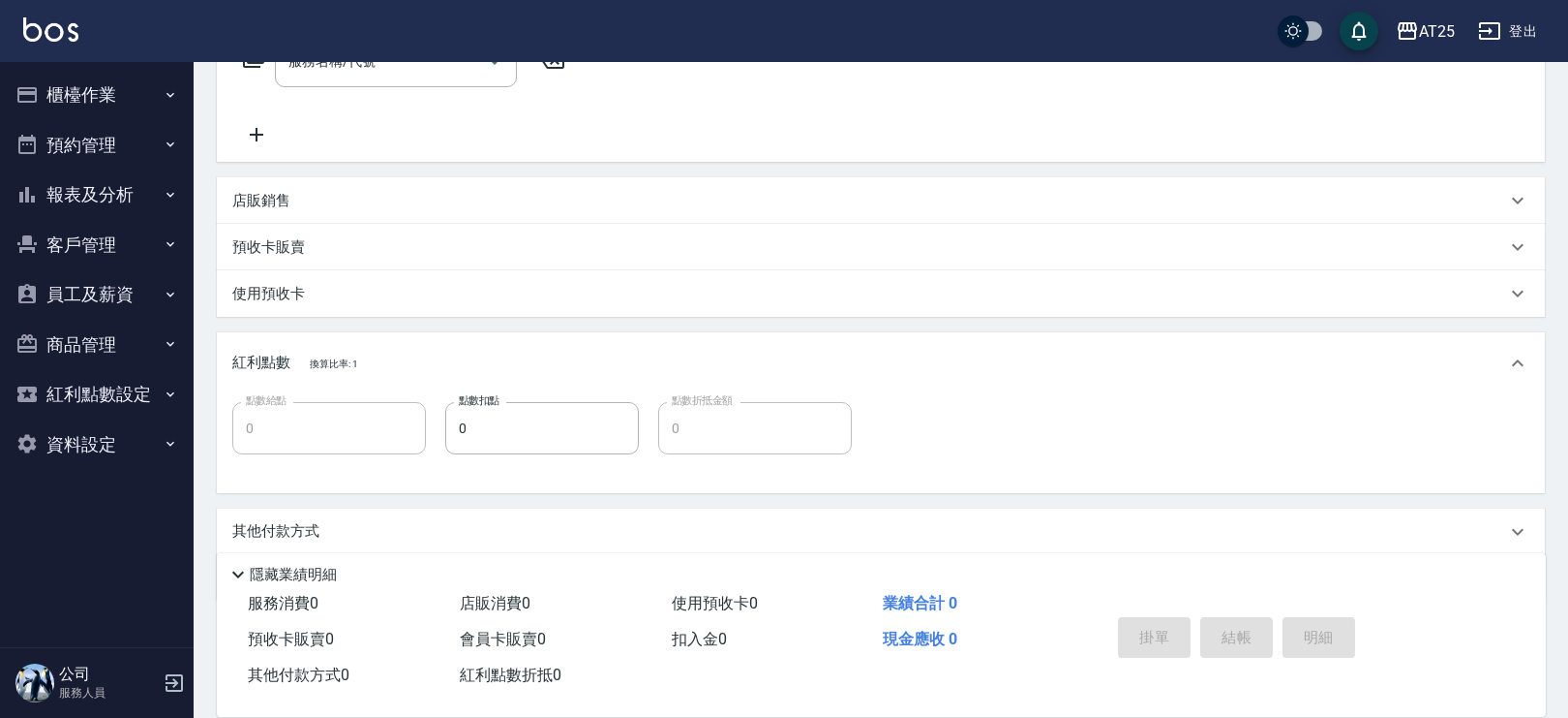
click at [268, 332] on div "紅利點數 換算比率: 1" at bounding box center [881, 363] width 1328 height 62
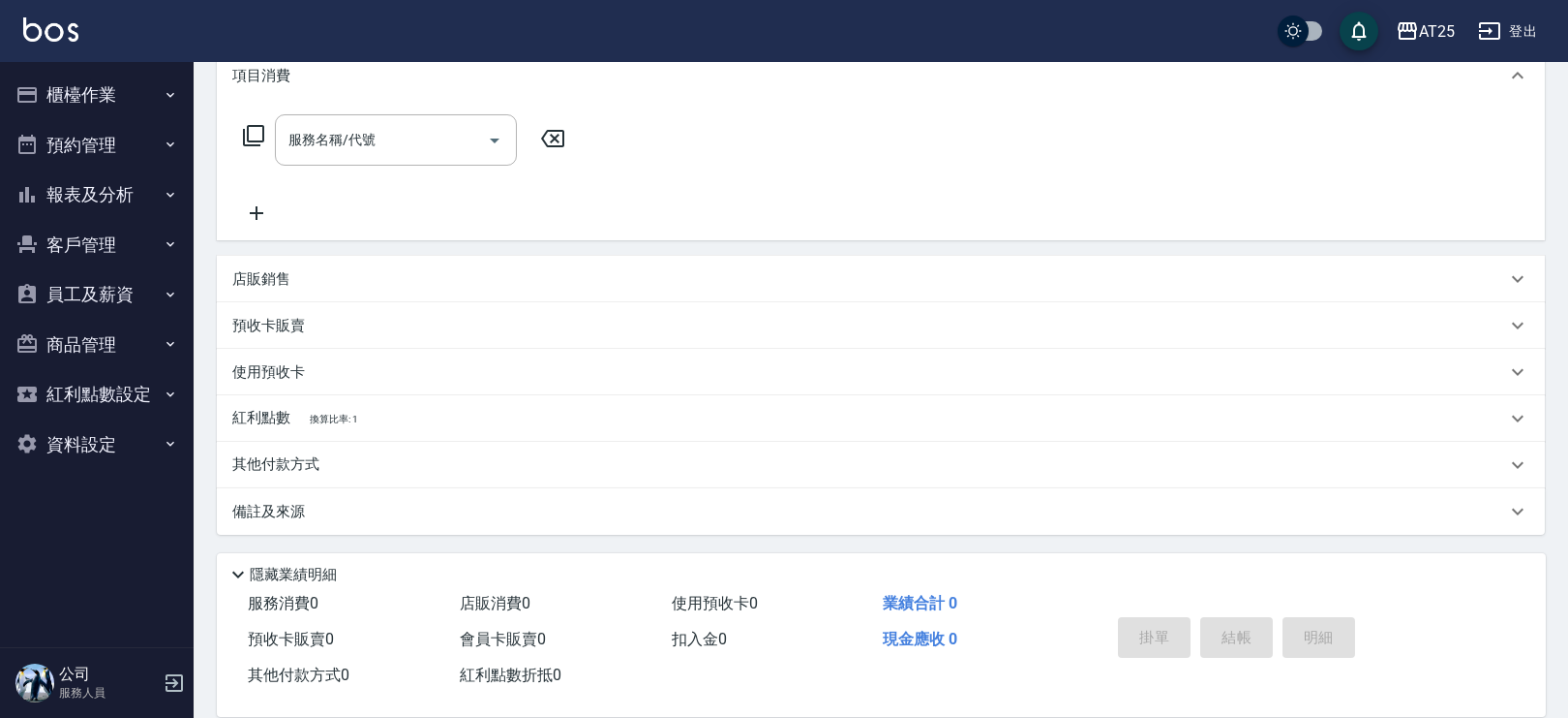
scroll to position [269, 0]
click at [314, 357] on div "使用預收卡" at bounding box center [881, 373] width 1328 height 47
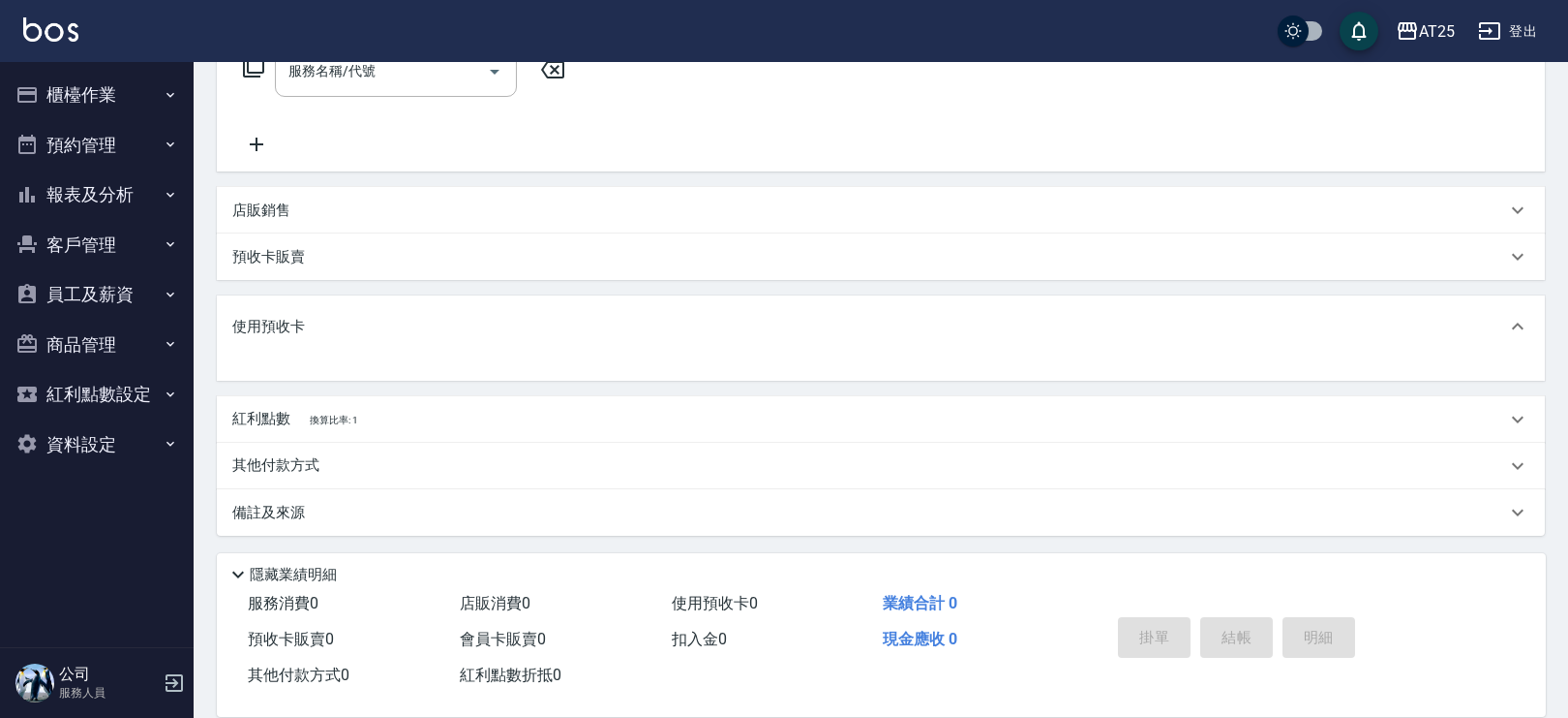
click at [334, 341] on div "使用預收卡" at bounding box center [881, 326] width 1328 height 62
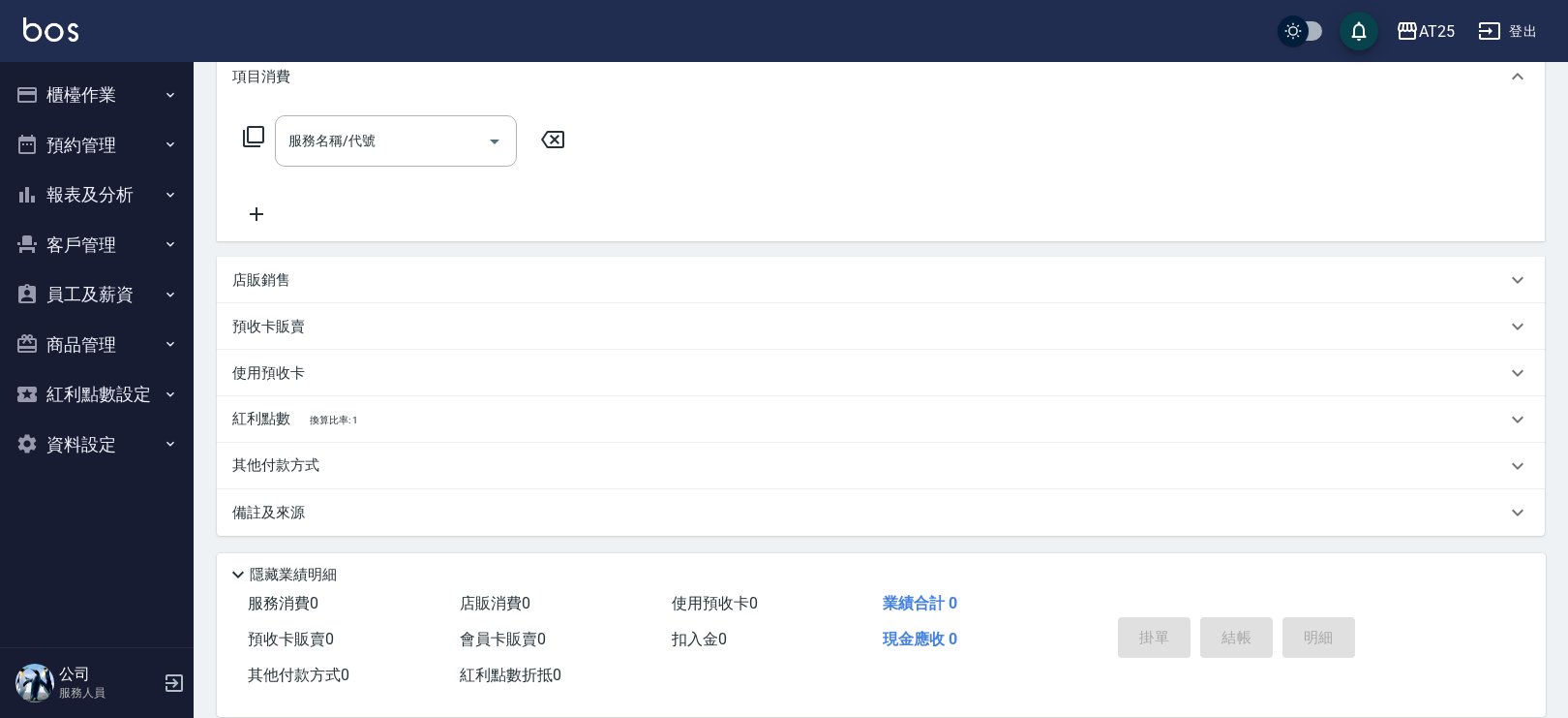
click at [302, 321] on p "預收卡販賣" at bounding box center [269, 326] width 73 height 20
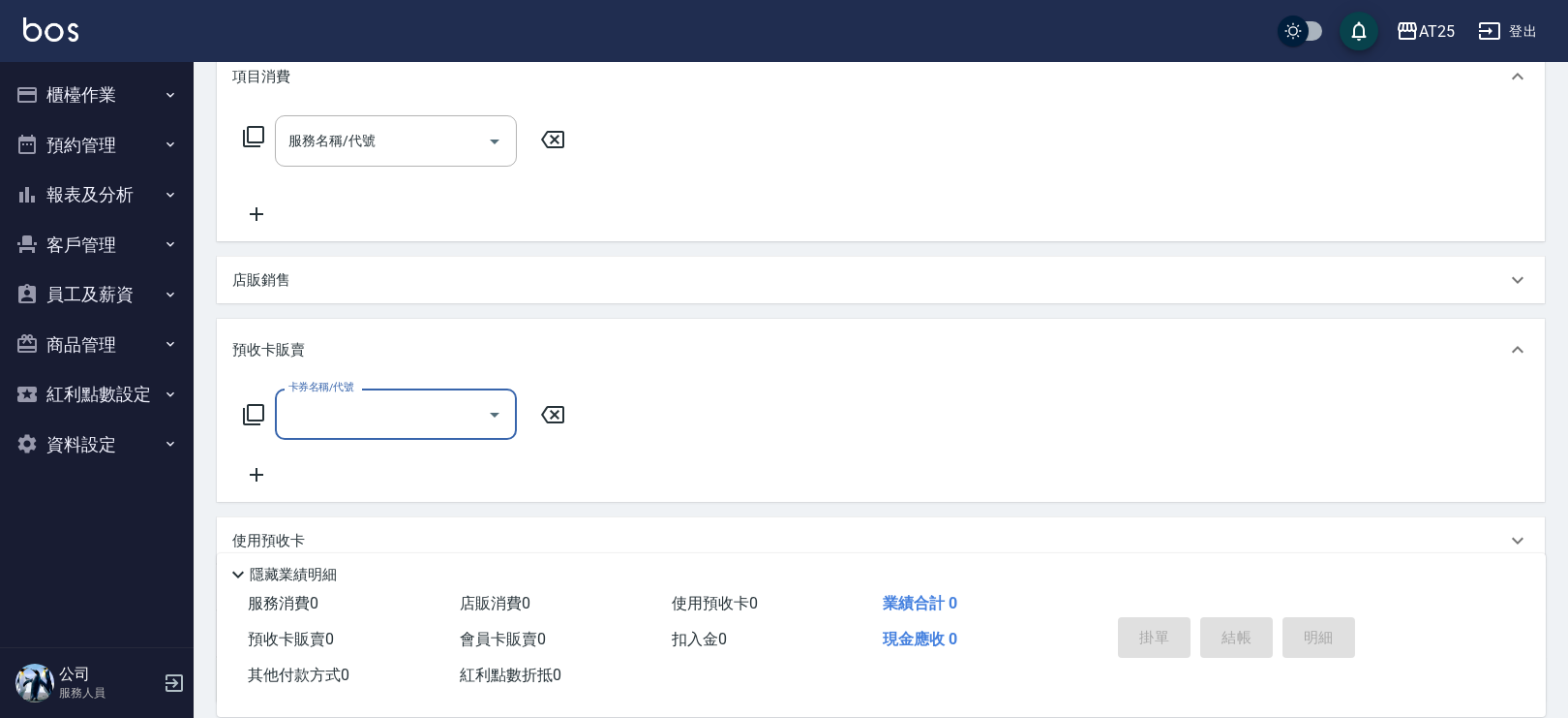
scroll to position [410, 0]
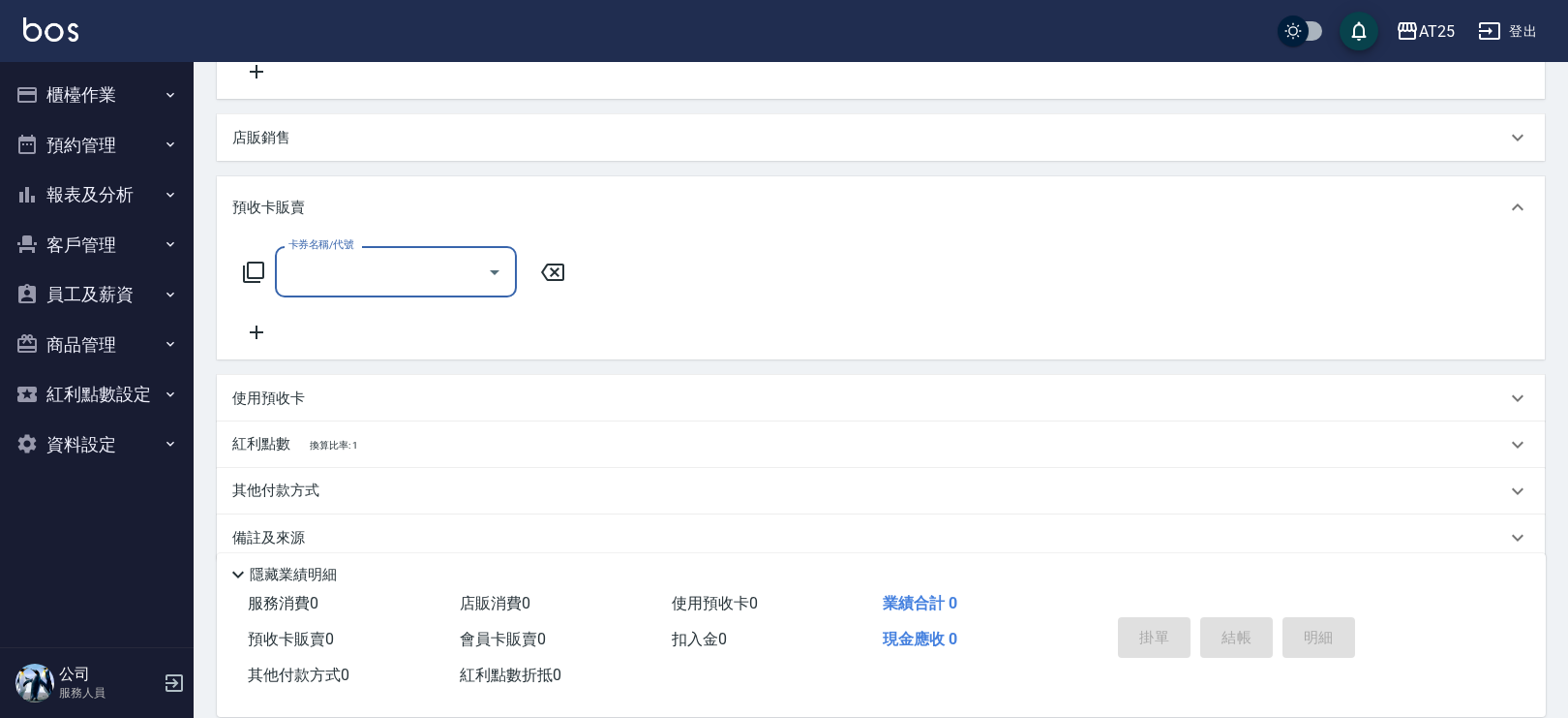
click at [310, 273] on input "卡券名稱/代號" at bounding box center [382, 272] width 196 height 34
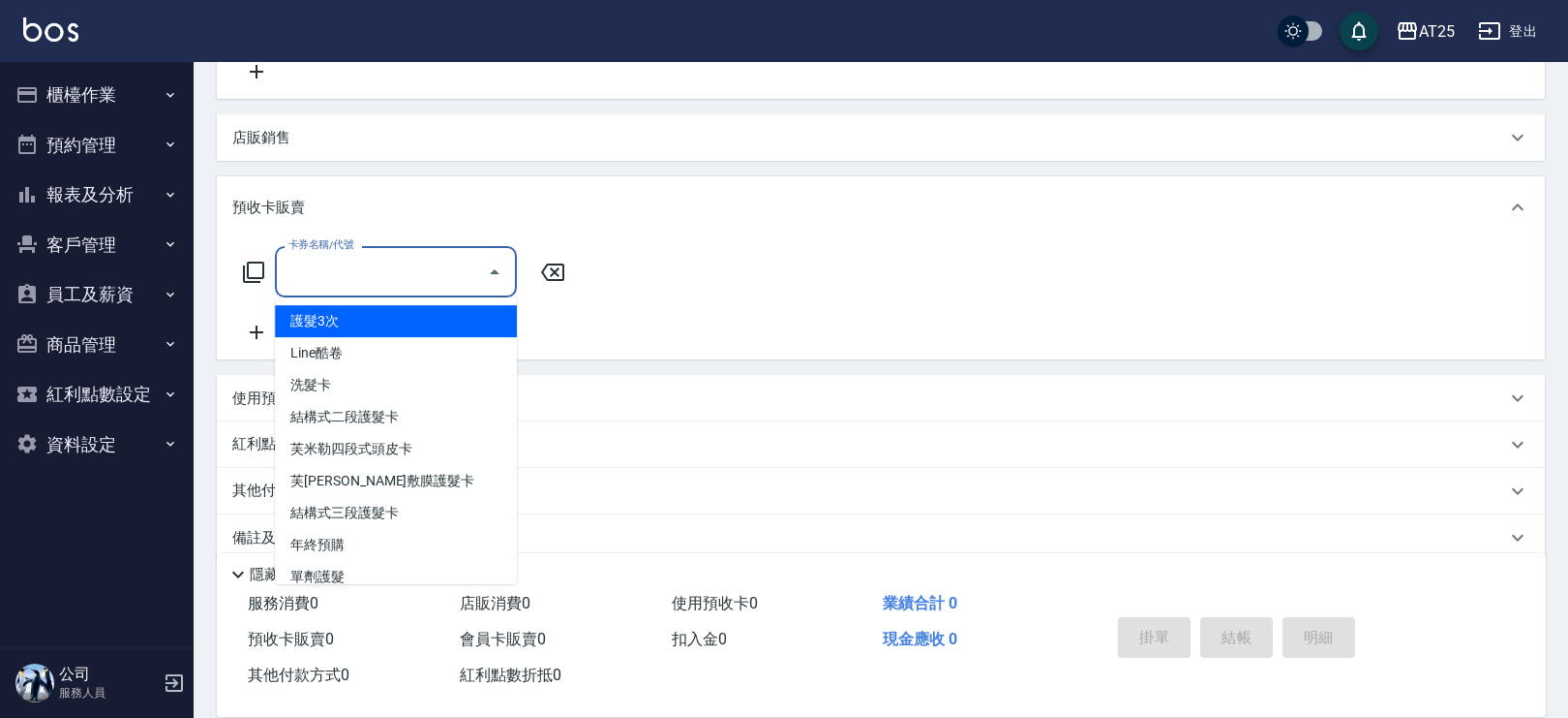
type input "0"
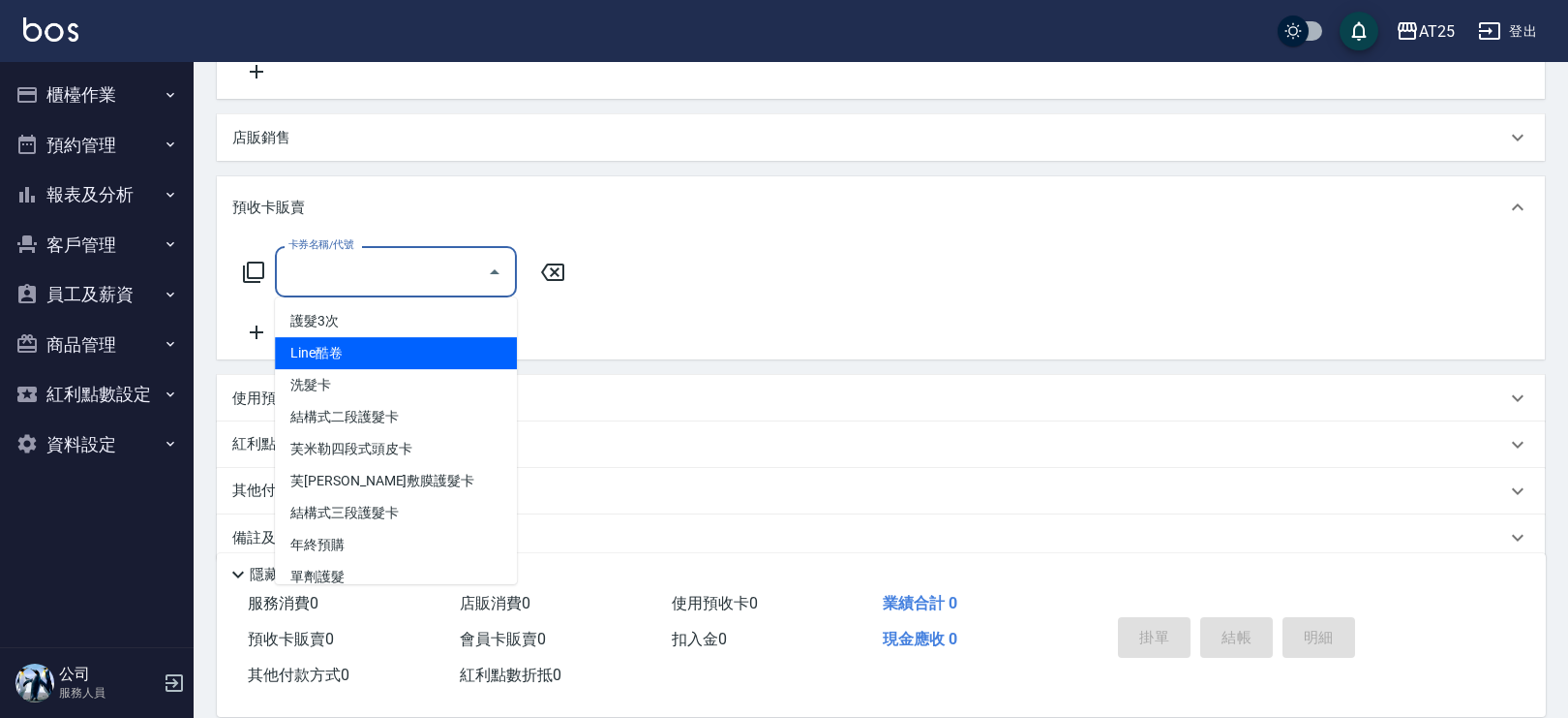
click at [258, 269] on icon at bounding box center [254, 273] width 23 height 23
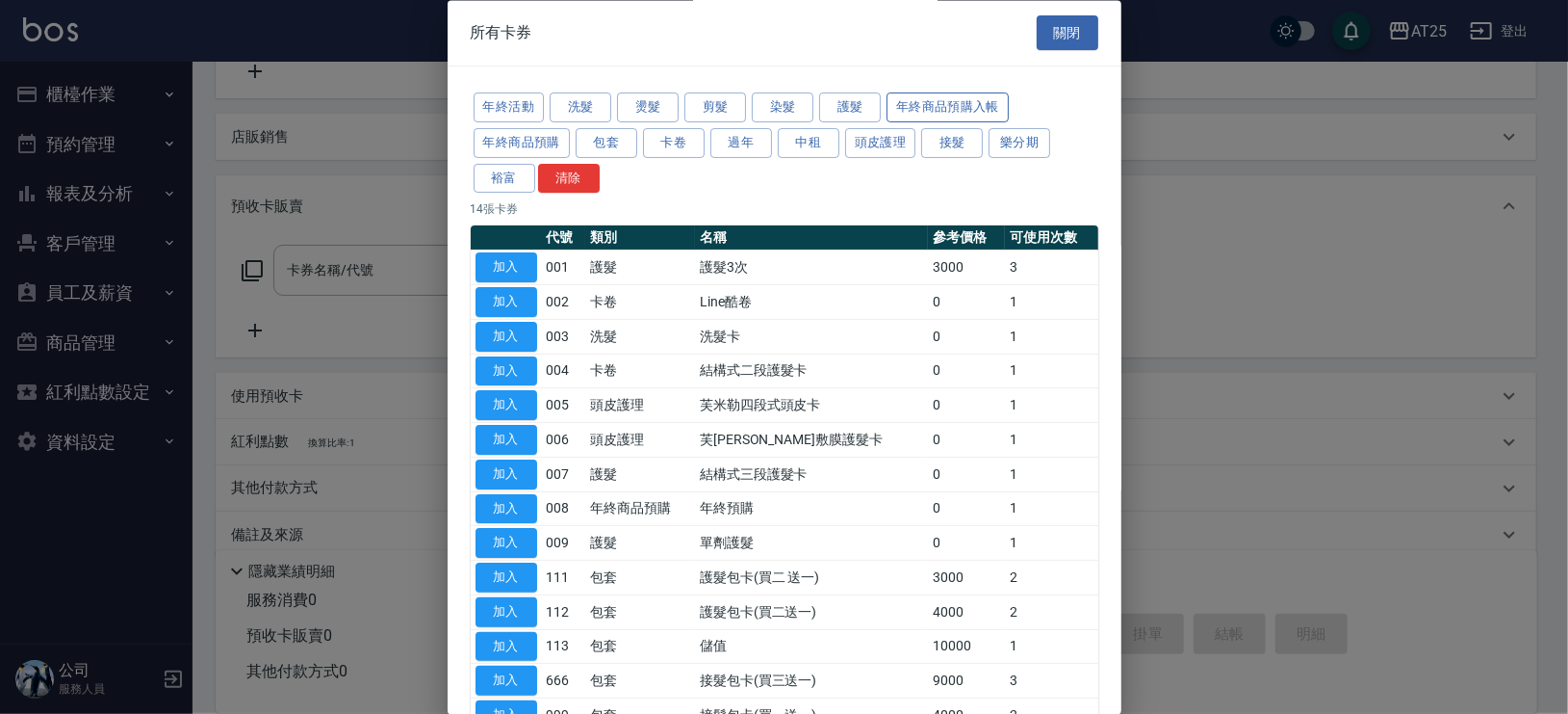
click at [949, 101] on button "年終商品預購入帳" at bounding box center [947, 108] width 122 height 30
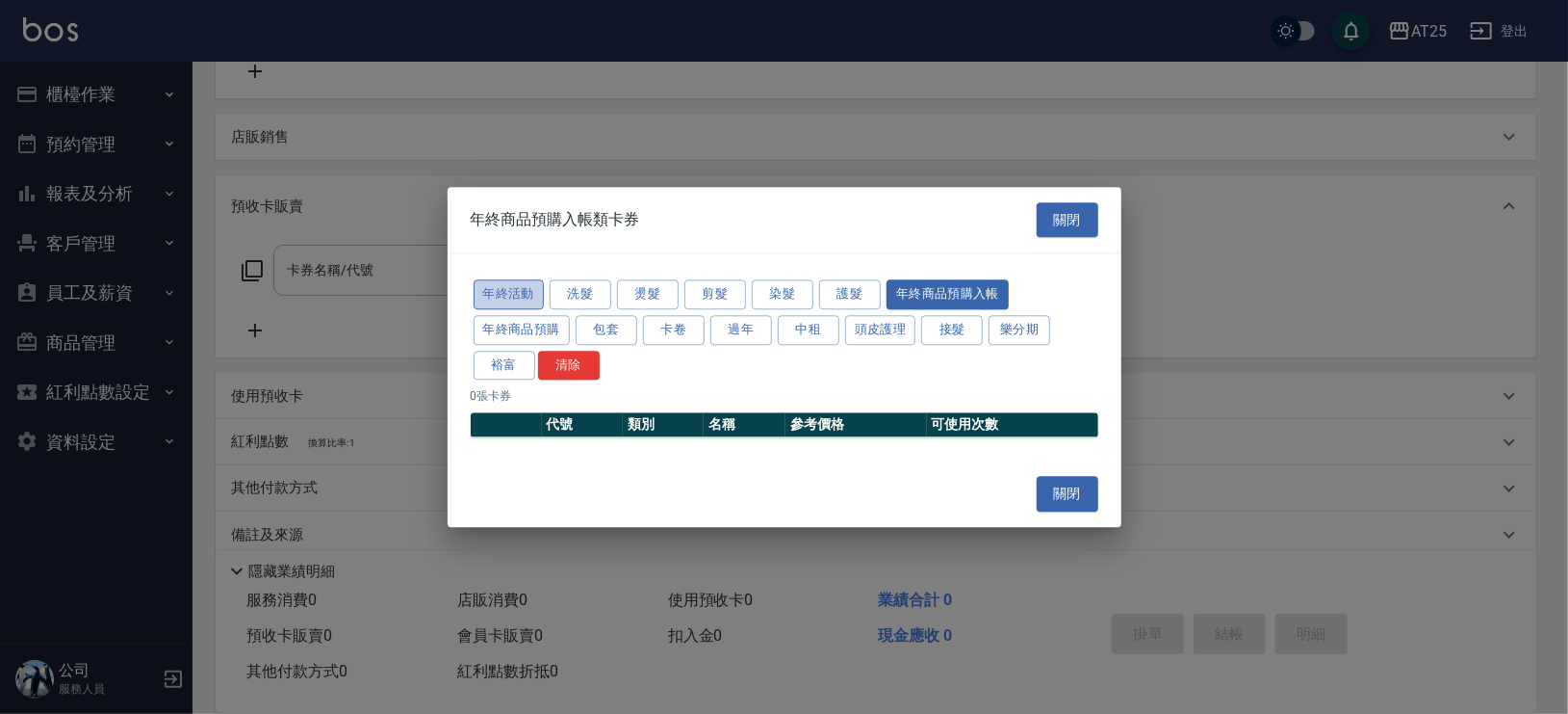
click at [516, 293] on button "年終活動" at bounding box center [509, 294] width 71 height 30
click at [1090, 233] on button "關閉" at bounding box center [1068, 220] width 62 height 36
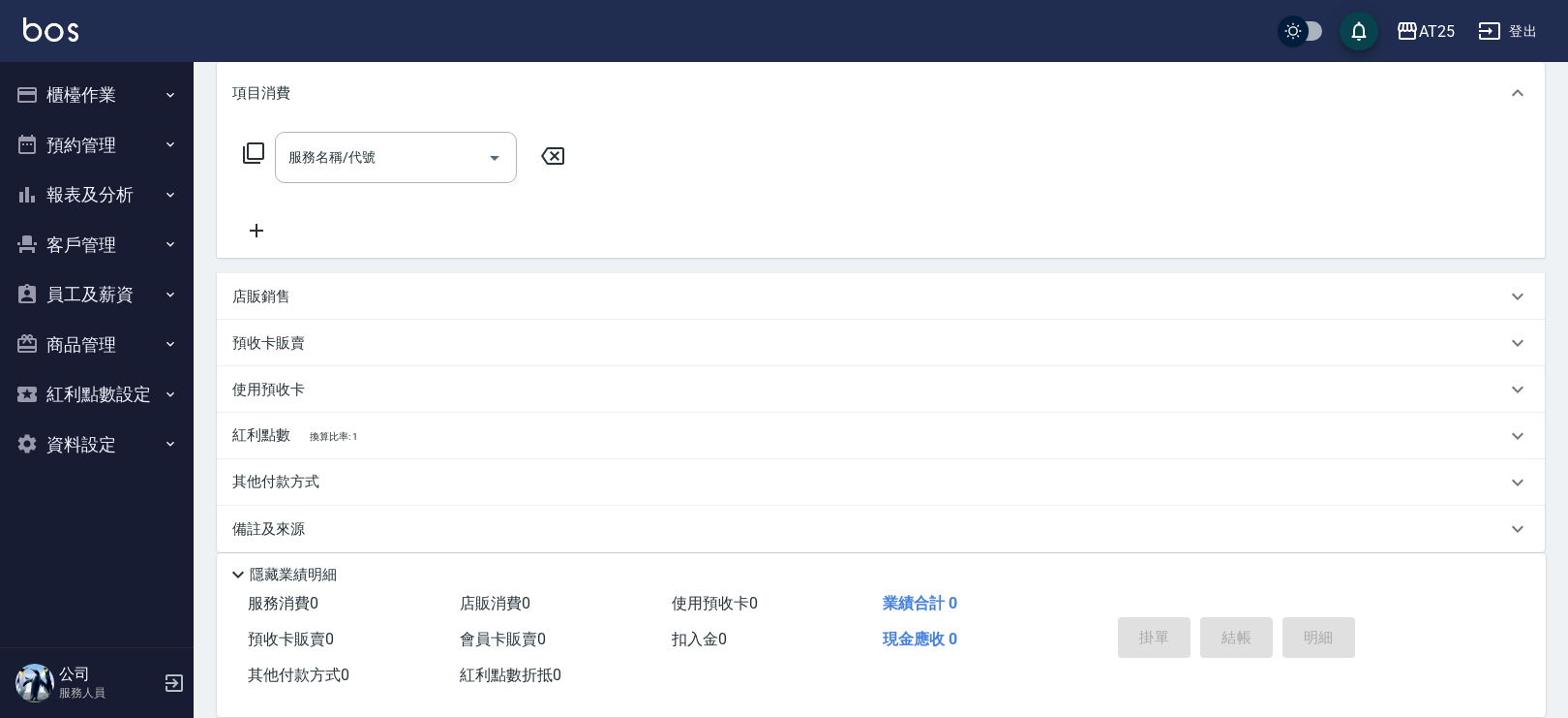
scroll to position [269, 0]
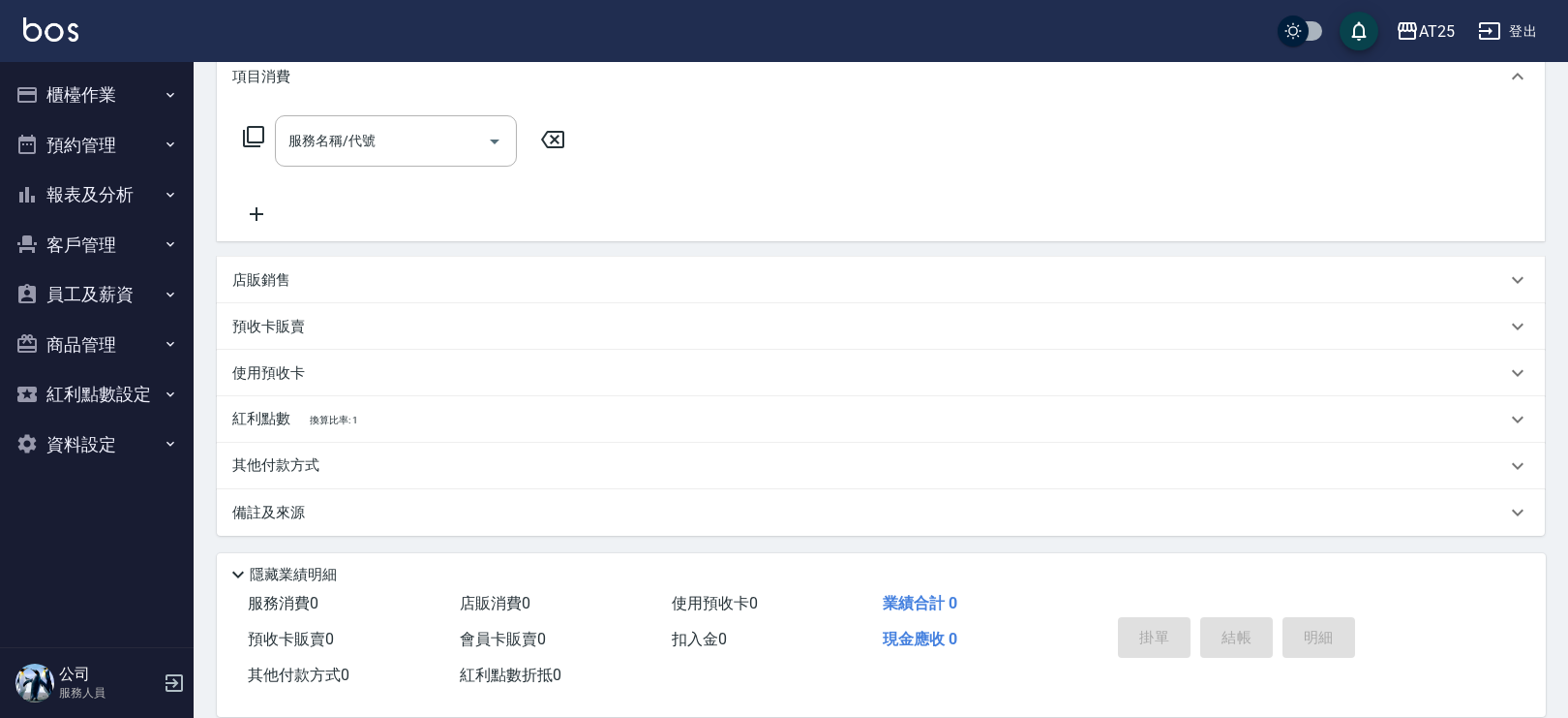
click at [368, 427] on div "紅利點數 換算比率: 1" at bounding box center [870, 419] width 1274 height 21
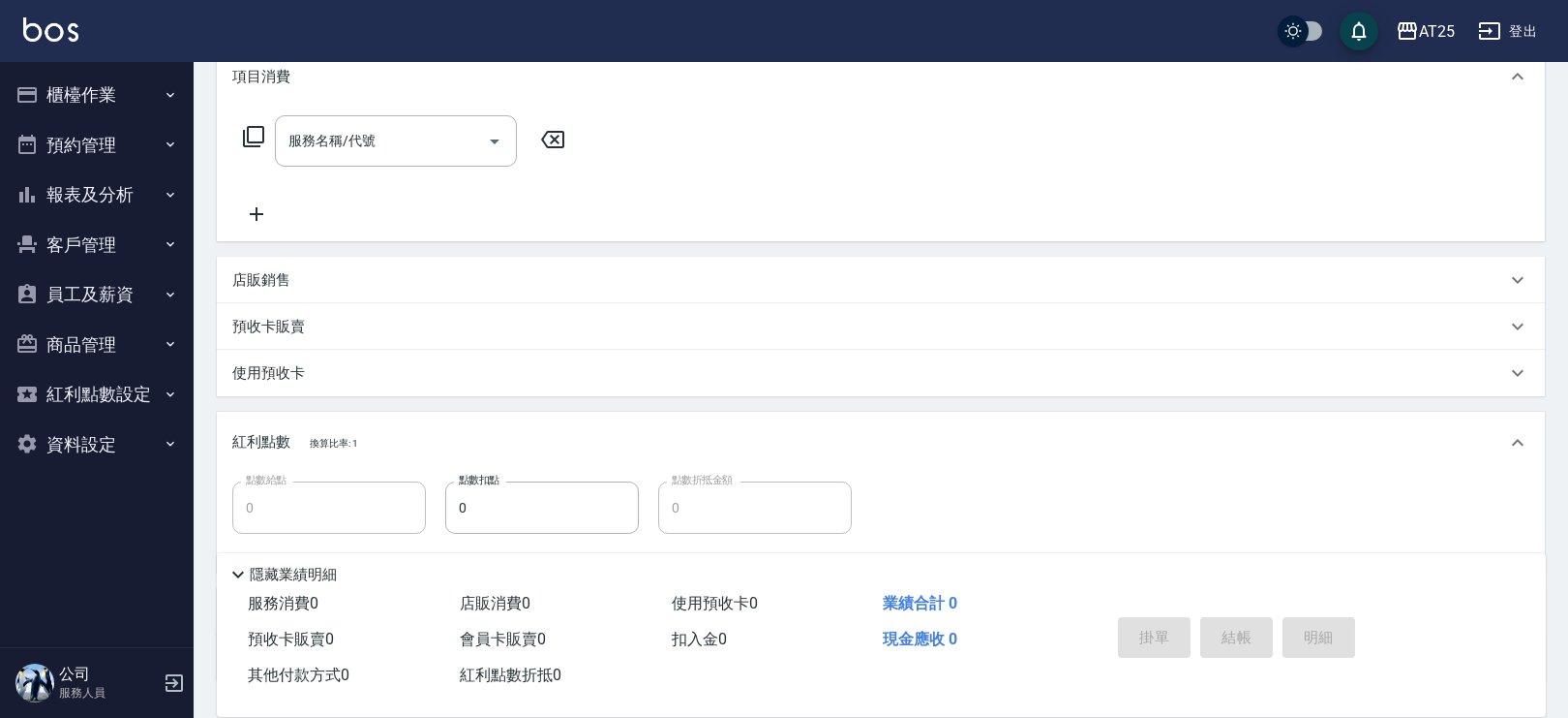
click at [316, 441] on span "換算比率: 1" at bounding box center [334, 442] width 48 height 11
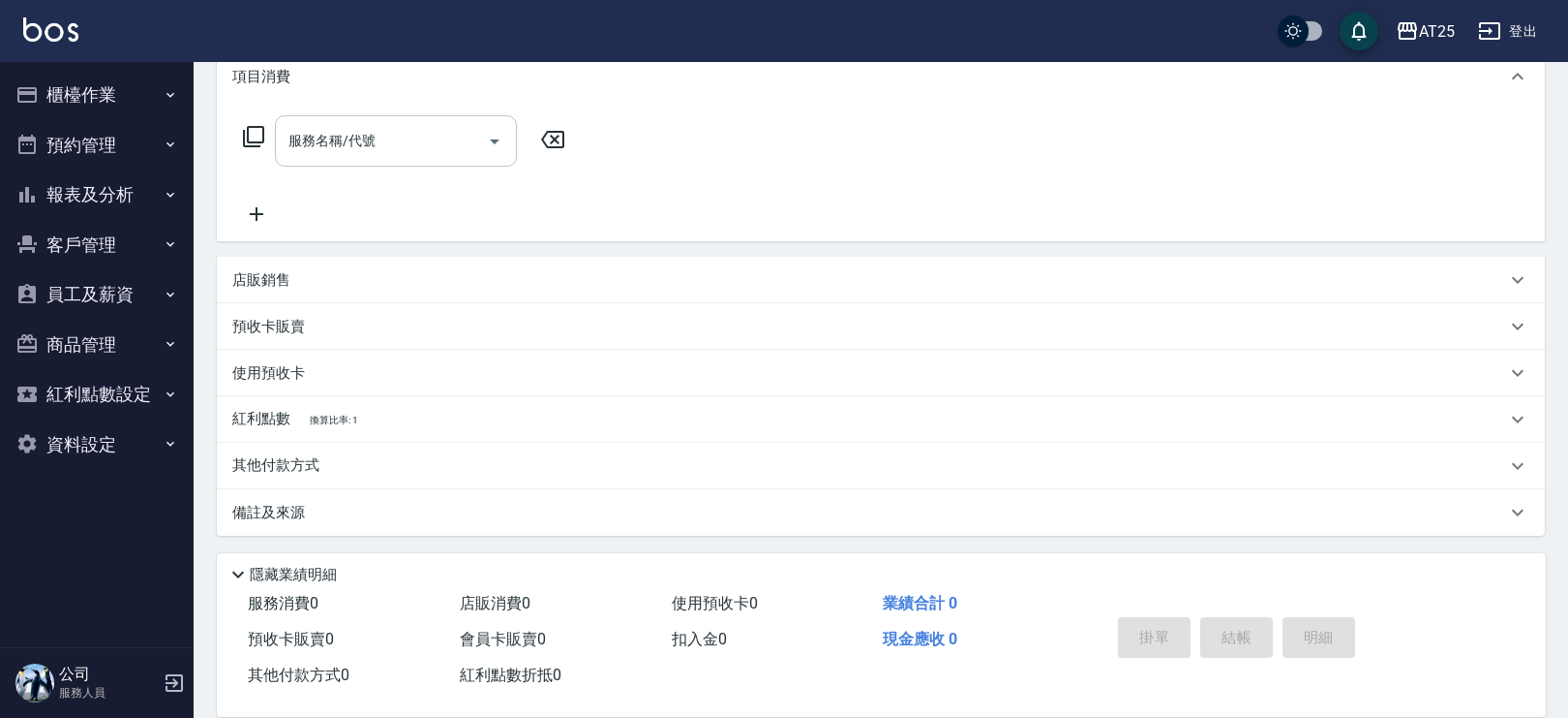
drag, startPoint x: 323, startPoint y: 167, endPoint x: 338, endPoint y: 141, distance: 30.0
click at [326, 159] on div "服務名稱/代號 服務名稱/代號" at bounding box center [404, 171] width 344 height 111
click at [338, 141] on div "服務名稱/代號 服務名稱/代號" at bounding box center [397, 141] width 242 height 51
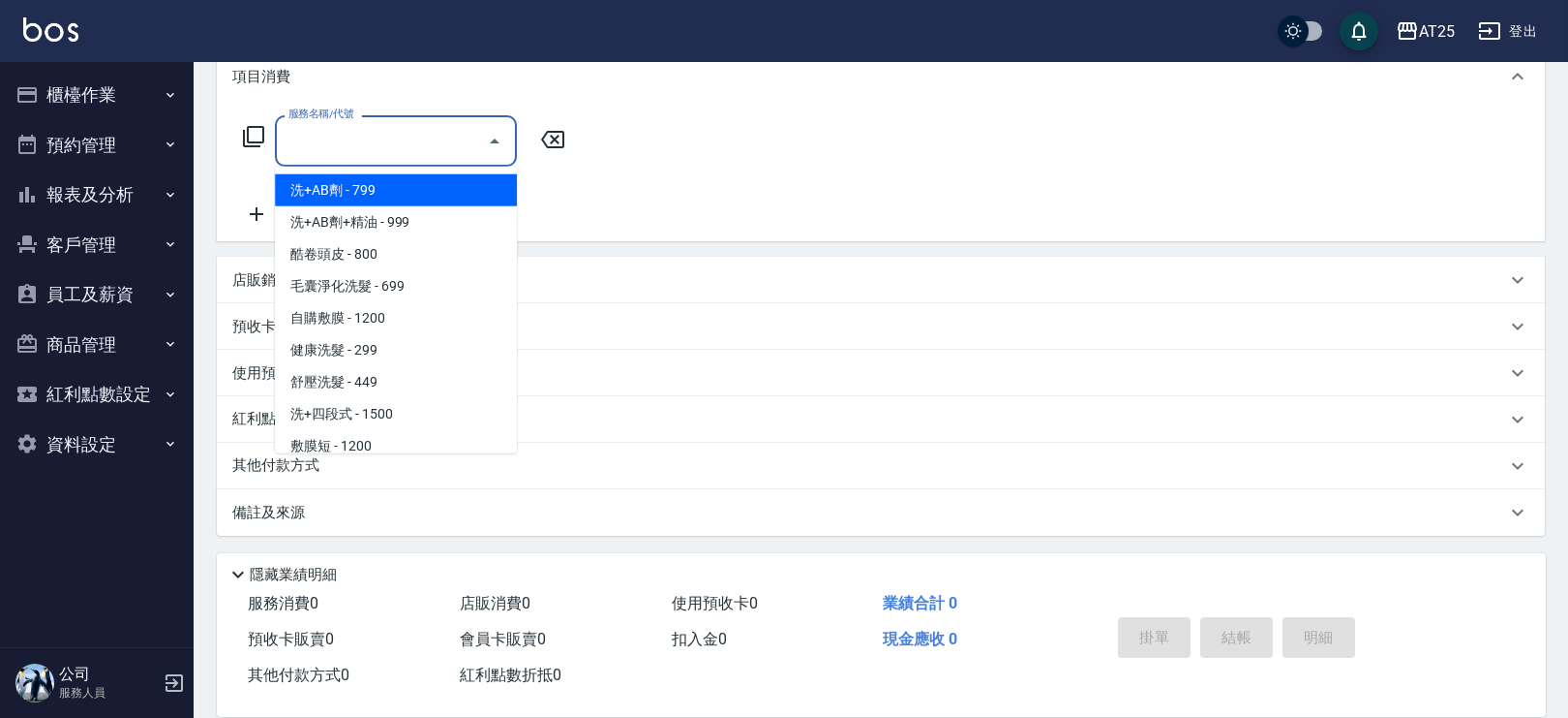
click at [349, 131] on input "服務名稱/代號" at bounding box center [382, 141] width 196 height 34
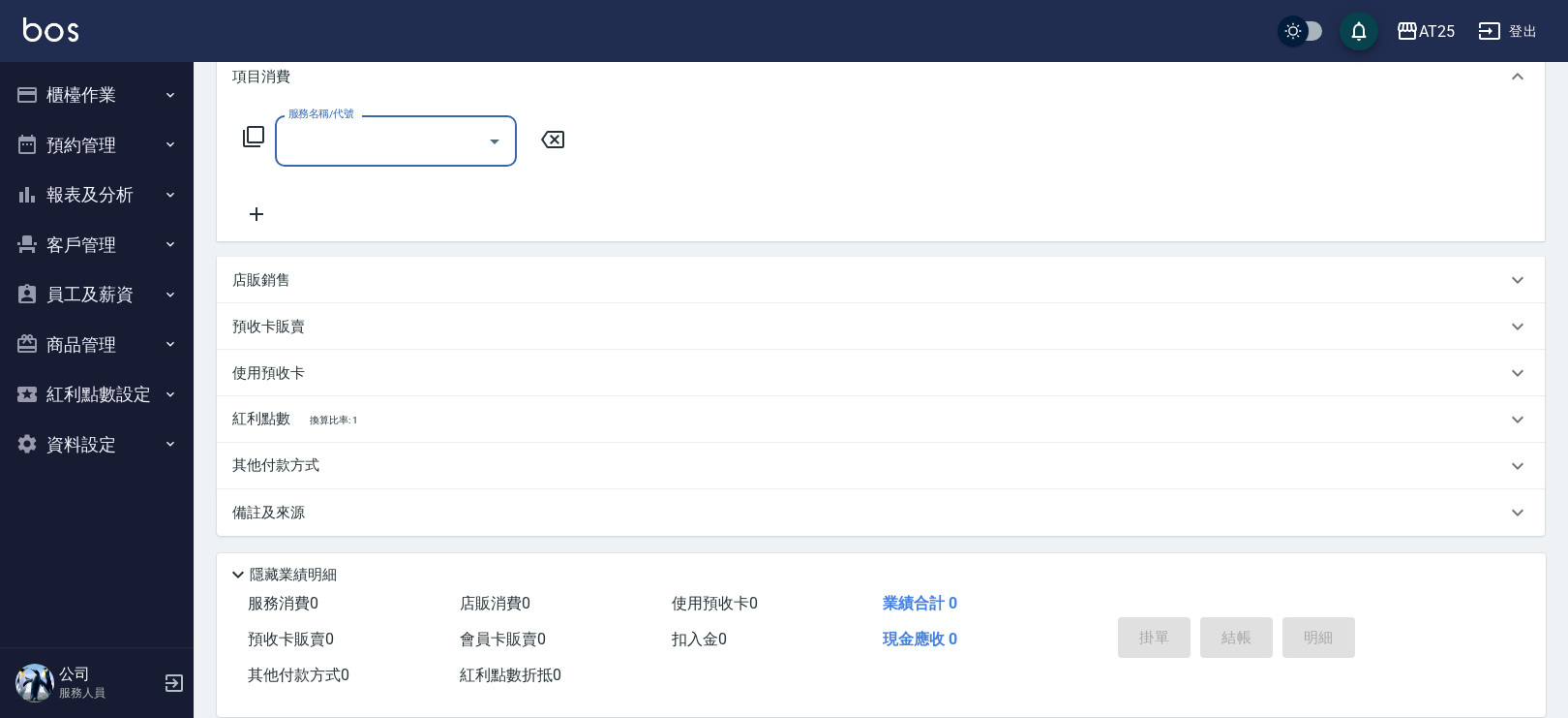
click at [336, 335] on div "預收卡販賣" at bounding box center [870, 326] width 1274 height 20
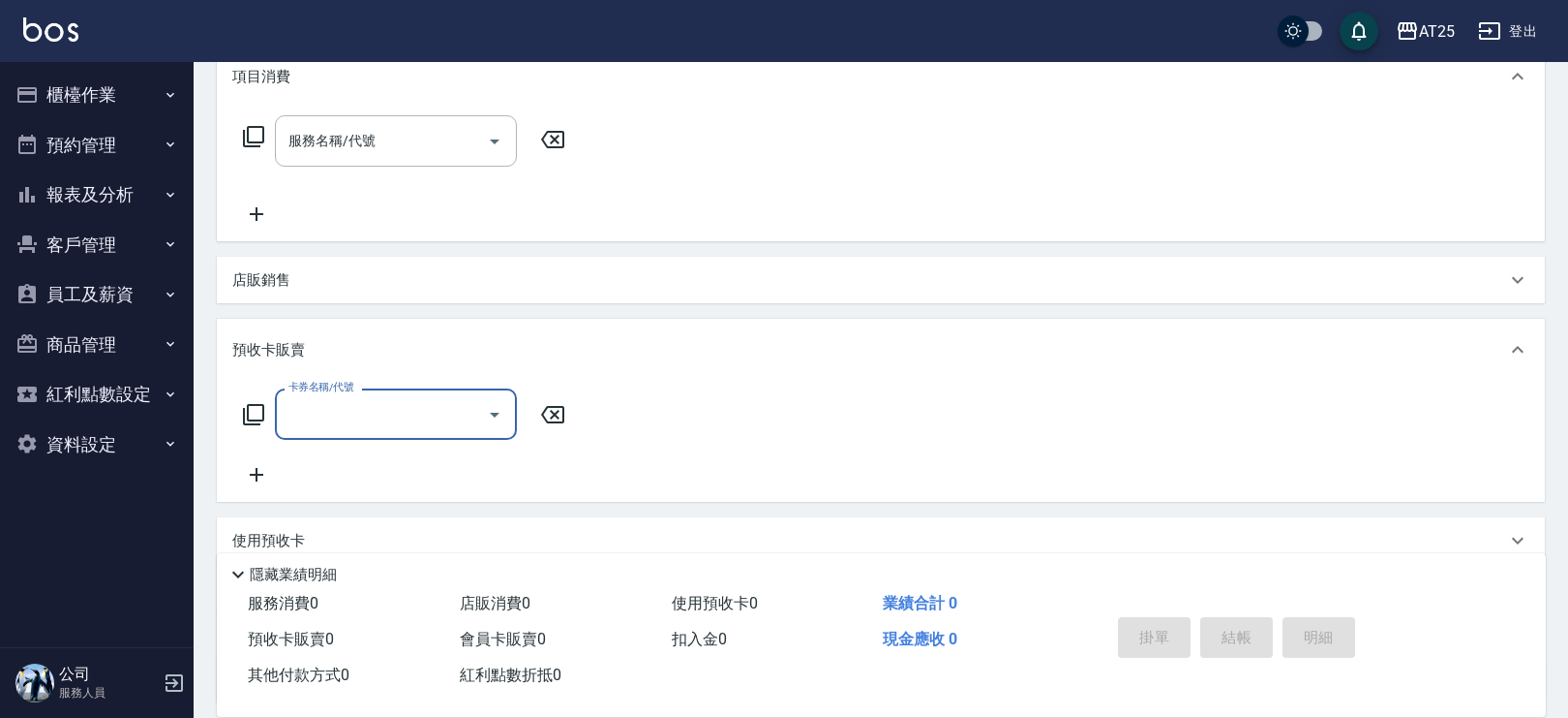
scroll to position [365, 0]
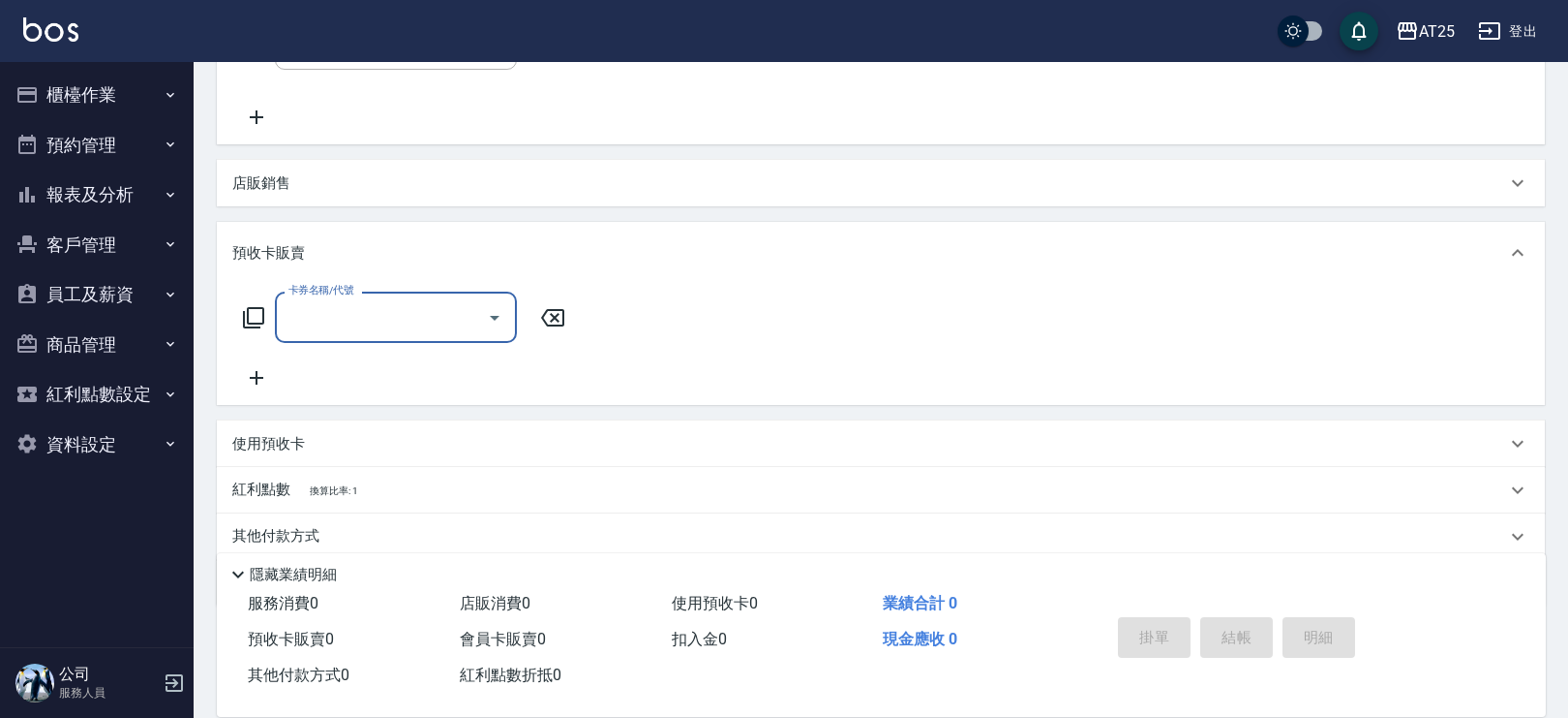
click at [297, 332] on input "卡券名稱/代號" at bounding box center [382, 316] width 196 height 34
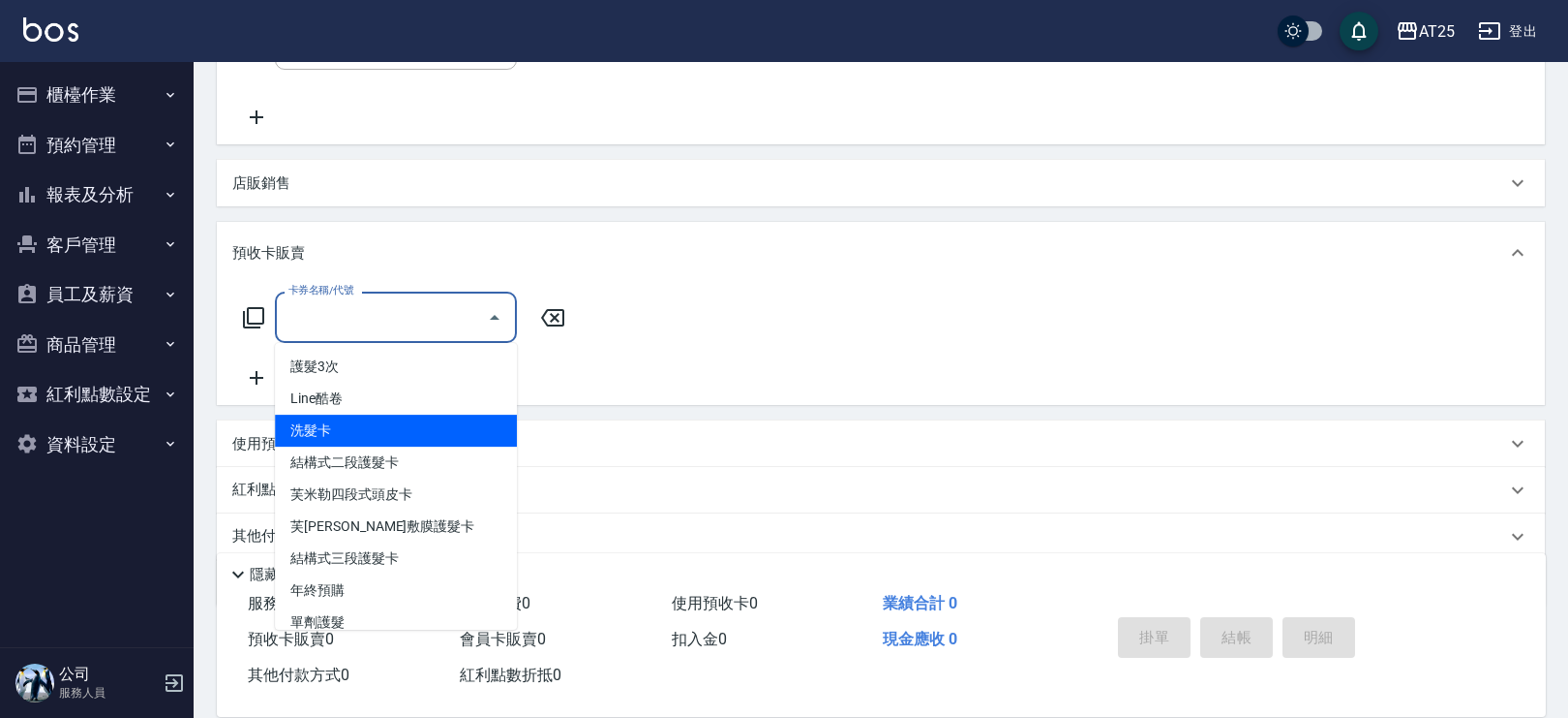
scroll to position [175, 0]
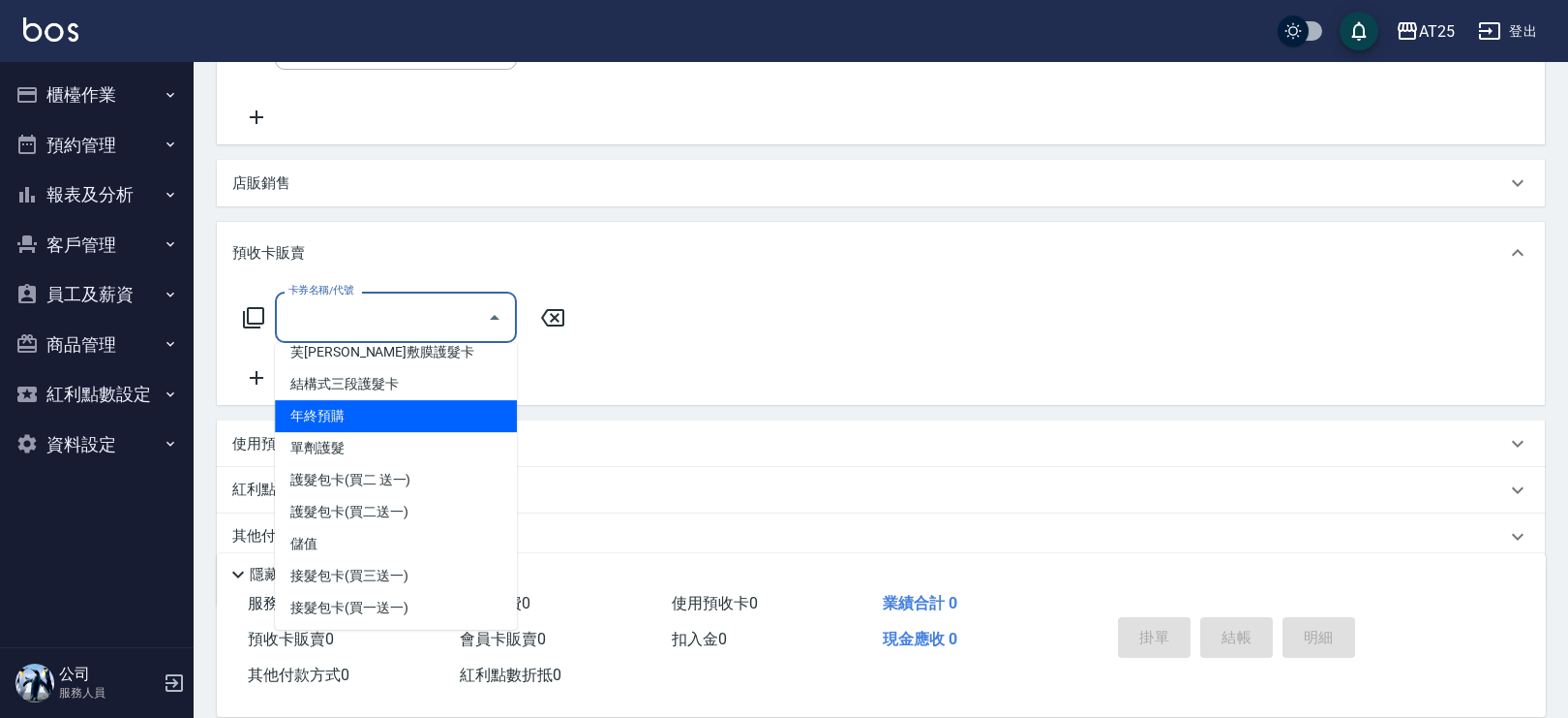
click at [409, 410] on span "年終預購" at bounding box center [397, 415] width 242 height 32
type input "年終預購(008)"
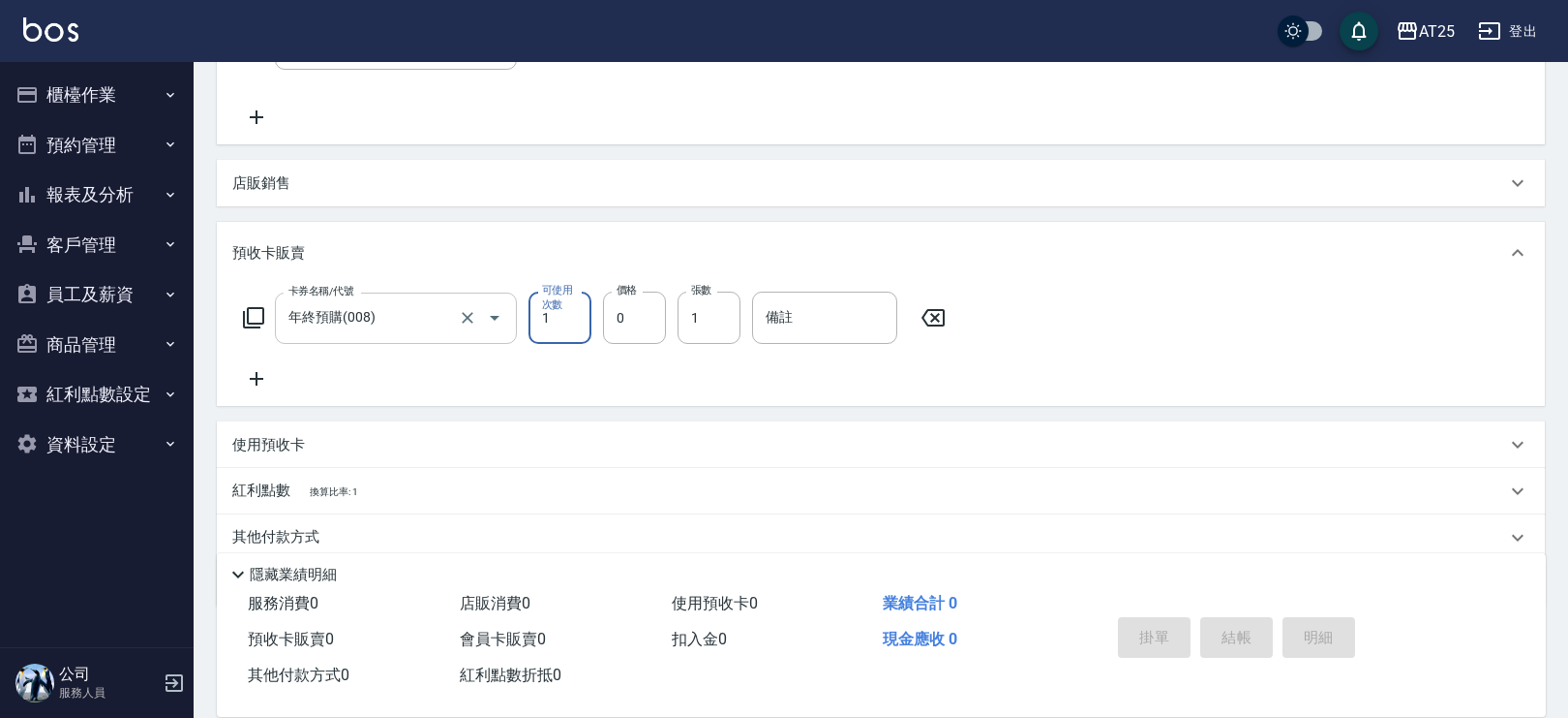
click at [383, 319] on input "年終預購(008)" at bounding box center [369, 317] width 171 height 34
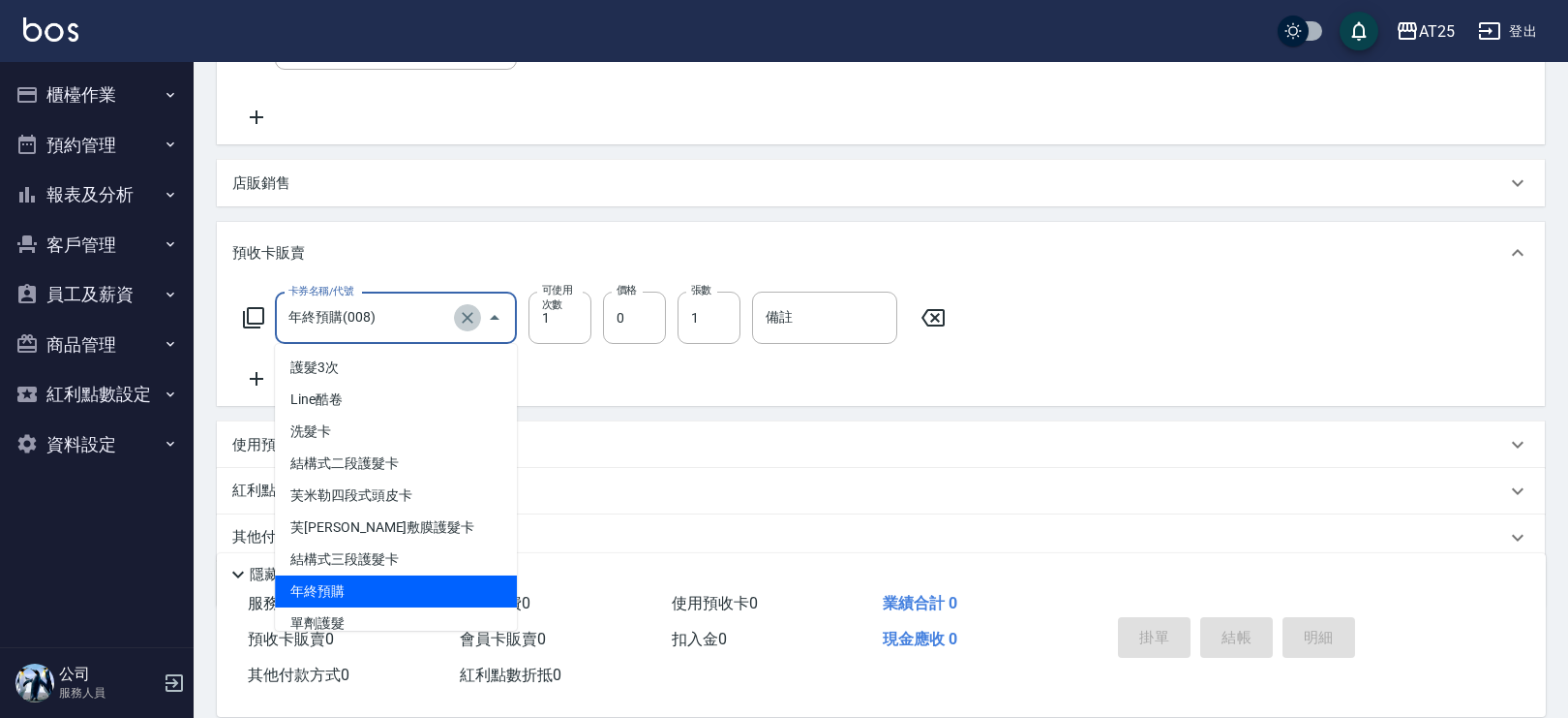
click at [466, 319] on icon "Clear" at bounding box center [467, 317] width 19 height 19
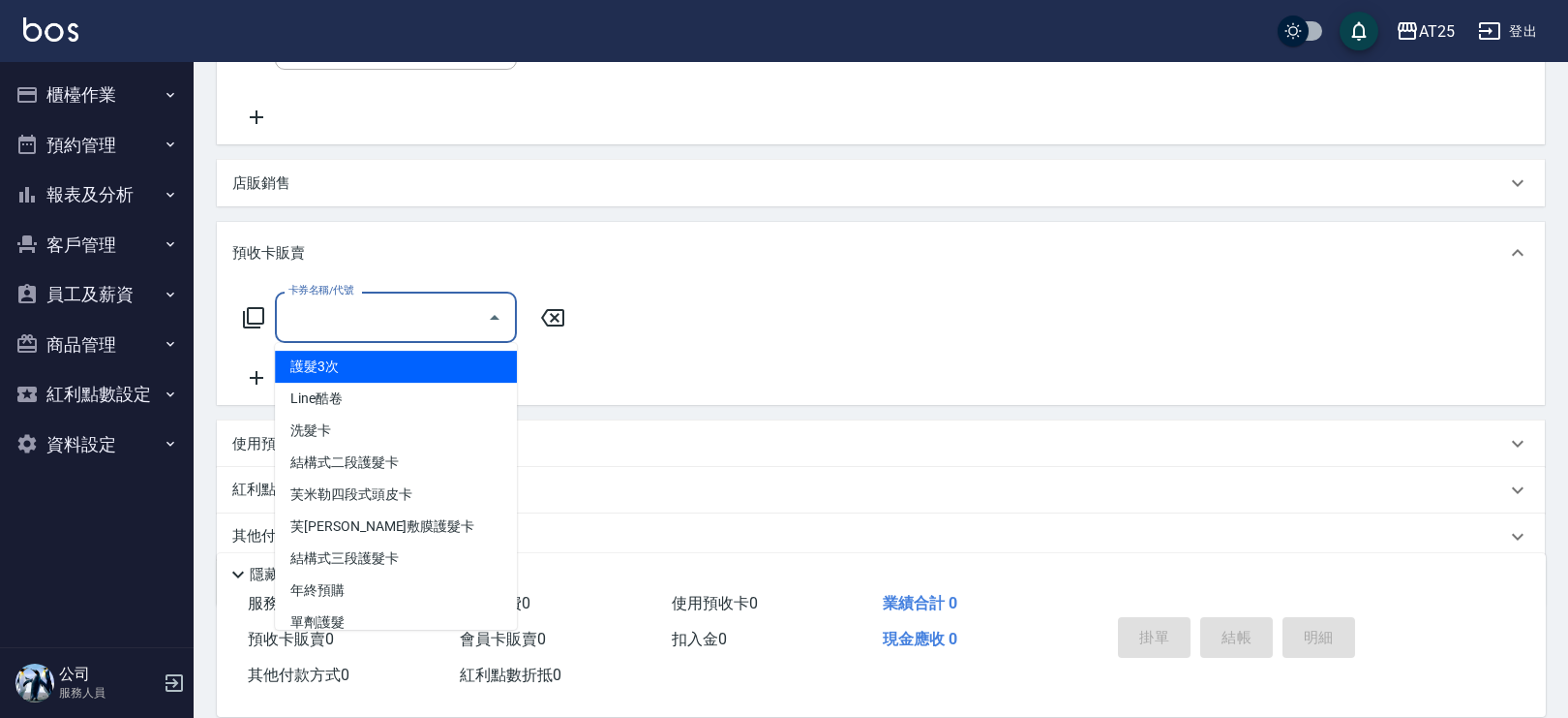
click at [383, 316] on input "卡券名稱/代號" at bounding box center [382, 316] width 196 height 34
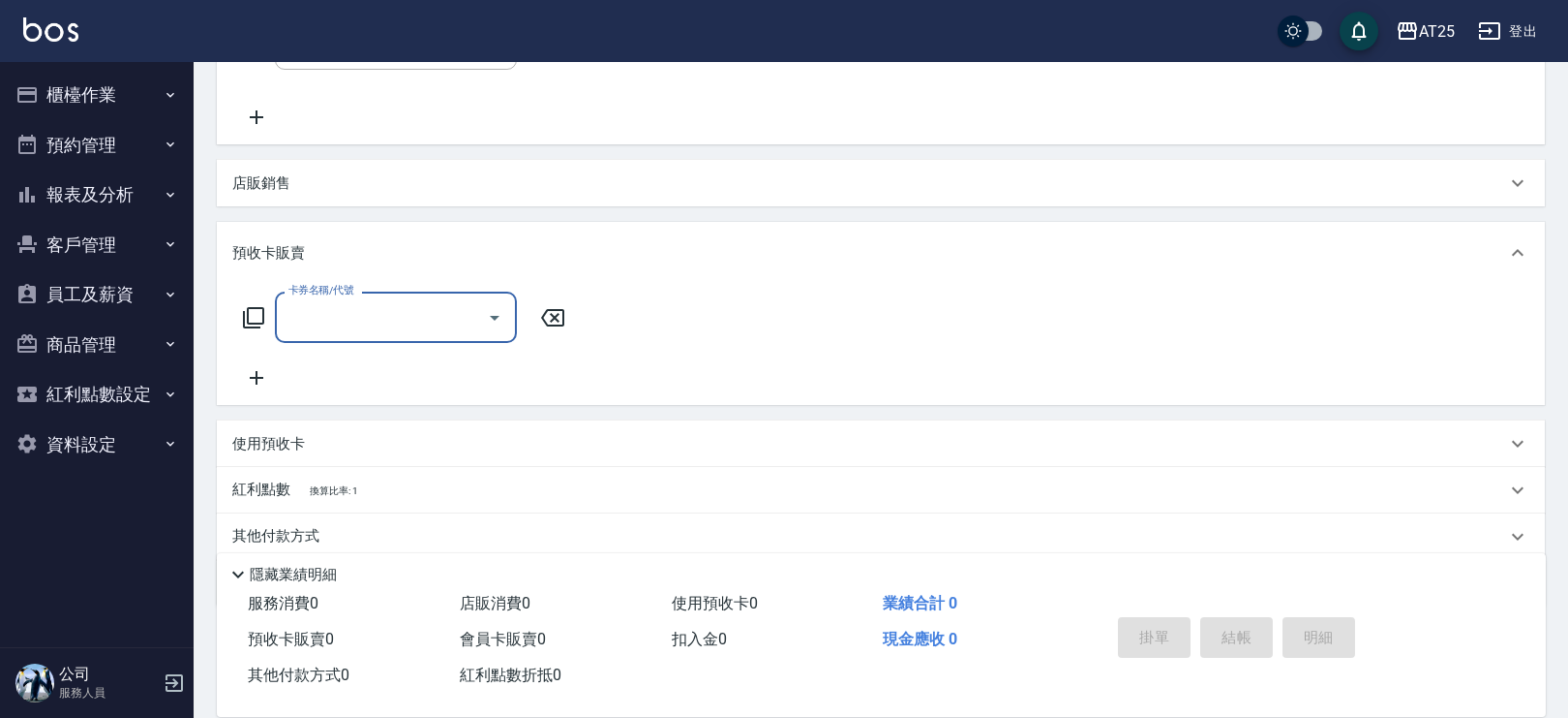
click at [449, 321] on input "卡券名稱/代號" at bounding box center [382, 316] width 196 height 34
drag, startPoint x: 518, startPoint y: 375, endPoint x: 477, endPoint y: 351, distance: 47.5
click at [519, 402] on div "卡券名稱/代號 卡券名稱/代號" at bounding box center [881, 344] width 1328 height 121
click at [400, 305] on input "卡券名稱/代號" at bounding box center [382, 316] width 196 height 34
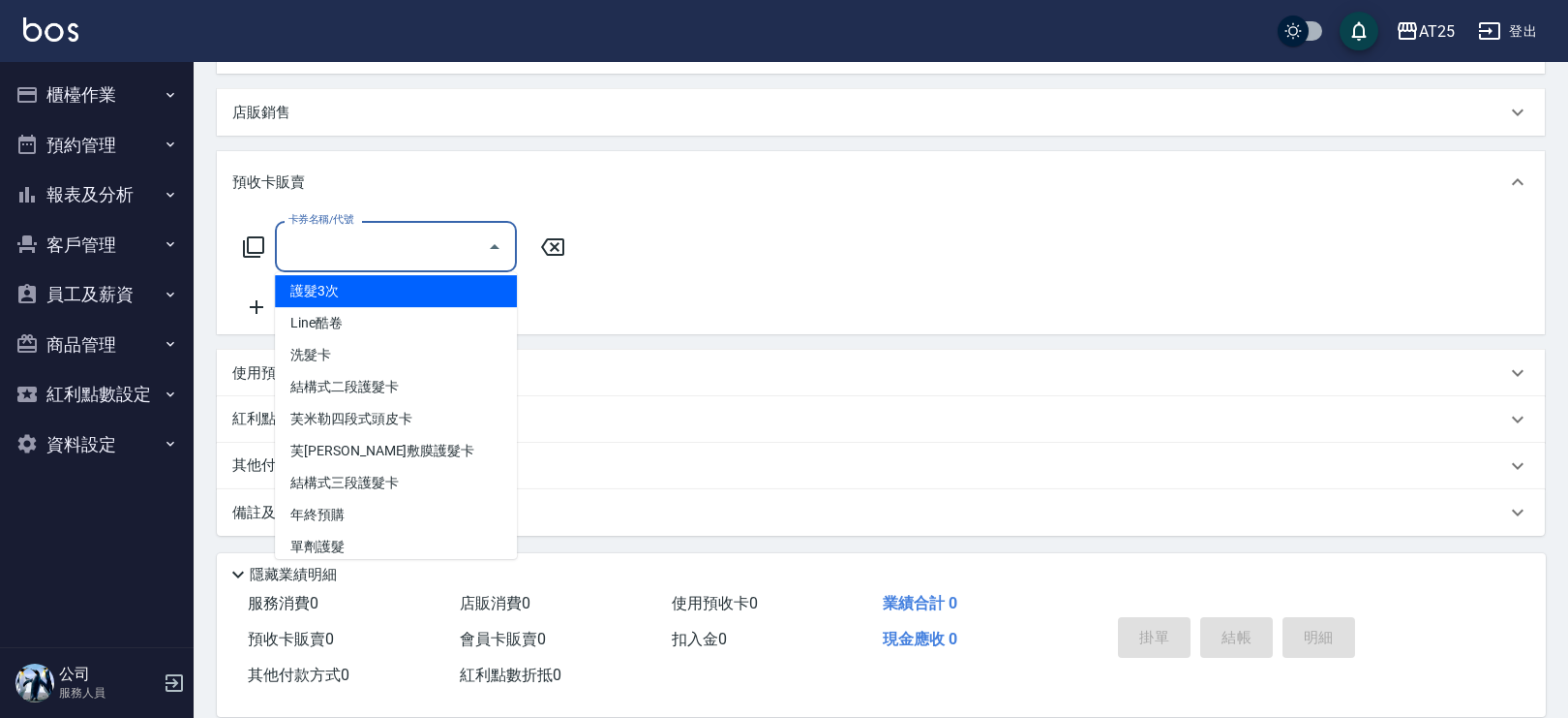
scroll to position [0, 0]
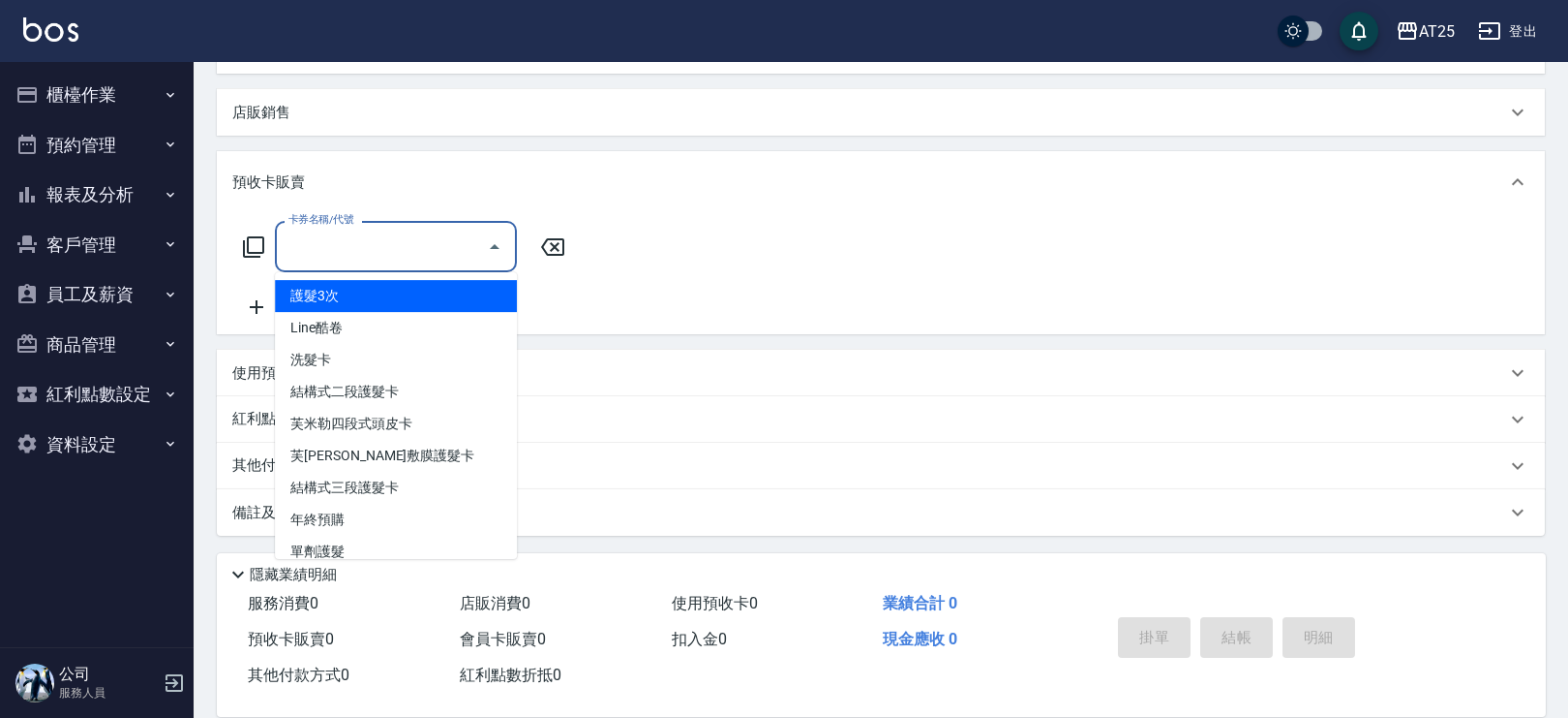
click at [343, 173] on div "預收卡販賣" at bounding box center [870, 182] width 1274 height 20
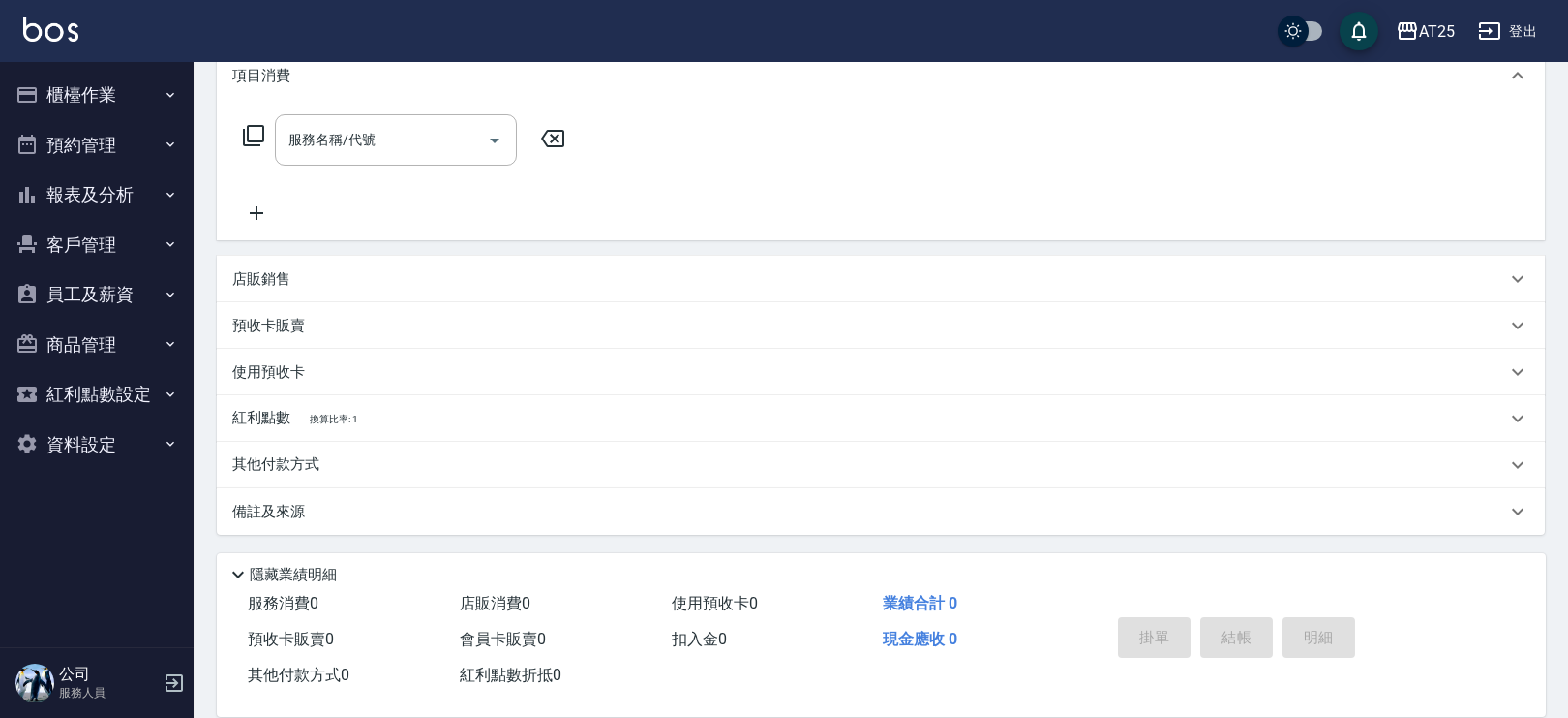
scroll to position [269, 0]
click at [317, 322] on div "預收卡販賣" at bounding box center [870, 326] width 1274 height 20
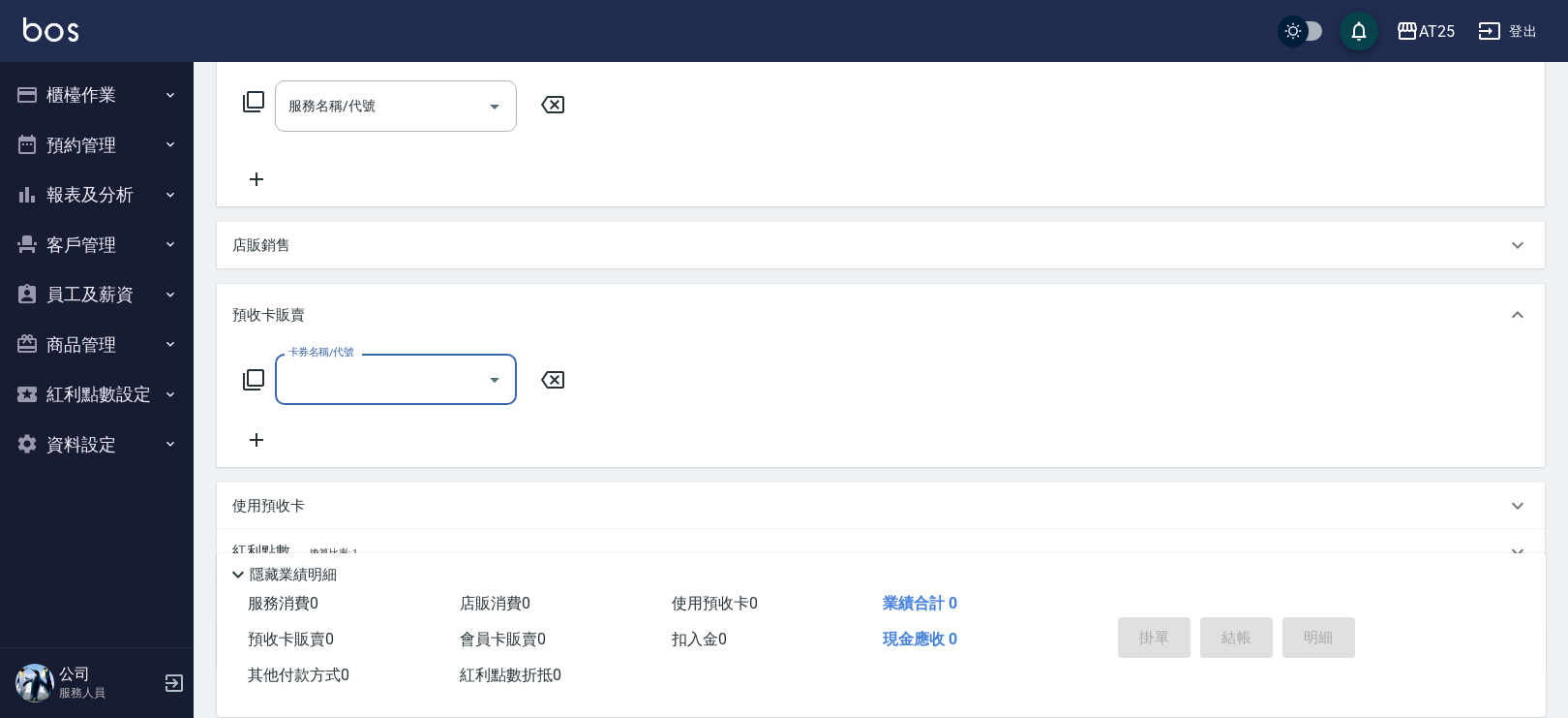
scroll to position [399, 0]
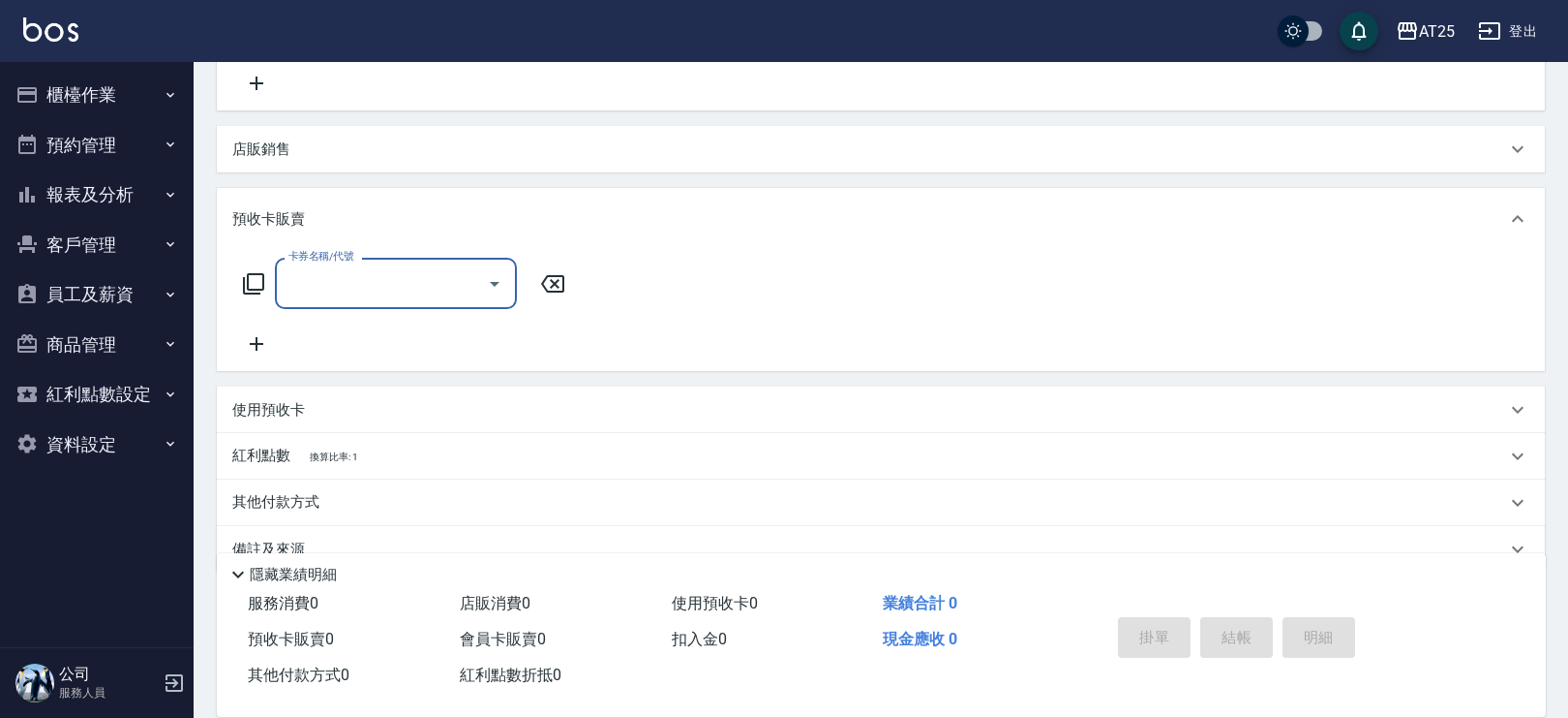
click at [331, 289] on input "卡券名稱/代號" at bounding box center [382, 283] width 196 height 34
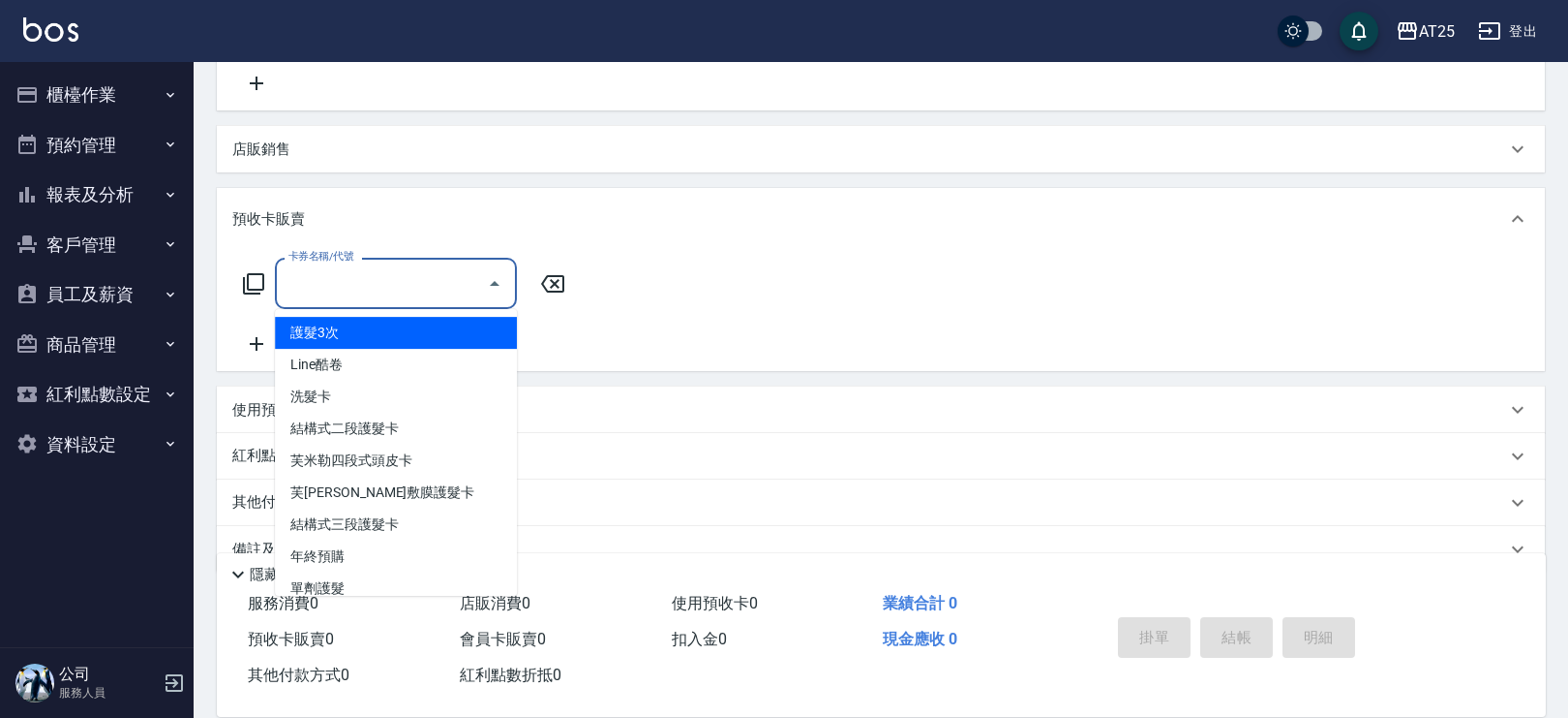
click at [254, 284] on icon at bounding box center [254, 284] width 23 height 23
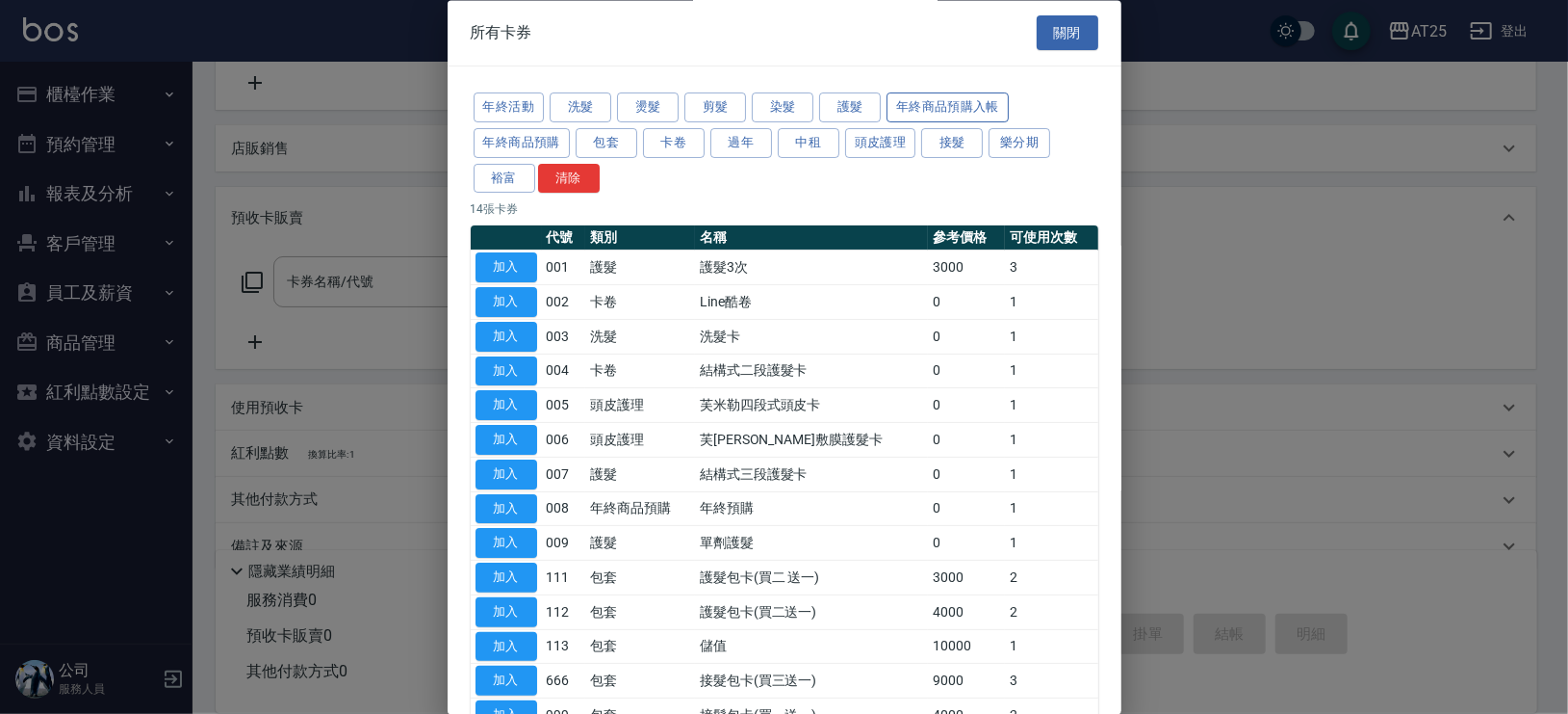
click at [943, 99] on button "年終商品預購入帳" at bounding box center [947, 108] width 122 height 30
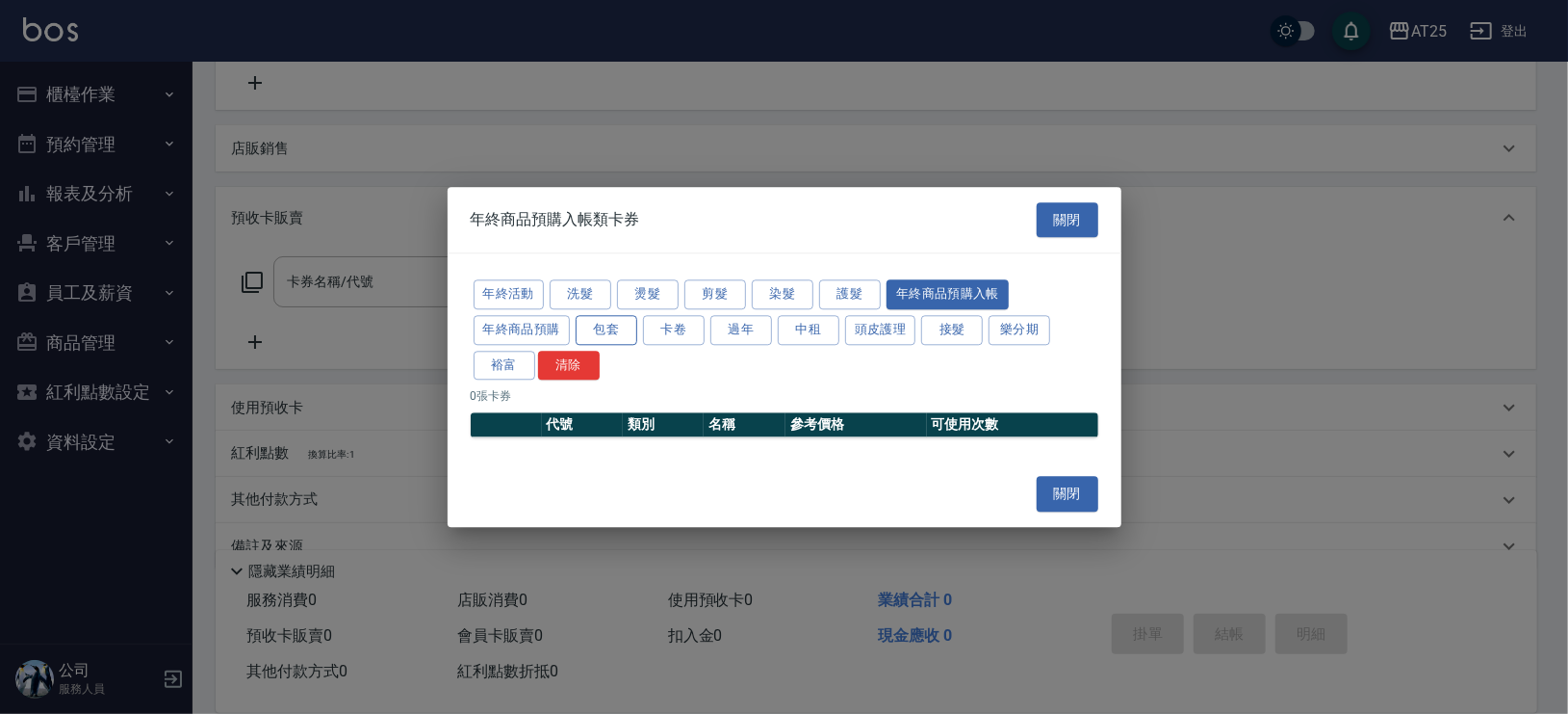
click at [606, 331] on button "包套" at bounding box center [607, 329] width 62 height 30
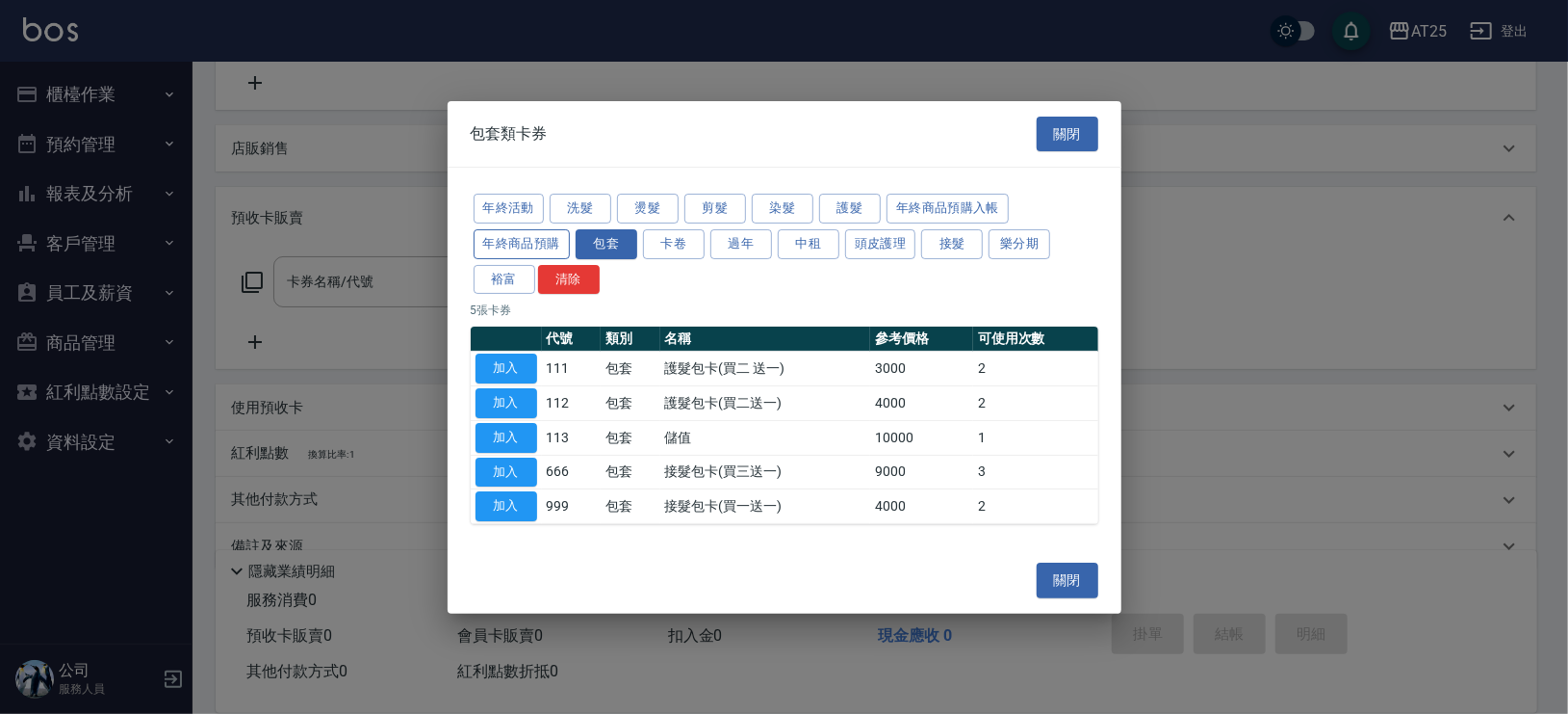
click at [517, 231] on button "年終商品預購" at bounding box center [522, 244] width 96 height 30
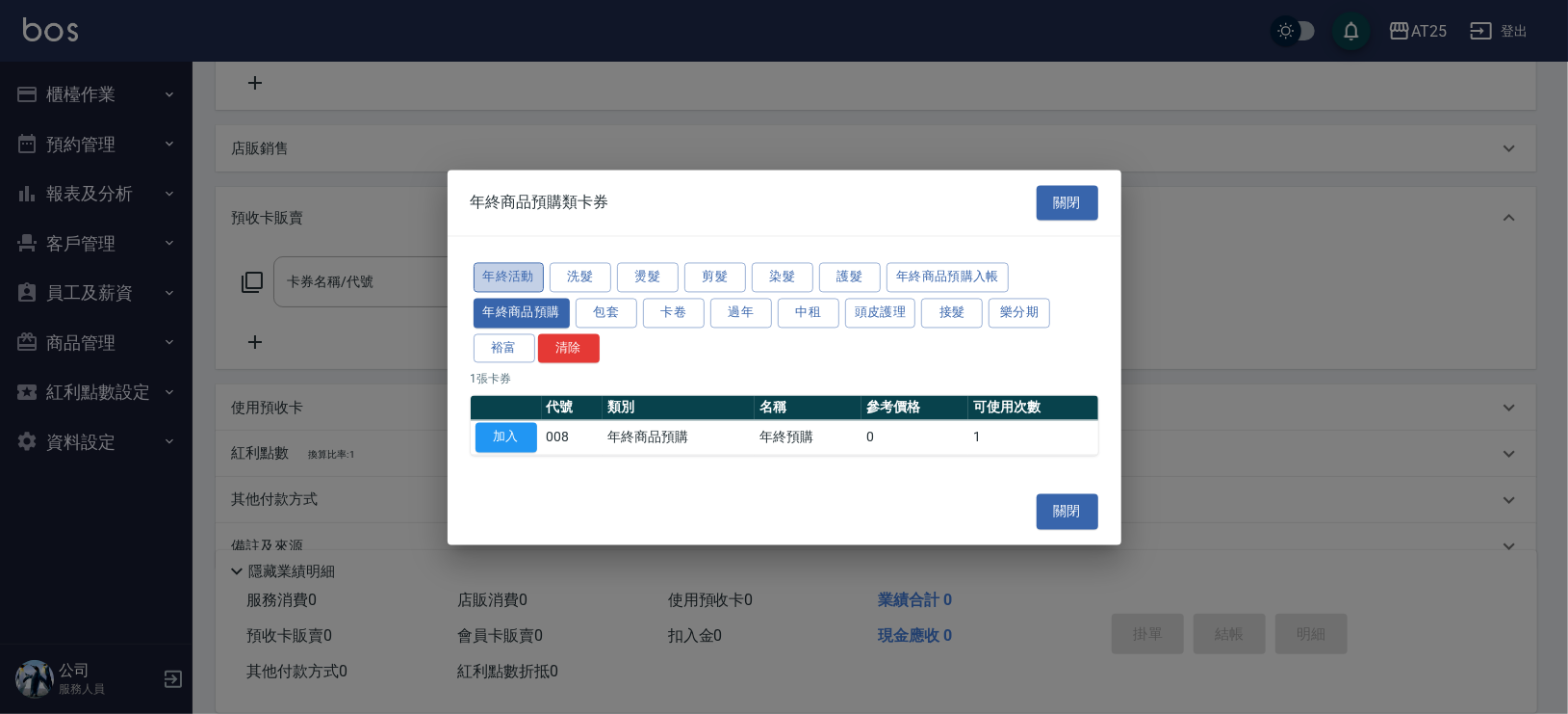
click at [531, 279] on button "年終活動" at bounding box center [509, 278] width 71 height 30
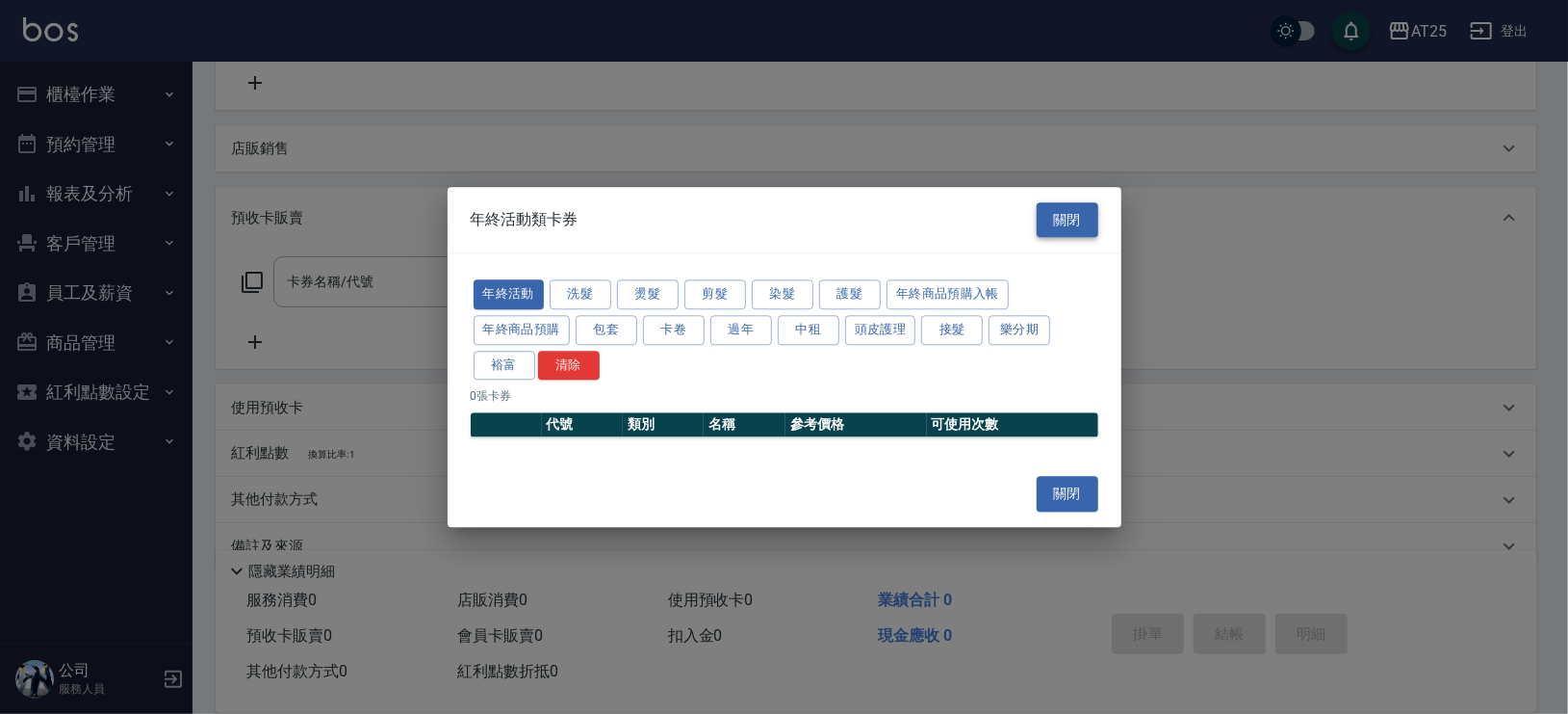
click at [1081, 212] on button "關閉" at bounding box center [1068, 220] width 62 height 36
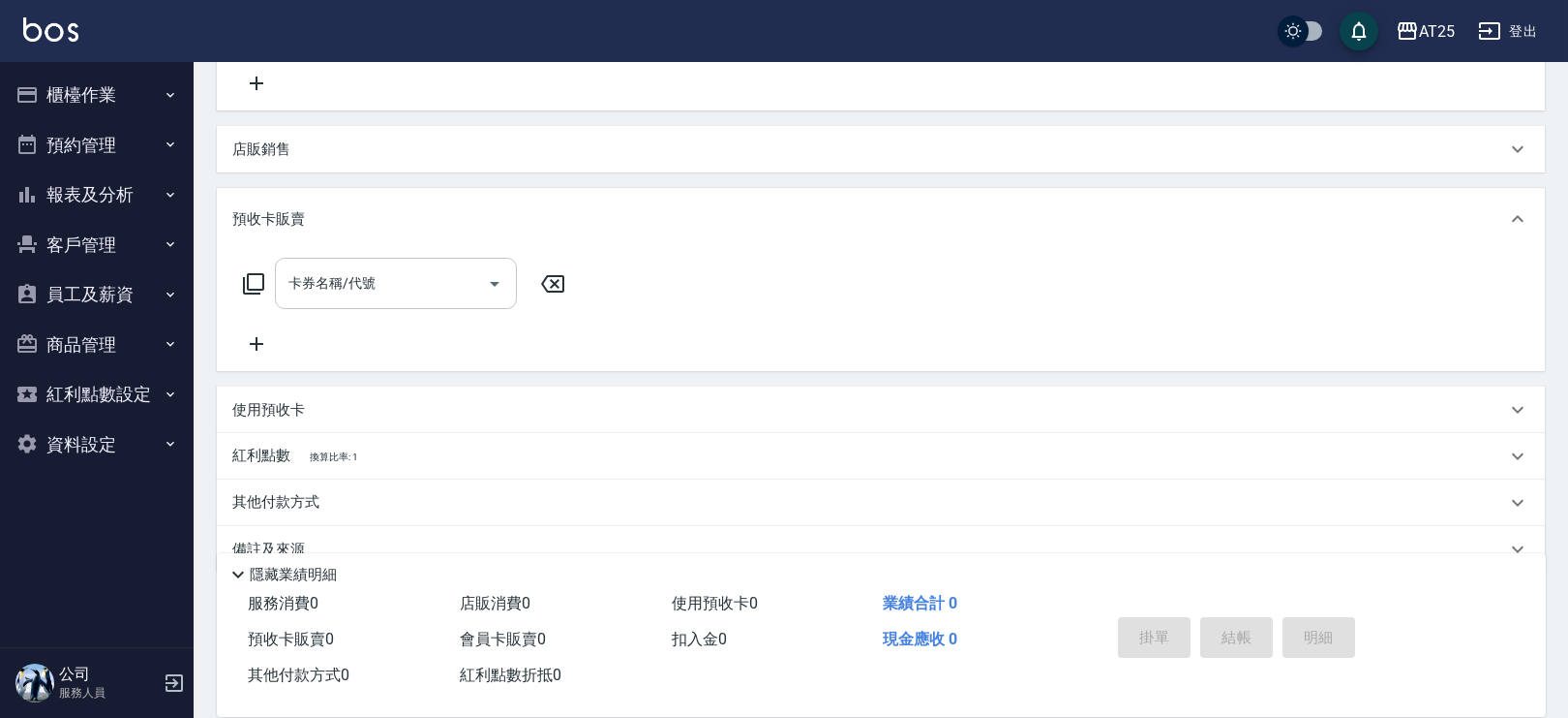
click at [389, 278] on input "卡券名稱/代號" at bounding box center [382, 283] width 196 height 34
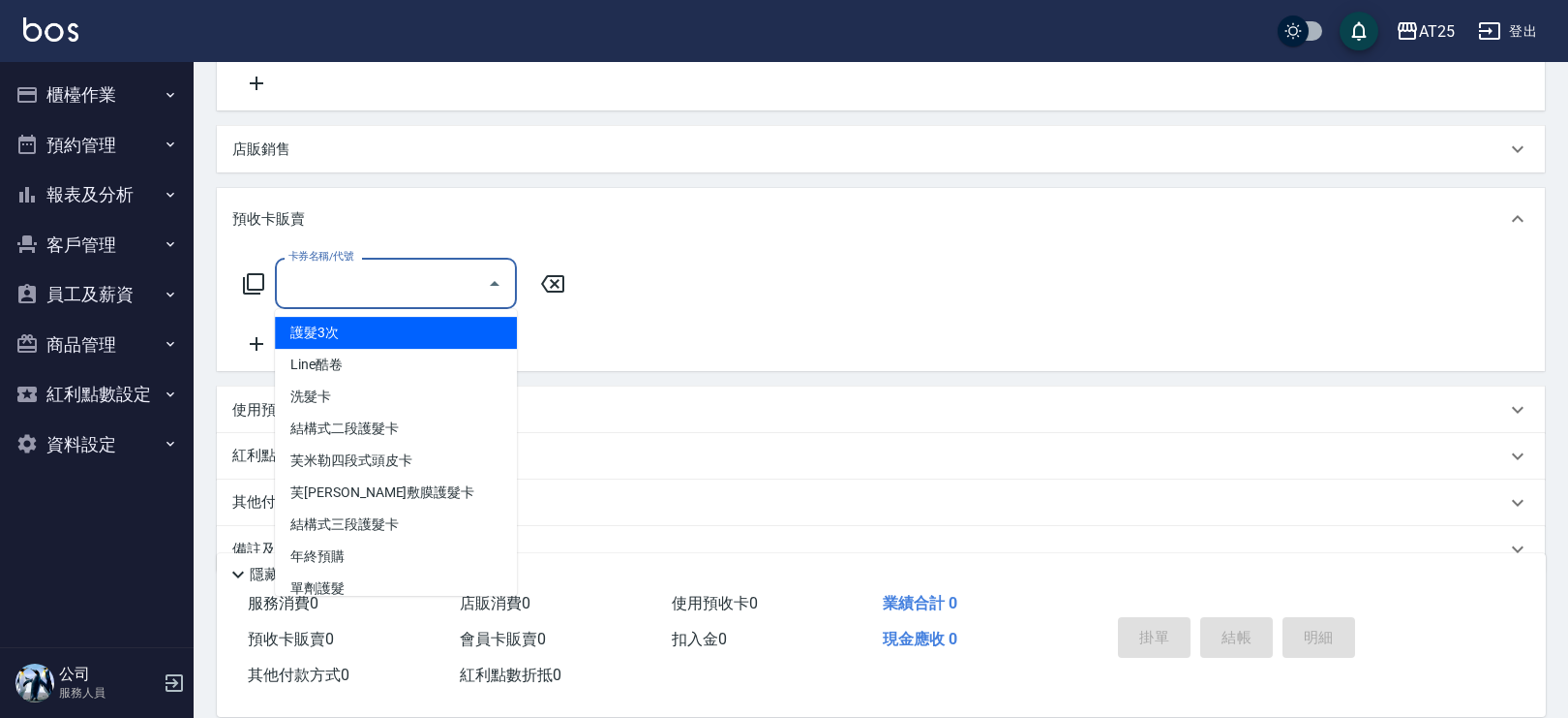
scroll to position [106, 0]
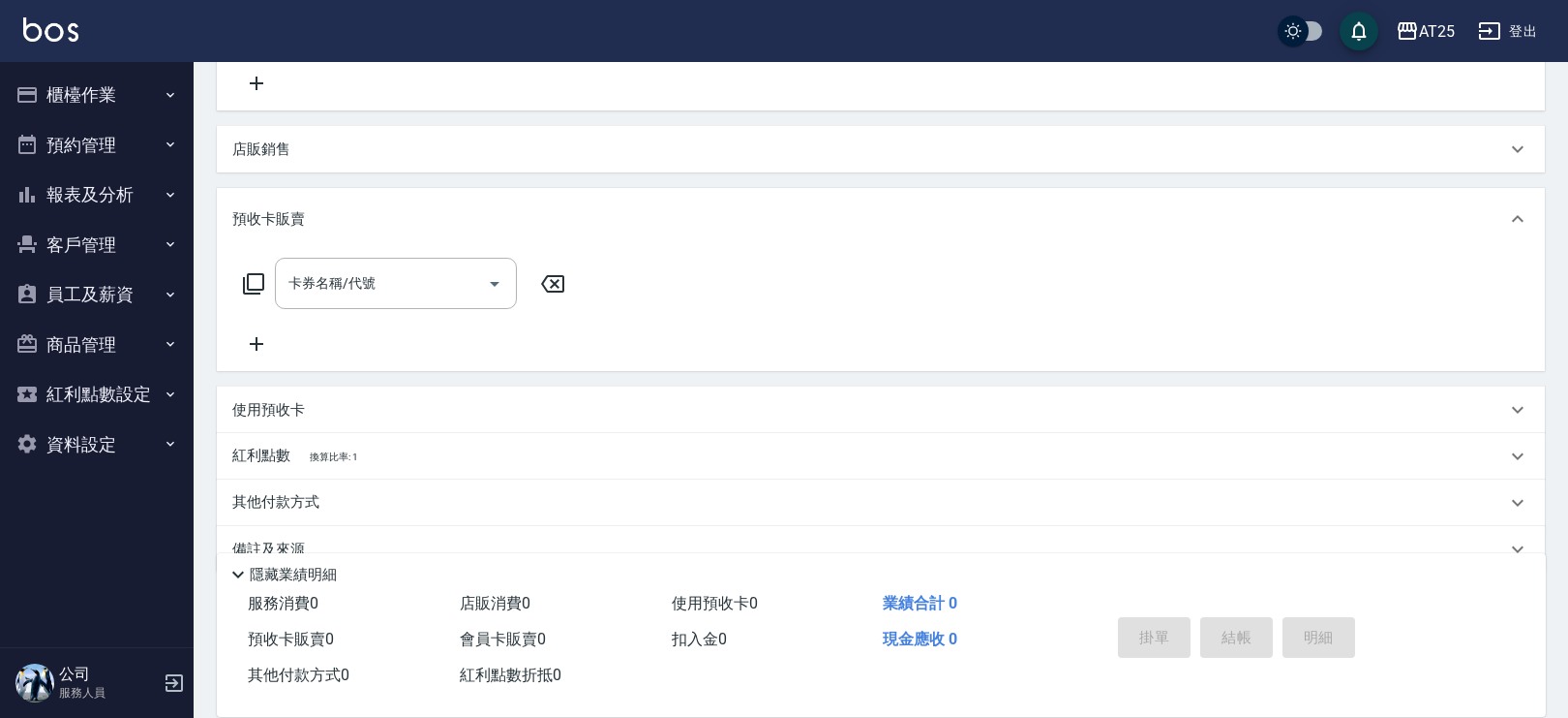
click at [356, 203] on div "預收卡販賣" at bounding box center [881, 219] width 1328 height 62
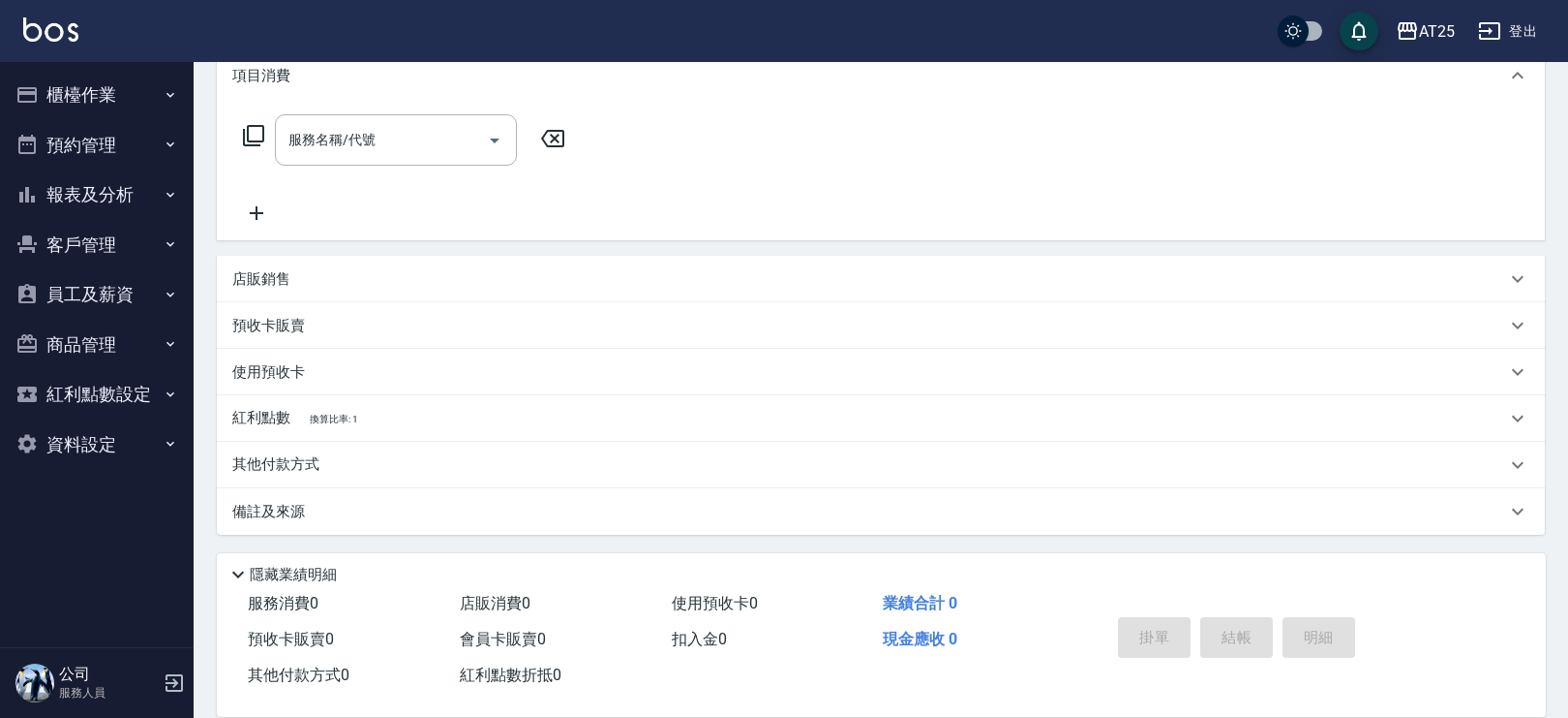
scroll to position [269, 0]
click at [304, 468] on p "其他付款方式" at bounding box center [281, 466] width 97 height 21
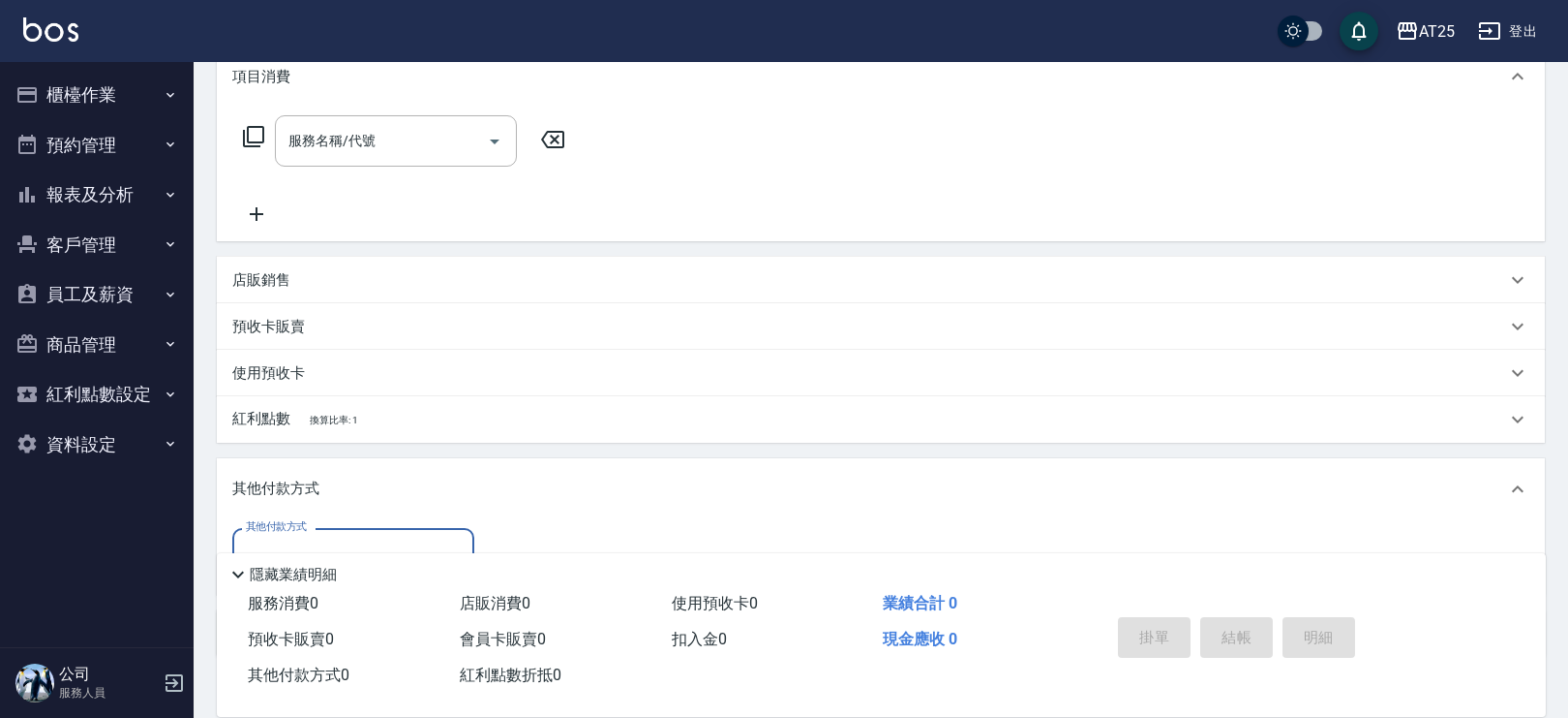
scroll to position [389, 0]
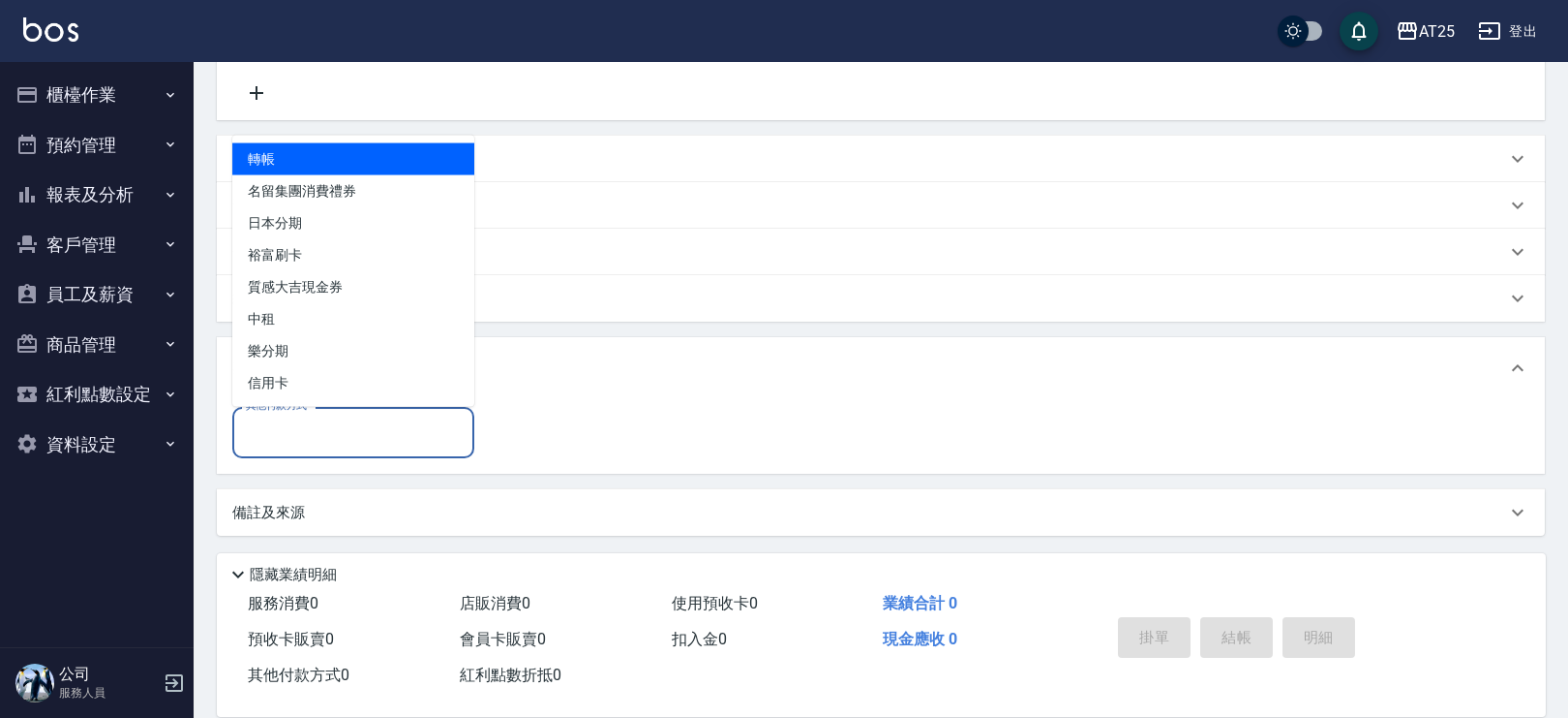
click at [393, 417] on input "其他付款方式" at bounding box center [354, 432] width 225 height 34
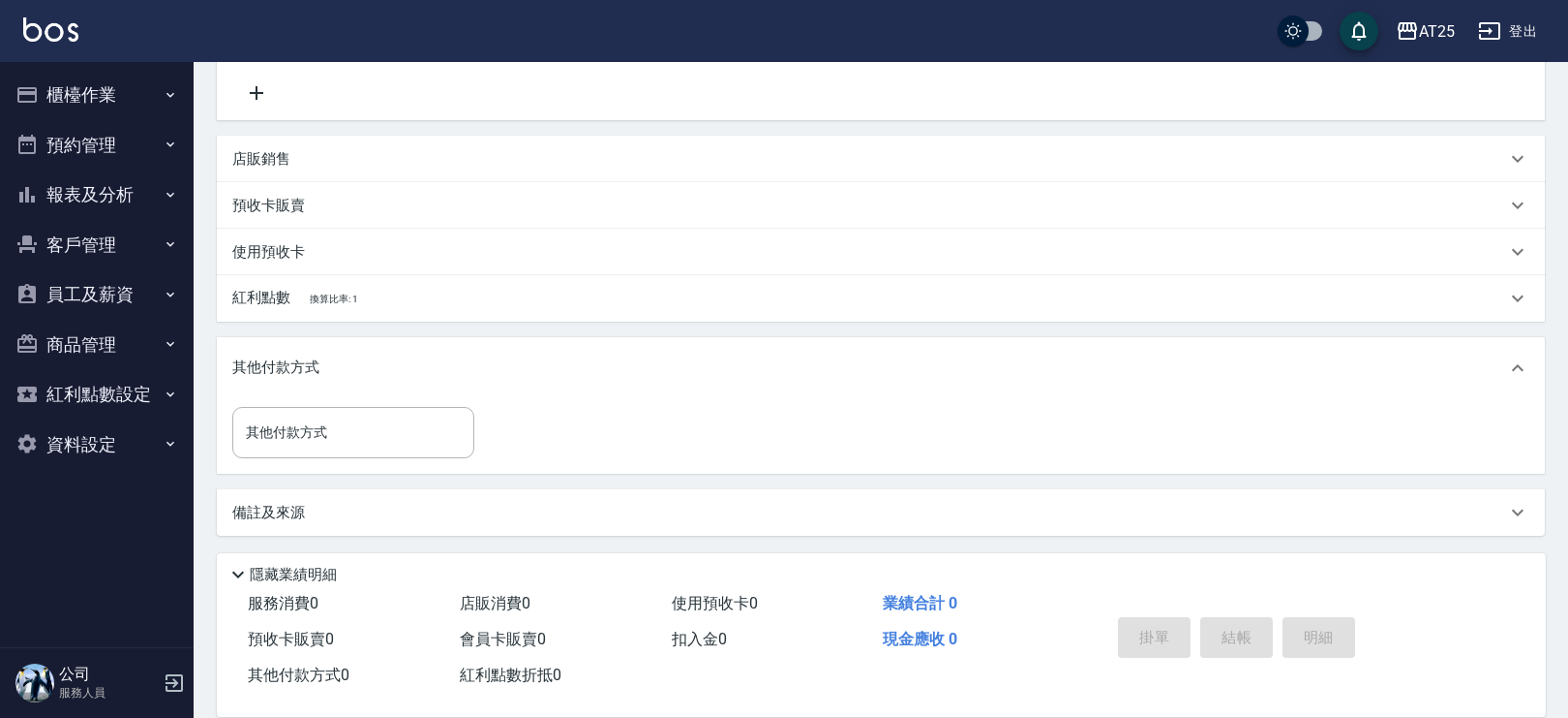
click at [1139, 249] on div "使用預收卡" at bounding box center [870, 252] width 1274 height 20
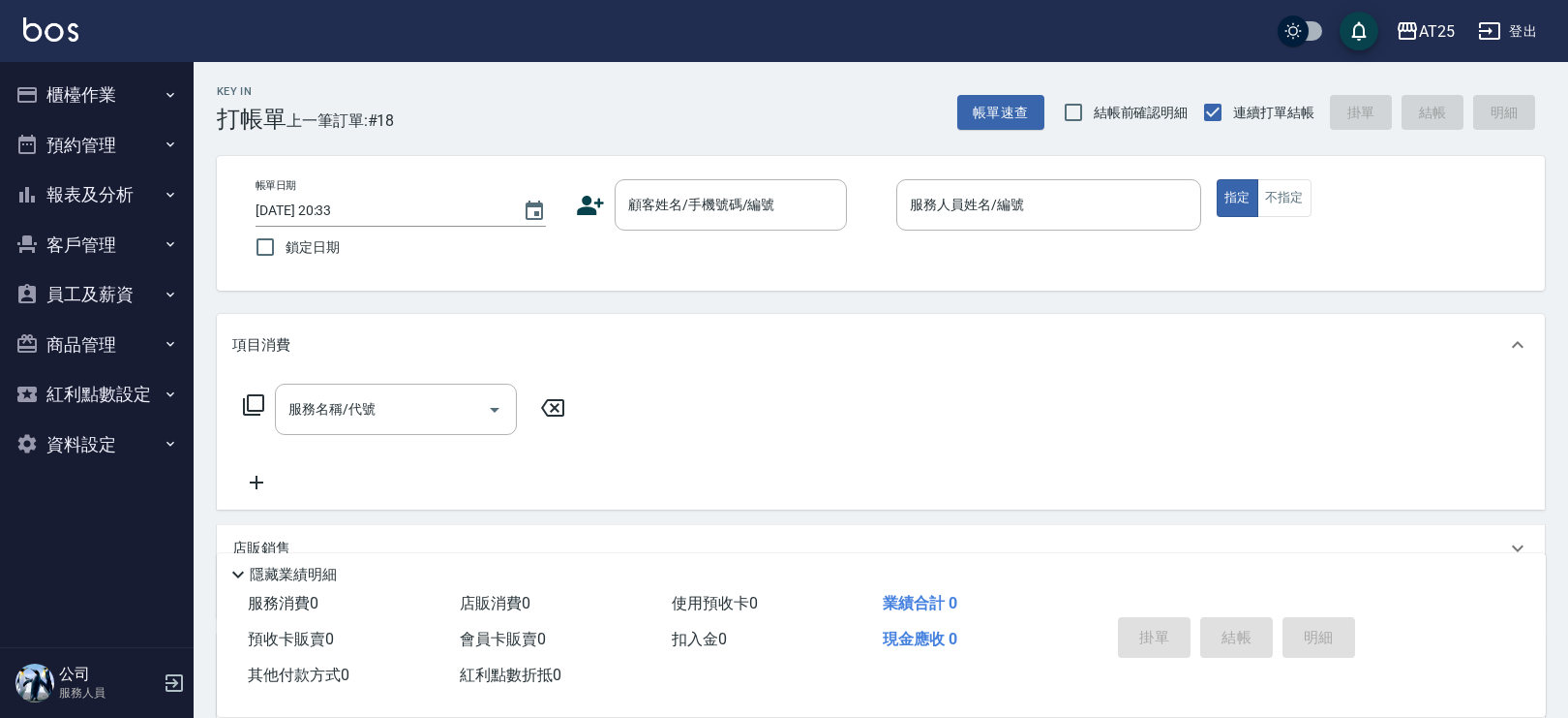
scroll to position [292, 0]
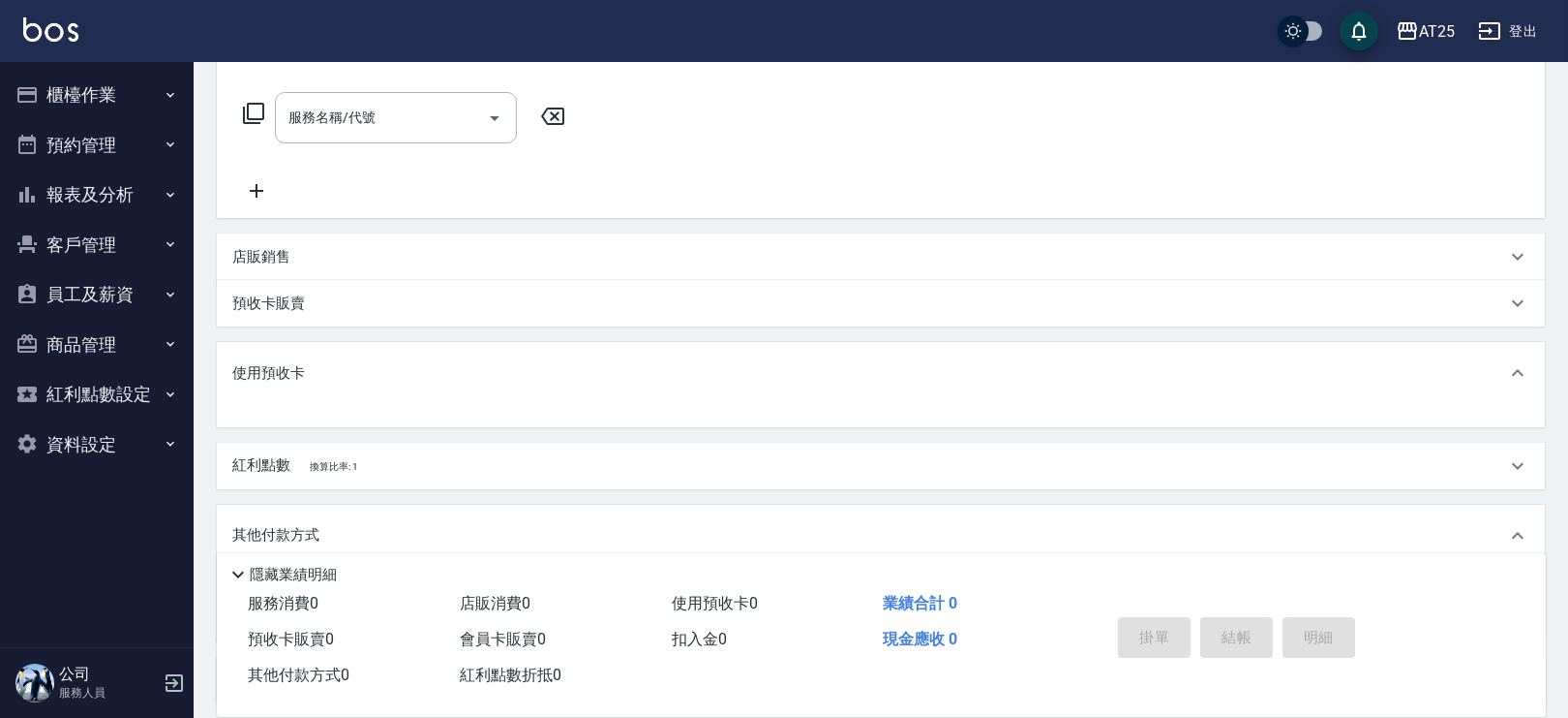
click at [286, 375] on p "使用預收卡" at bounding box center [269, 373] width 73 height 20
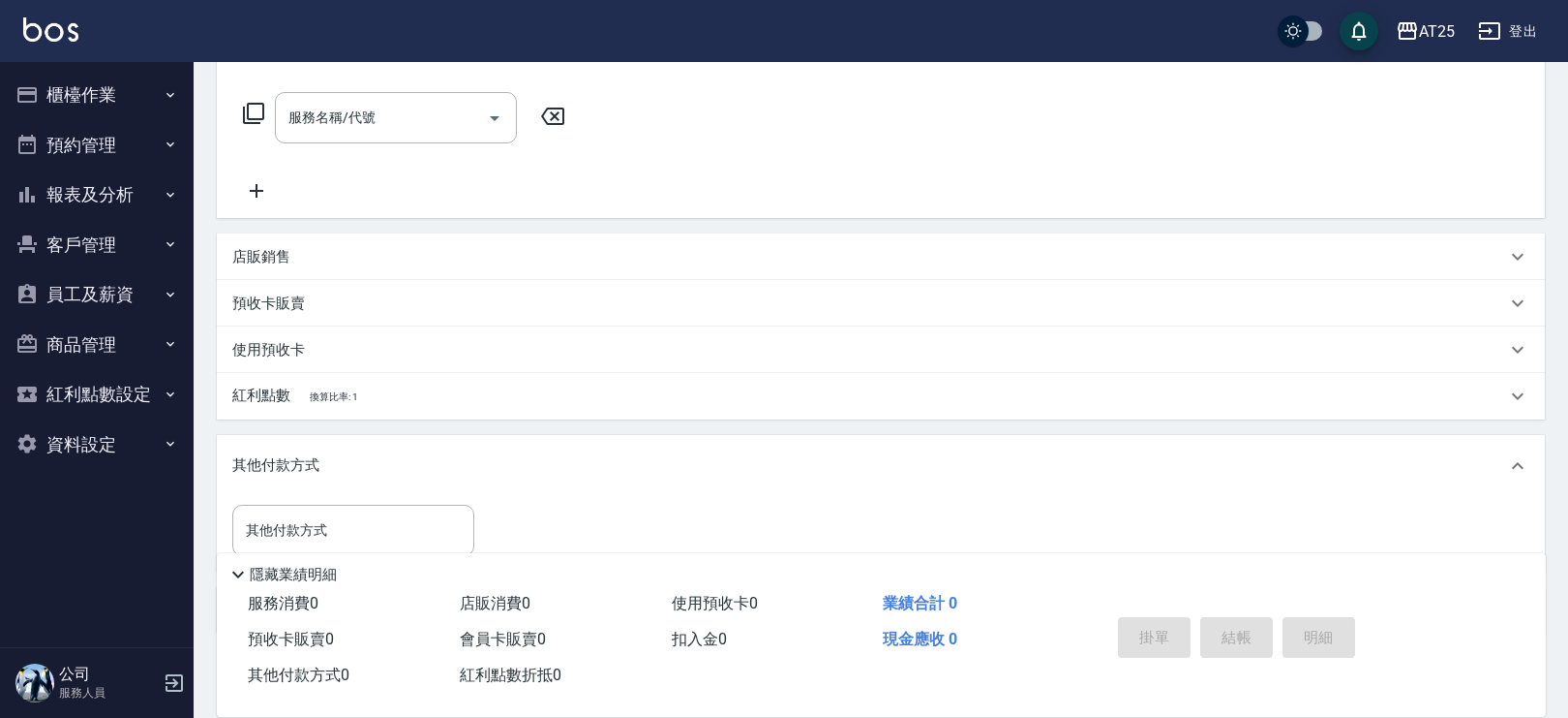
click at [319, 118] on div "服務名稱/代號 服務名稱/代號" at bounding box center [397, 117] width 242 height 51
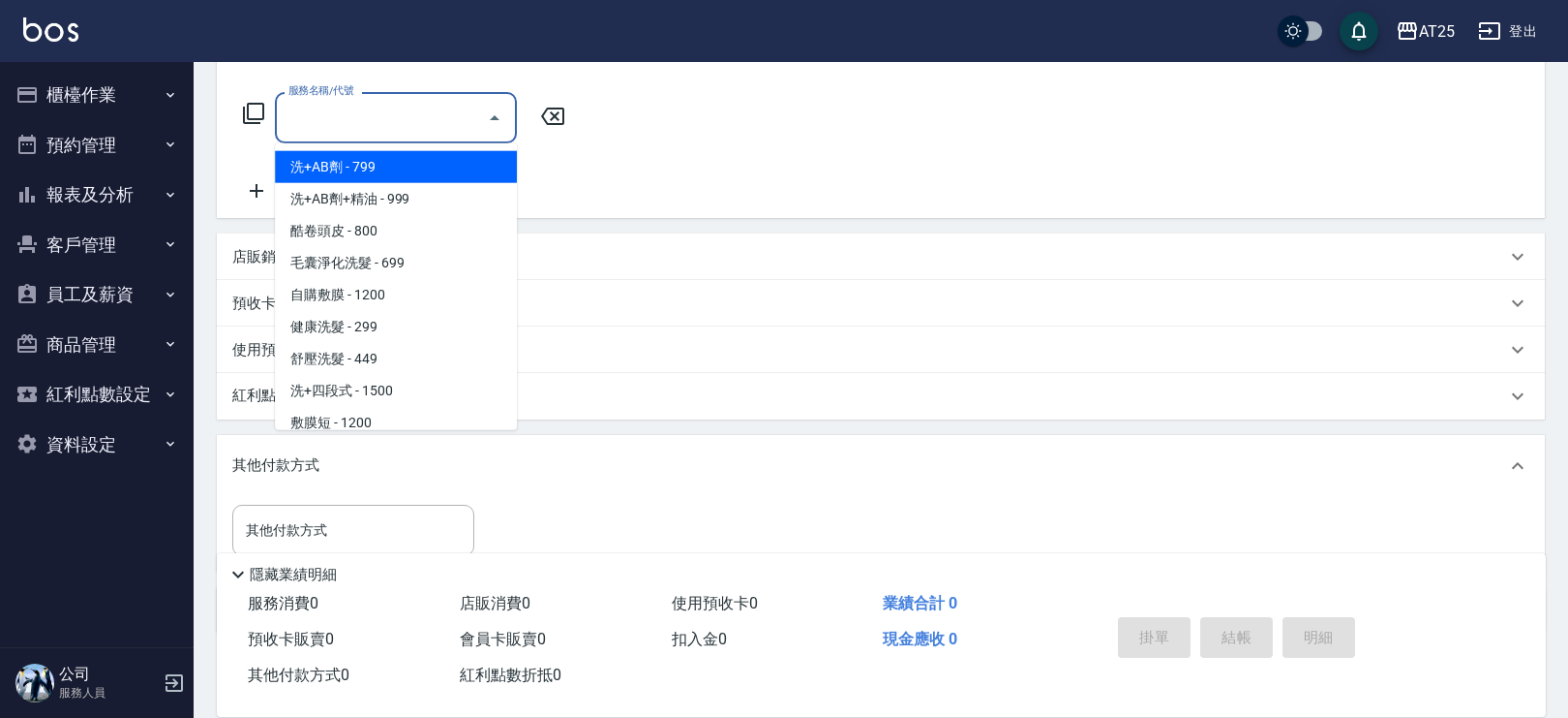
click at [380, 172] on span "洗+AB劑 - 799" at bounding box center [397, 167] width 242 height 32
type input "洗+AB劑(101)"
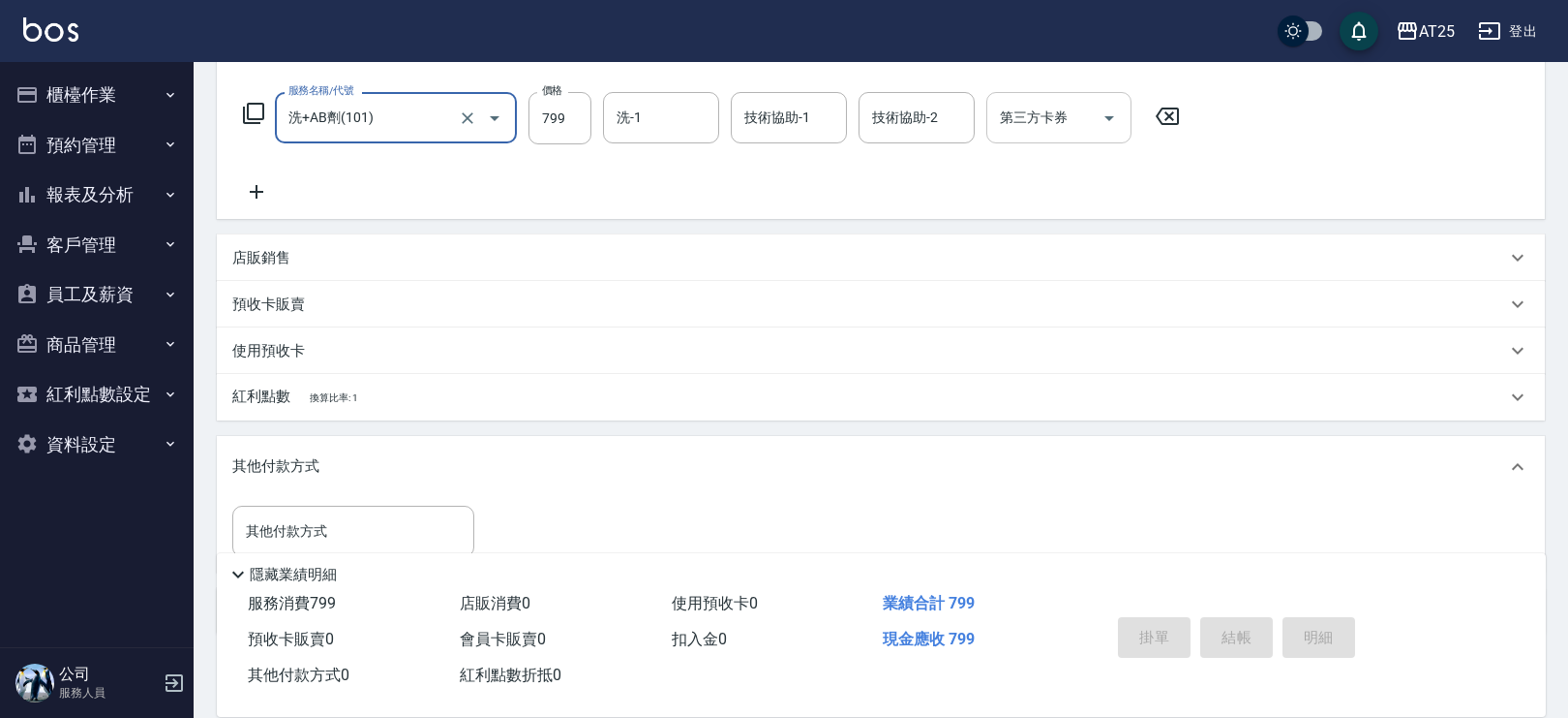
click at [1044, 121] on input "第三方卡券" at bounding box center [1044, 117] width 99 height 34
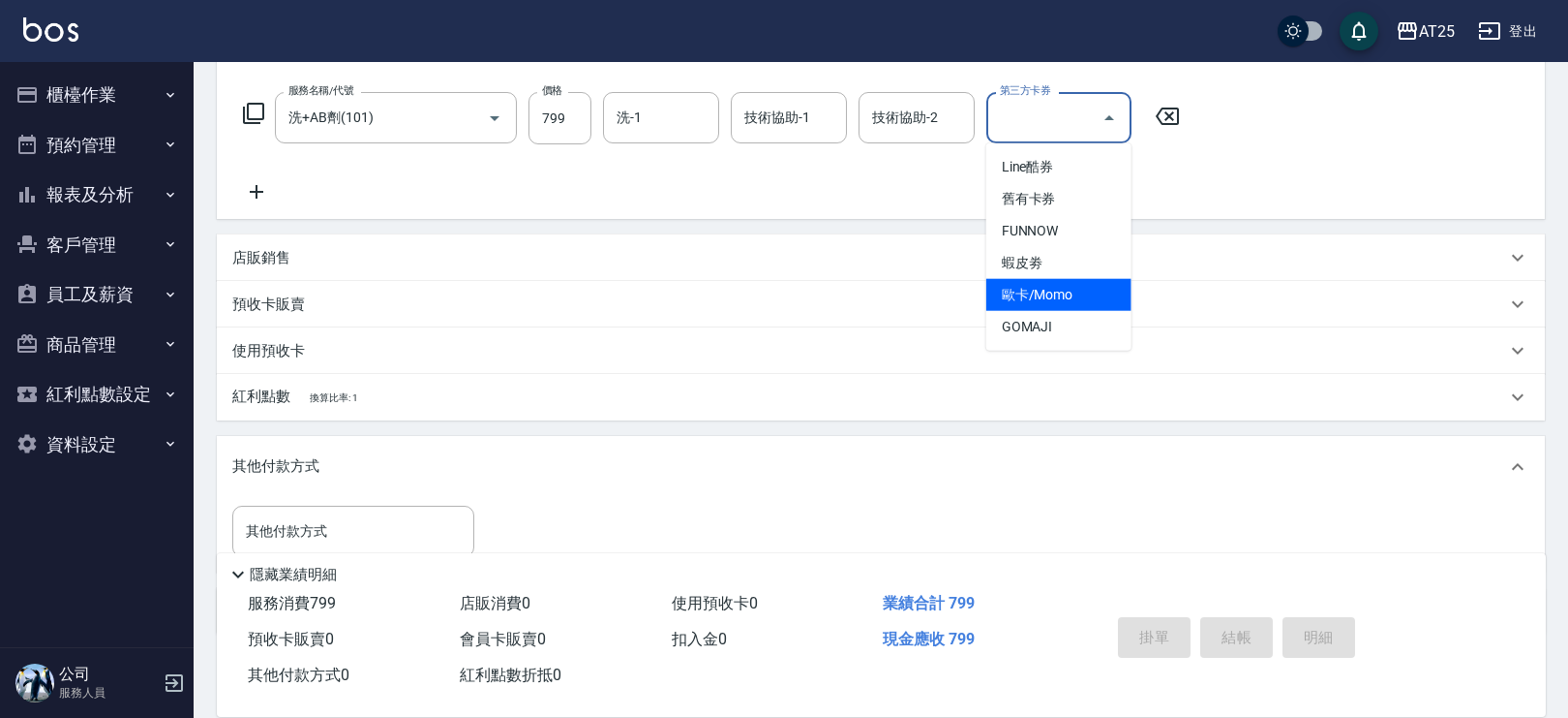
click at [1076, 277] on span "蝦皮劵" at bounding box center [1059, 263] width 145 height 32
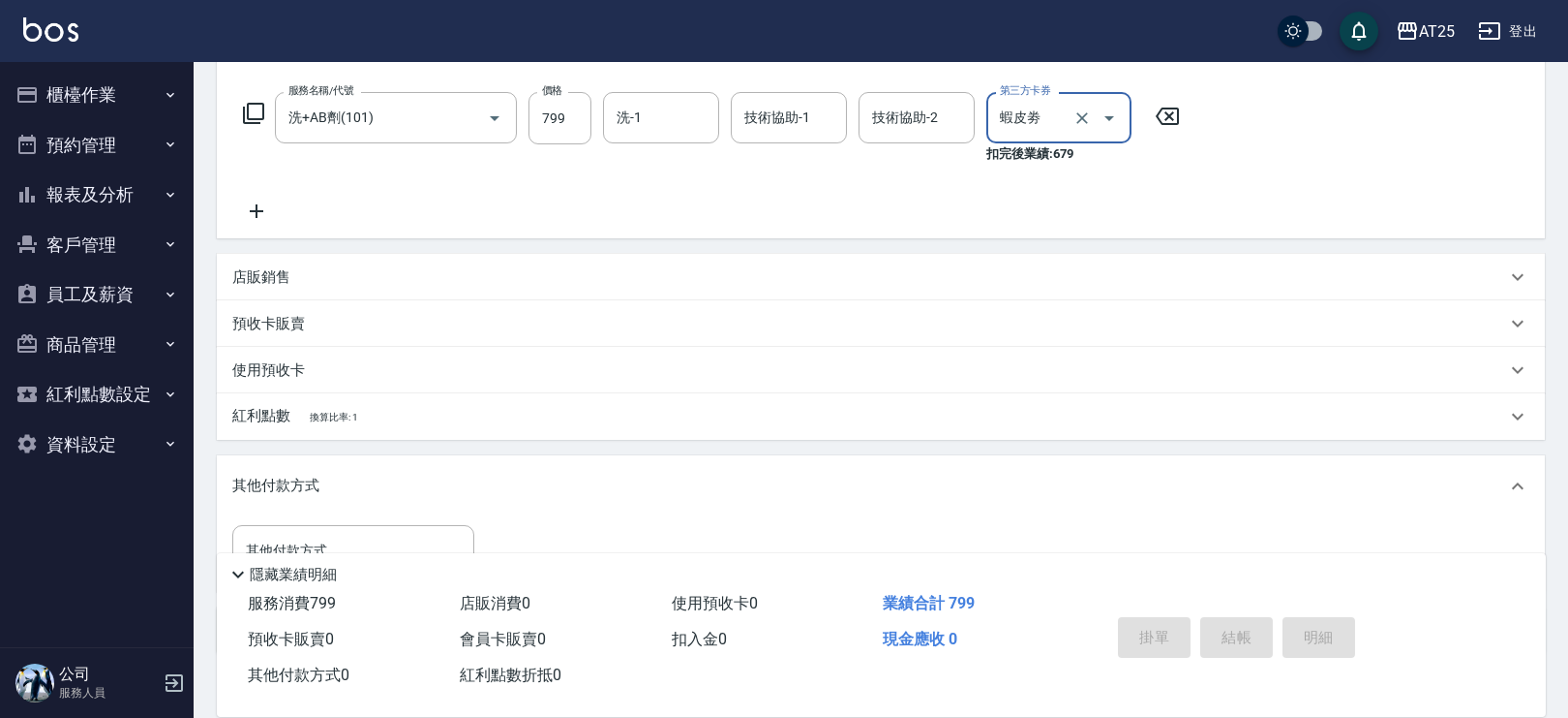
type input "0"
type input "蝦皮劵"
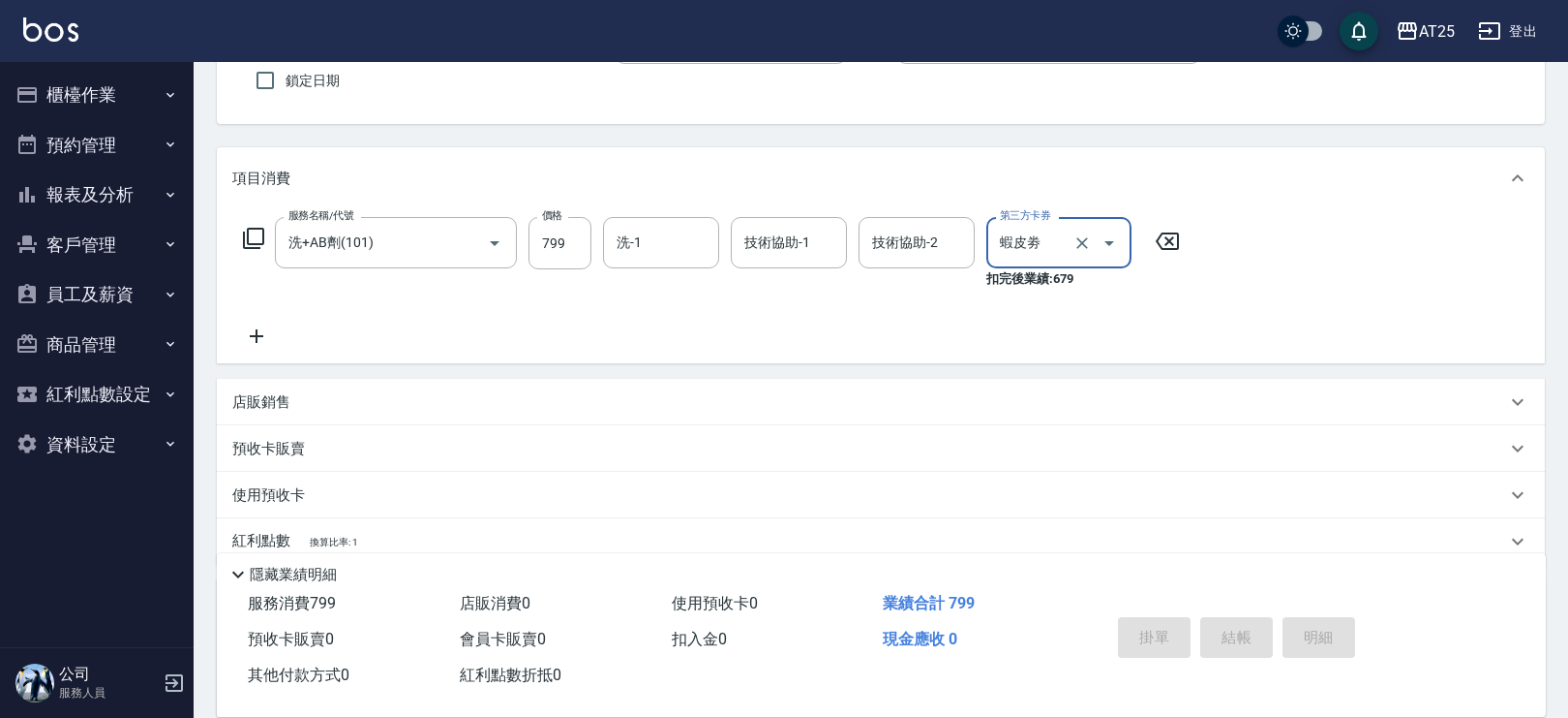
scroll to position [159, 0]
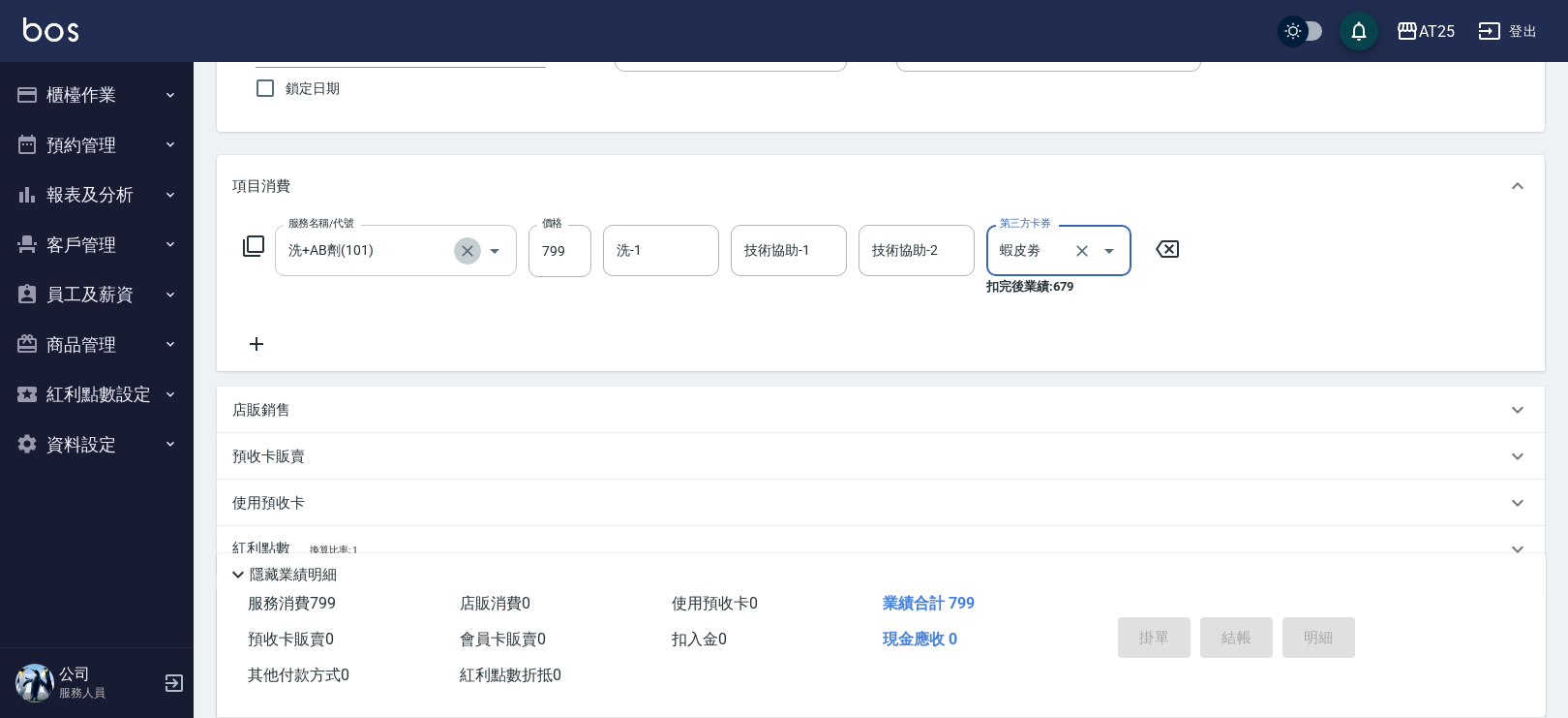
click at [469, 247] on icon "Clear" at bounding box center [467, 251] width 12 height 12
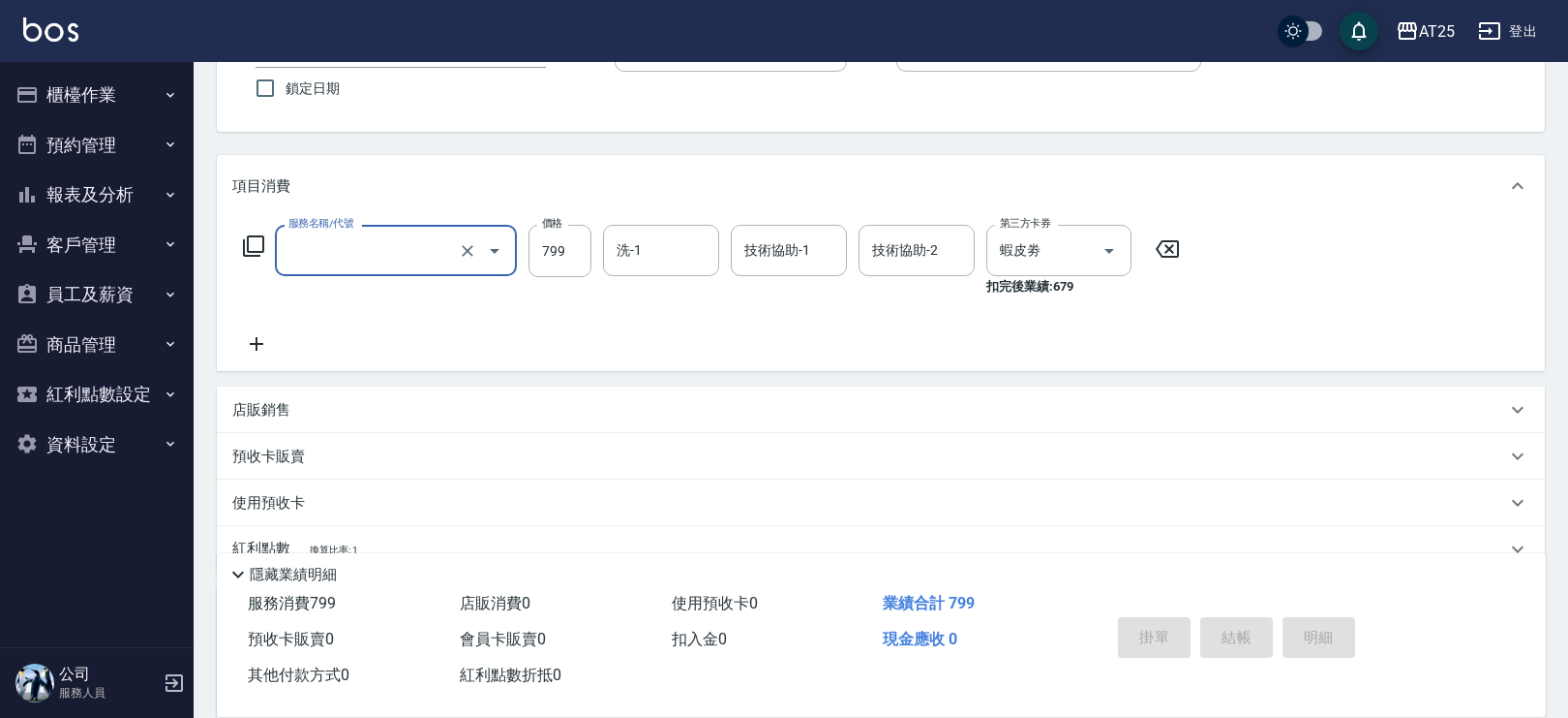
click at [412, 249] on input "服務名稱/代號" at bounding box center [369, 250] width 171 height 34
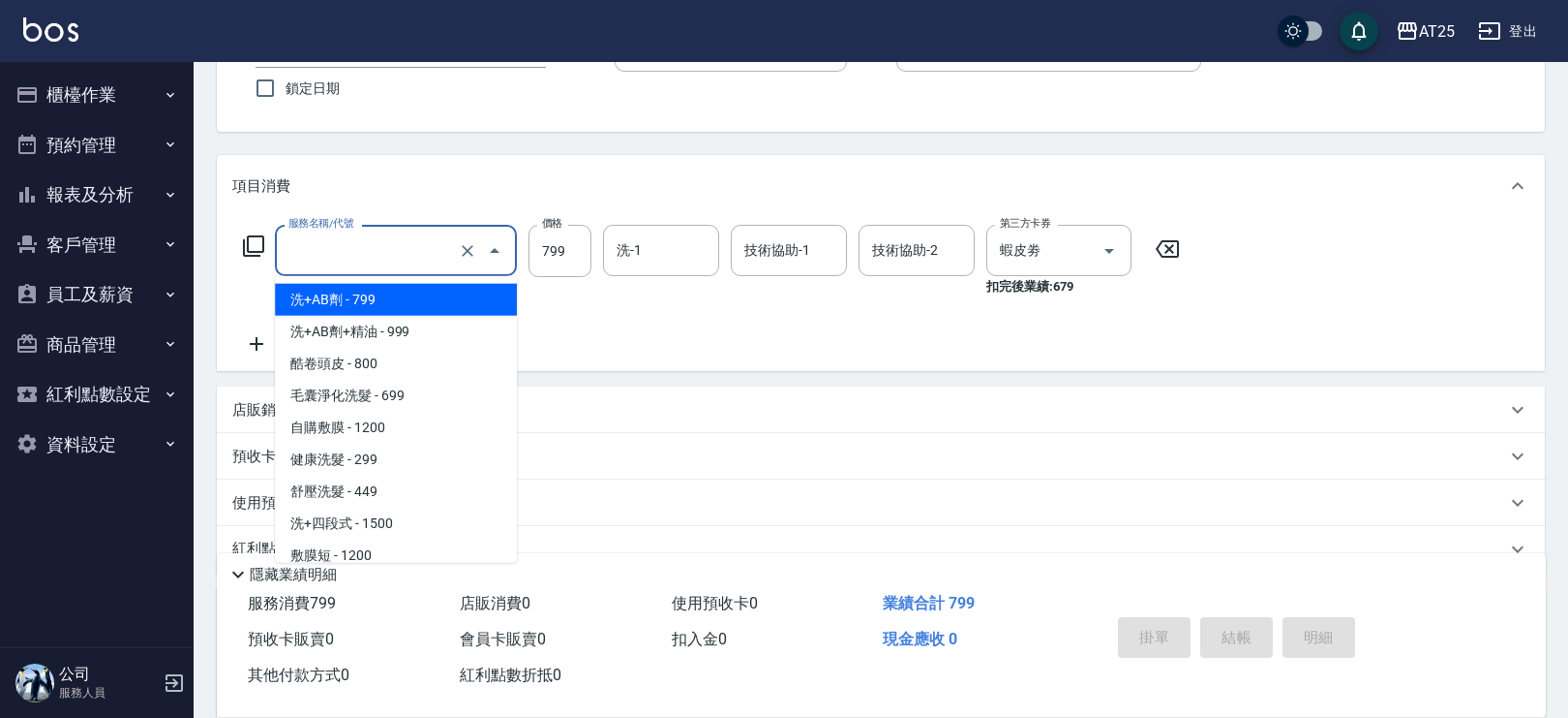
type input "洗+AB劑(101)"
click at [1156, 244] on icon at bounding box center [1168, 249] width 48 height 23
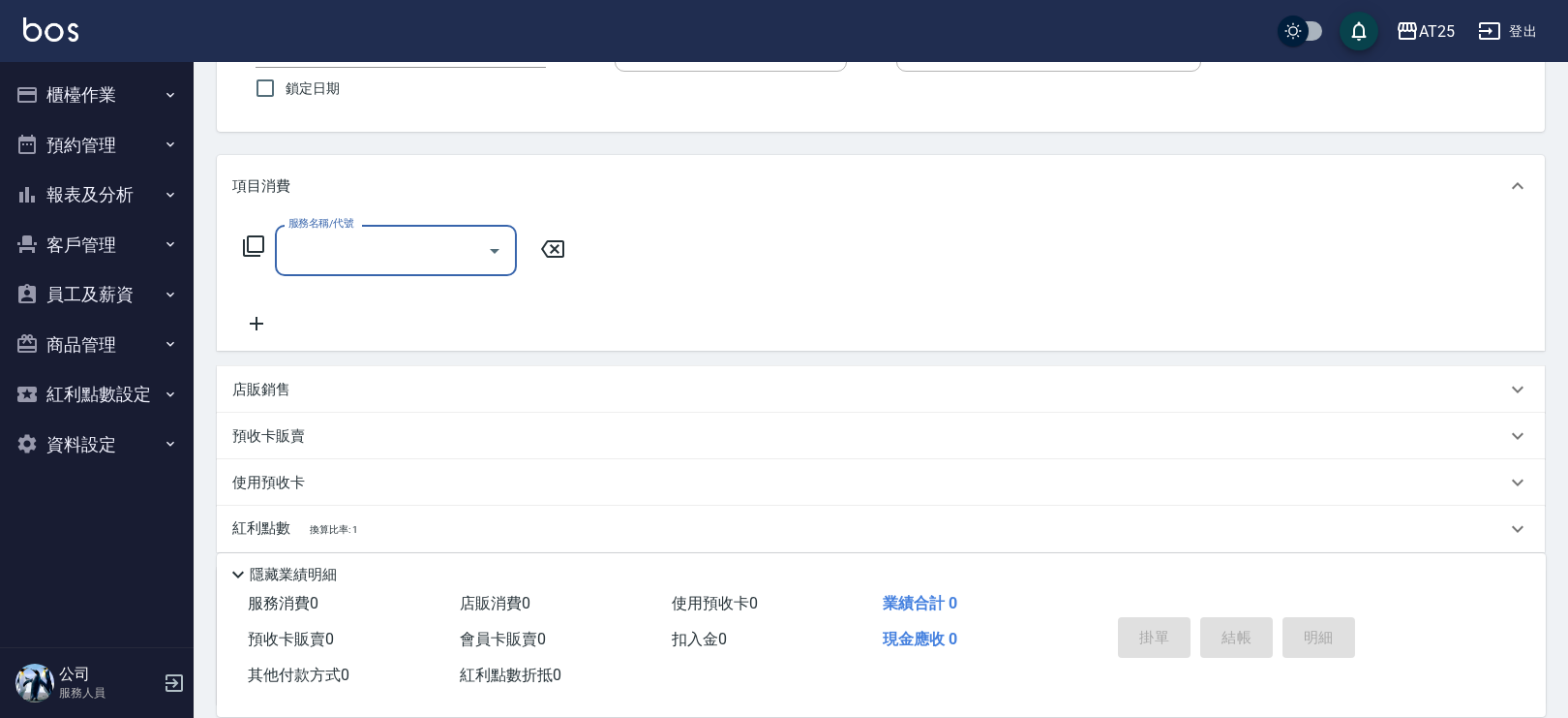
click at [324, 255] on input "服務名稱/代號" at bounding box center [382, 250] width 196 height 34
type input "201"
click at [371, 291] on span "洗髮 - 300" at bounding box center [397, 300] width 242 height 32
type input "30"
type input "洗髮(201)"
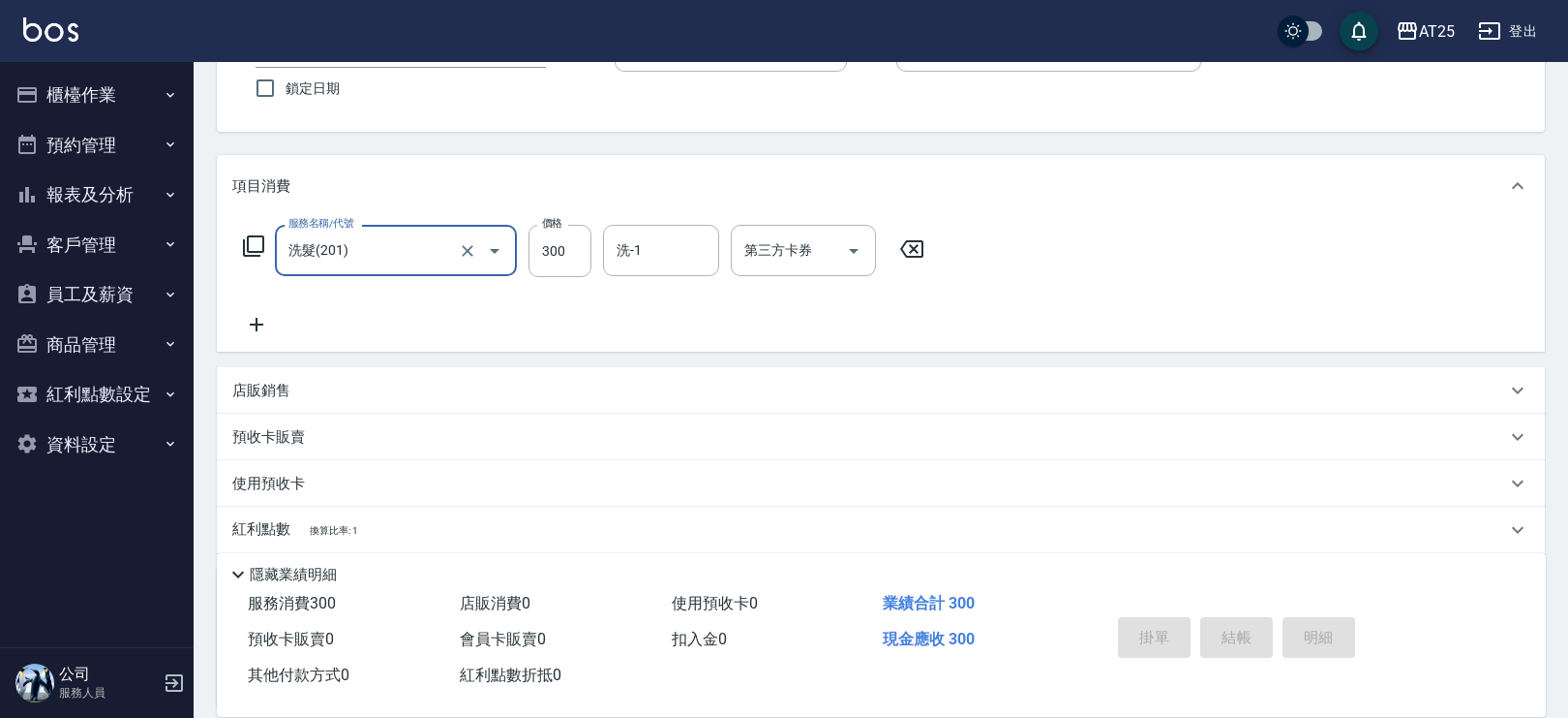
click at [792, 255] on input "第三方卡券" at bounding box center [789, 250] width 99 height 34
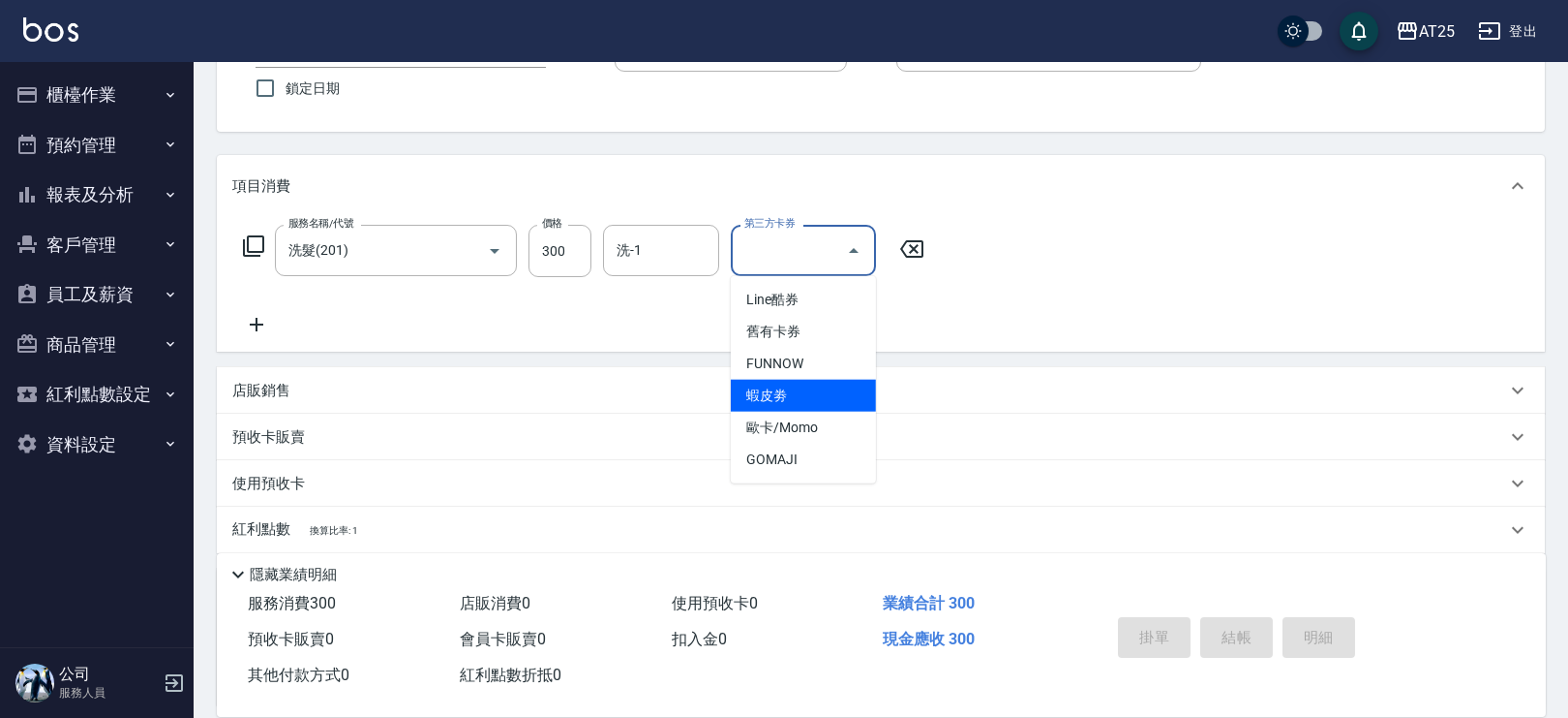
click at [838, 384] on span "蝦皮劵" at bounding box center [804, 395] width 145 height 32
type input "0"
type input "蝦皮劵"
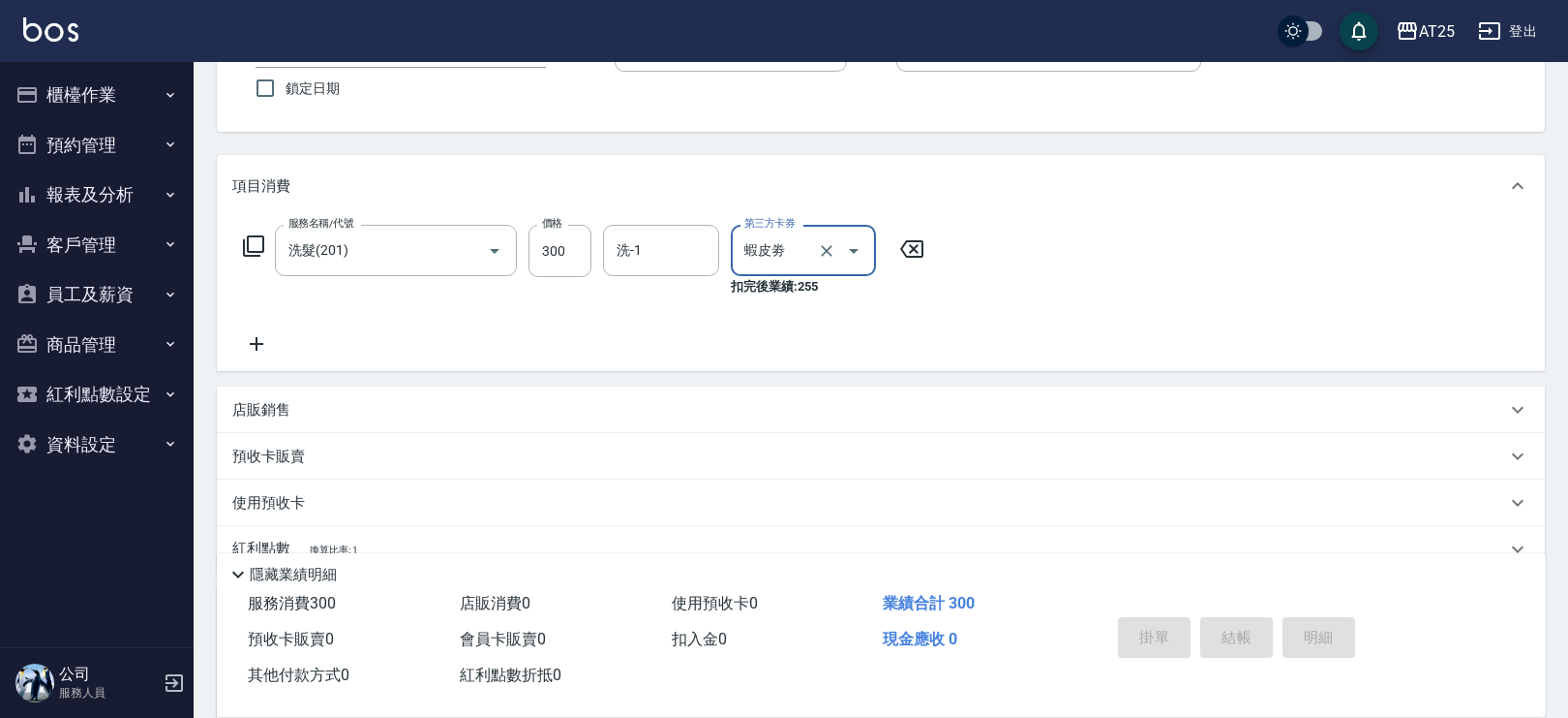
click at [261, 335] on icon at bounding box center [257, 343] width 48 height 23
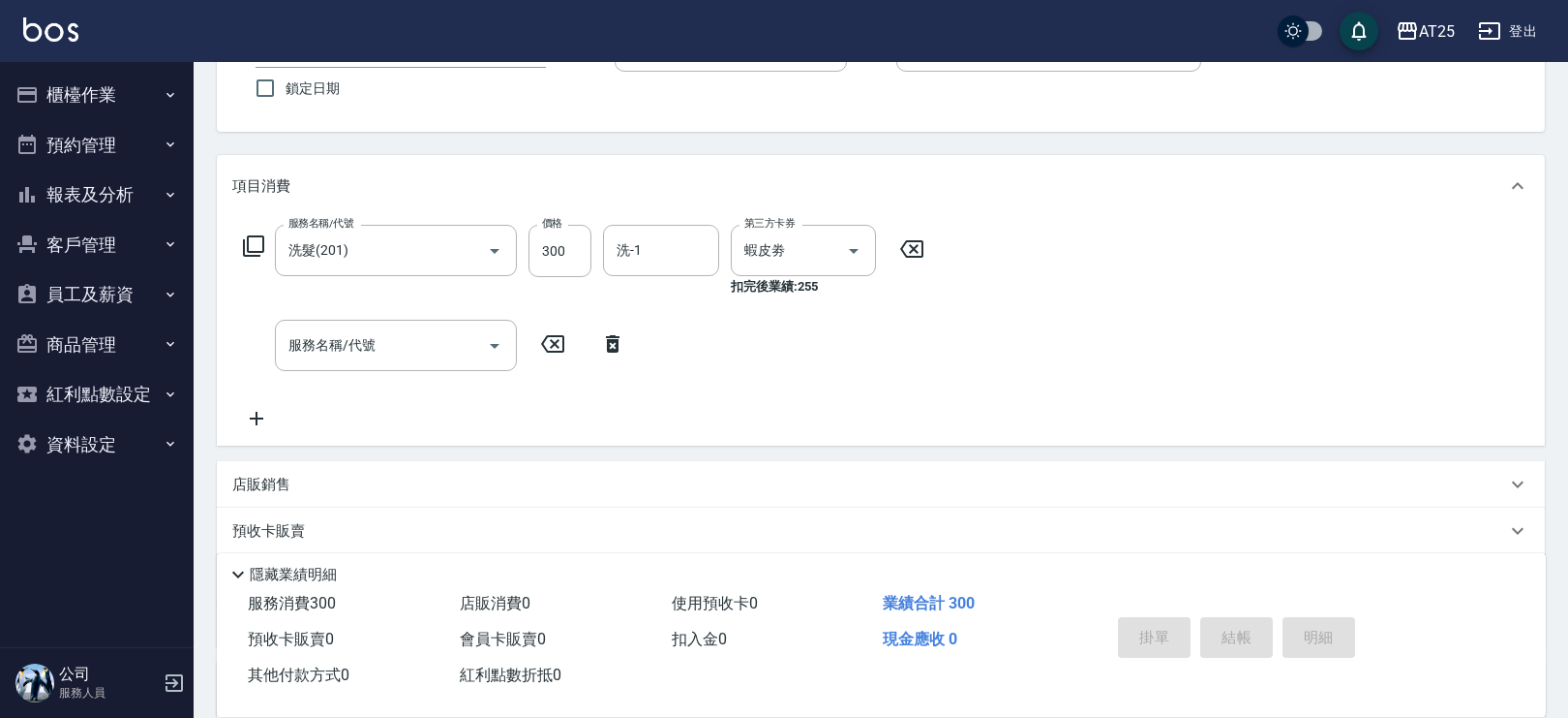
click at [416, 307] on div "服務名稱/代號 洗髮(201) 服務名稱/代號 價格 300 價格 洗-1 洗-1 第三方卡券 蝦皮劵 第三方卡券 扣完後業績: 255 服務名稱/代號 服務…" at bounding box center [585, 328] width 704 height 206
click at [378, 351] on input "服務名稱/代號" at bounding box center [382, 344] width 196 height 34
type input "401"
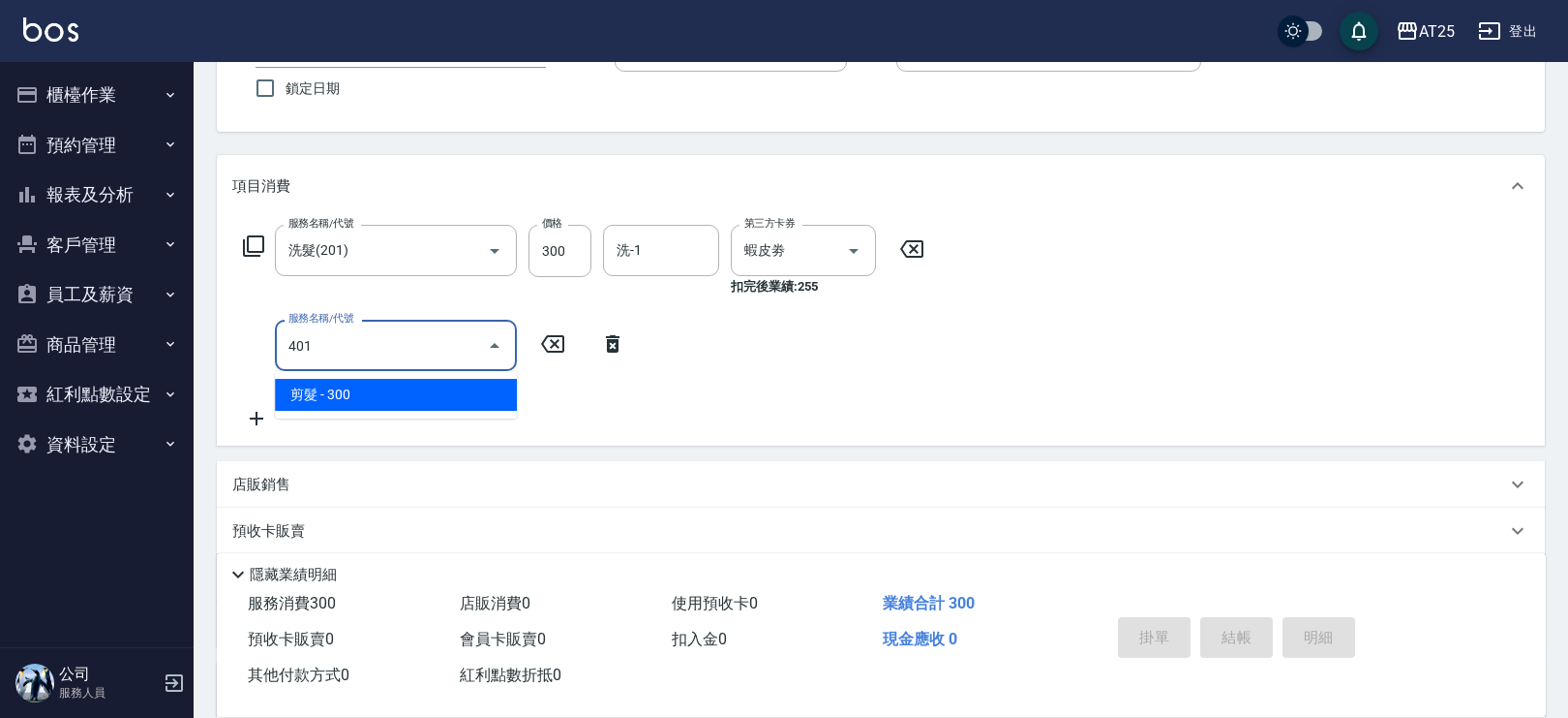
type input "30"
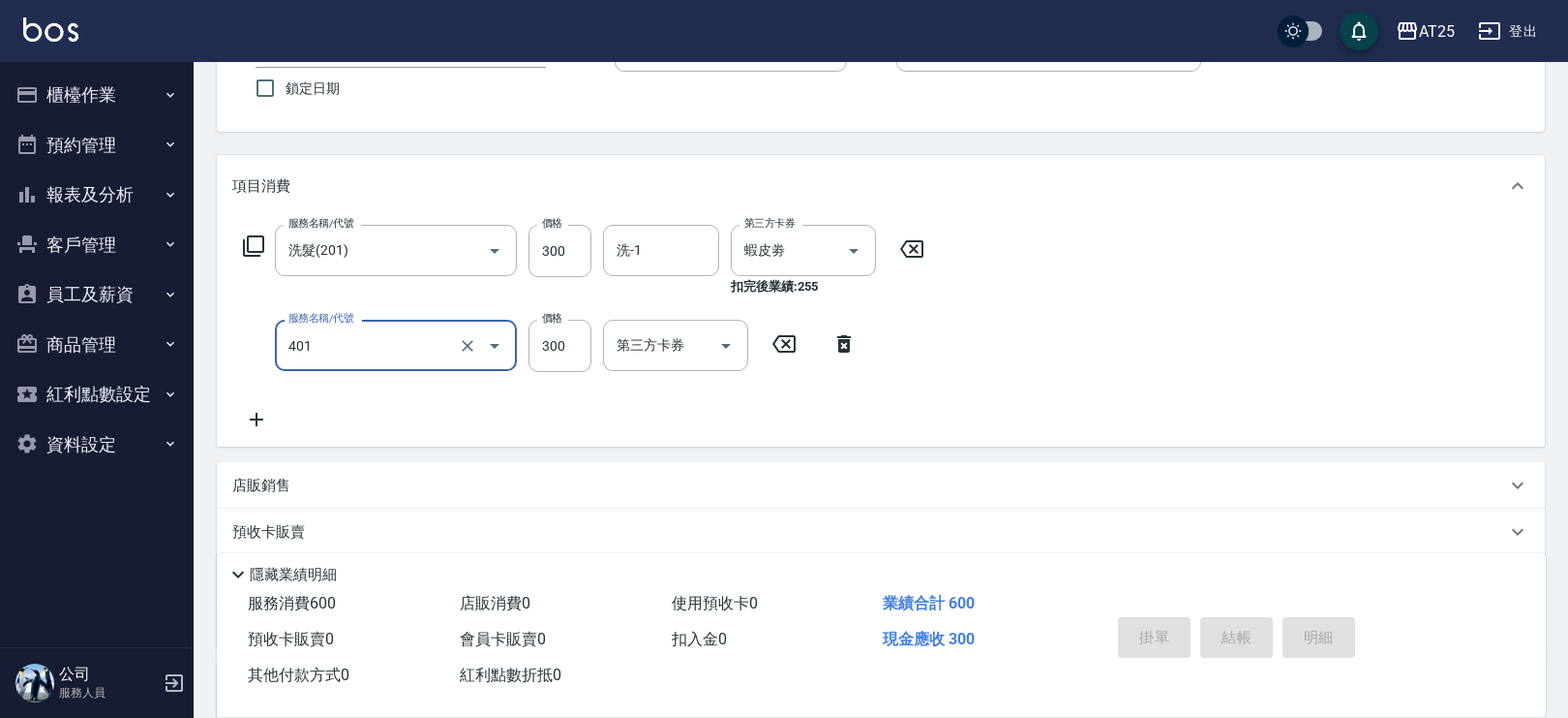
type input "剪髮(401)"
type input "9"
type input "0"
type input "22"
type input "20"
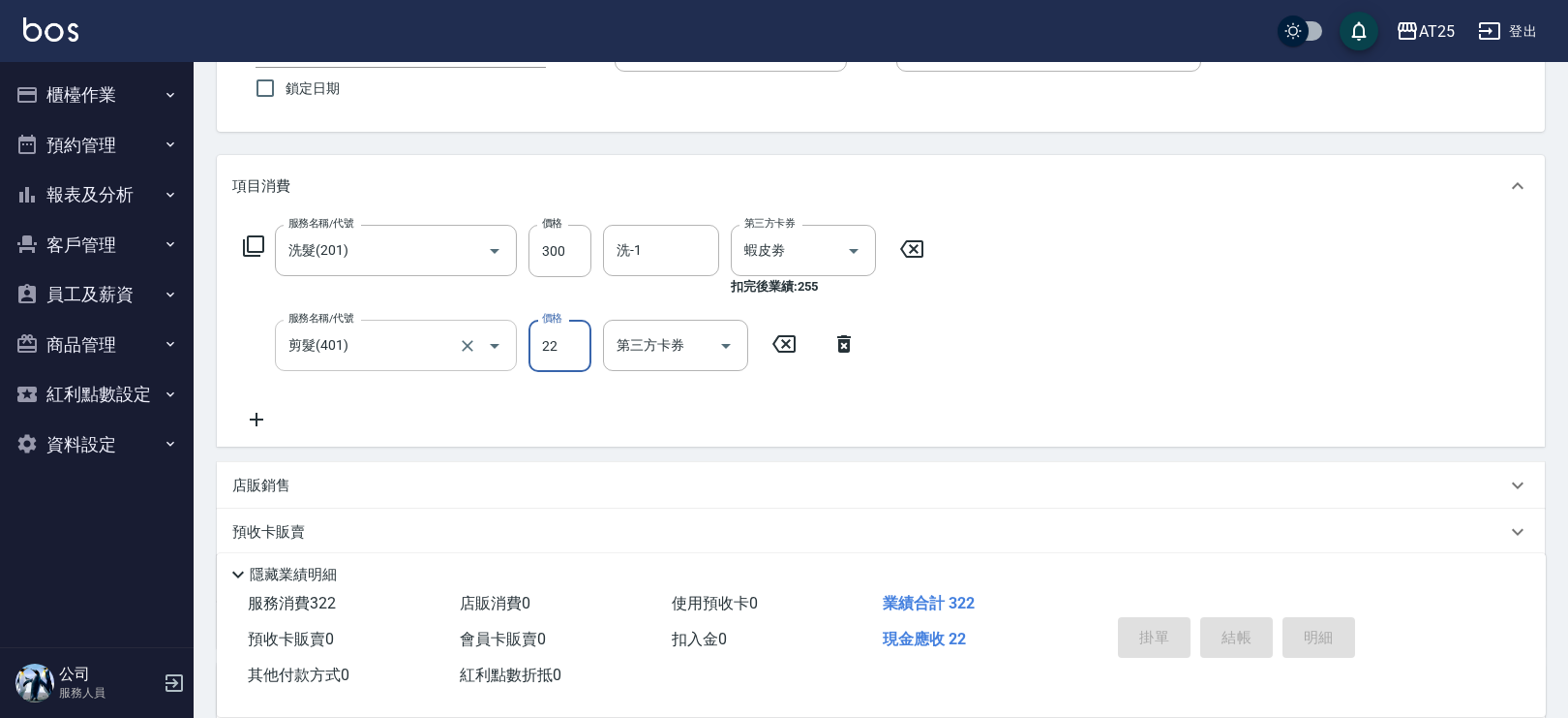
type input "229"
type input "220"
type input "2299"
type input "20"
type input "229"
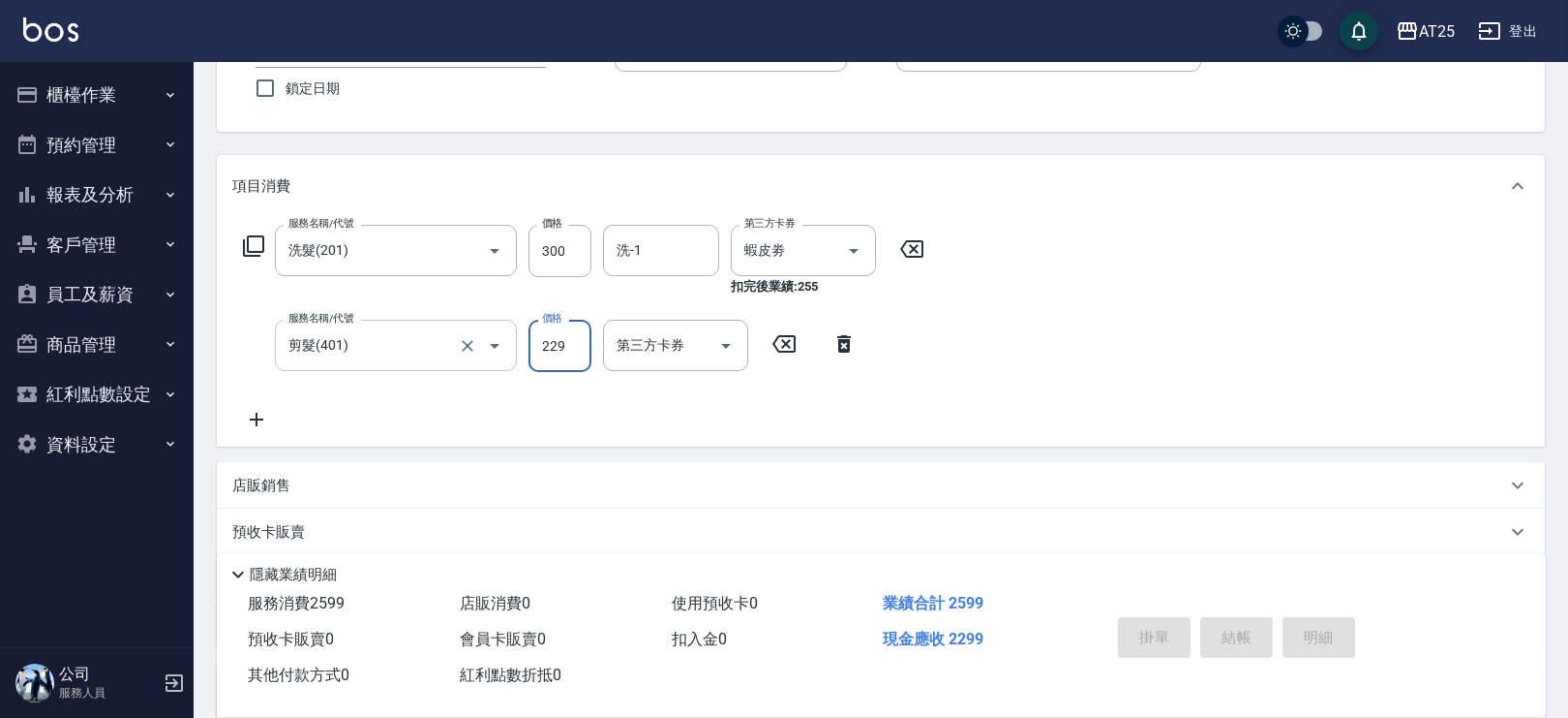
type input "0"
type input "29"
type input "20"
type input "299"
click at [654, 343] on input "第三方卡券" at bounding box center [661, 344] width 99 height 34
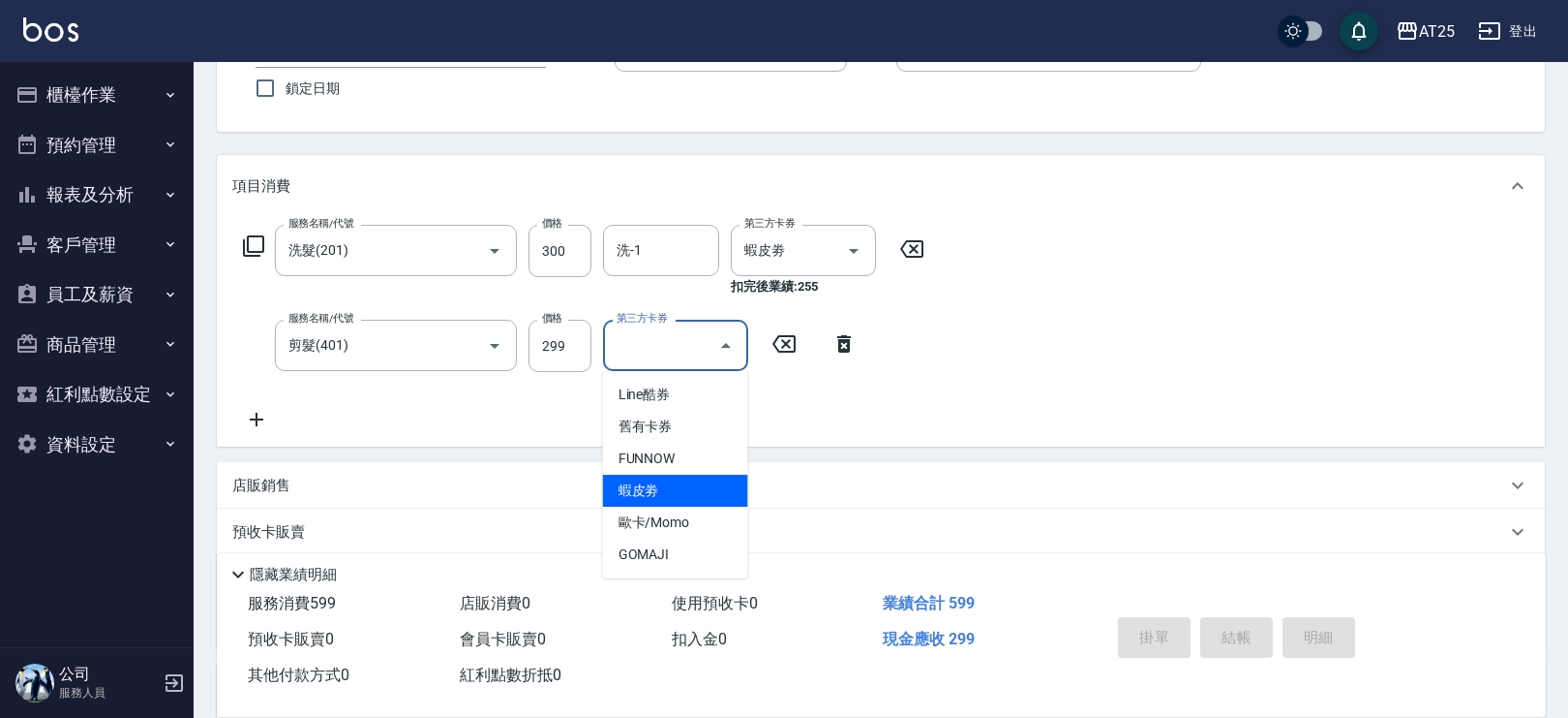
click at [659, 499] on span "蝦皮劵" at bounding box center [676, 490] width 145 height 32
type input "0"
type input "蝦皮劵"
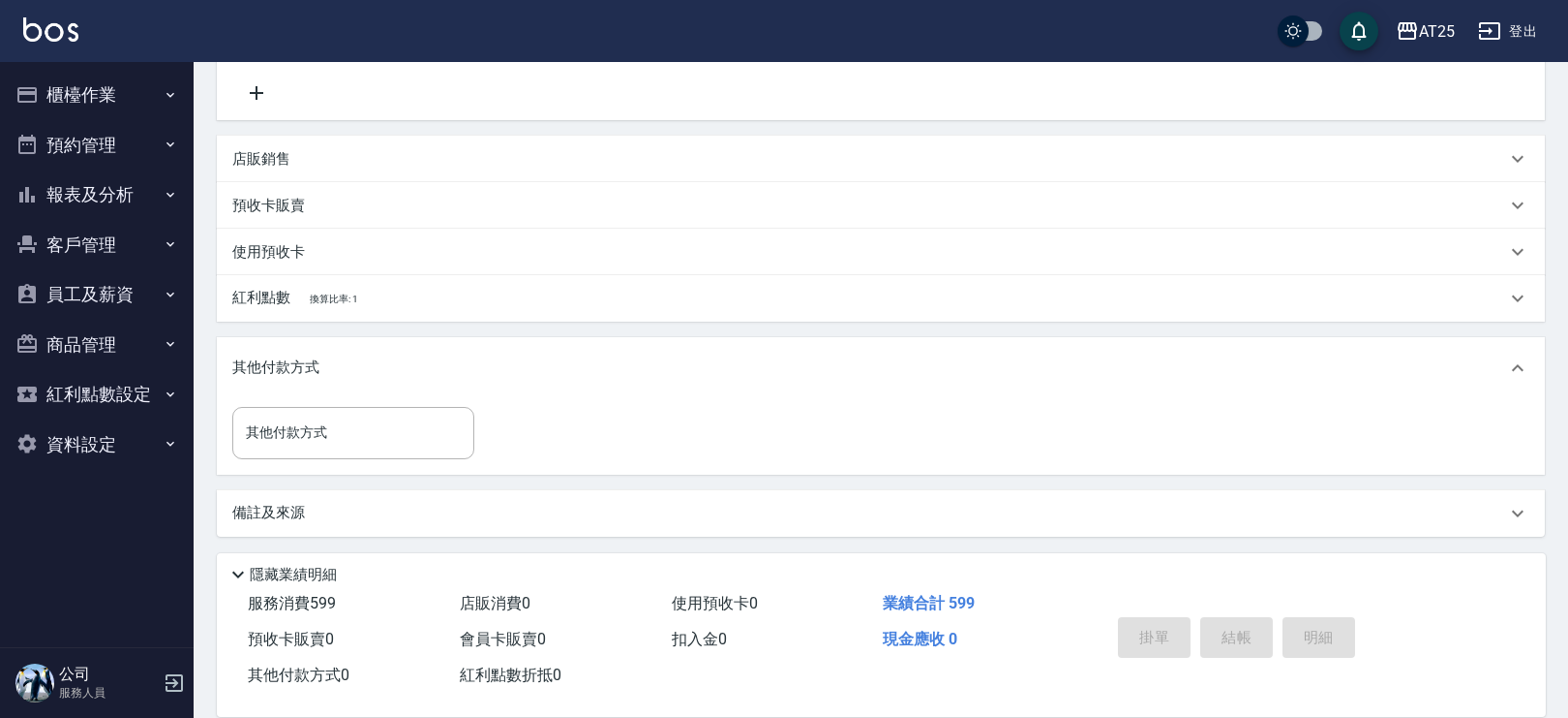
scroll to position [0, 0]
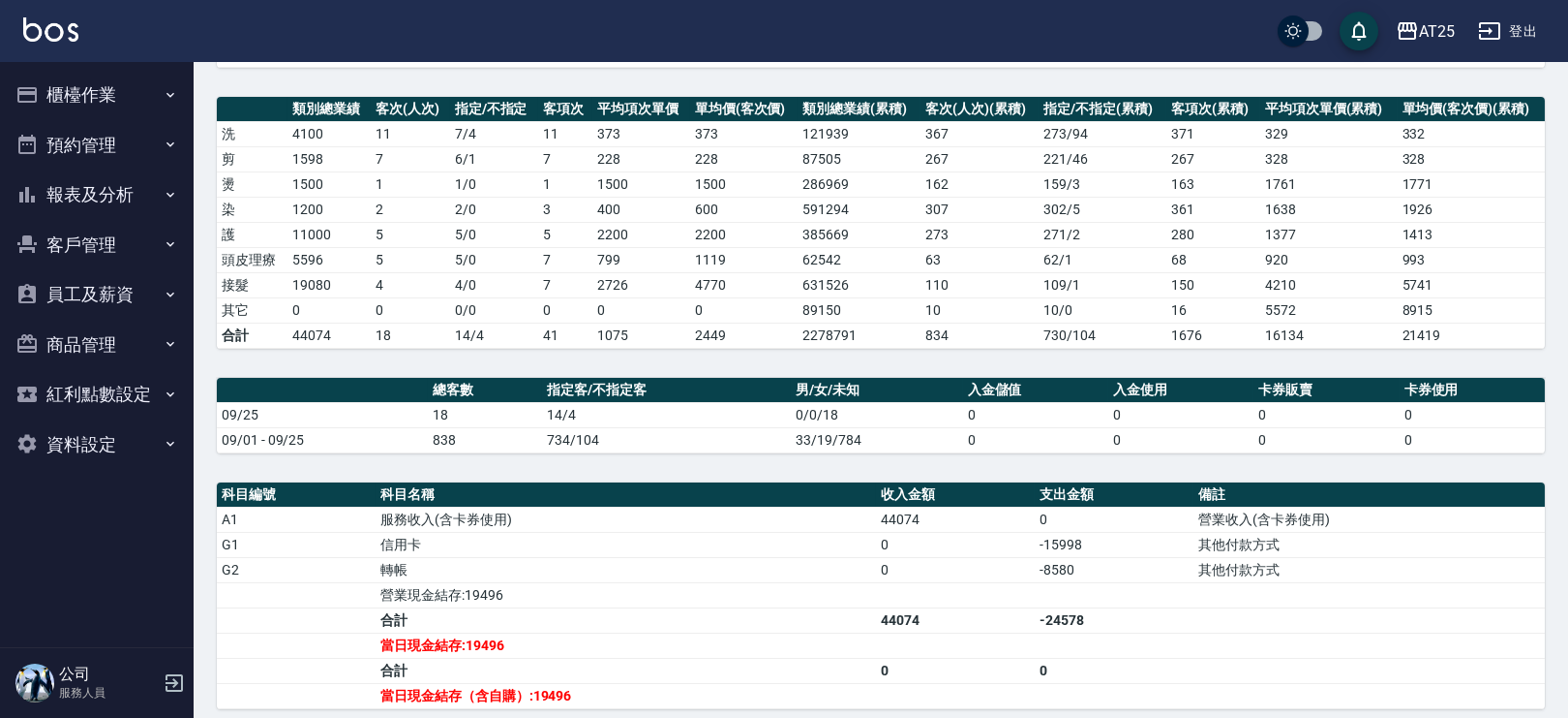
scroll to position [231, 0]
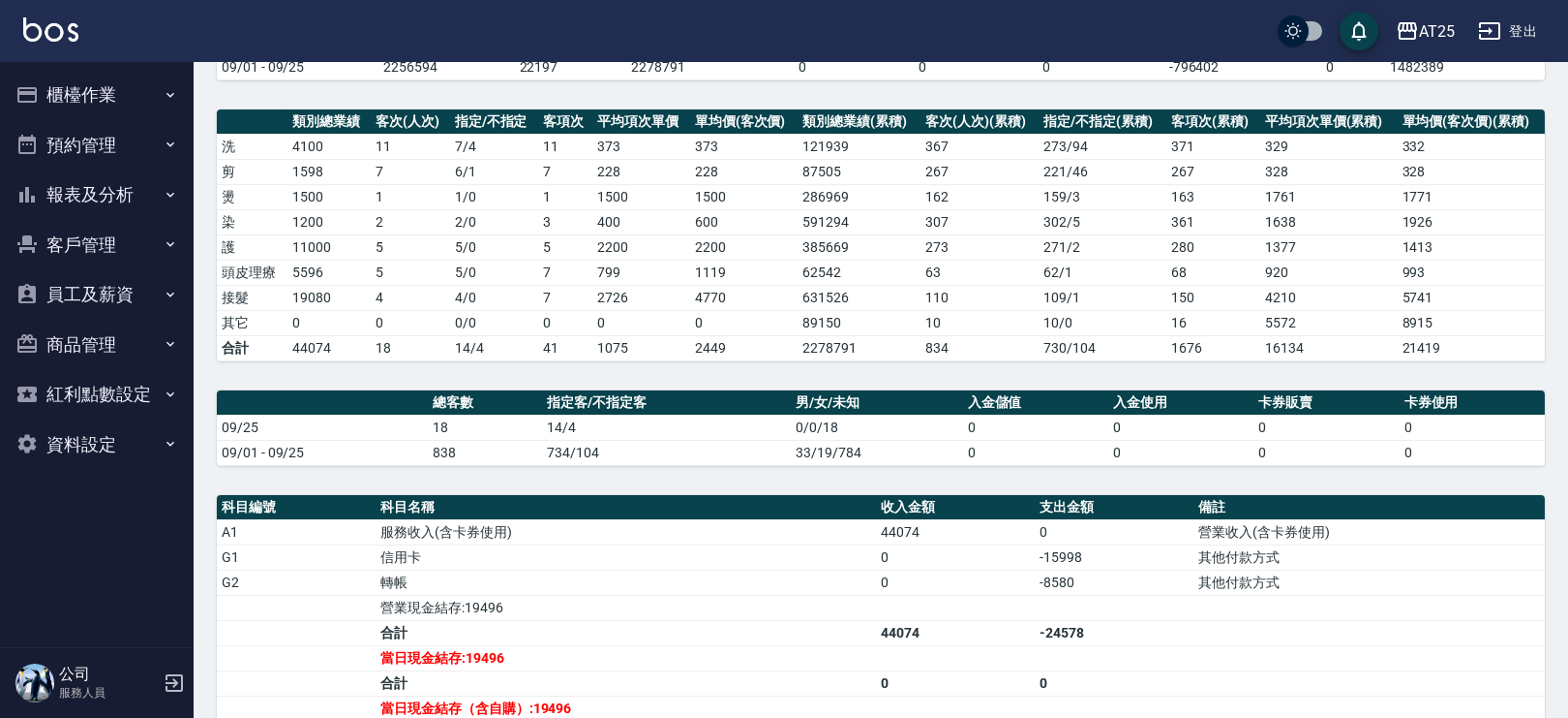
click at [1227, 544] on td "其他付款方式" at bounding box center [1369, 557] width 351 height 25
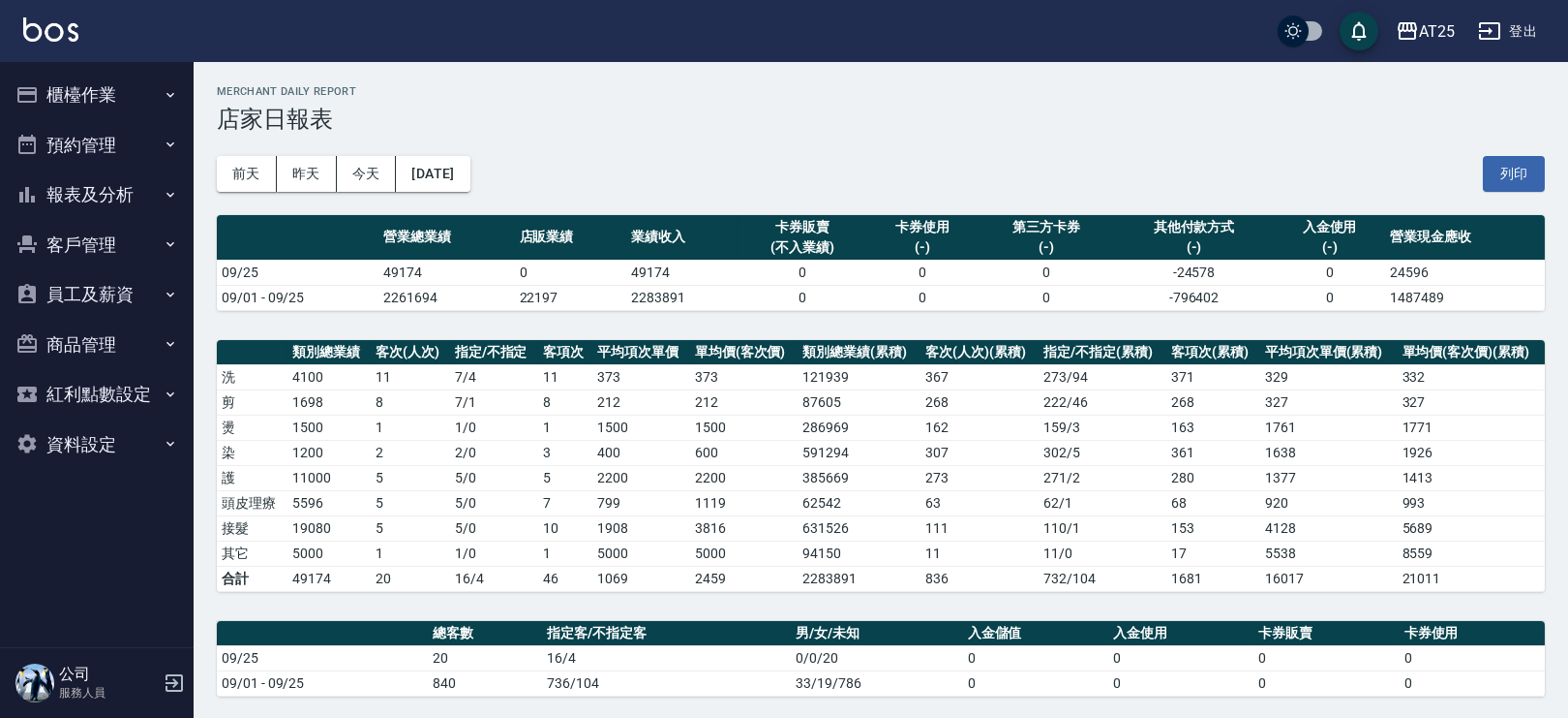
click at [132, 197] on button "報表及分析" at bounding box center [97, 195] width 178 height 50
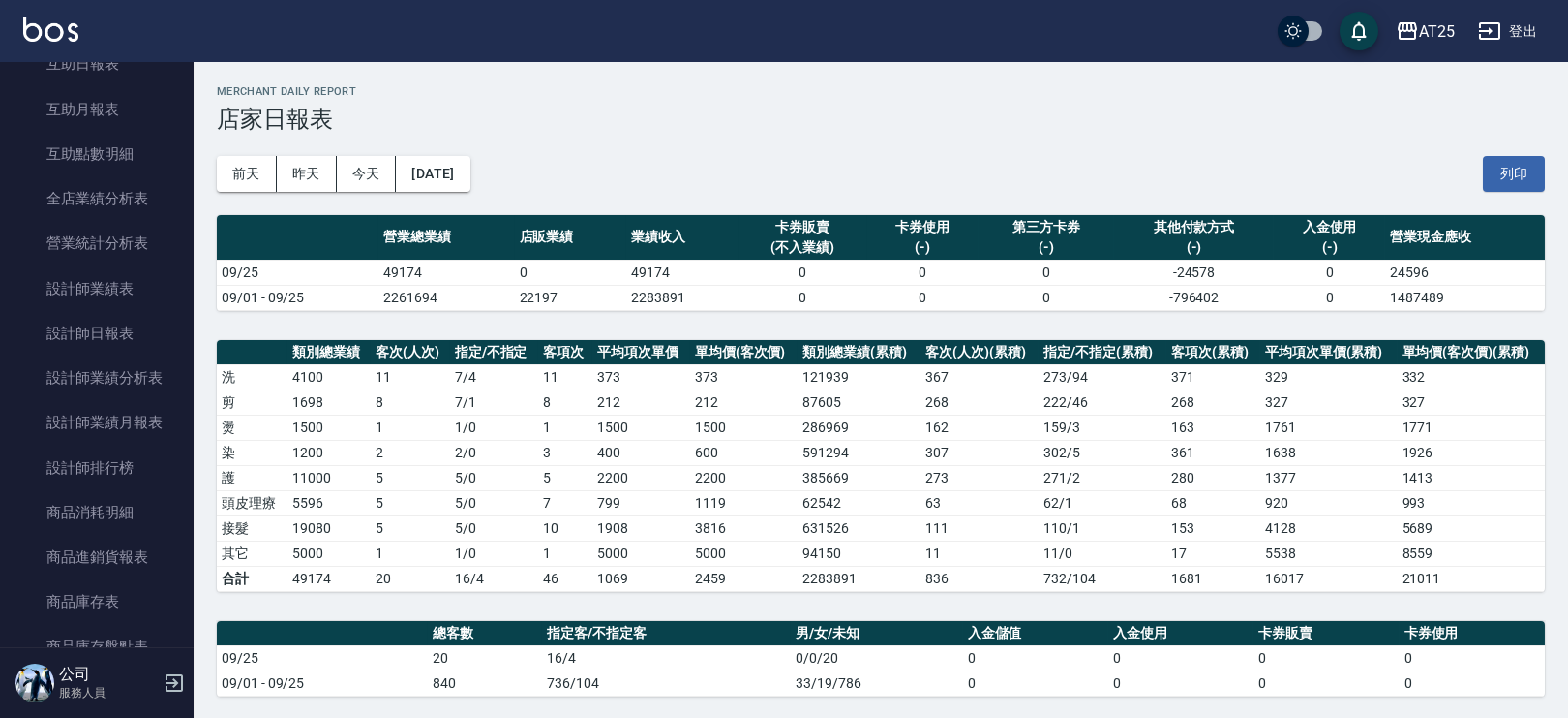
scroll to position [320, 0]
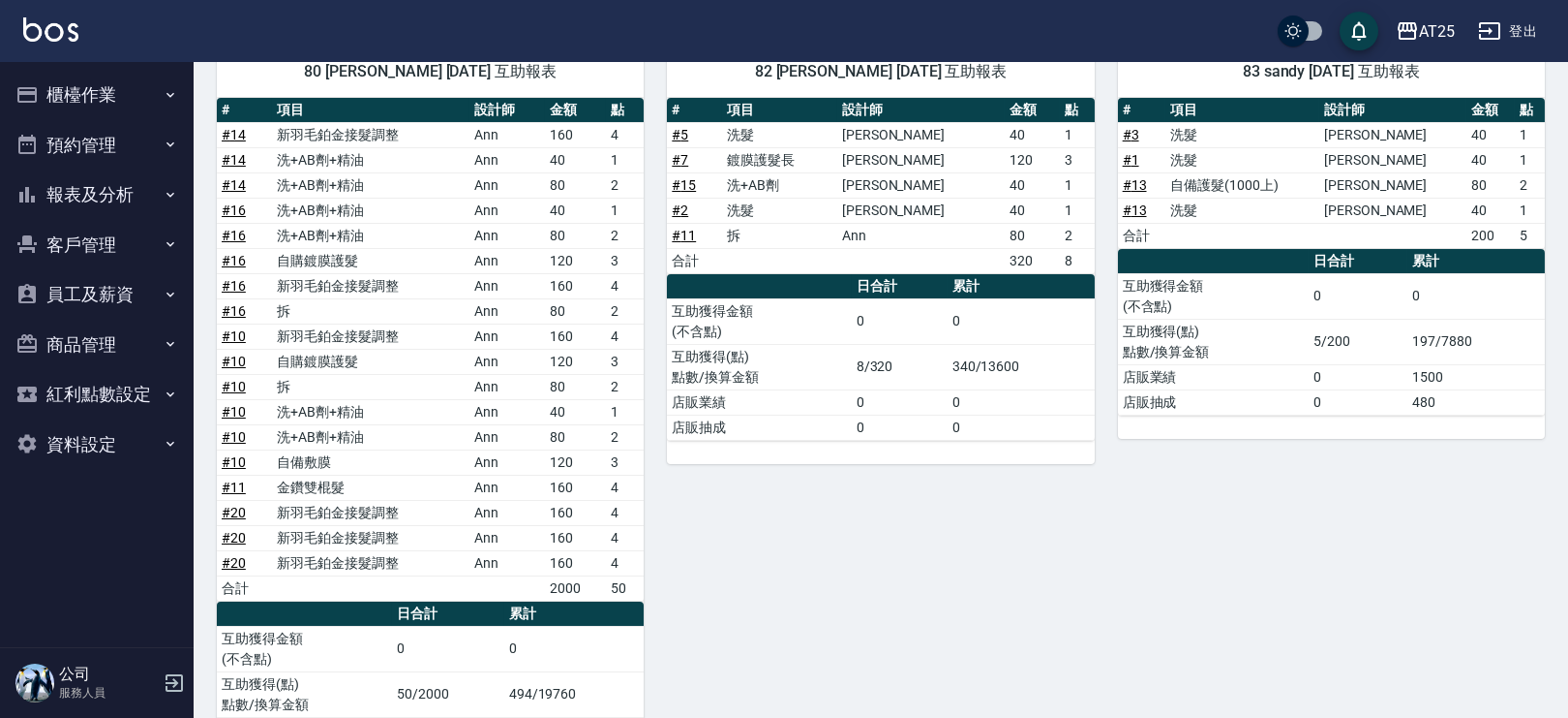
scroll to position [871, 0]
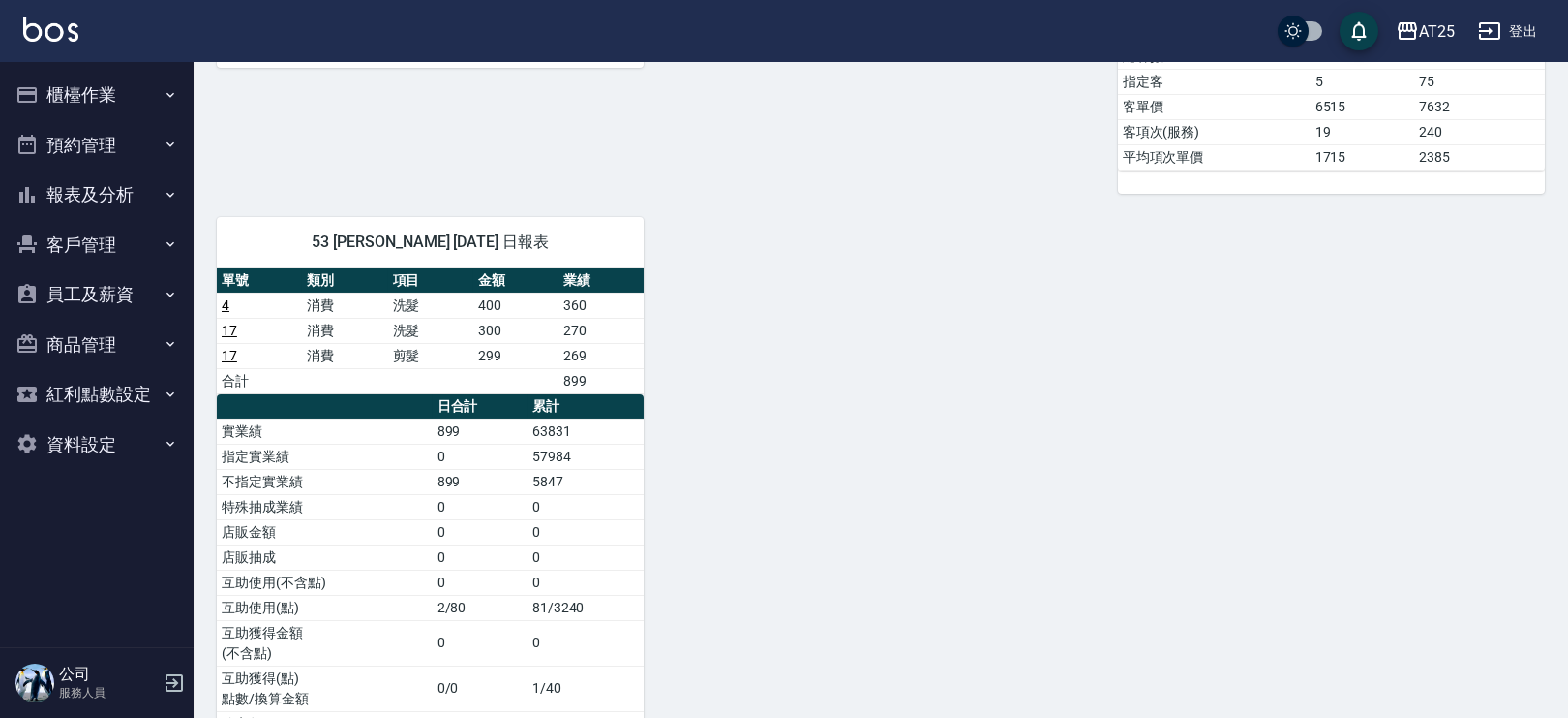
scroll to position [1731, 0]
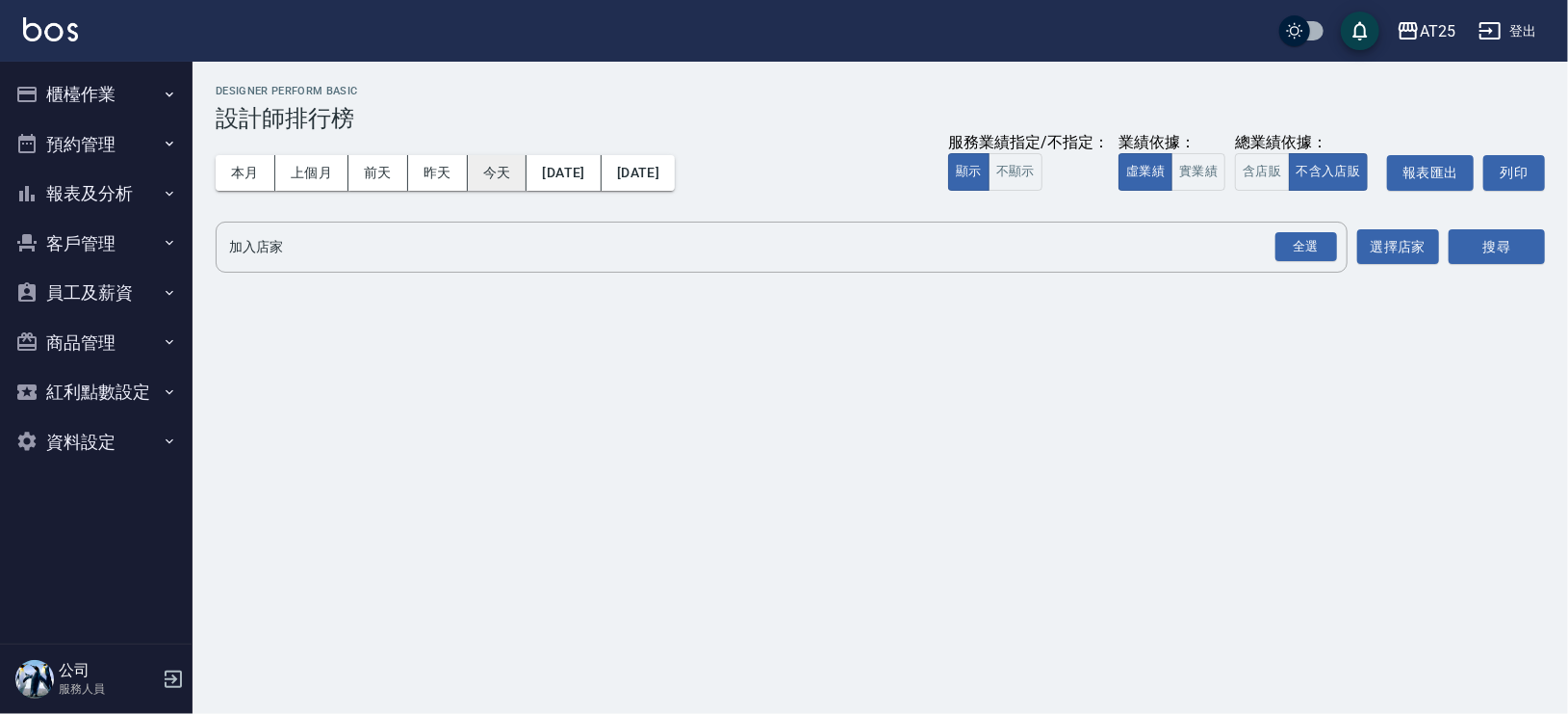
click at [500, 180] on button "今天" at bounding box center [498, 173] width 60 height 36
click at [1187, 169] on button "實業績" at bounding box center [1199, 172] width 54 height 38
click at [1314, 248] on div "全選" at bounding box center [1307, 247] width 62 height 30
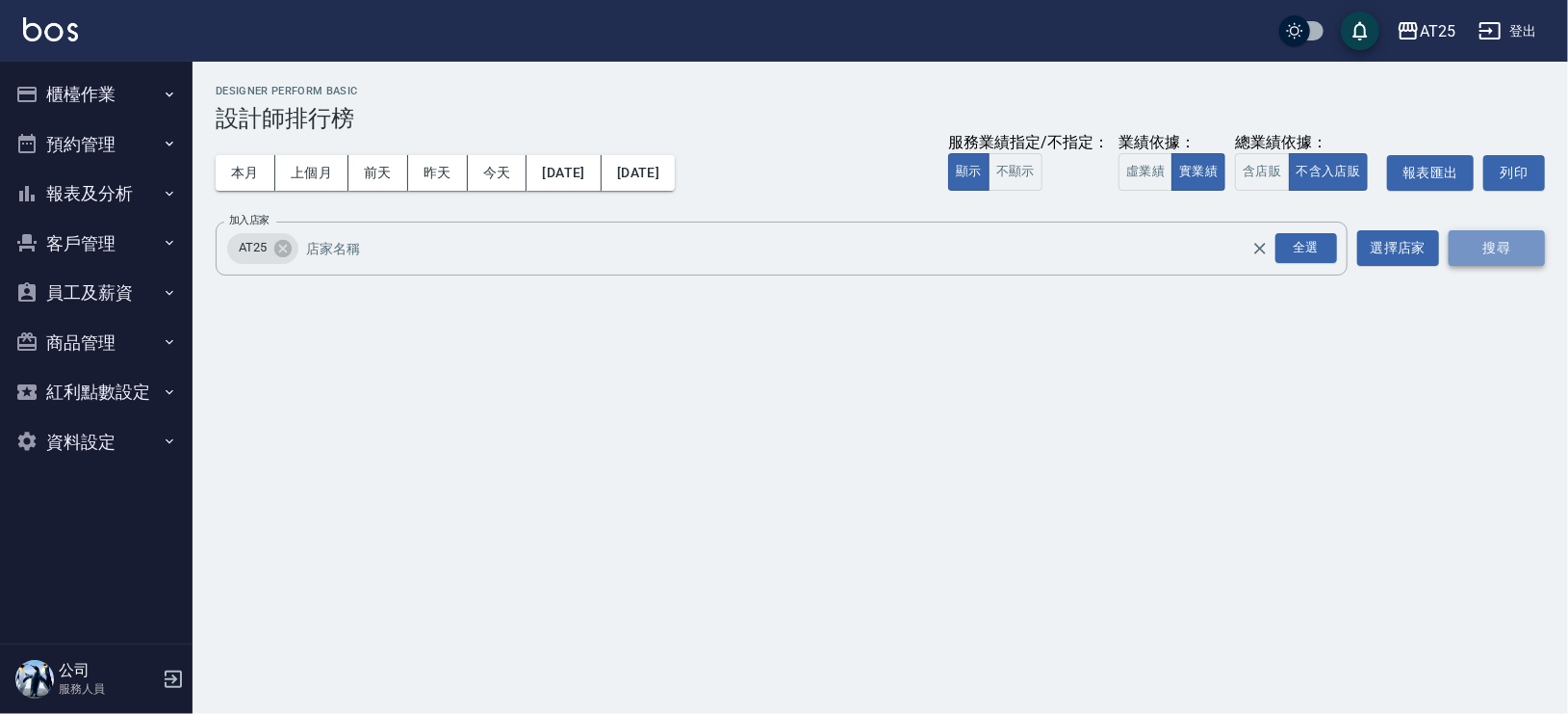
click at [1500, 261] on button "搜尋" at bounding box center [1498, 248] width 96 height 36
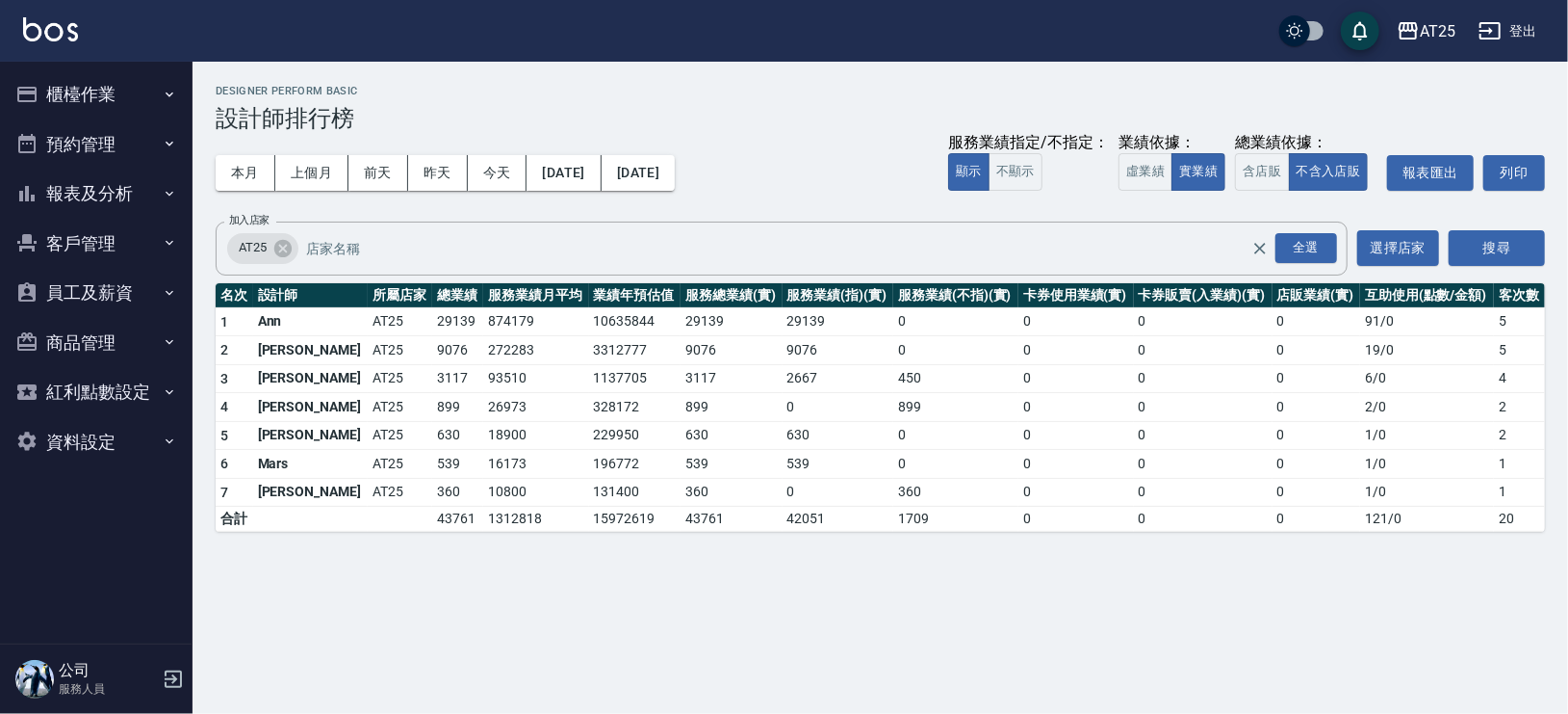
click at [123, 101] on button "櫃檯作業" at bounding box center [96, 95] width 177 height 50
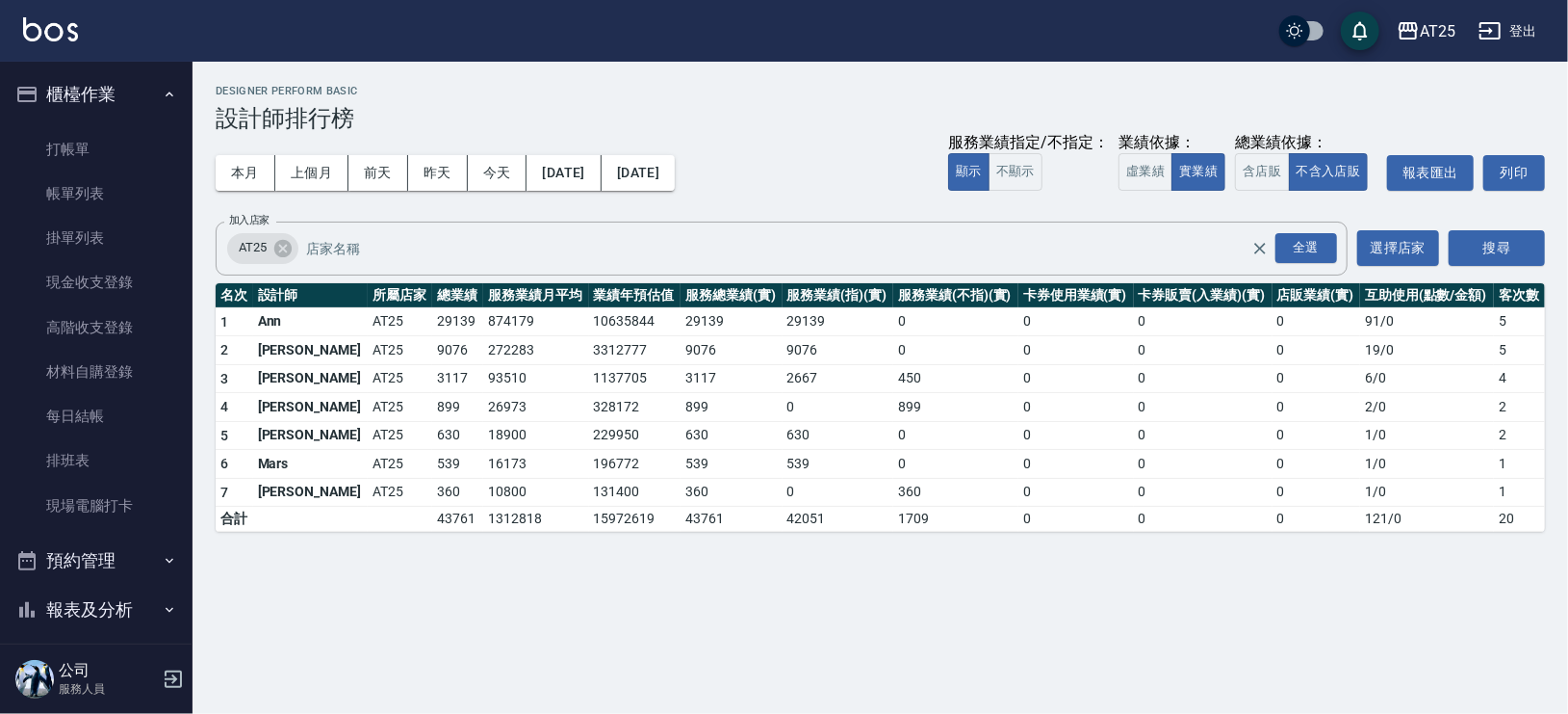
click at [107, 86] on button "櫃檯作業" at bounding box center [96, 95] width 177 height 50
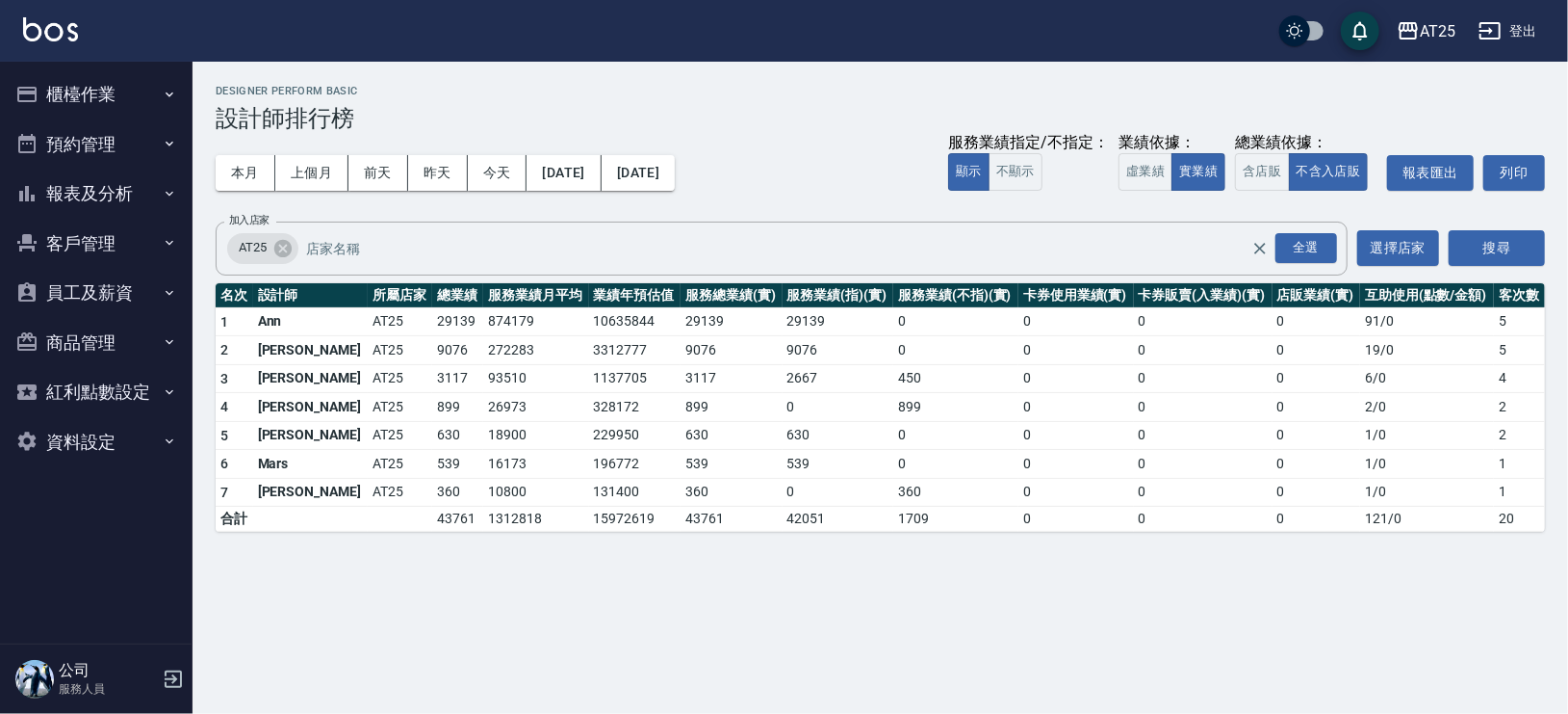
click at [120, 185] on button "報表及分析" at bounding box center [96, 194] width 177 height 50
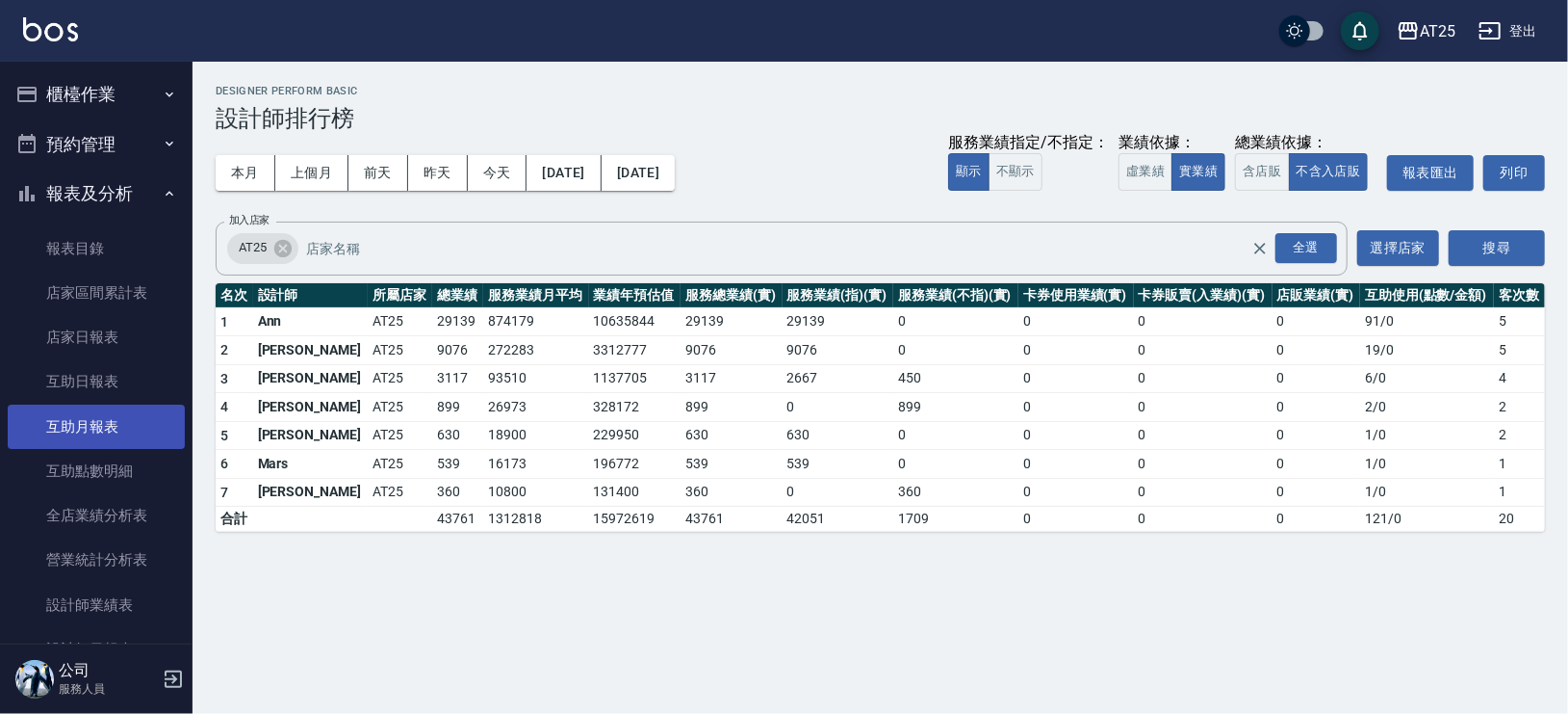
drag, startPoint x: 135, startPoint y: 388, endPoint x: 69, endPoint y: 427, distance: 76.7
click at [69, 427] on link "互助月報表" at bounding box center [96, 426] width 177 height 44
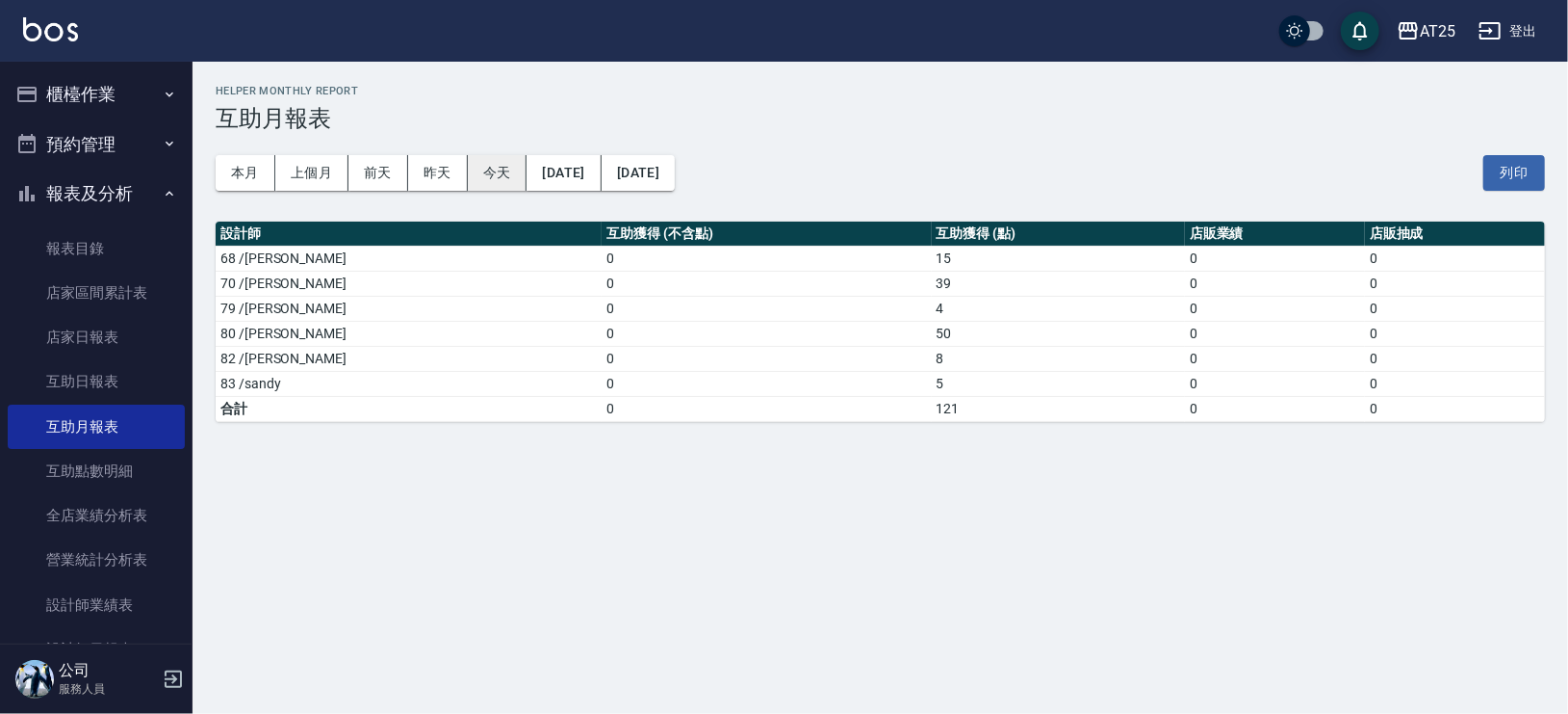
click at [474, 181] on button "今天" at bounding box center [498, 173] width 60 height 36
